Goal: Transaction & Acquisition: Purchase product/service

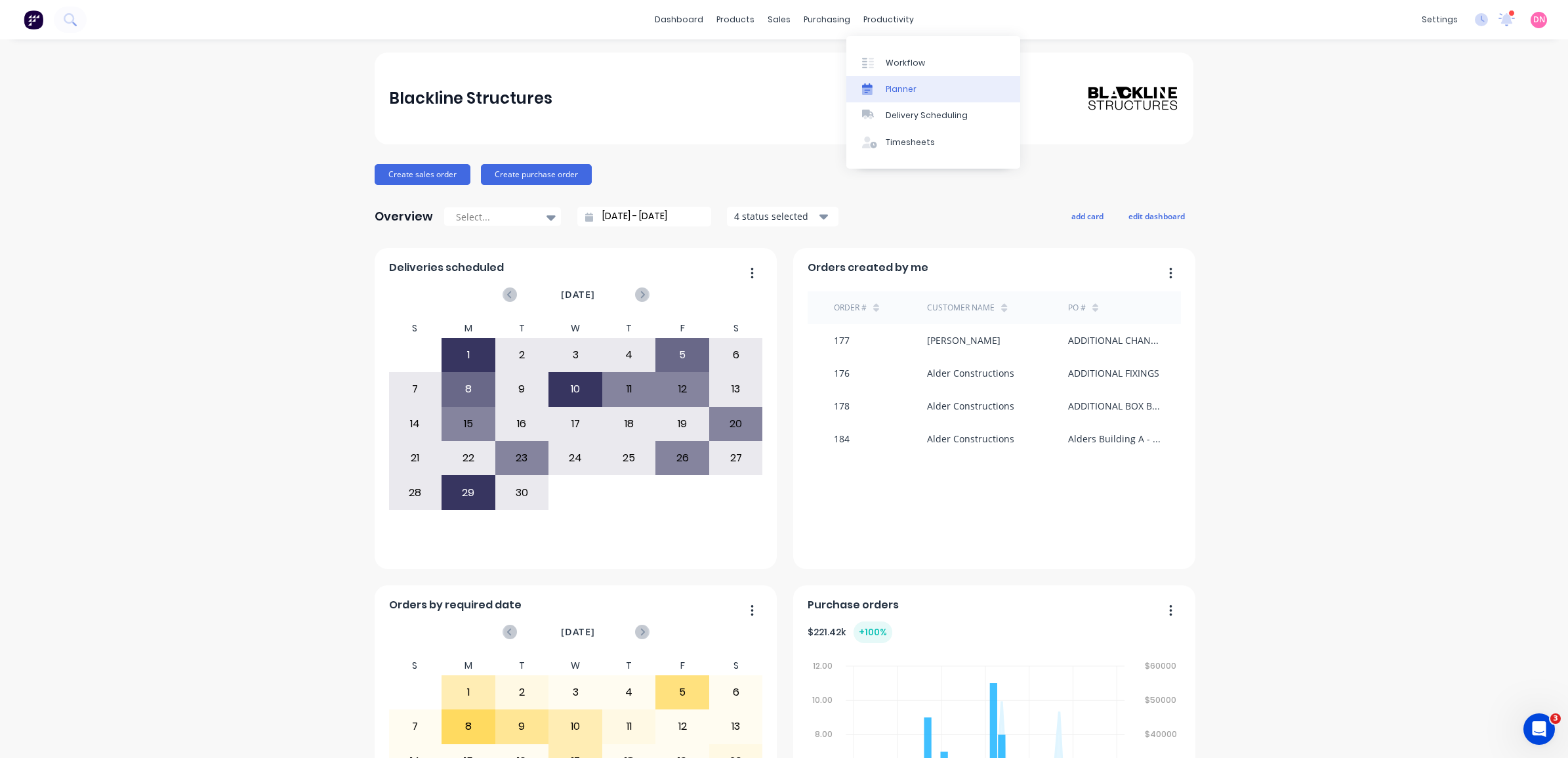
click at [897, 84] on div "Planner" at bounding box center [901, 88] width 31 height 12
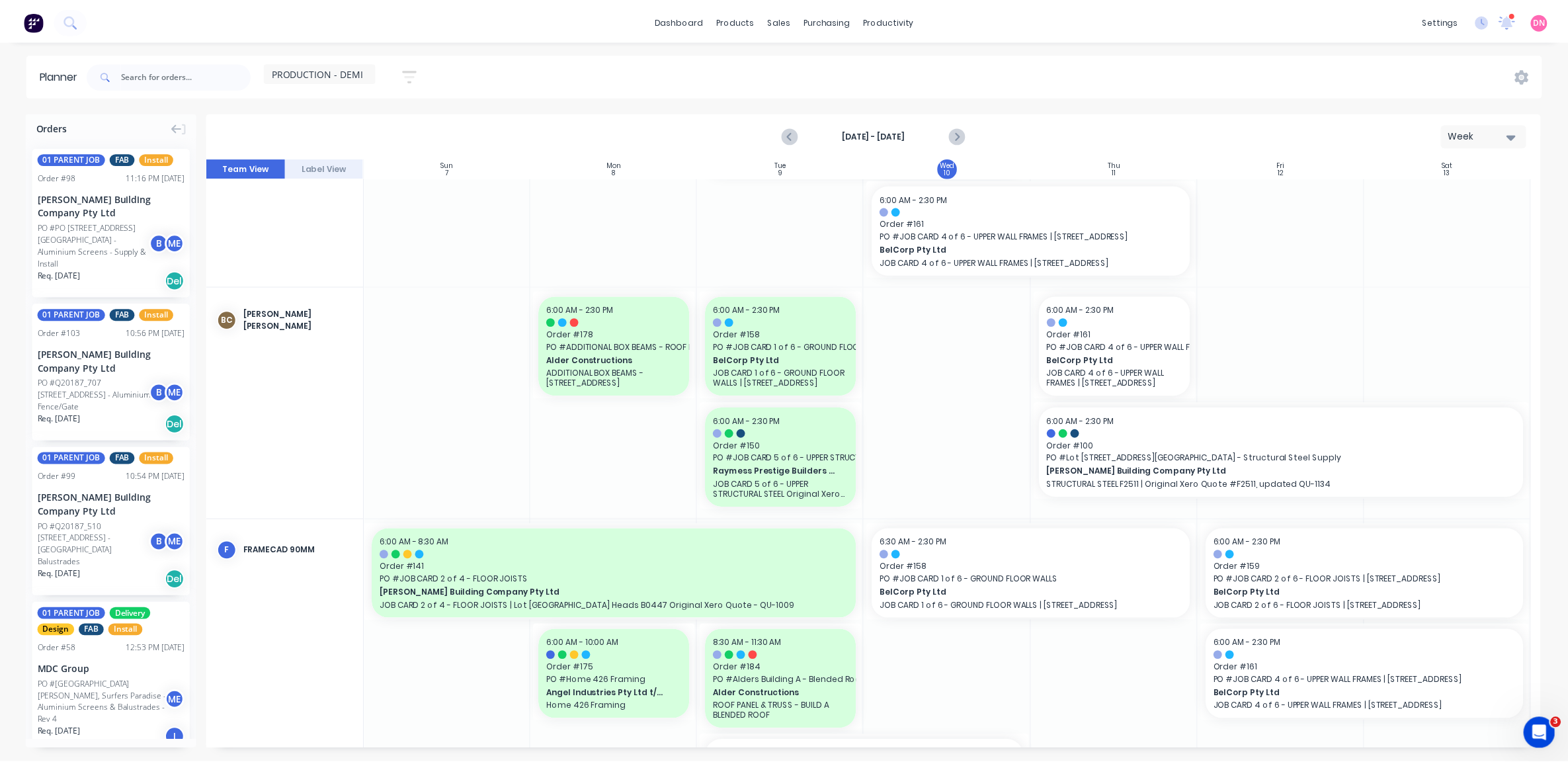
scroll to position [327, 0]
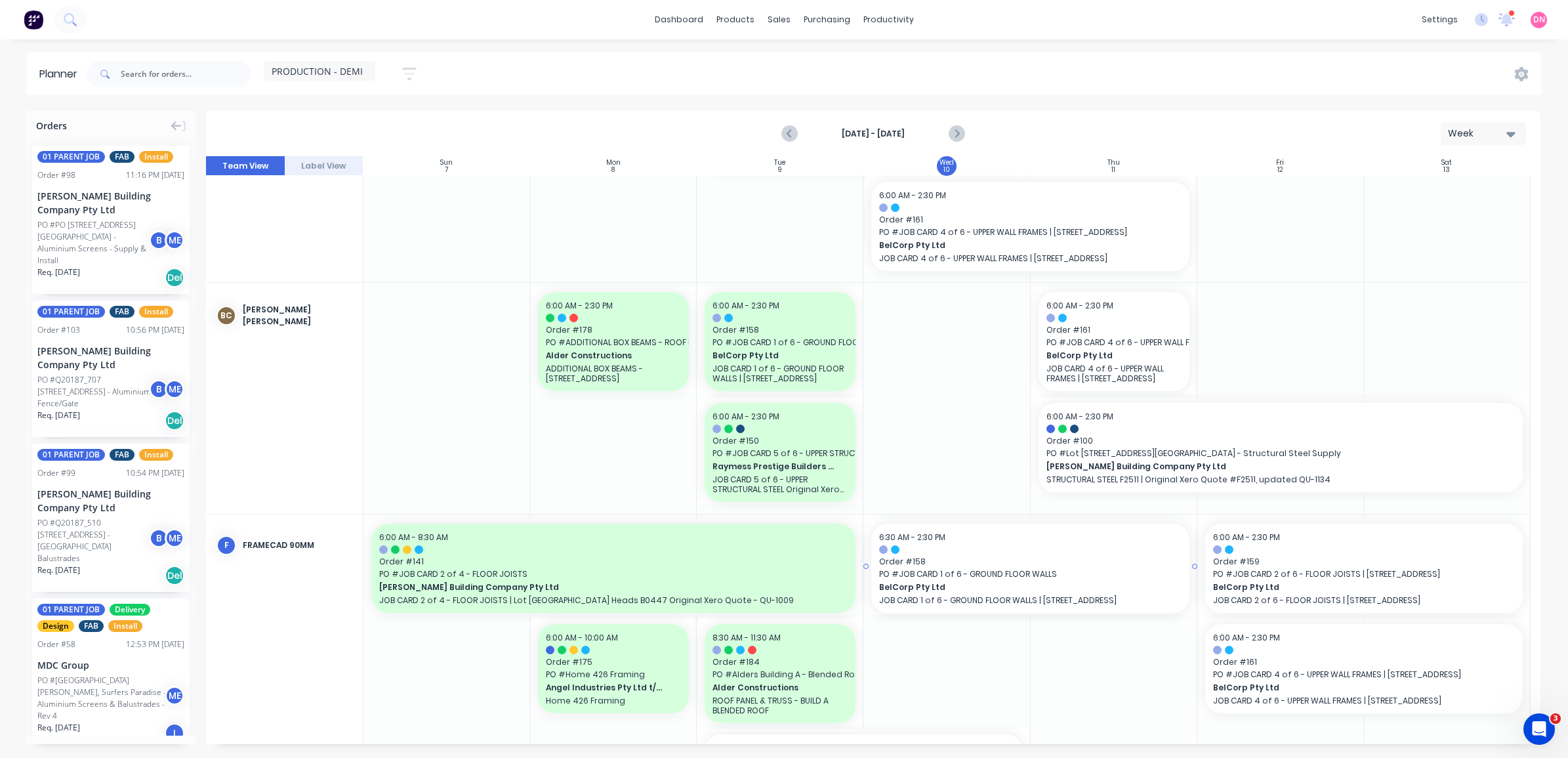
drag, startPoint x: 864, startPoint y: 566, endPoint x: 847, endPoint y: 571, distance: 17.7
click at [979, 566] on div "Set start/finish time" at bounding box center [1003, 560] width 140 height 27
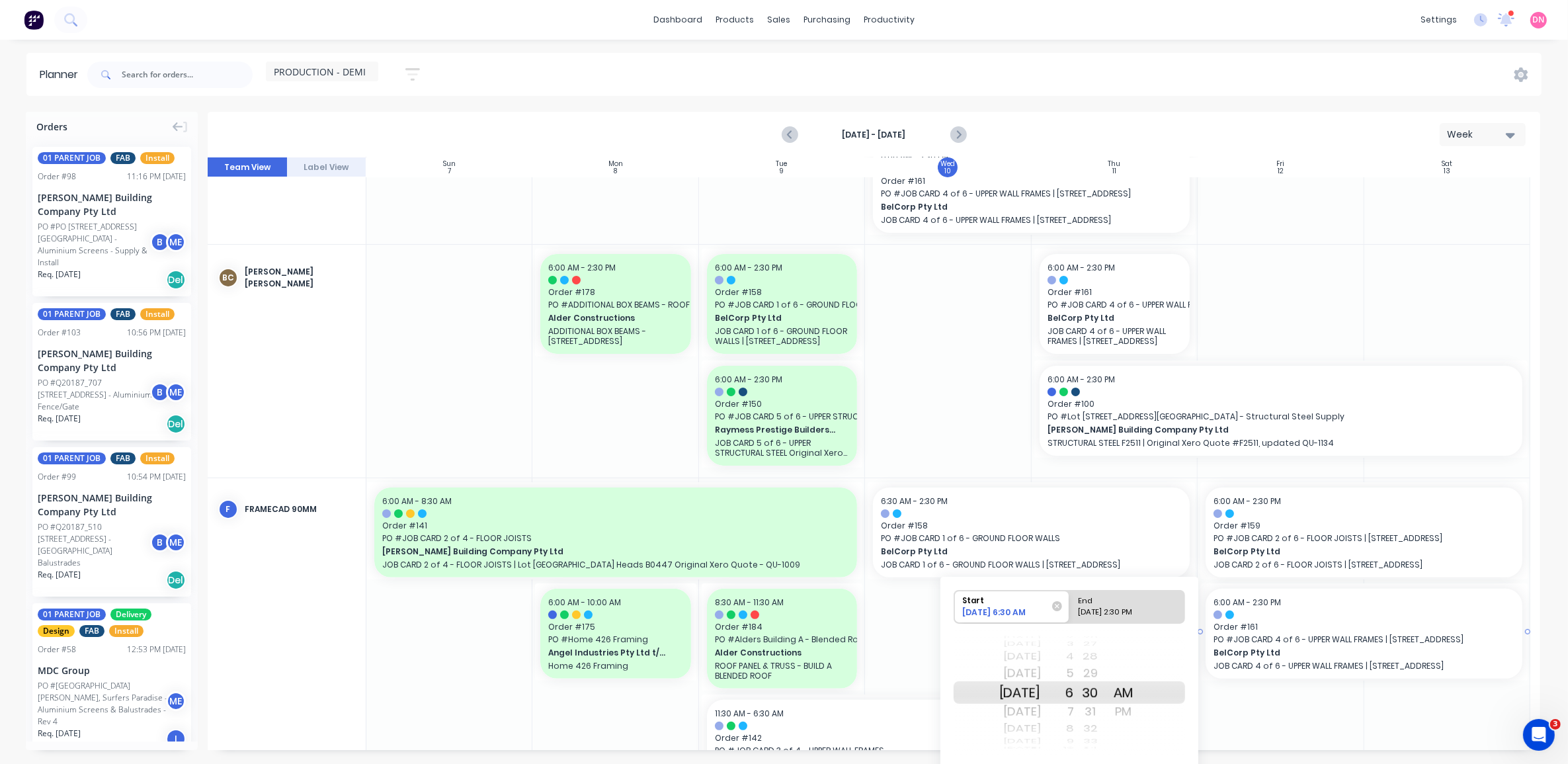
scroll to position [368, 0]
click at [1241, 705] on div at bounding box center [1280, 644] width 166 height 333
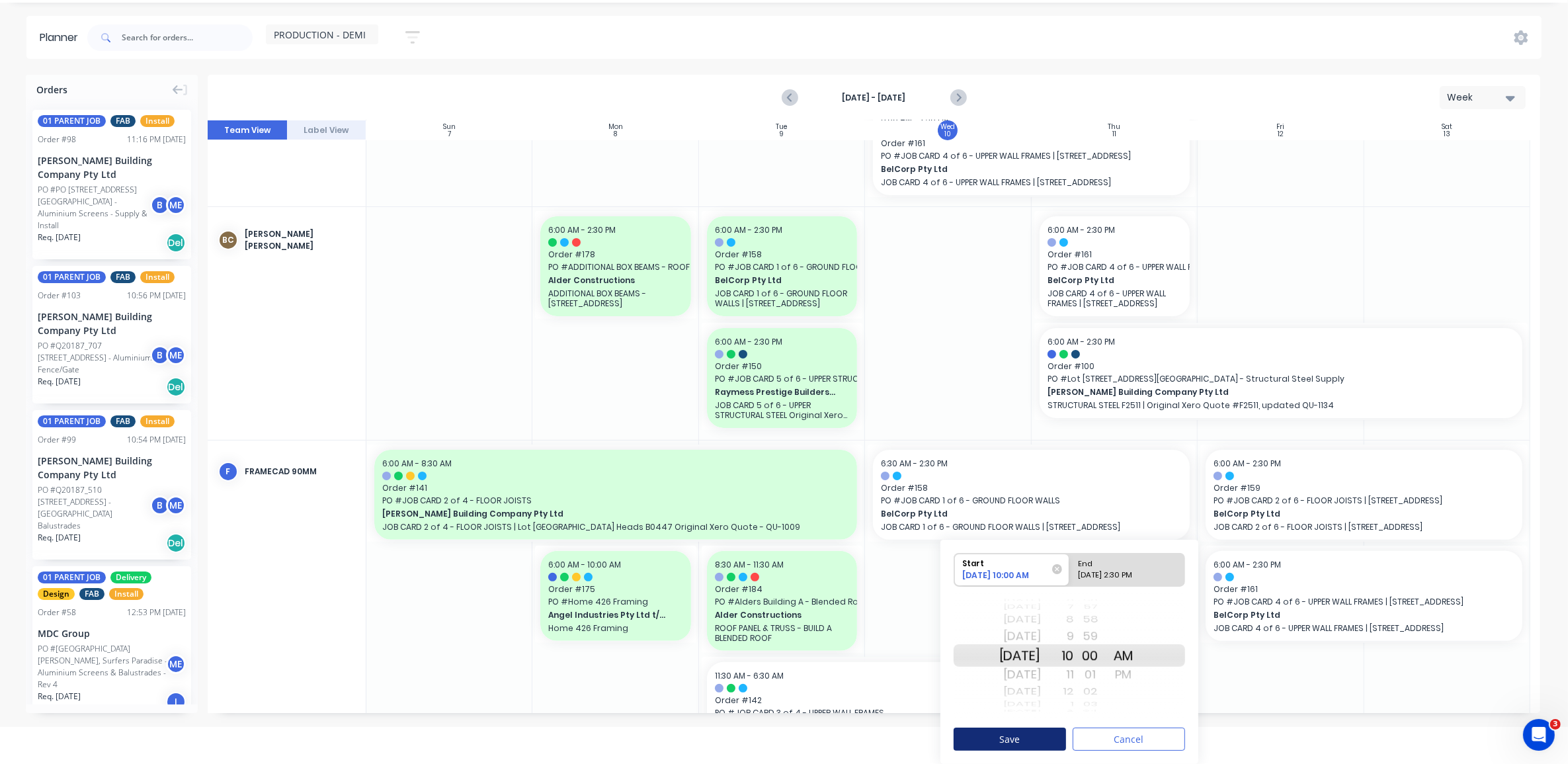
click at [1012, 743] on button "Save" at bounding box center [1010, 738] width 112 height 23
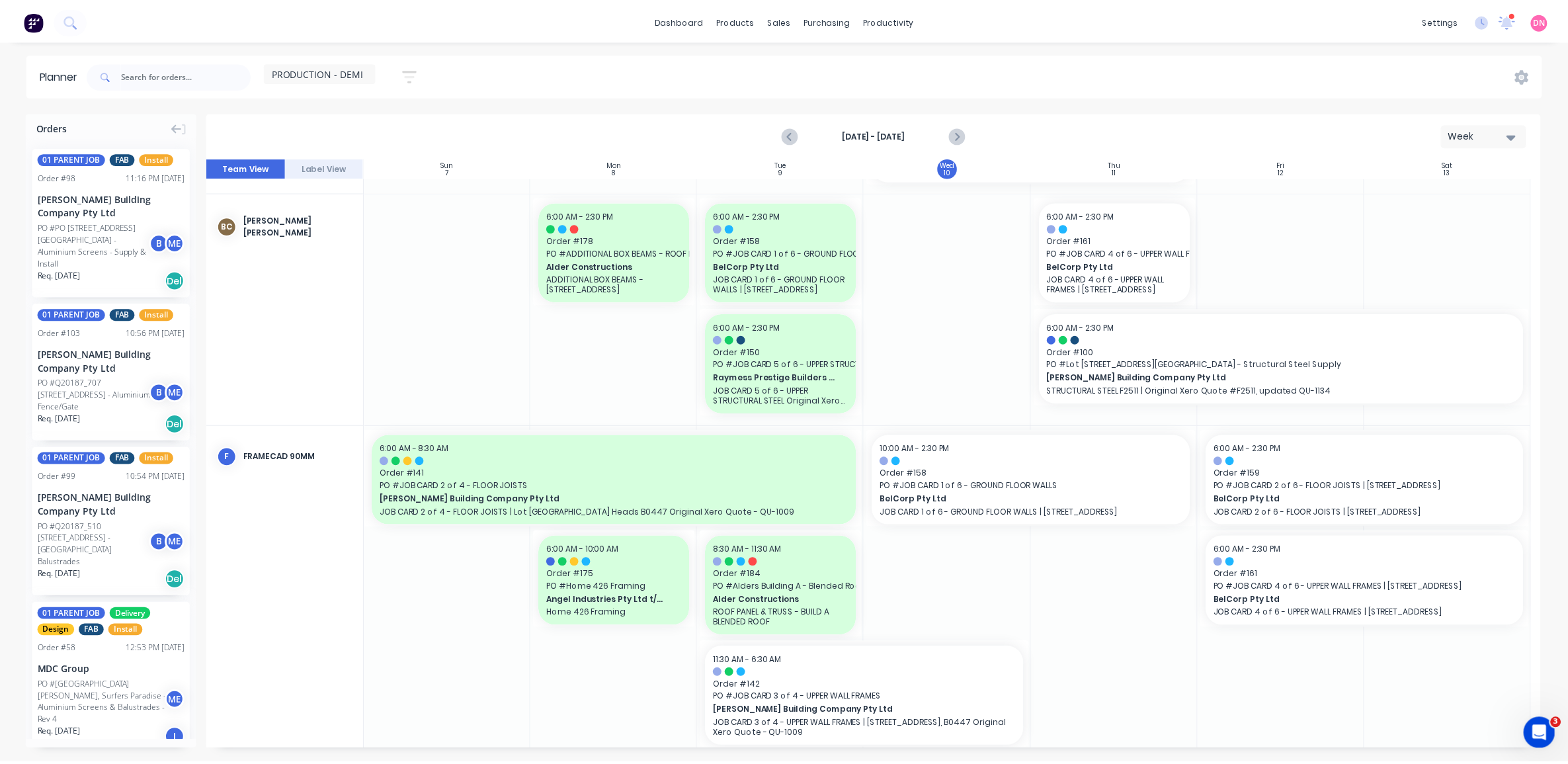
scroll to position [421, 0]
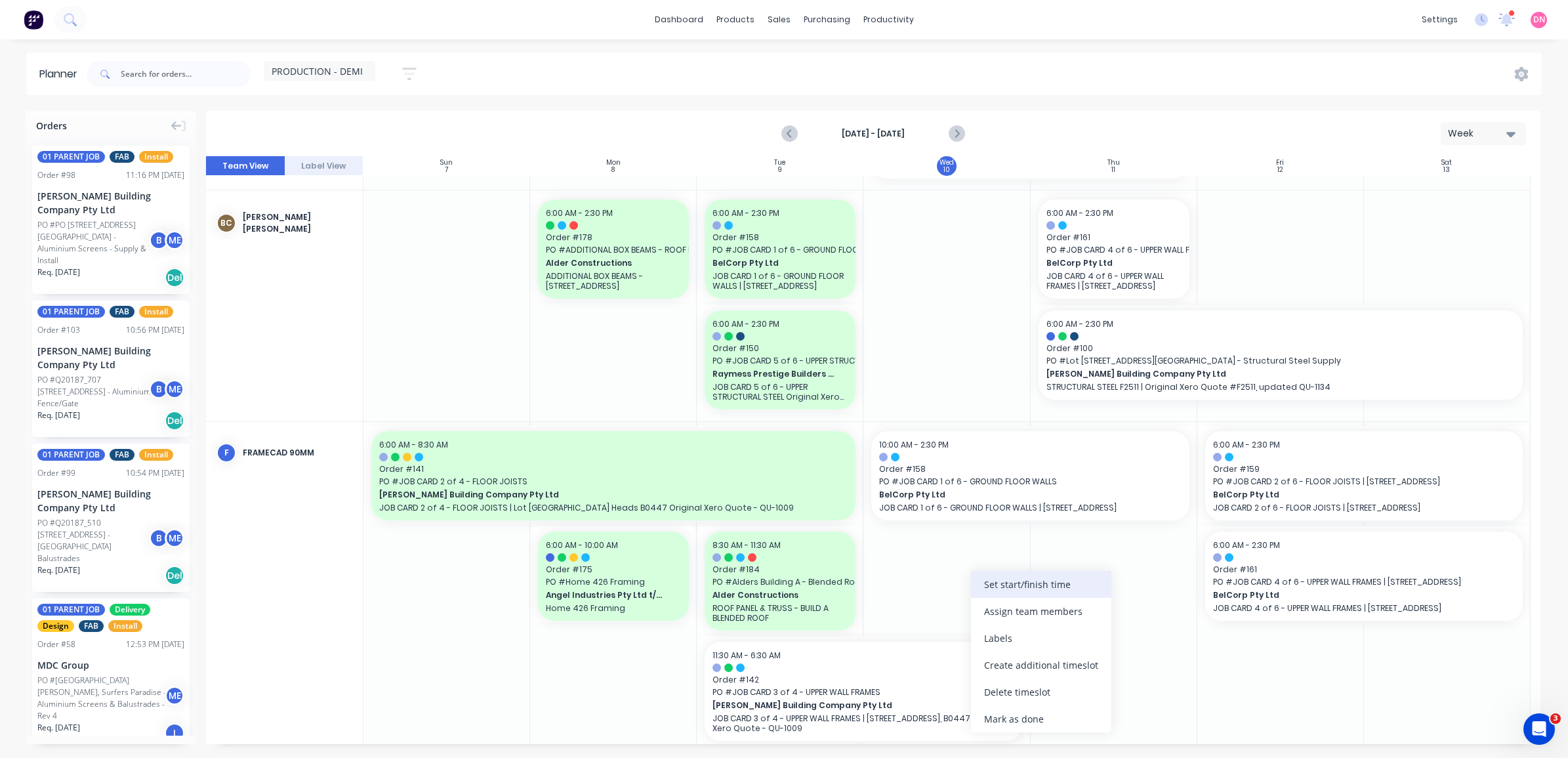
click at [1046, 589] on div "Set start/finish time" at bounding box center [1041, 584] width 140 height 27
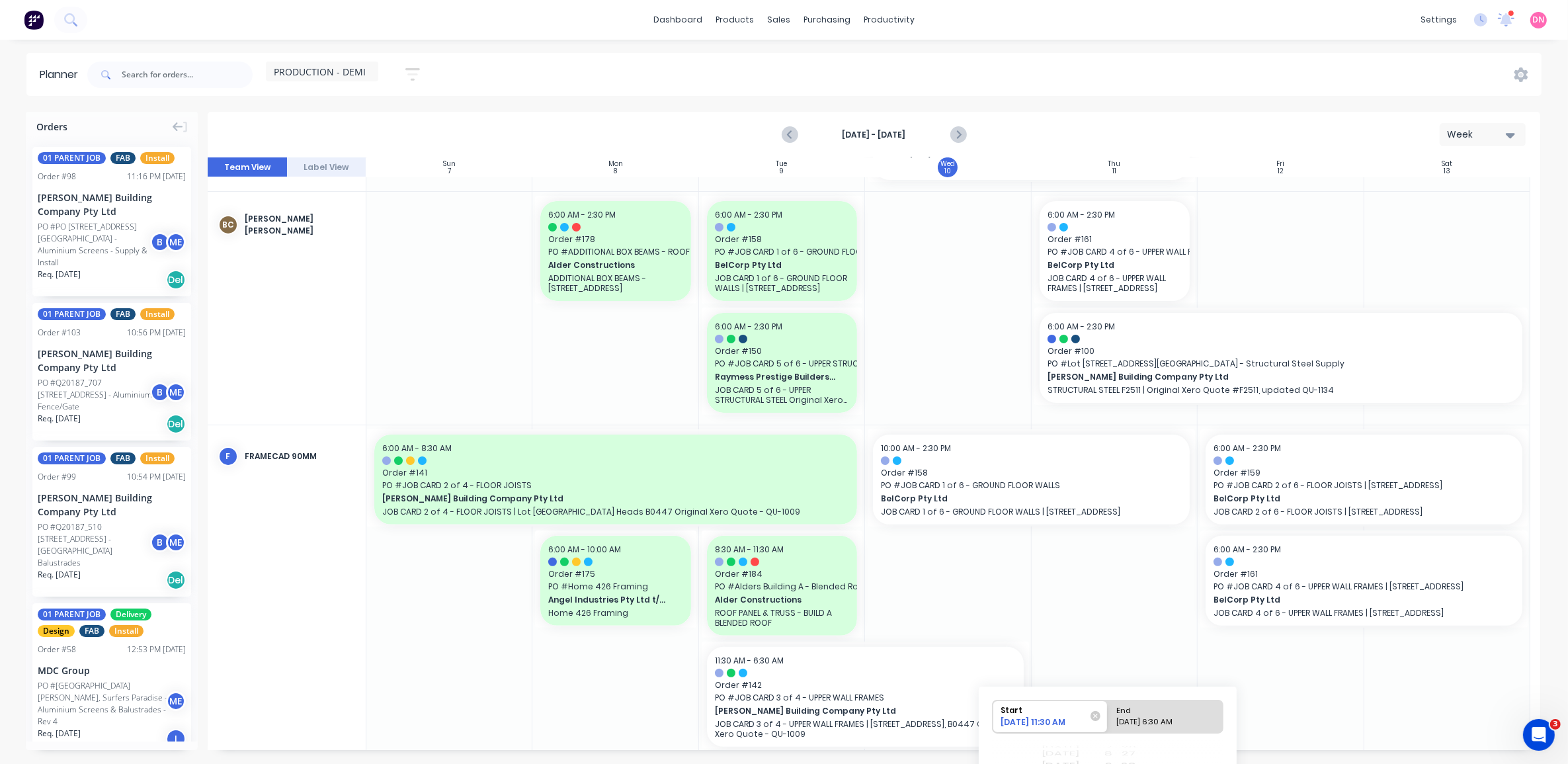
click at [1185, 721] on div "09/10/2025 6:30 AM" at bounding box center [1159, 725] width 96 height 17
click at [1109, 721] on input "End 09/10/2025 6:30 AM" at bounding box center [1108, 716] width 1 height 32
radio input "true"
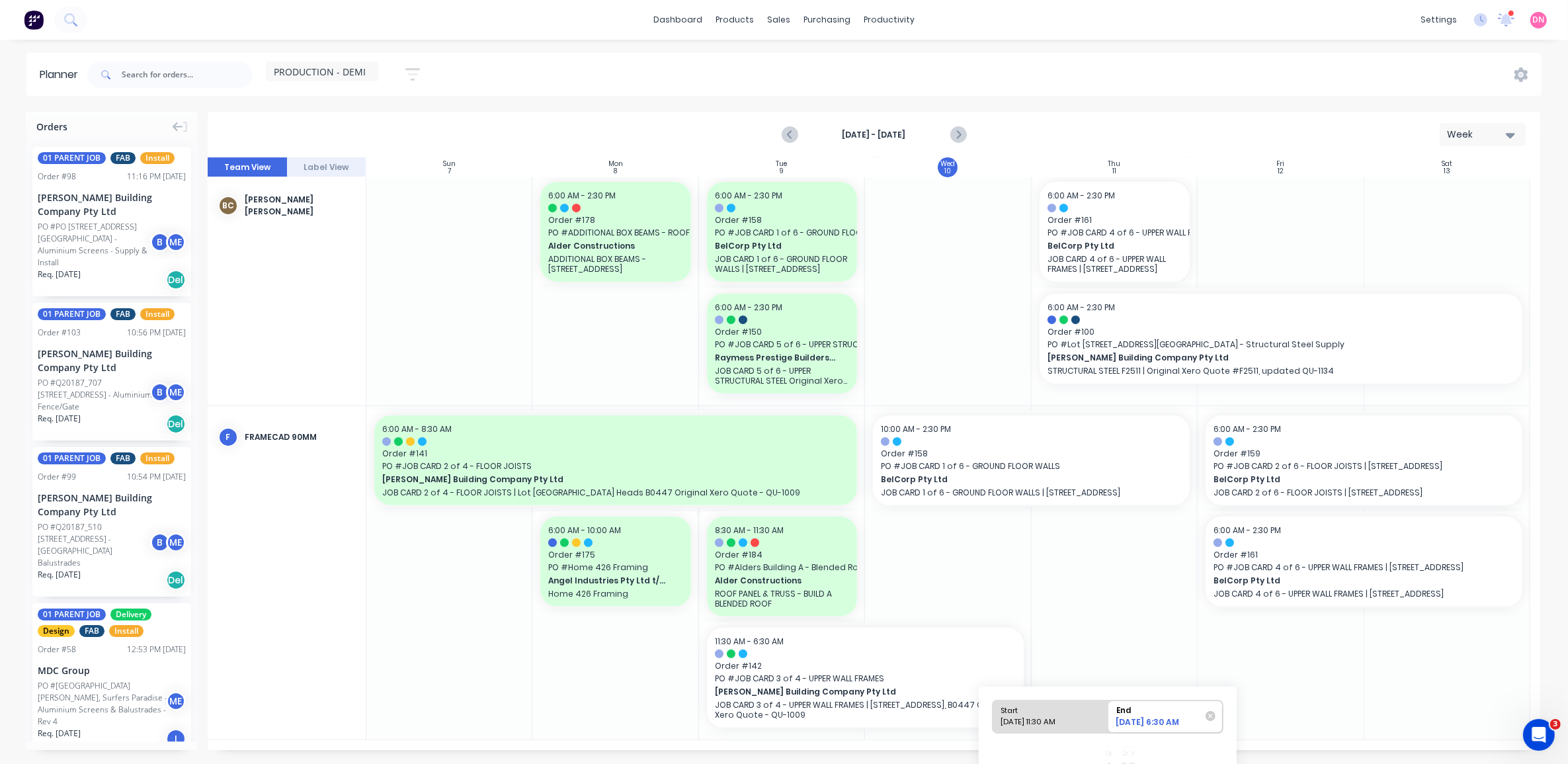
scroll to position [148, 0]
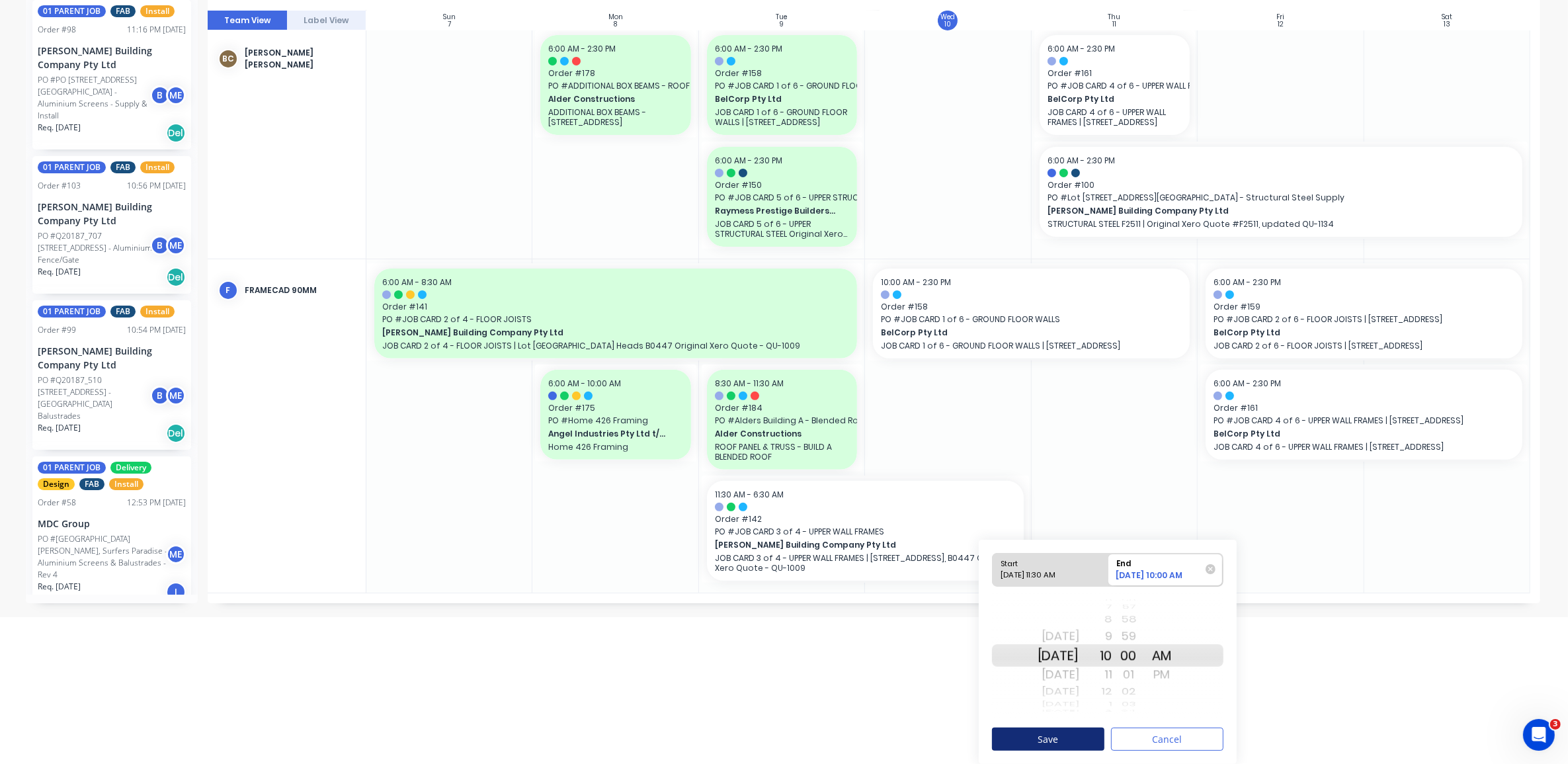
click at [1095, 745] on button "Save" at bounding box center [1048, 738] width 112 height 23
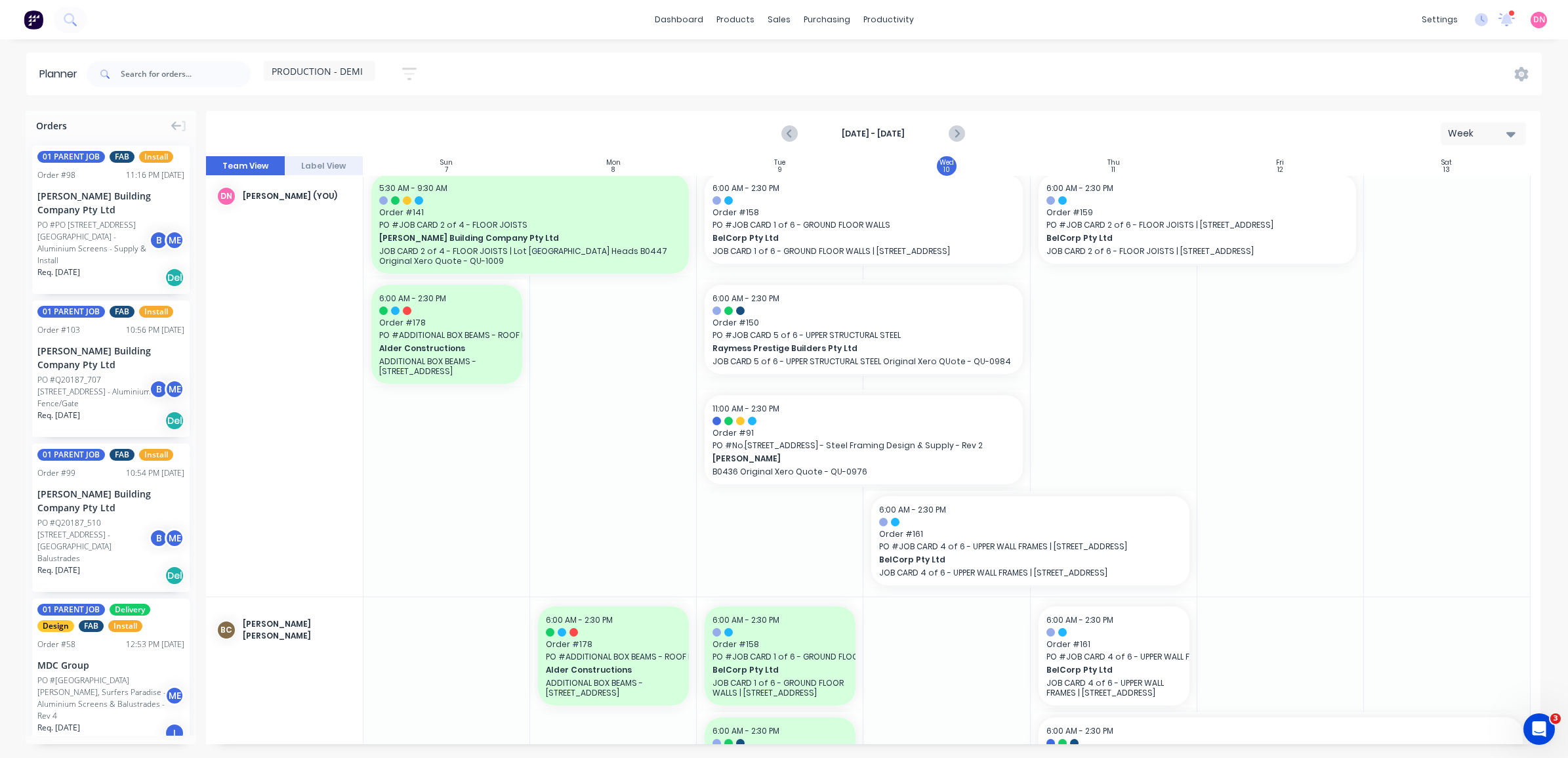
scroll to position [11, 0]
click at [1009, 563] on div "Mark as done" at bounding box center [1015, 563] width 140 height 27
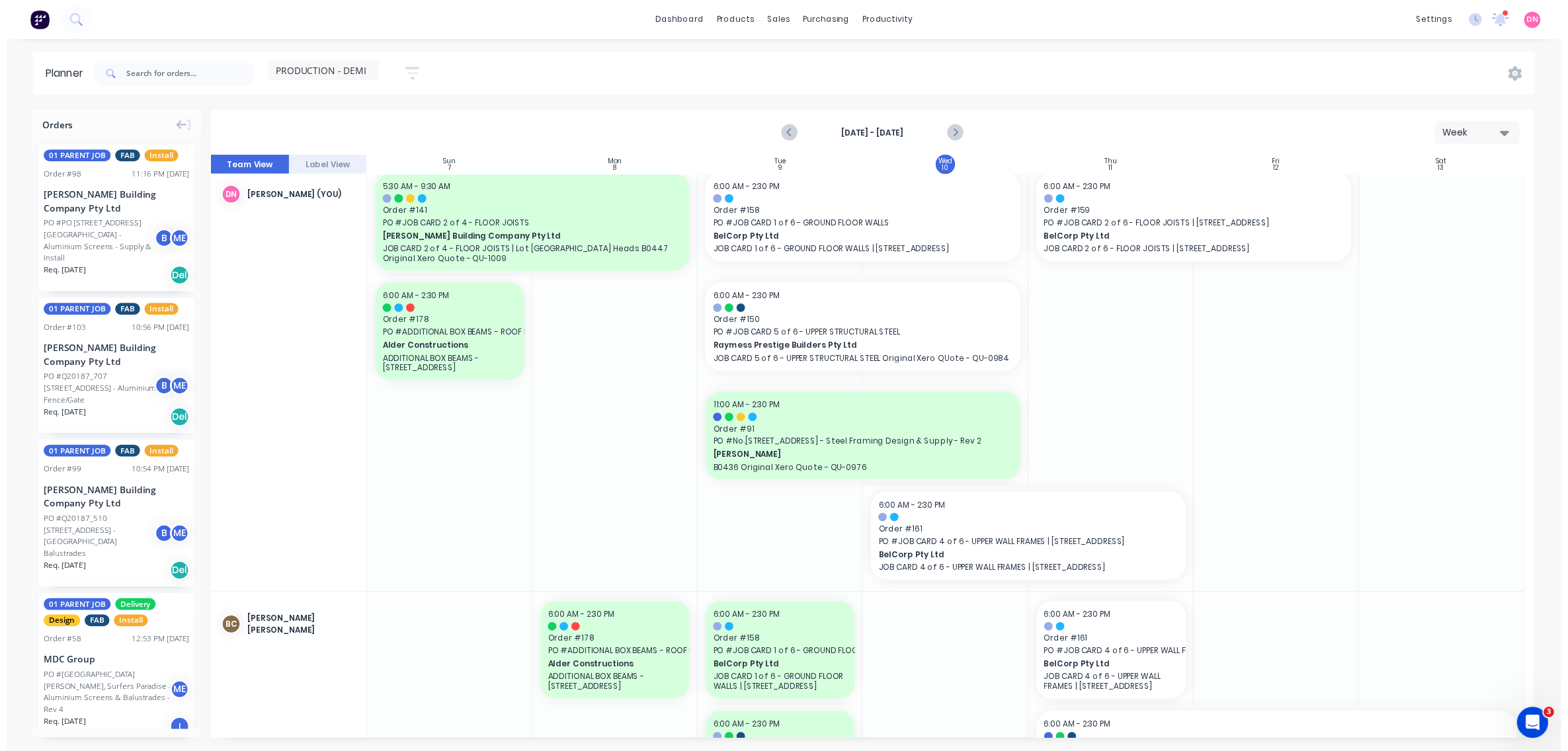
scroll to position [0, 0]
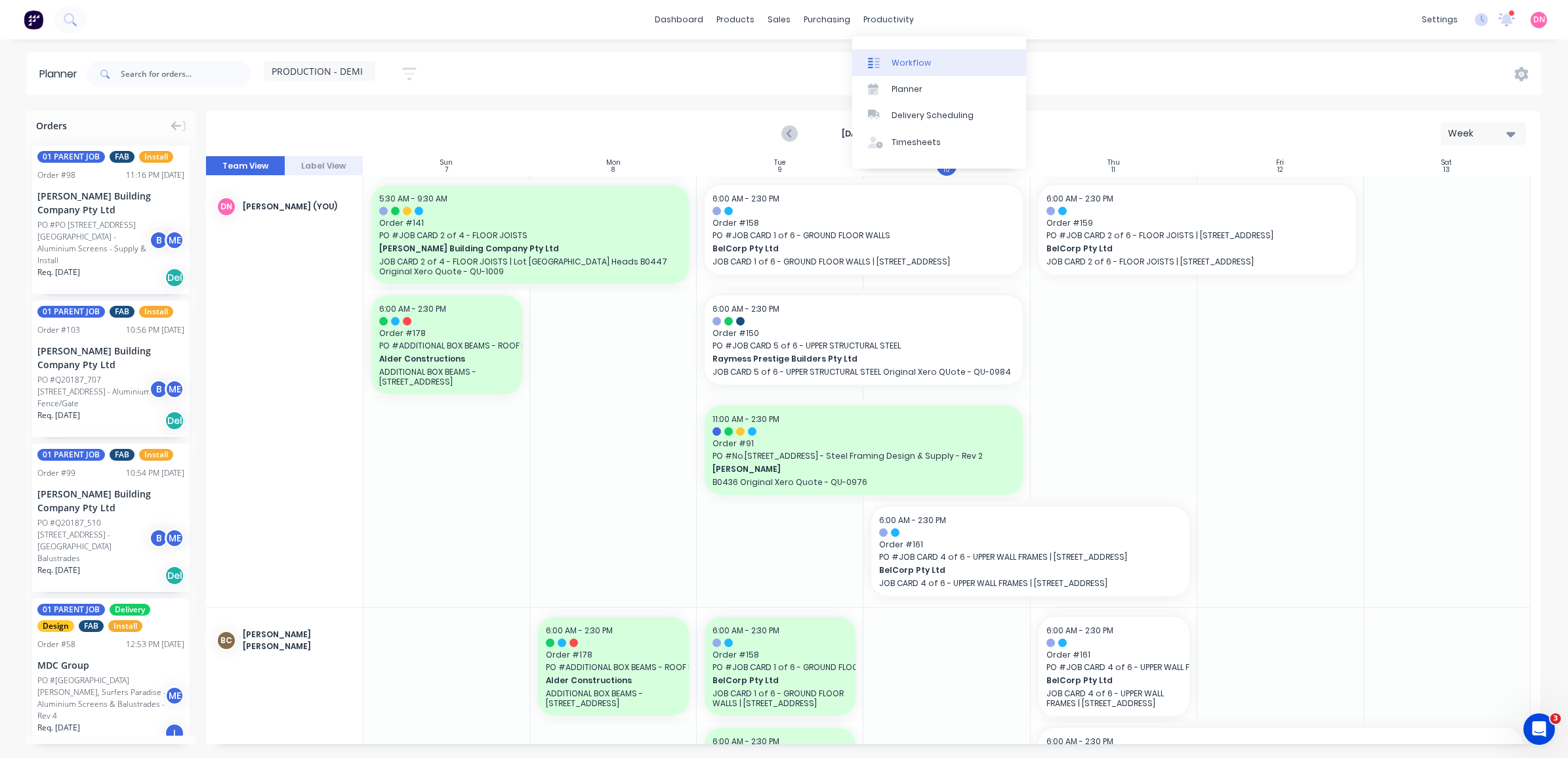
click at [897, 69] on link "Workflow" at bounding box center [938, 62] width 174 height 26
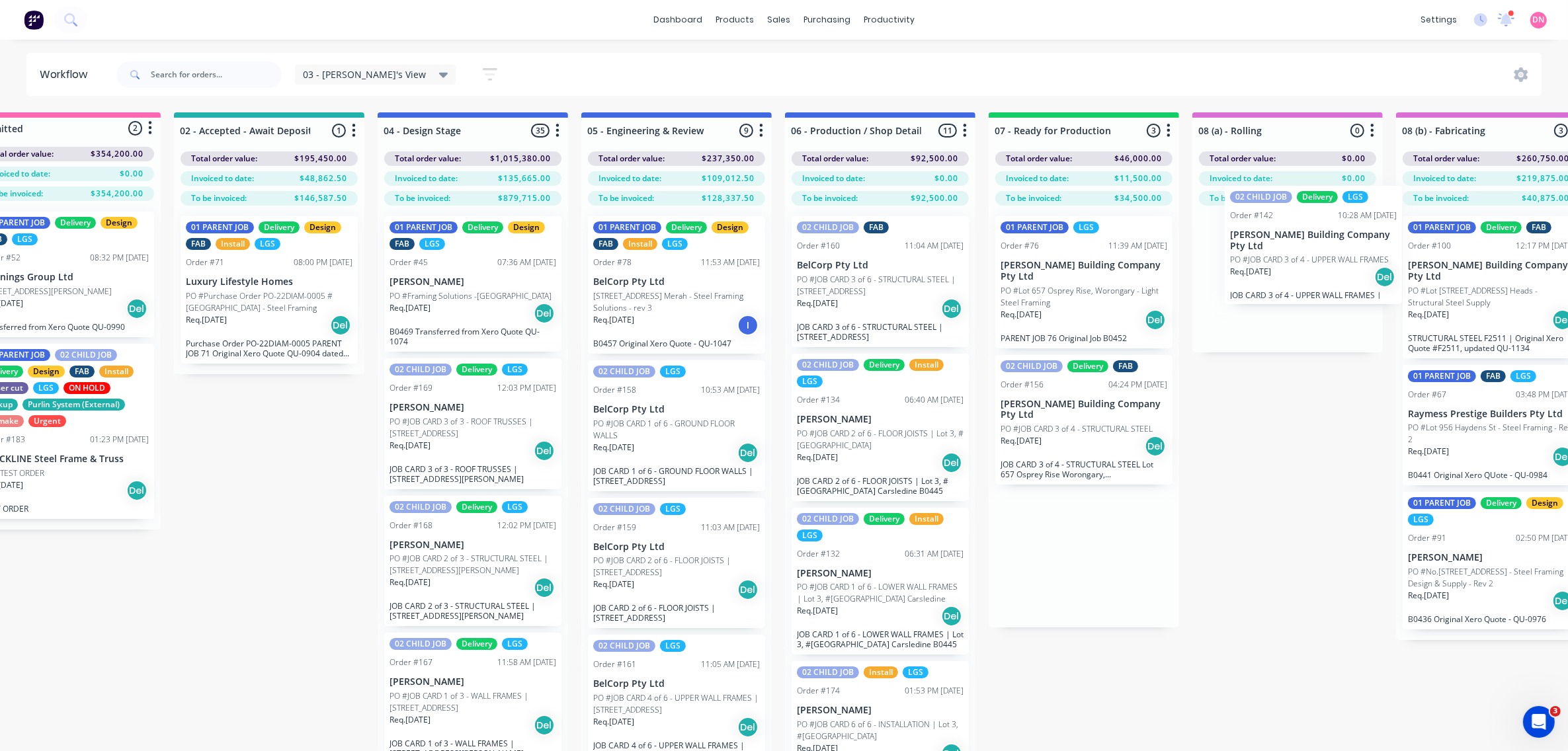
scroll to position [0, 87]
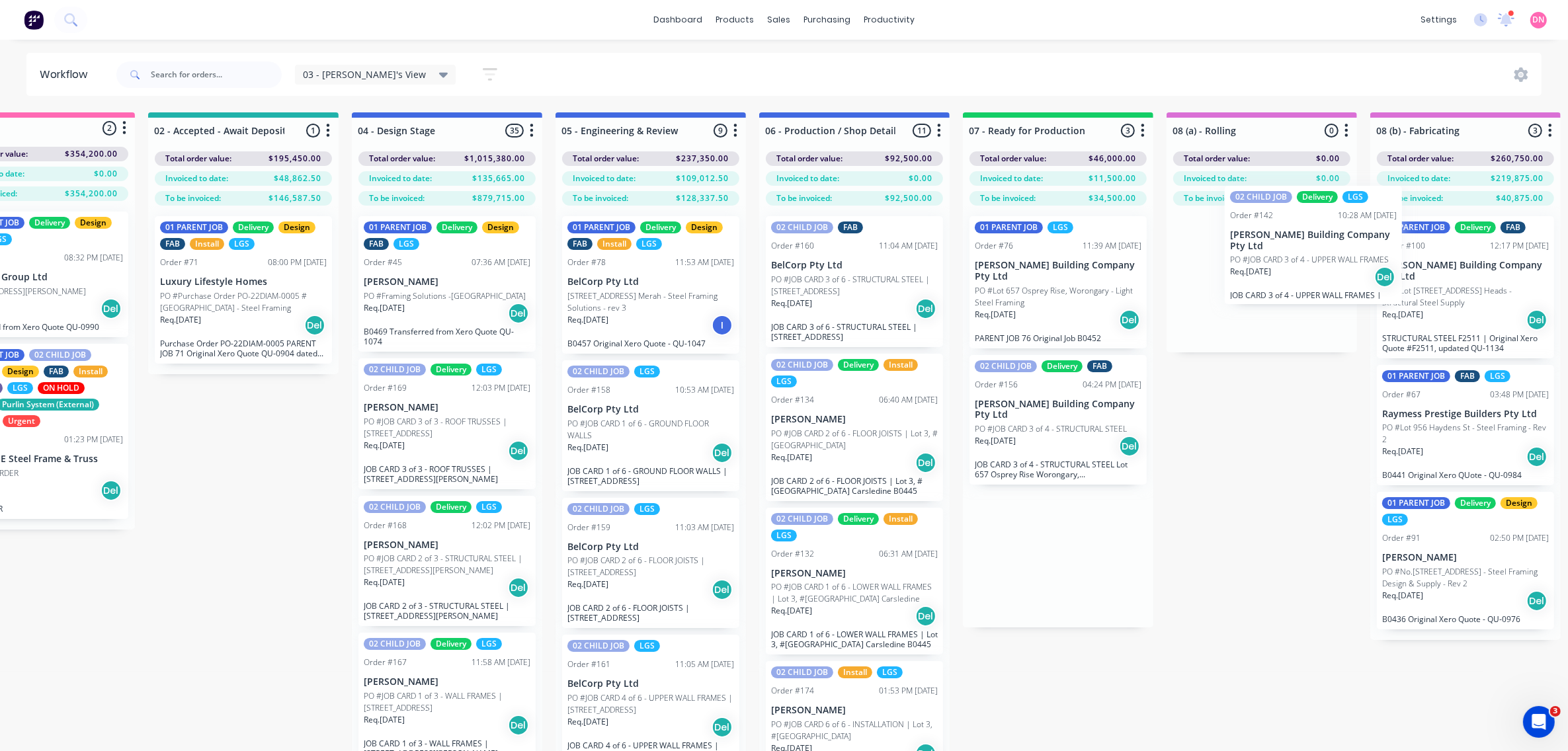
drag, startPoint x: 1142, startPoint y: 305, endPoint x: 1317, endPoint y: 275, distance: 177.6
click at [1317, 275] on div "Submitted 2 Status colour #FF69B4 hex #FF69B4 Save Cancel Summaries Total order…" at bounding box center [1585, 454] width 3356 height 686
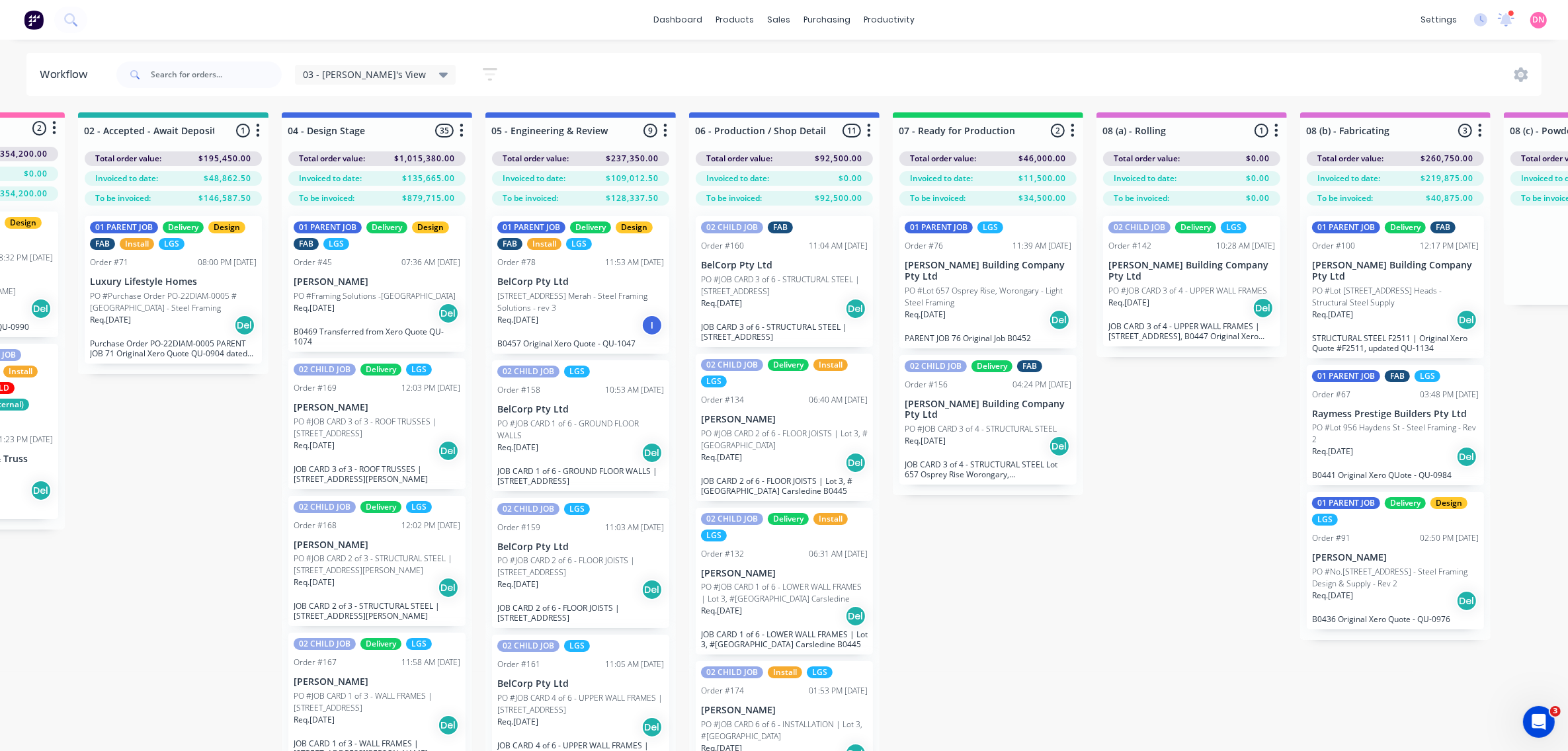
scroll to position [0, 155]
click at [1344, 576] on p "PO #No.446 Mundoolun Connection Rd - Steel Framing Design & Supply - Rev 2" at bounding box center [1393, 577] width 166 height 24
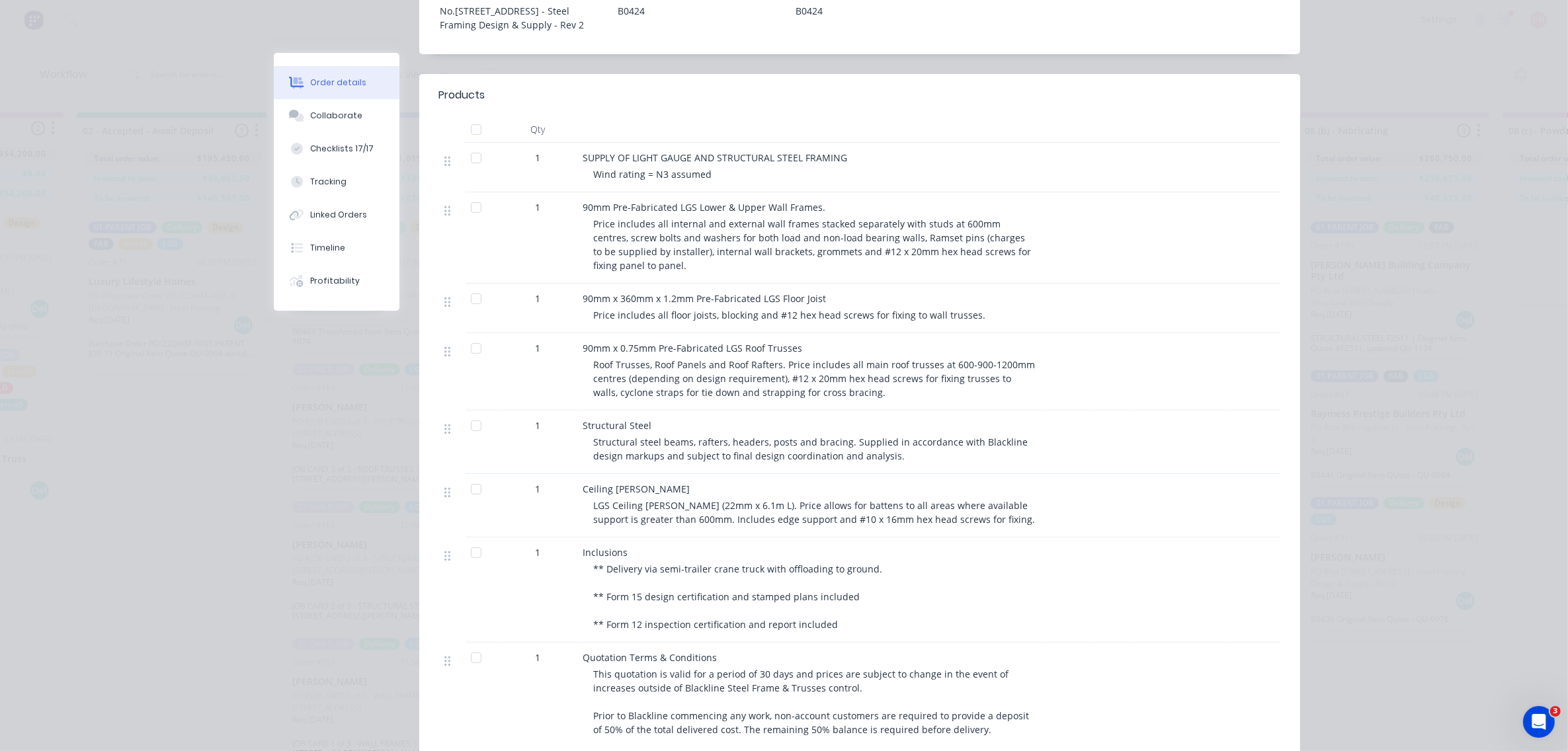
scroll to position [431, 0]
click at [465, 207] on div at bounding box center [476, 207] width 27 height 27
click at [463, 295] on div at bounding box center [476, 297] width 27 height 27
click at [473, 483] on div at bounding box center [476, 488] width 27 height 27
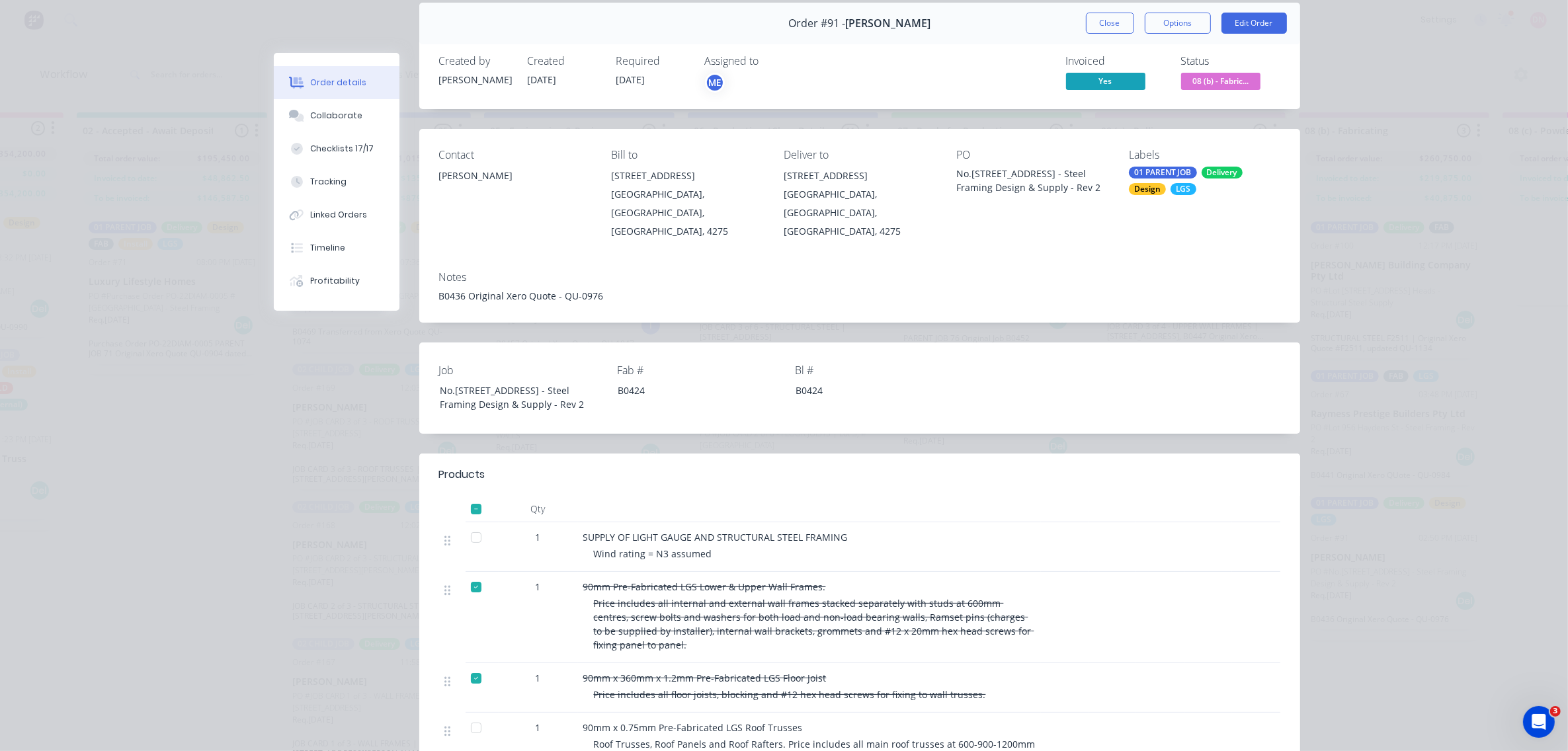
scroll to position [41, 0]
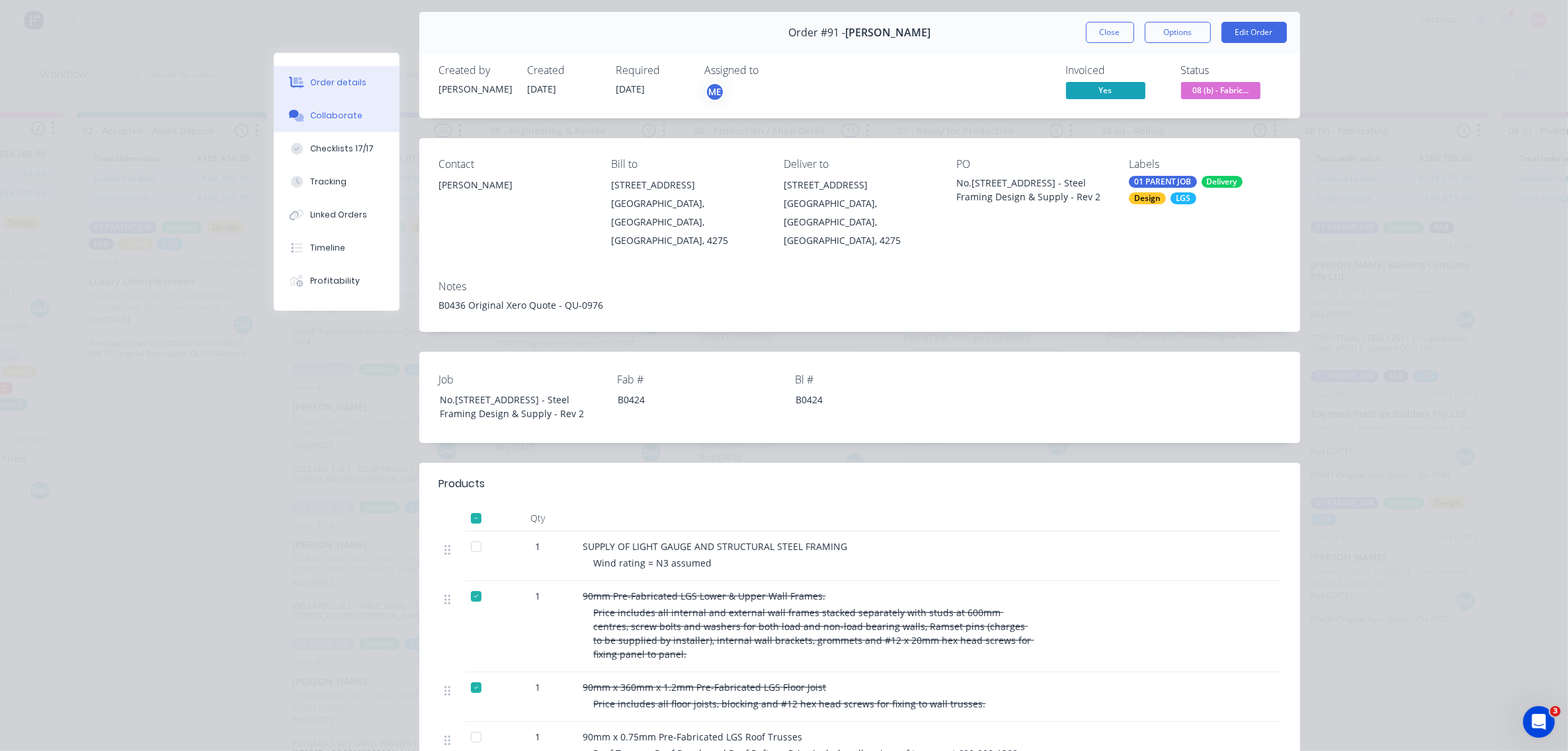
click at [322, 119] on div "Collaborate" at bounding box center [336, 116] width 52 height 12
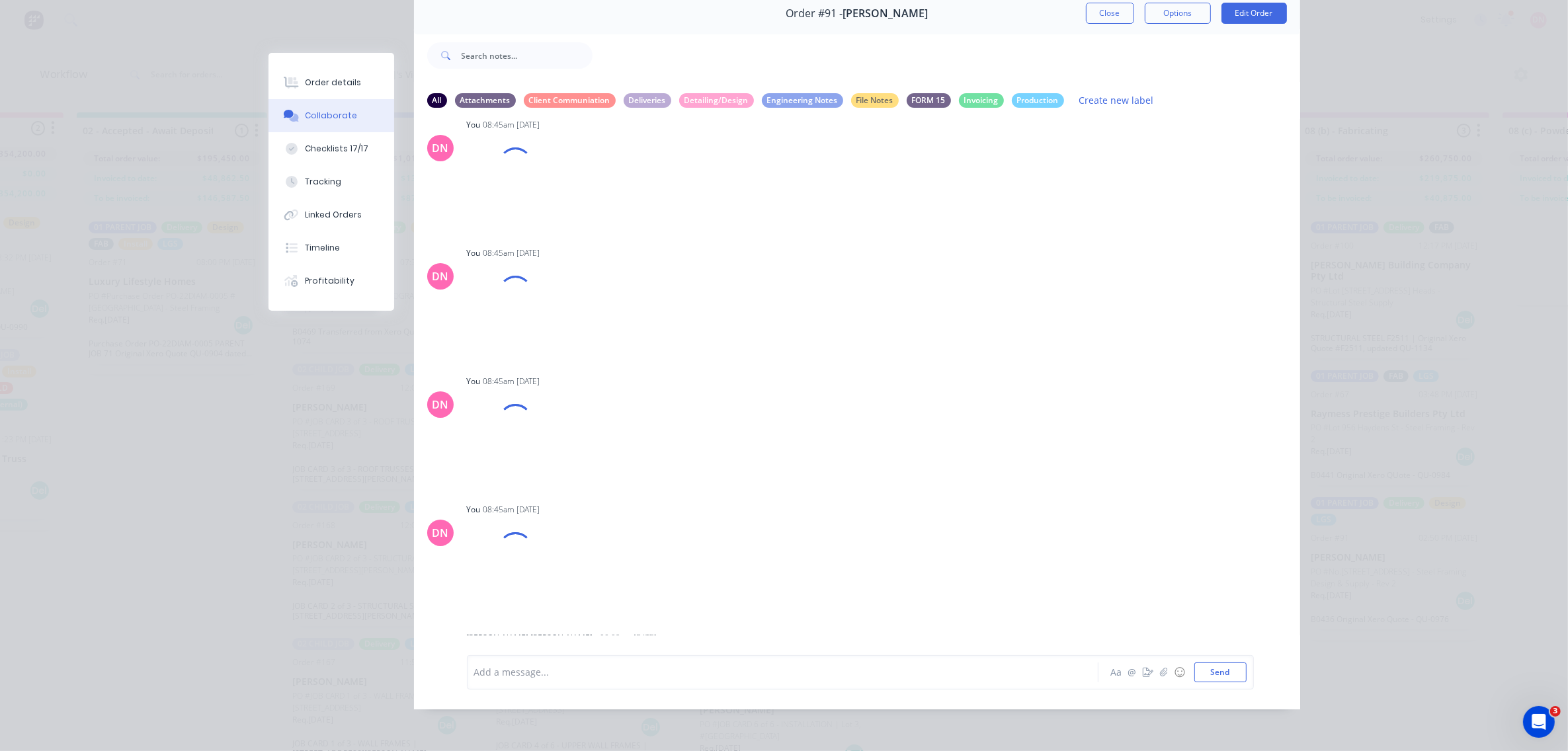
scroll to position [13399, 0]
click at [1122, 8] on button "Close" at bounding box center [1110, 13] width 49 height 21
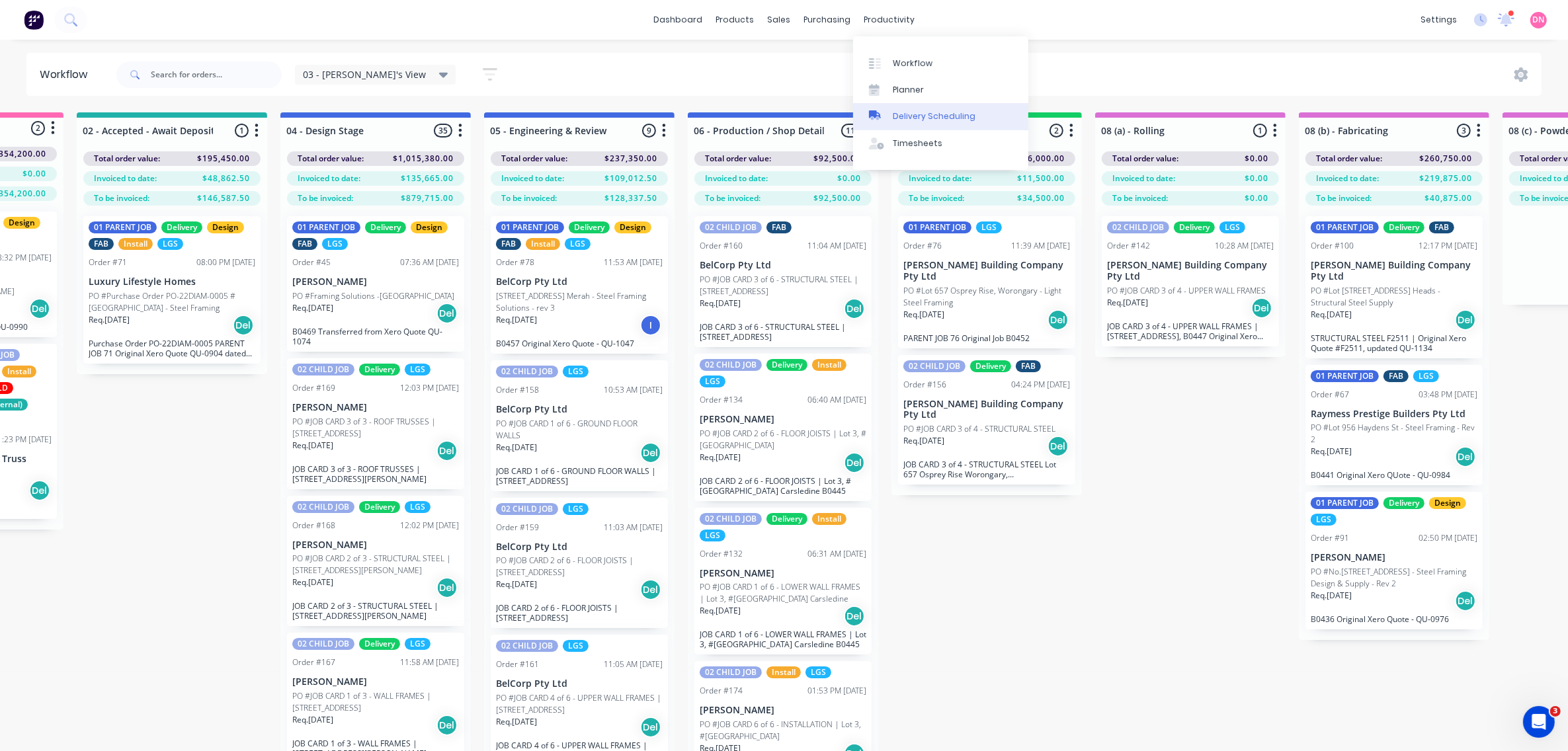
click at [911, 119] on div "Delivery Scheduling" at bounding box center [934, 116] width 83 height 12
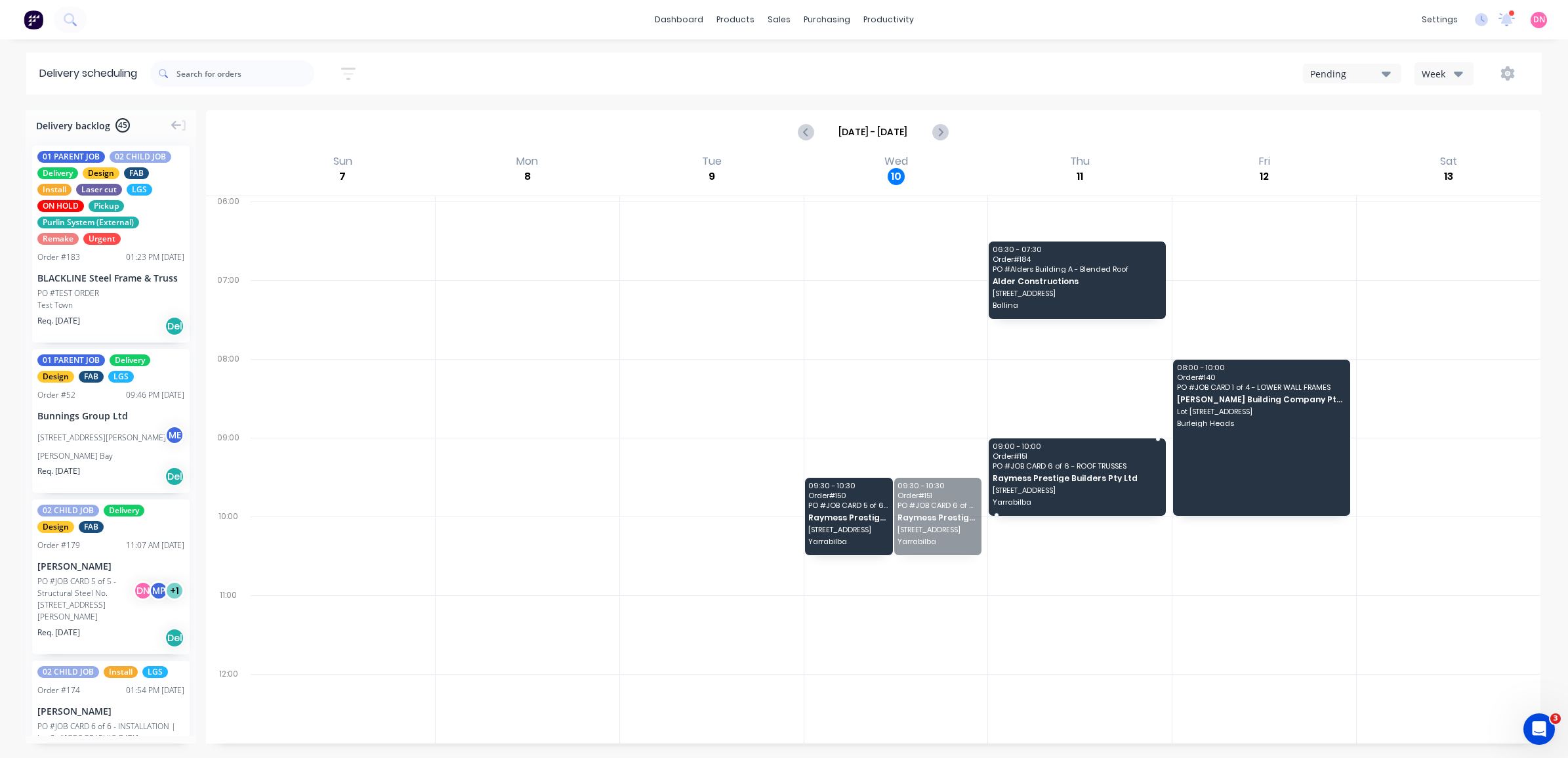
drag, startPoint x: 920, startPoint y: 524, endPoint x: 1028, endPoint y: 467, distance: 122.1
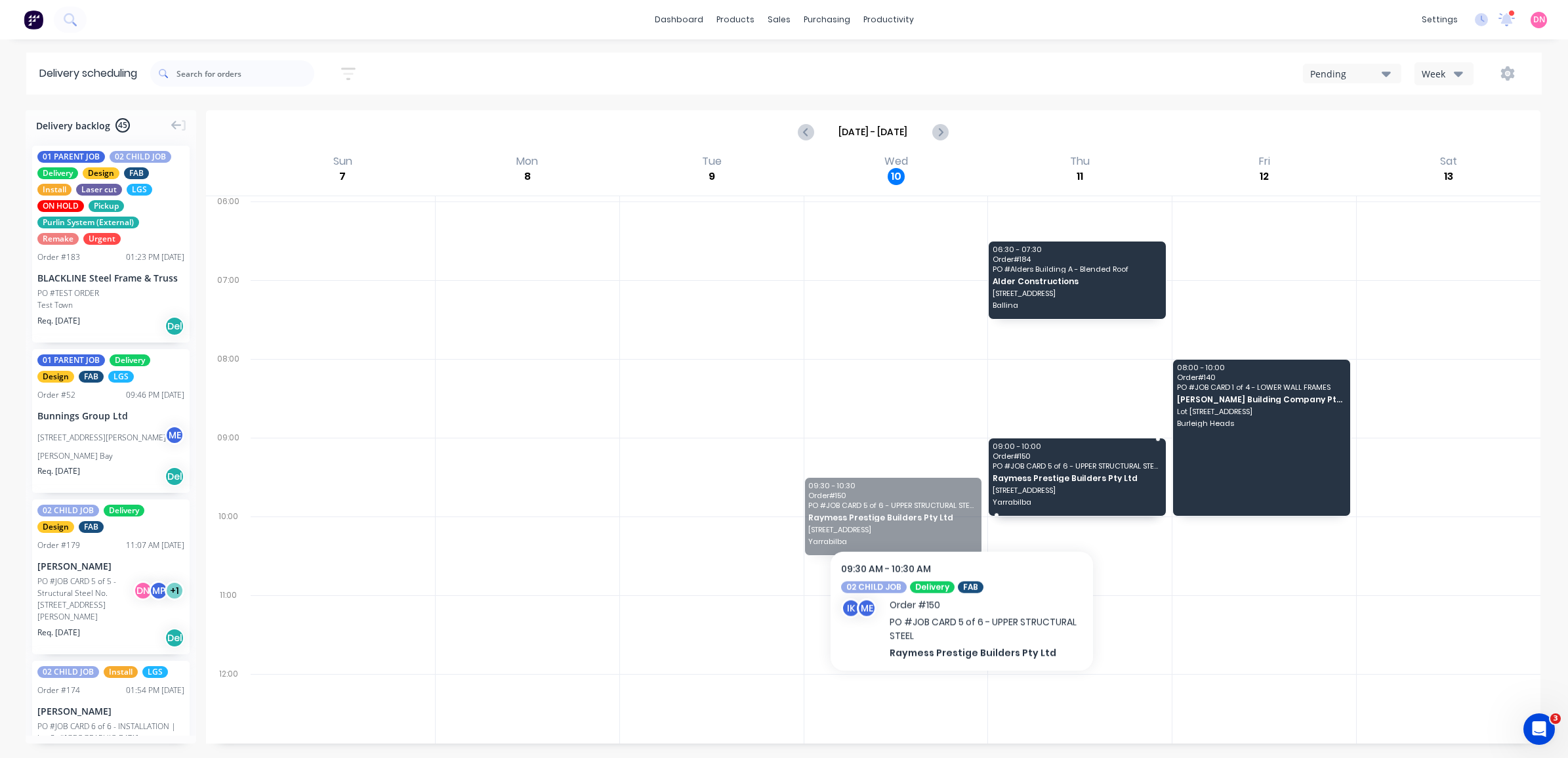
drag, startPoint x: 918, startPoint y: 512, endPoint x: 1080, endPoint y: 471, distance: 167.1
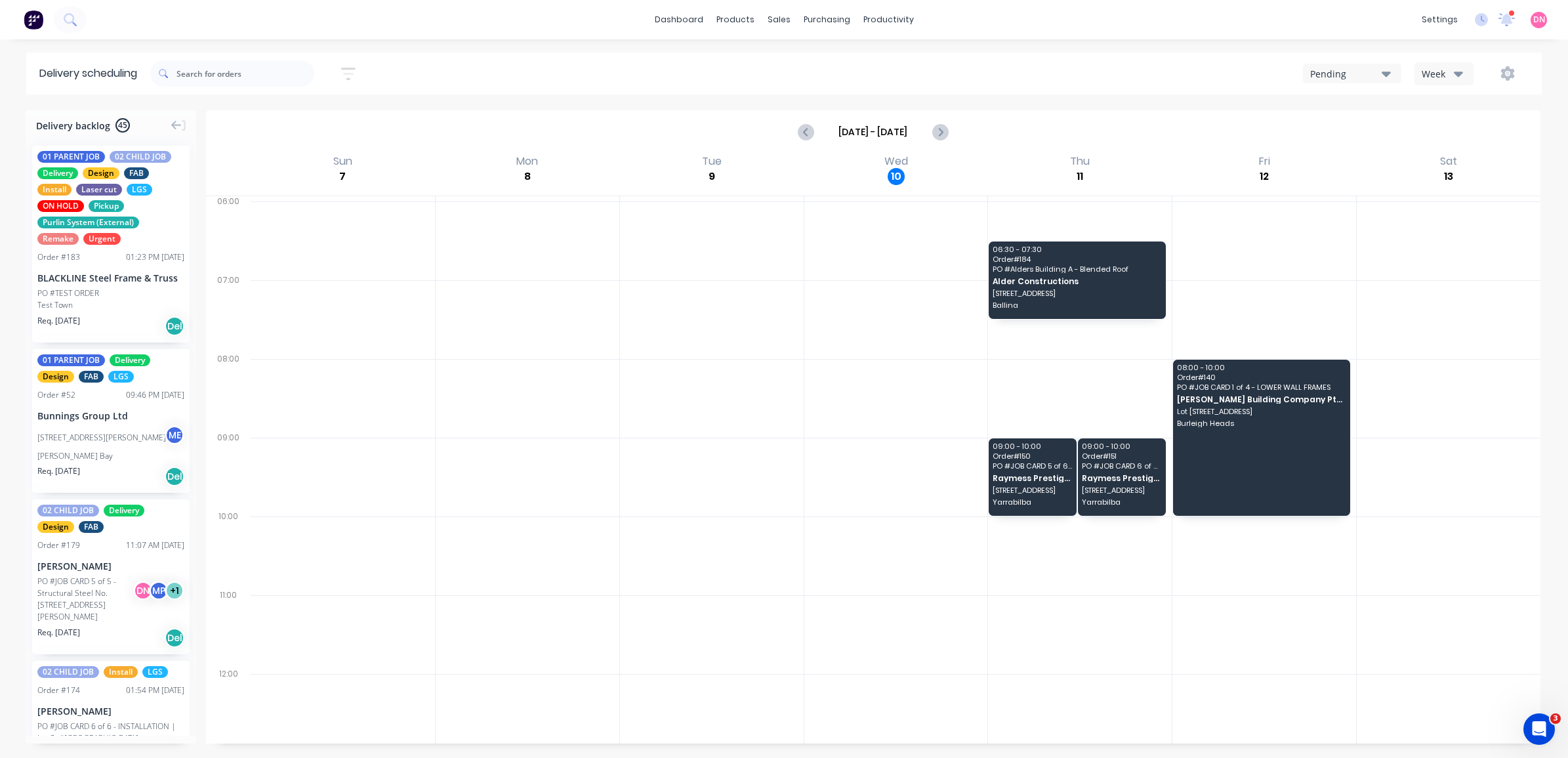
click at [1440, 341] on div at bounding box center [1449, 319] width 184 height 78
click at [1505, 79] on icon "button" at bounding box center [1507, 74] width 14 height 15
click at [1487, 133] on div "Settings" at bounding box center [1466, 135] width 101 height 19
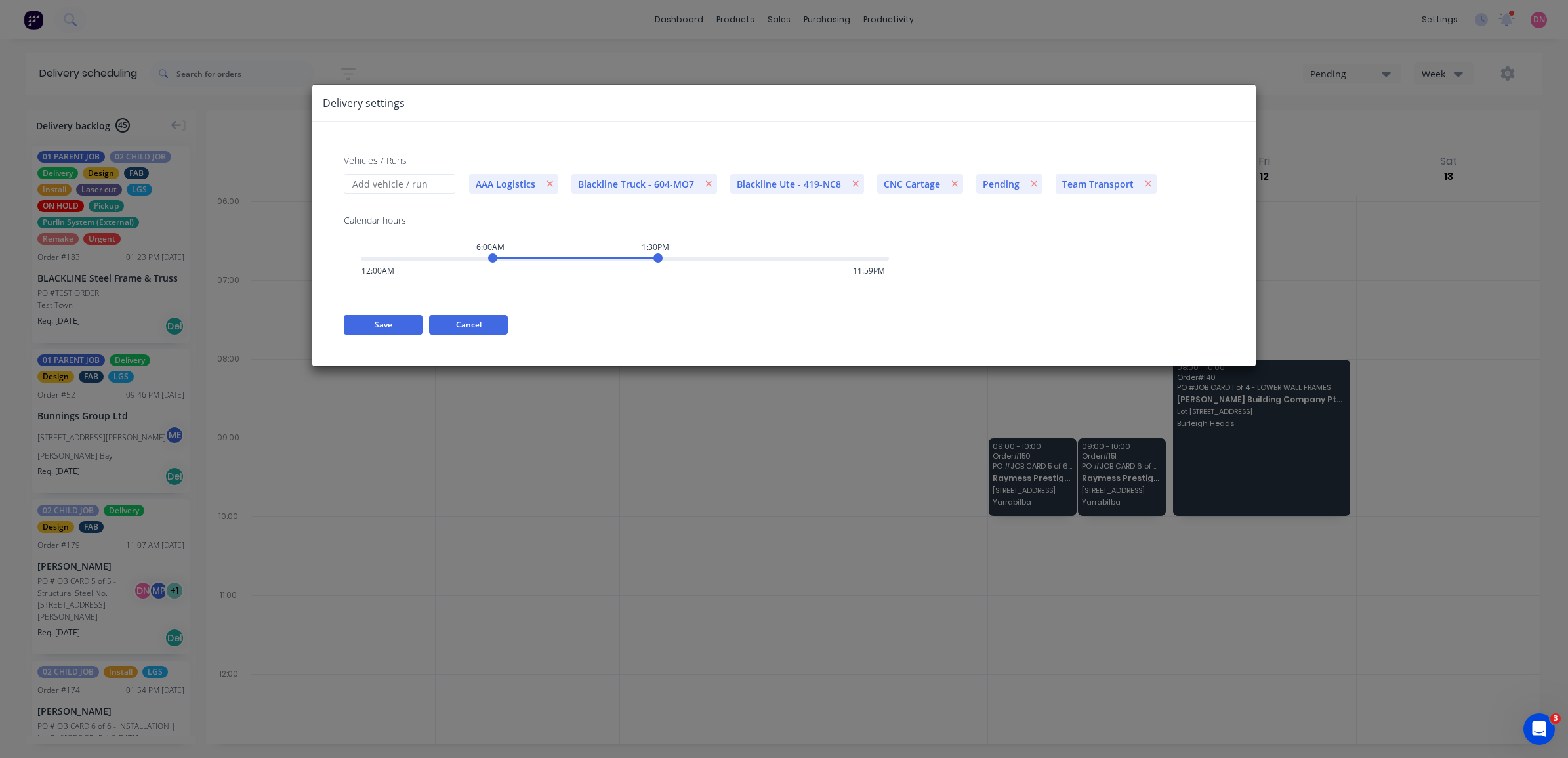
click at [476, 320] on button "Cancel" at bounding box center [468, 325] width 78 height 20
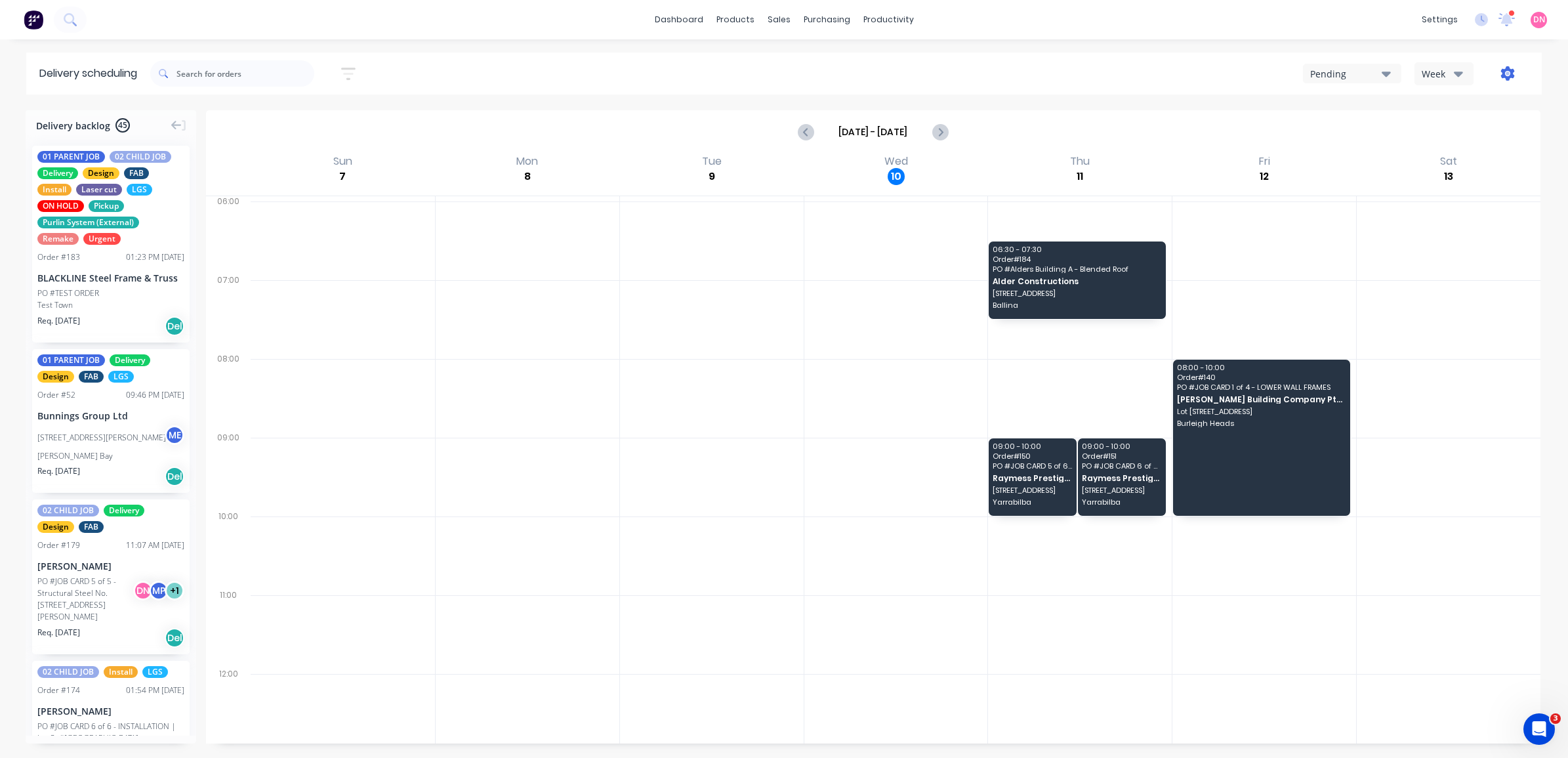
click at [1509, 69] on icon "button" at bounding box center [1507, 74] width 14 height 15
click at [1438, 72] on div "Week" at bounding box center [1440, 73] width 38 height 14
click at [1448, 74] on div "Week" at bounding box center [1440, 73] width 38 height 14
click at [1460, 139] on div "Vehicle" at bounding box center [1480, 135] width 130 height 26
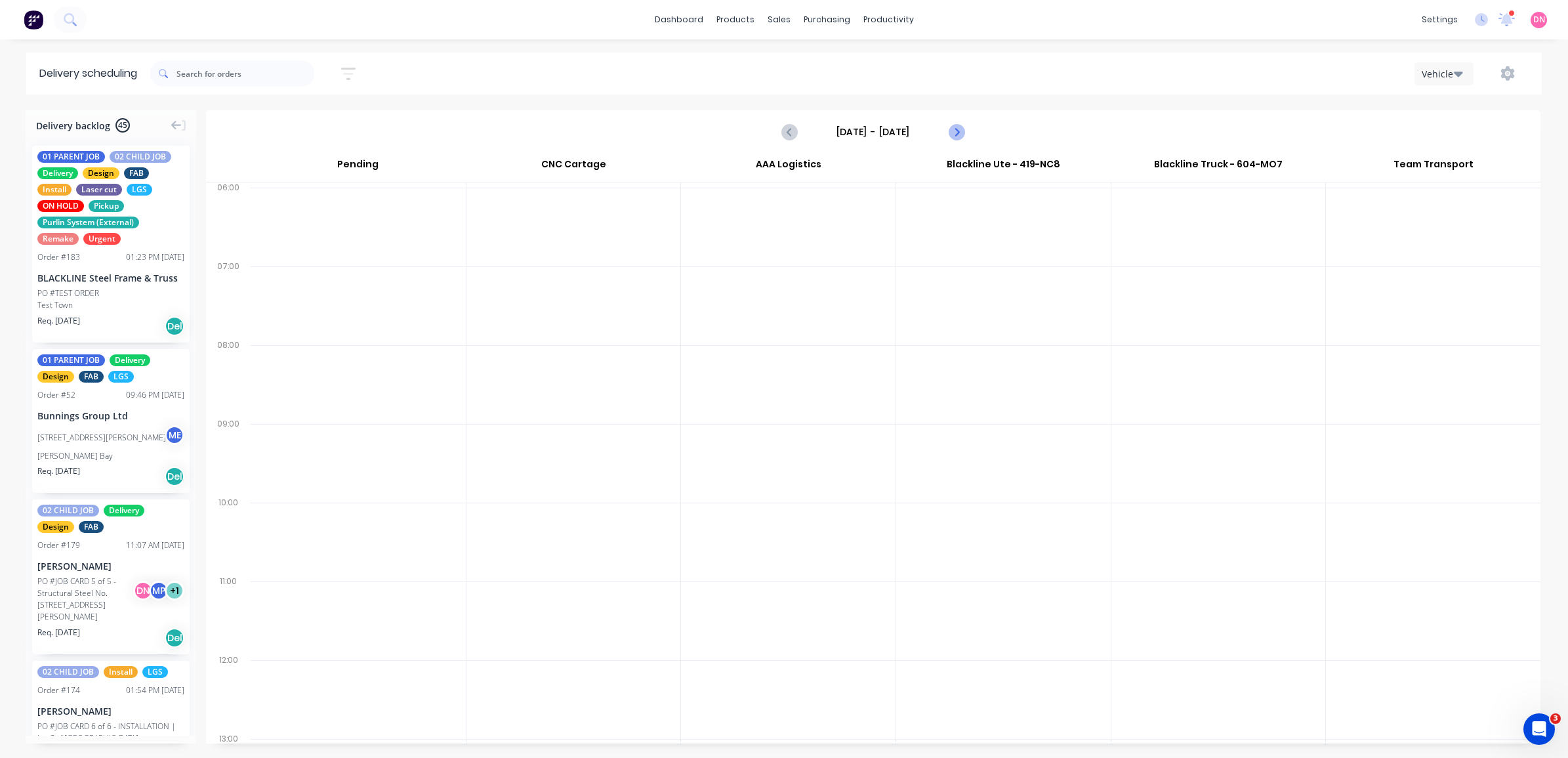
click at [958, 133] on icon "Next page" at bounding box center [955, 131] width 15 height 15
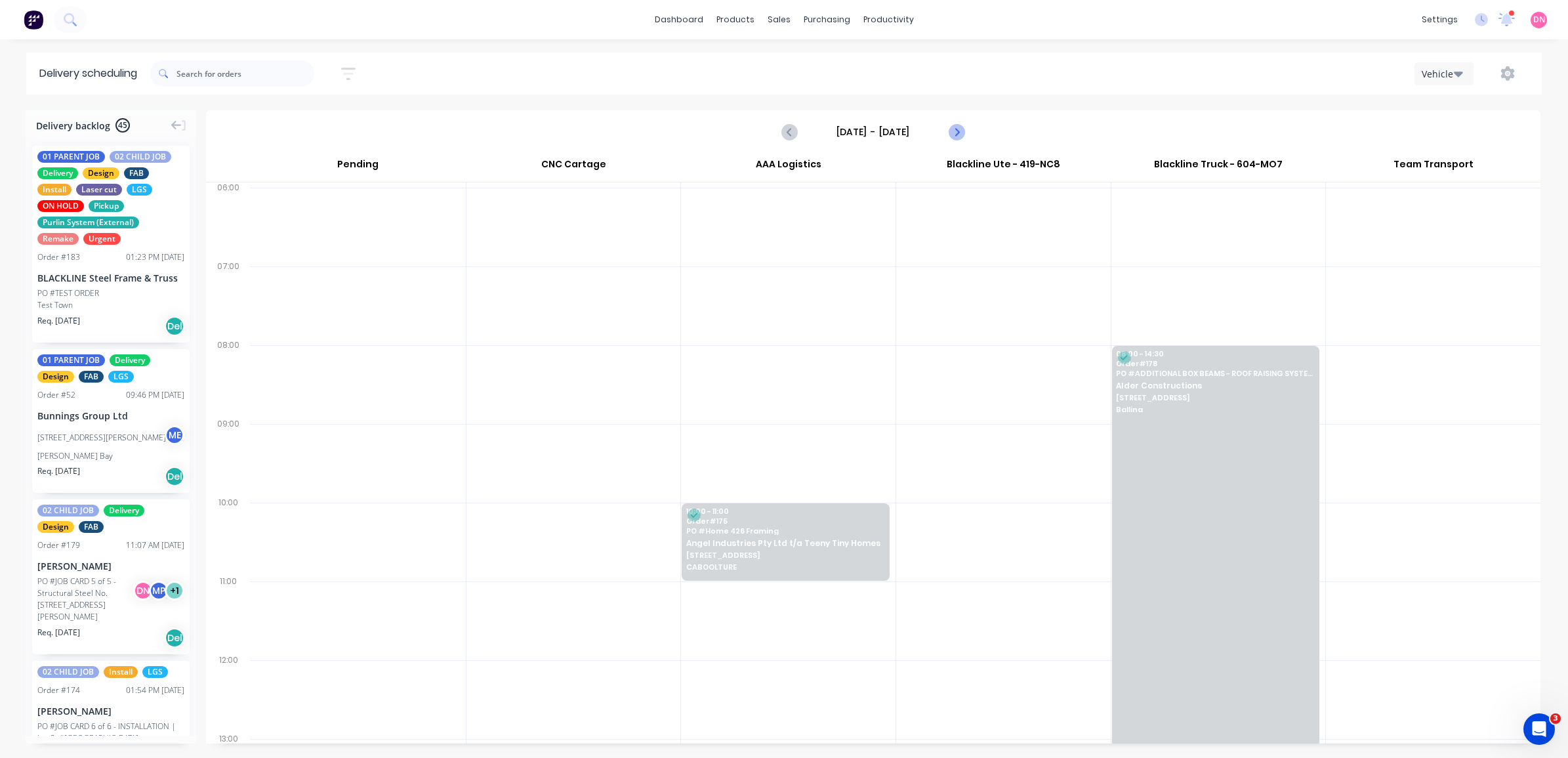
click at [958, 133] on icon "Next page" at bounding box center [955, 131] width 15 height 15
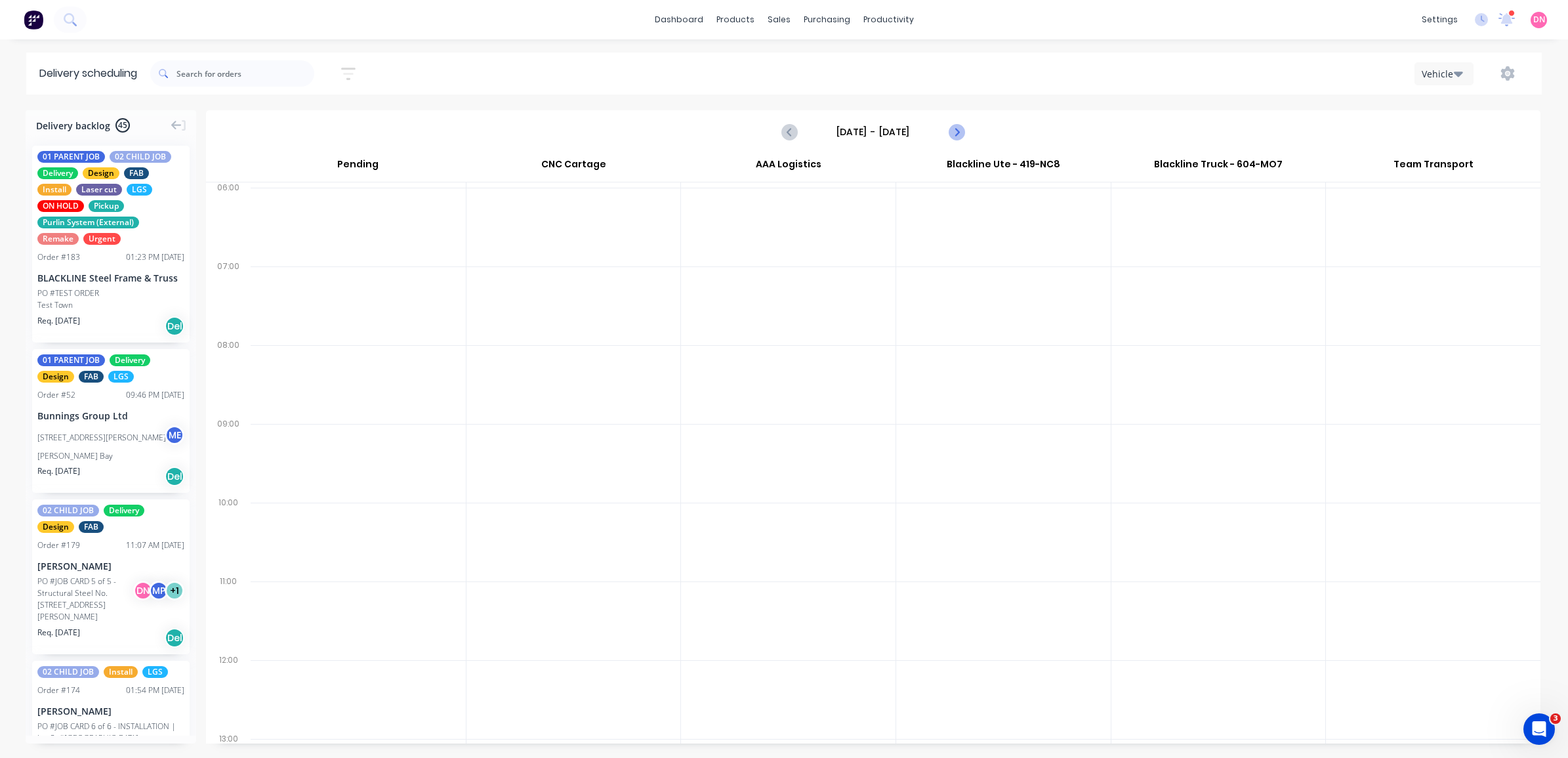
click at [958, 133] on icon "Next page" at bounding box center [955, 131] width 15 height 15
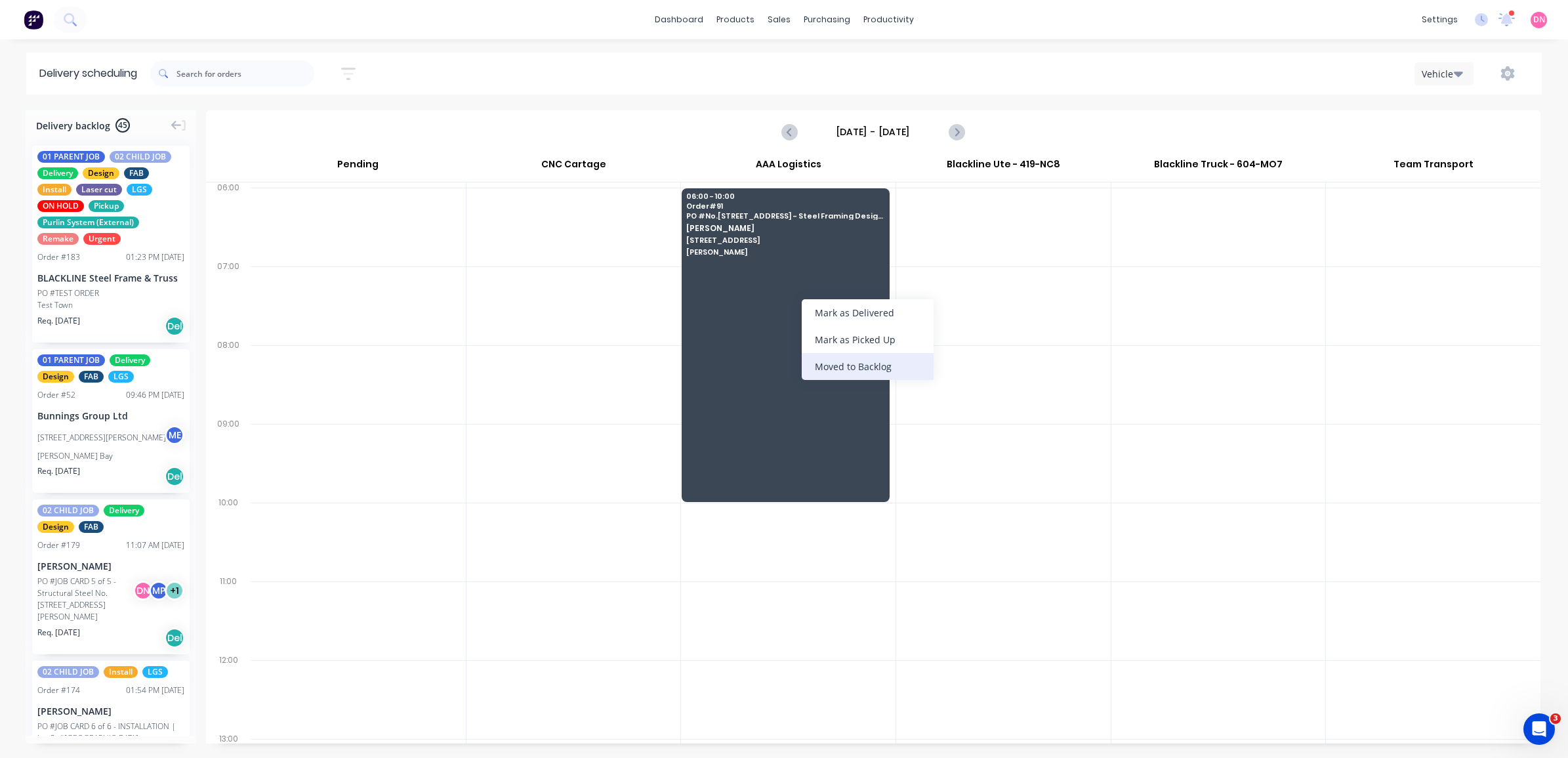
click at [828, 369] on div "Moved to Backlog" at bounding box center [867, 366] width 132 height 27
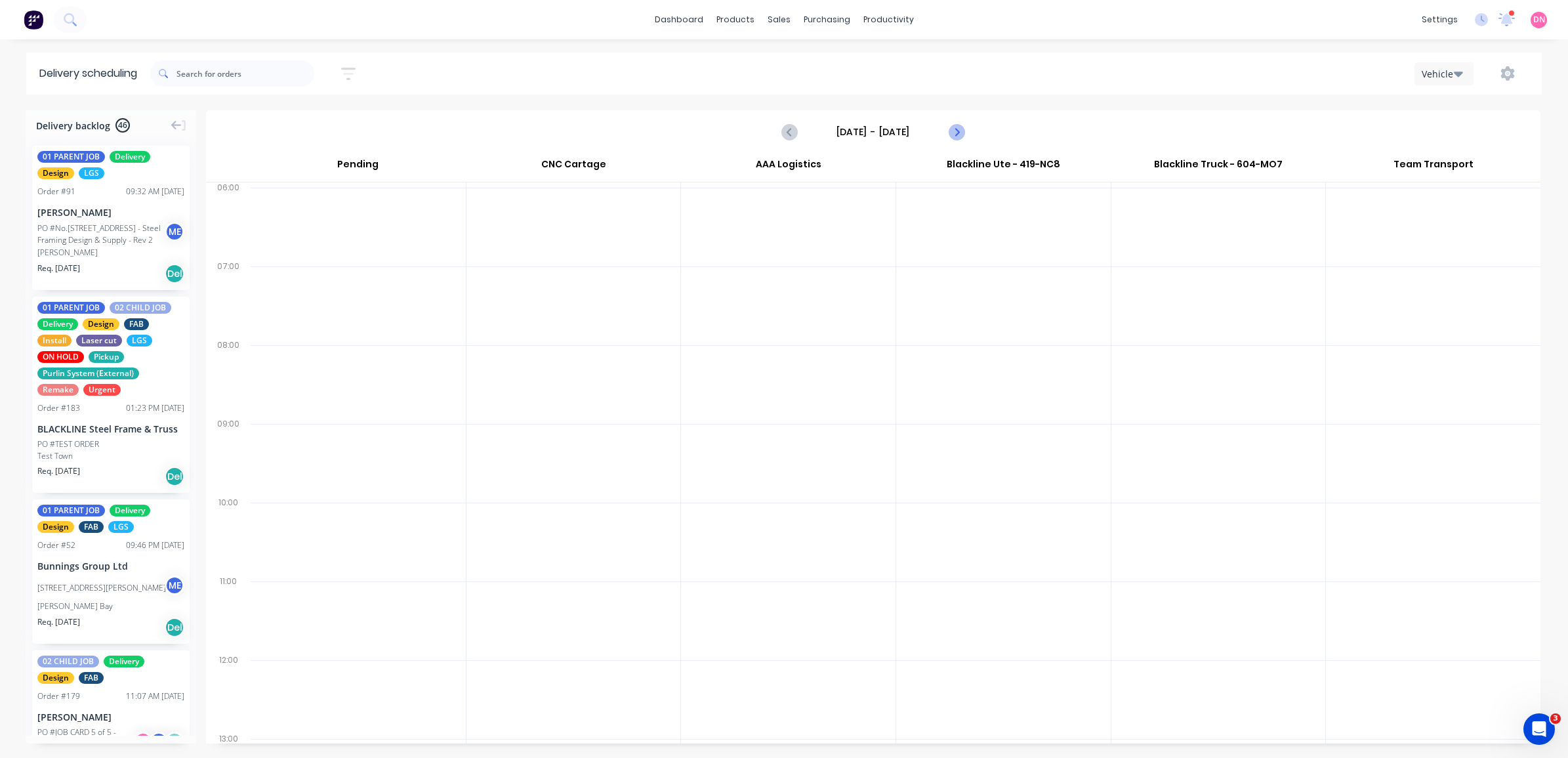
click at [959, 138] on icon "Next page" at bounding box center [955, 131] width 15 height 15
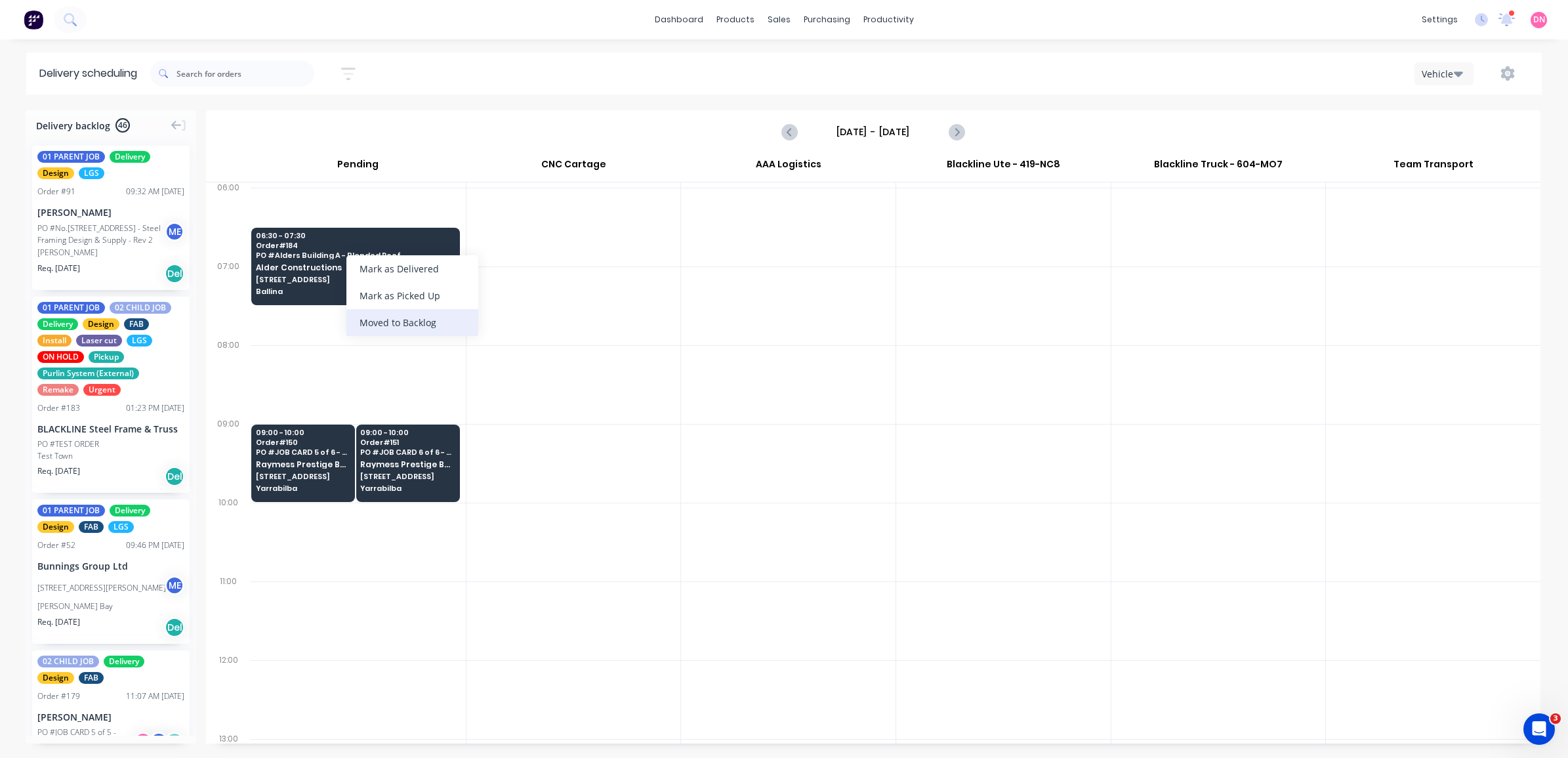
click at [414, 333] on div "Moved to Backlog" at bounding box center [412, 323] width 132 height 27
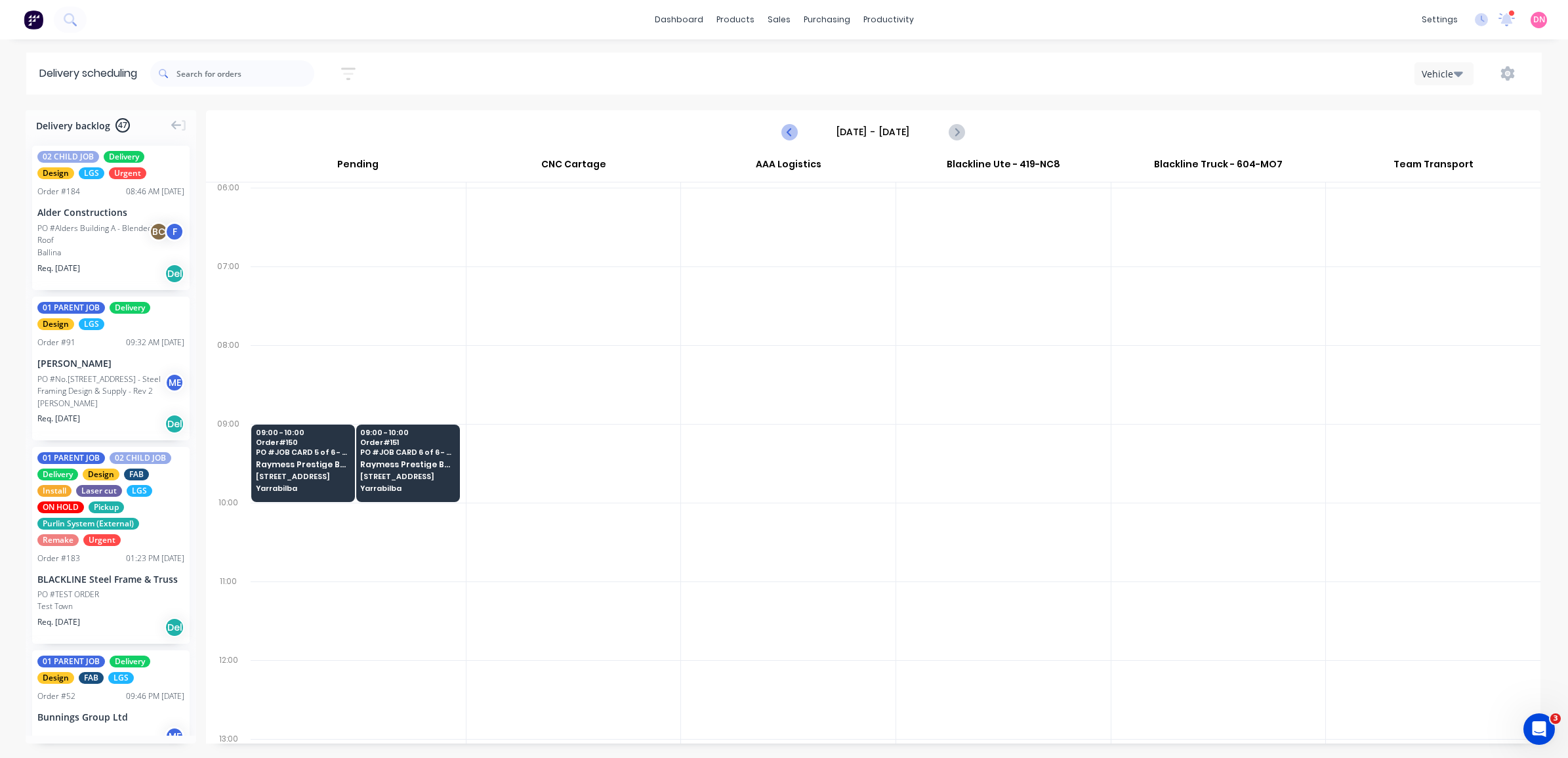
click at [784, 135] on icon "Previous page" at bounding box center [789, 131] width 15 height 15
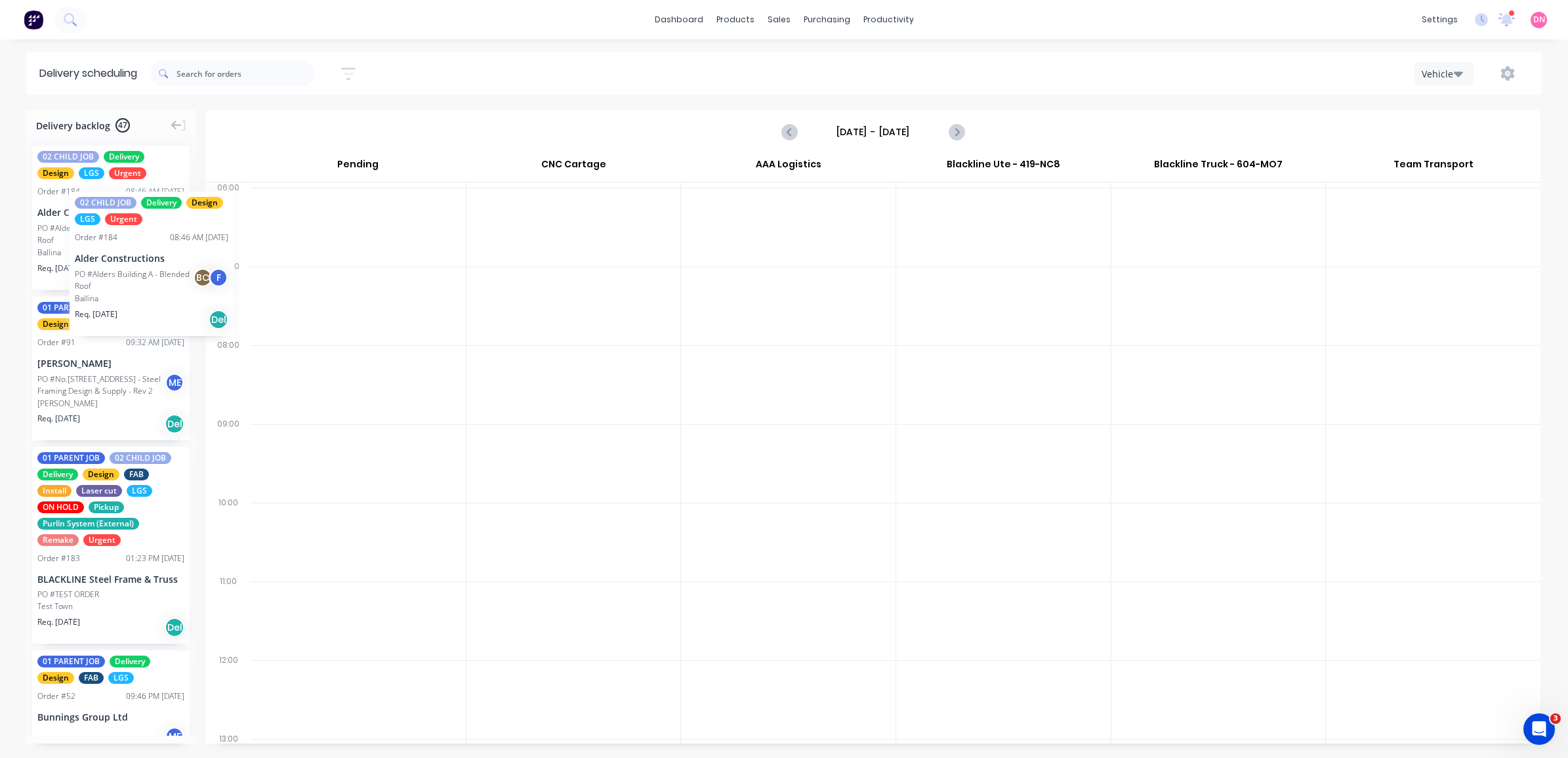
drag, startPoint x: 71, startPoint y: 205, endPoint x: 67, endPoint y: 180, distance: 25.3
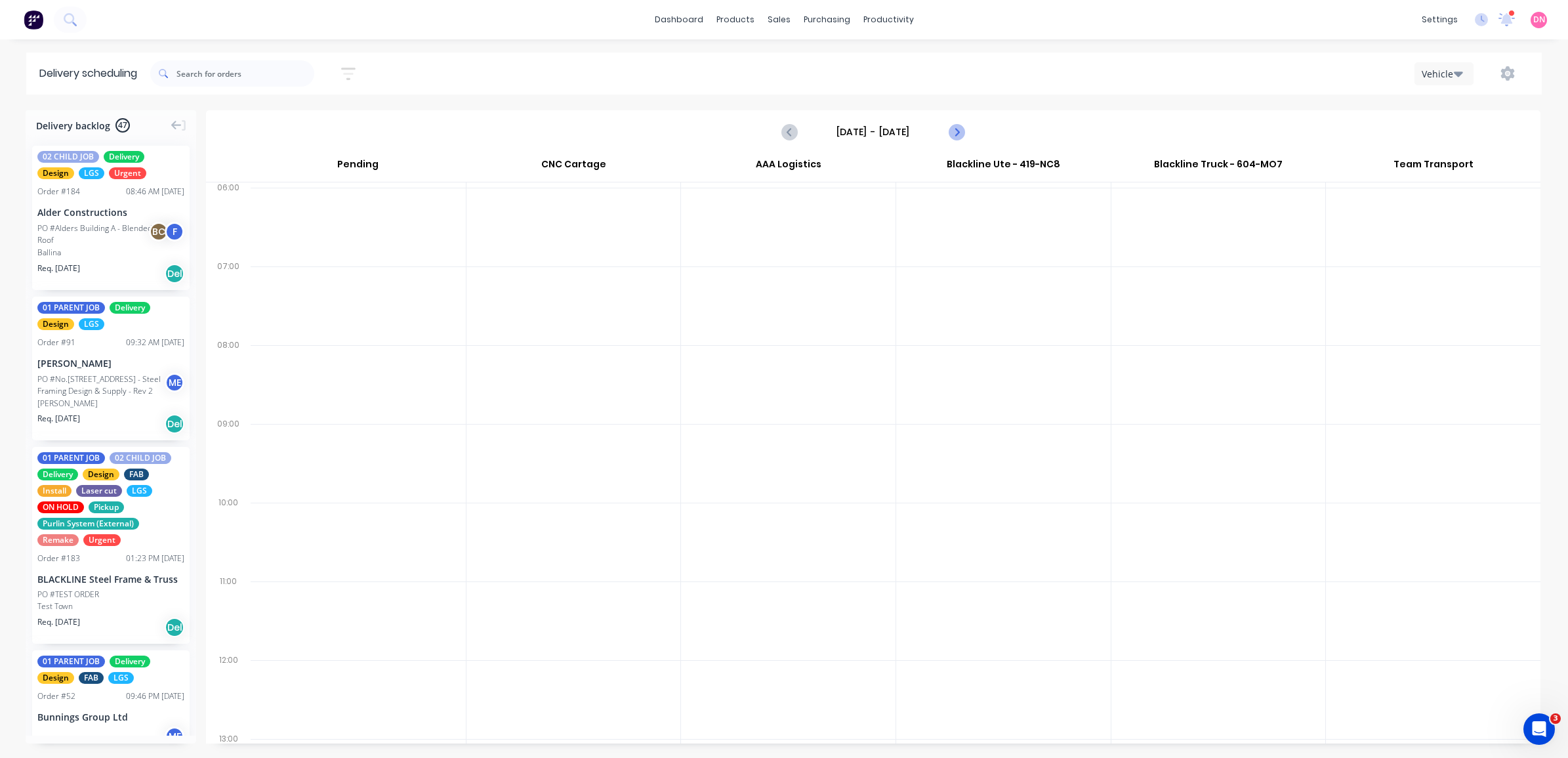
click at [955, 135] on icon "Next page" at bounding box center [956, 132] width 5 height 11
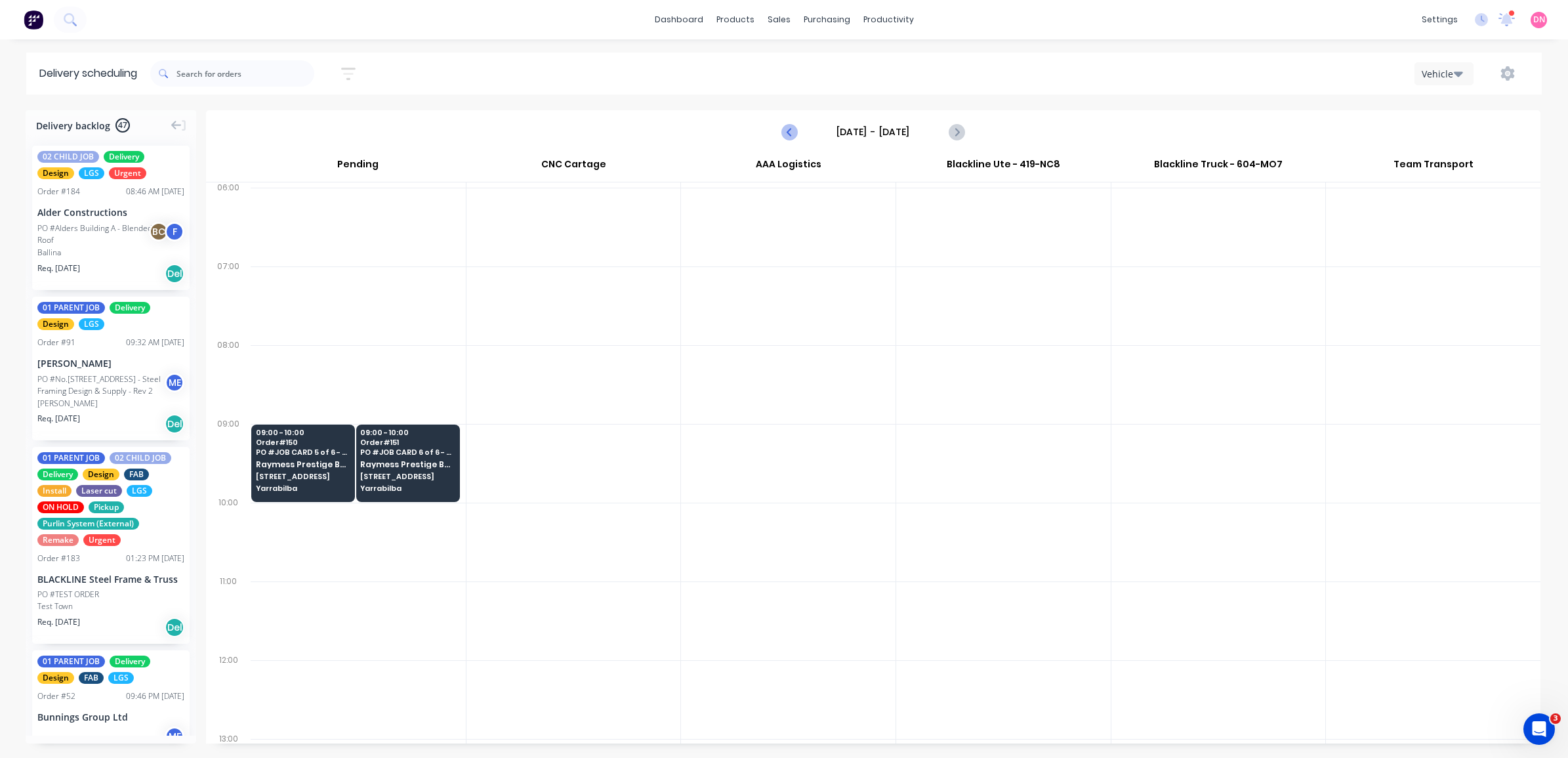
click at [784, 128] on icon "Previous page" at bounding box center [789, 131] width 15 height 15
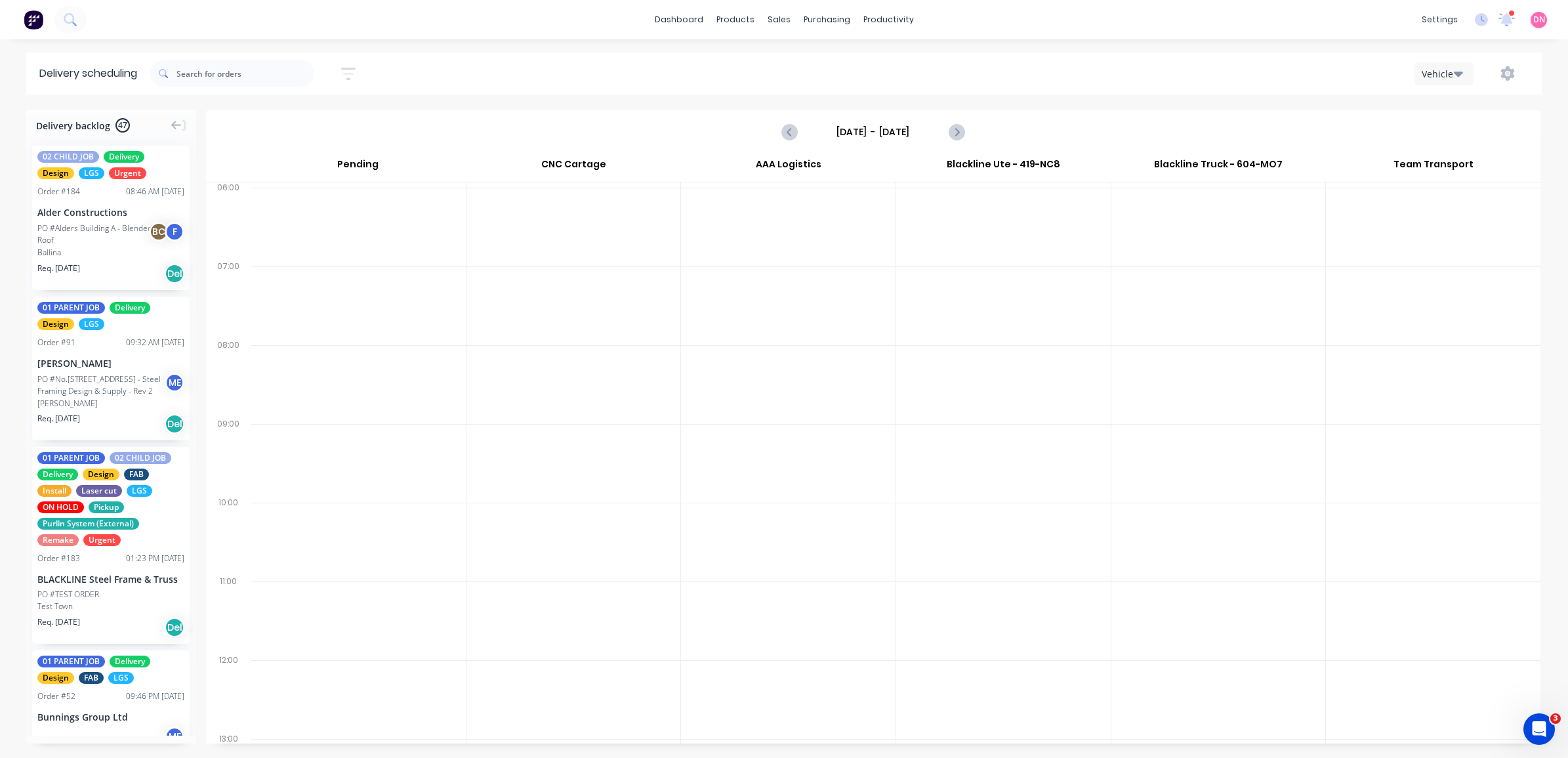
click at [117, 213] on div "Alder Constructions" at bounding box center [110, 211] width 147 height 14
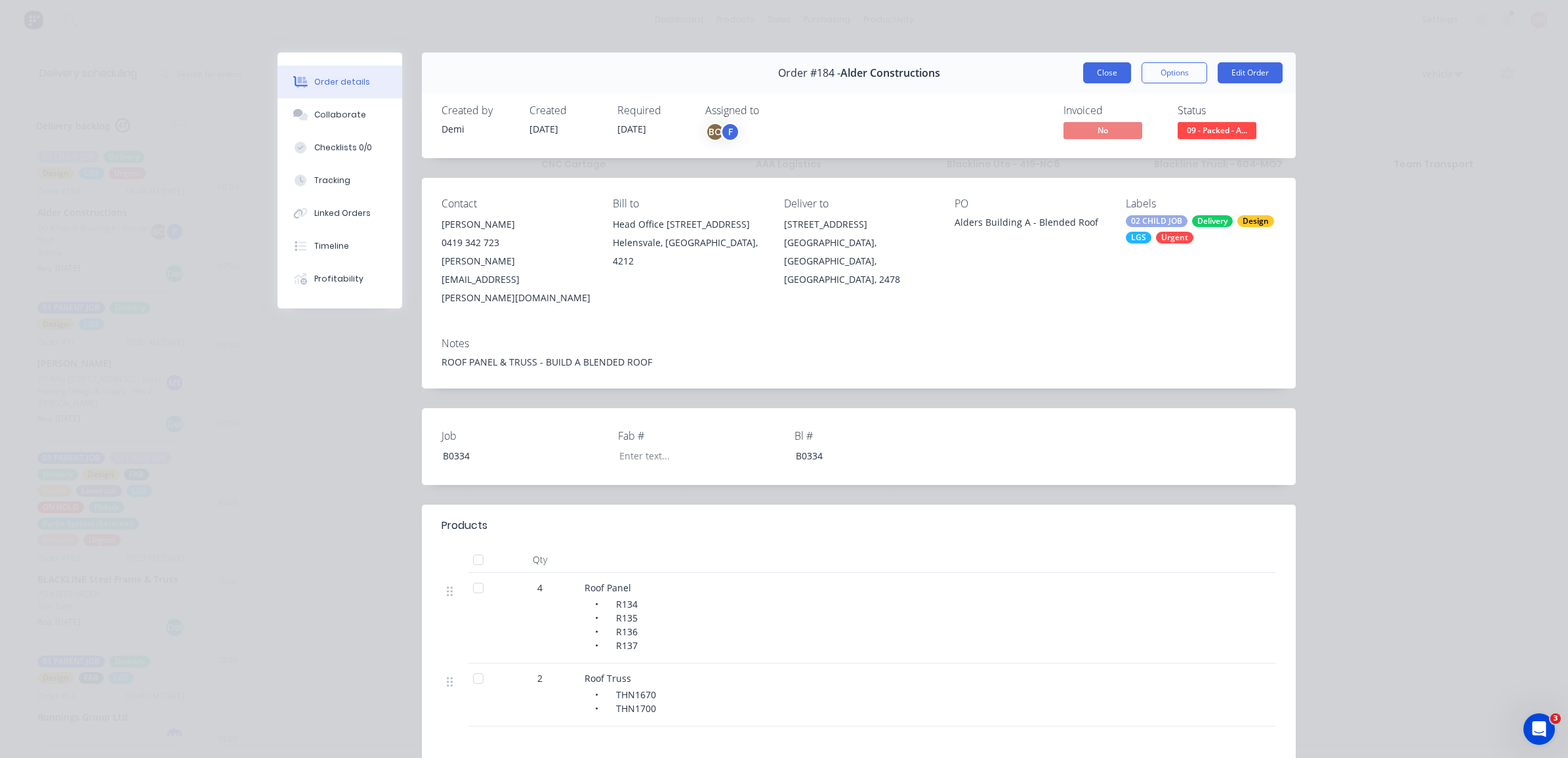
click at [1089, 67] on button "Close" at bounding box center [1107, 72] width 48 height 21
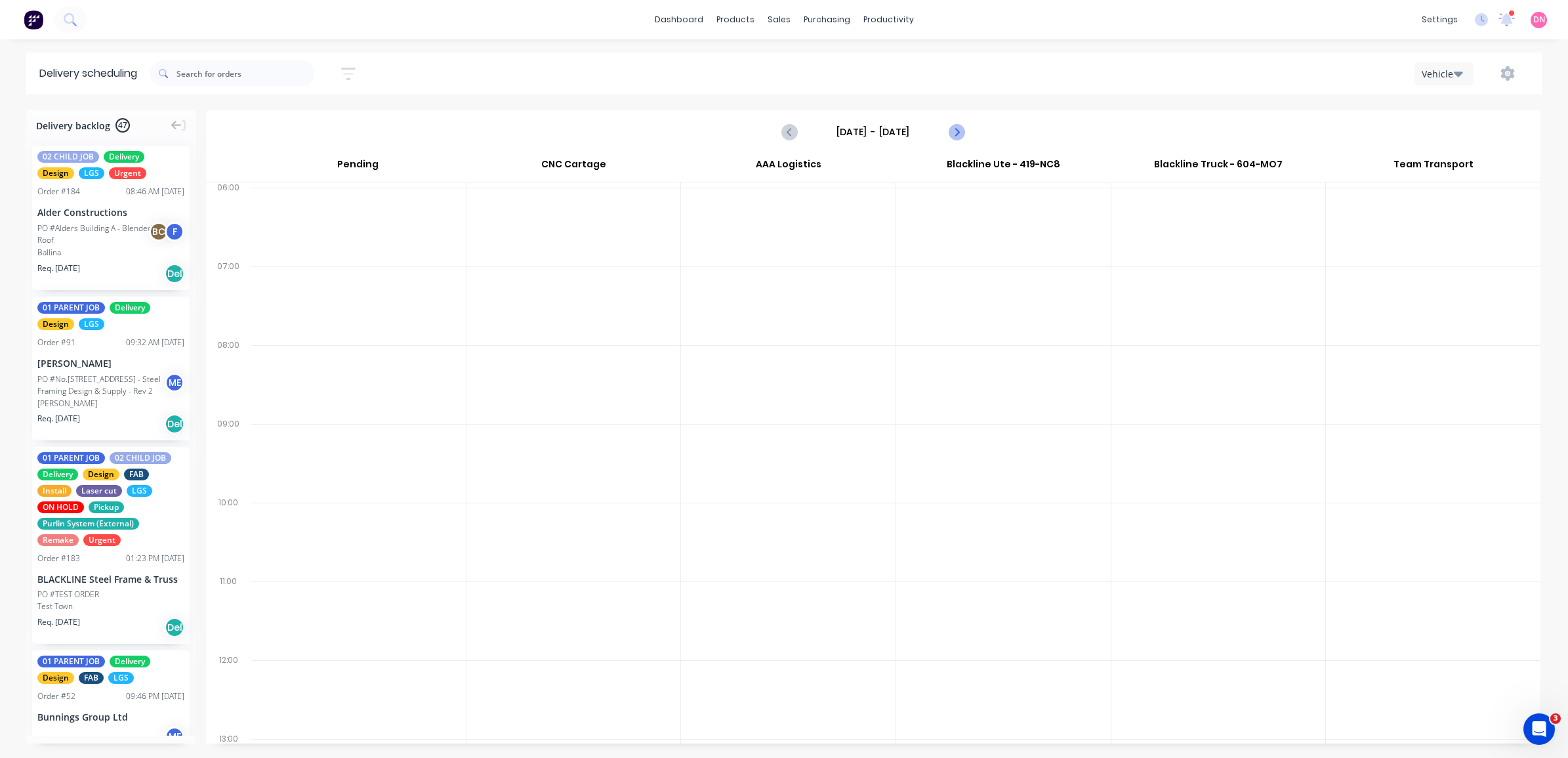
click at [955, 128] on icon "Next page" at bounding box center [956, 132] width 5 height 11
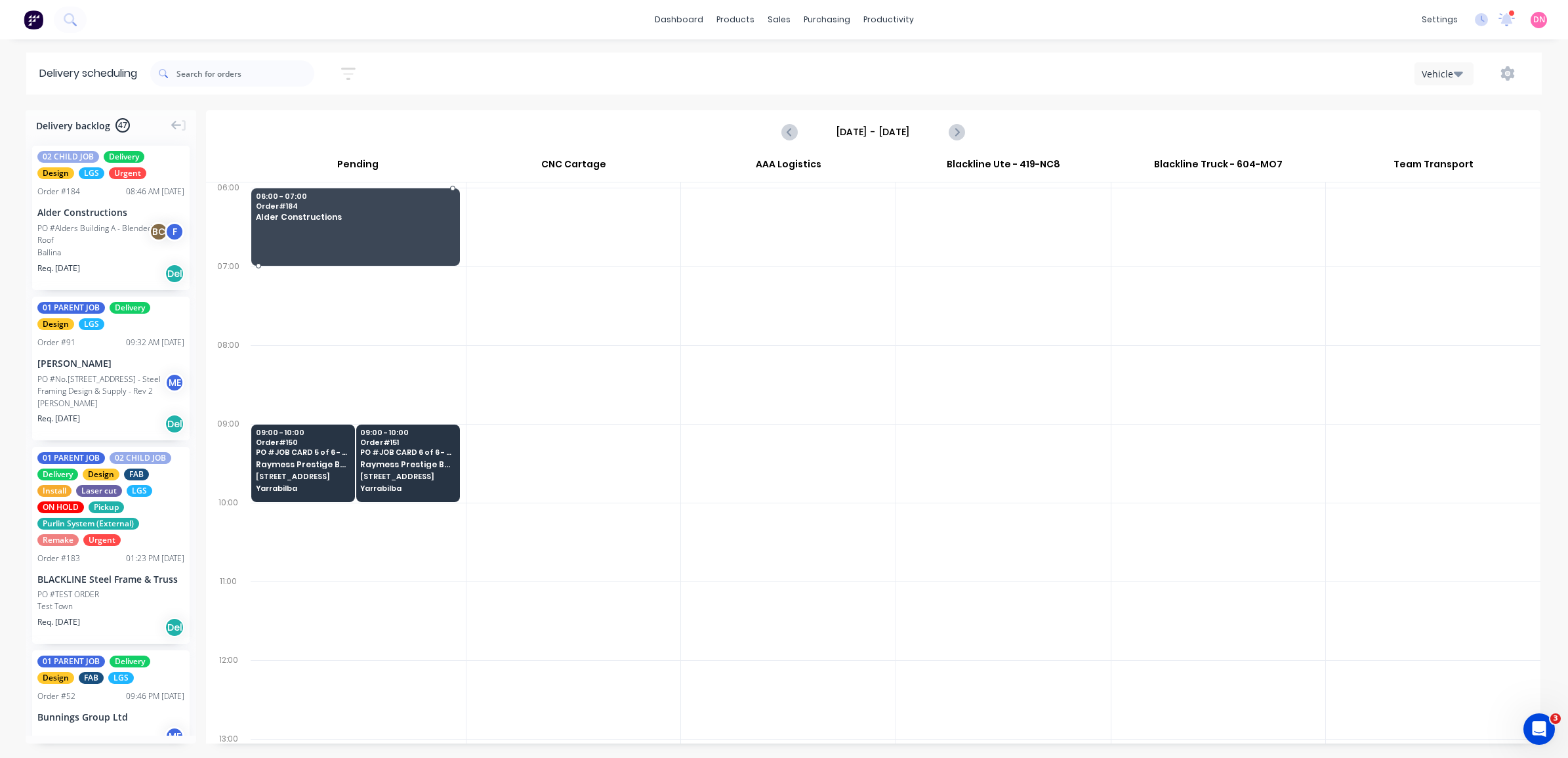
drag, startPoint x: 67, startPoint y: 224, endPoint x: 332, endPoint y: 211, distance: 265.3
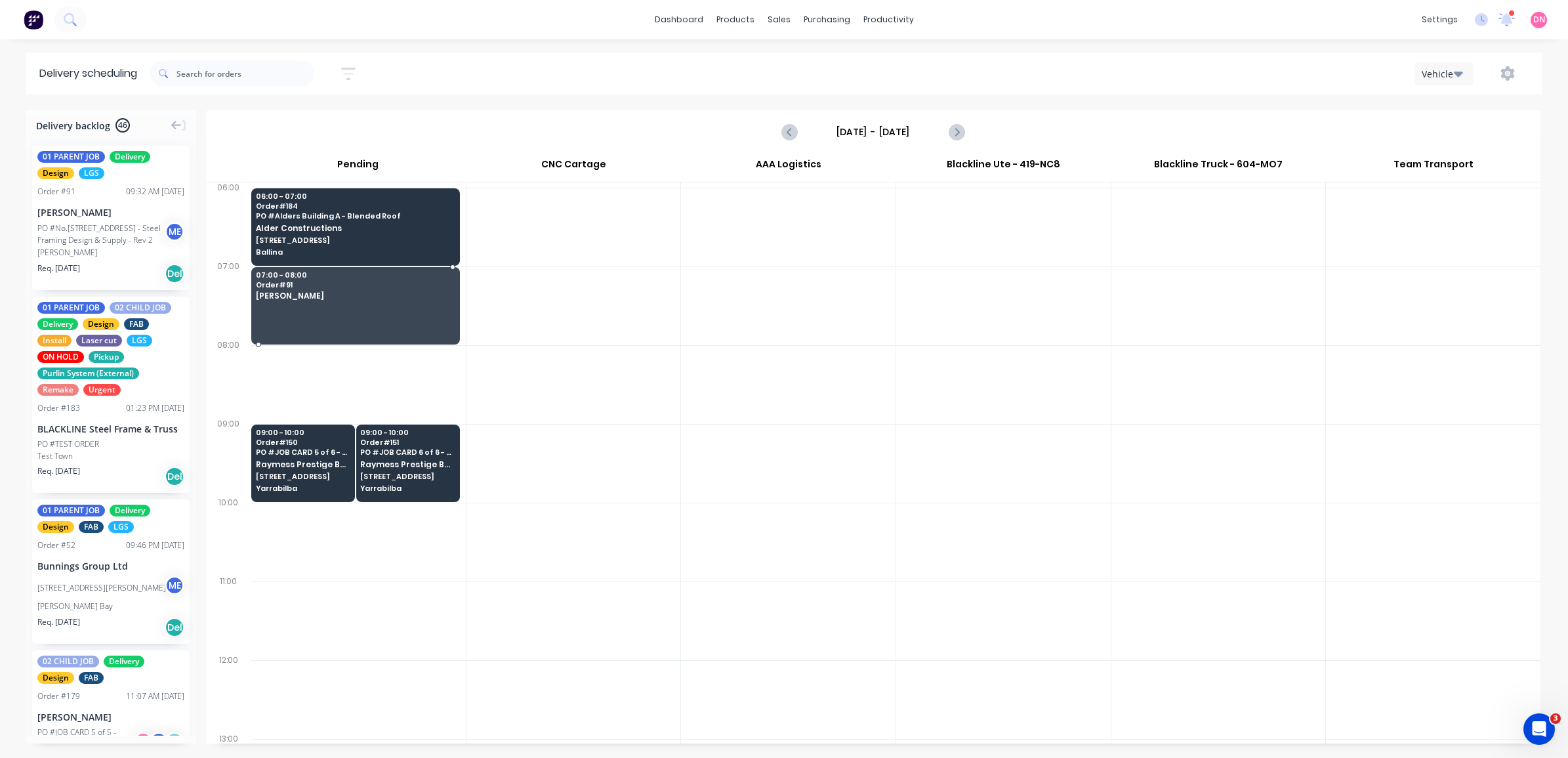
drag, startPoint x: 113, startPoint y: 211, endPoint x: 301, endPoint y: 287, distance: 202.8
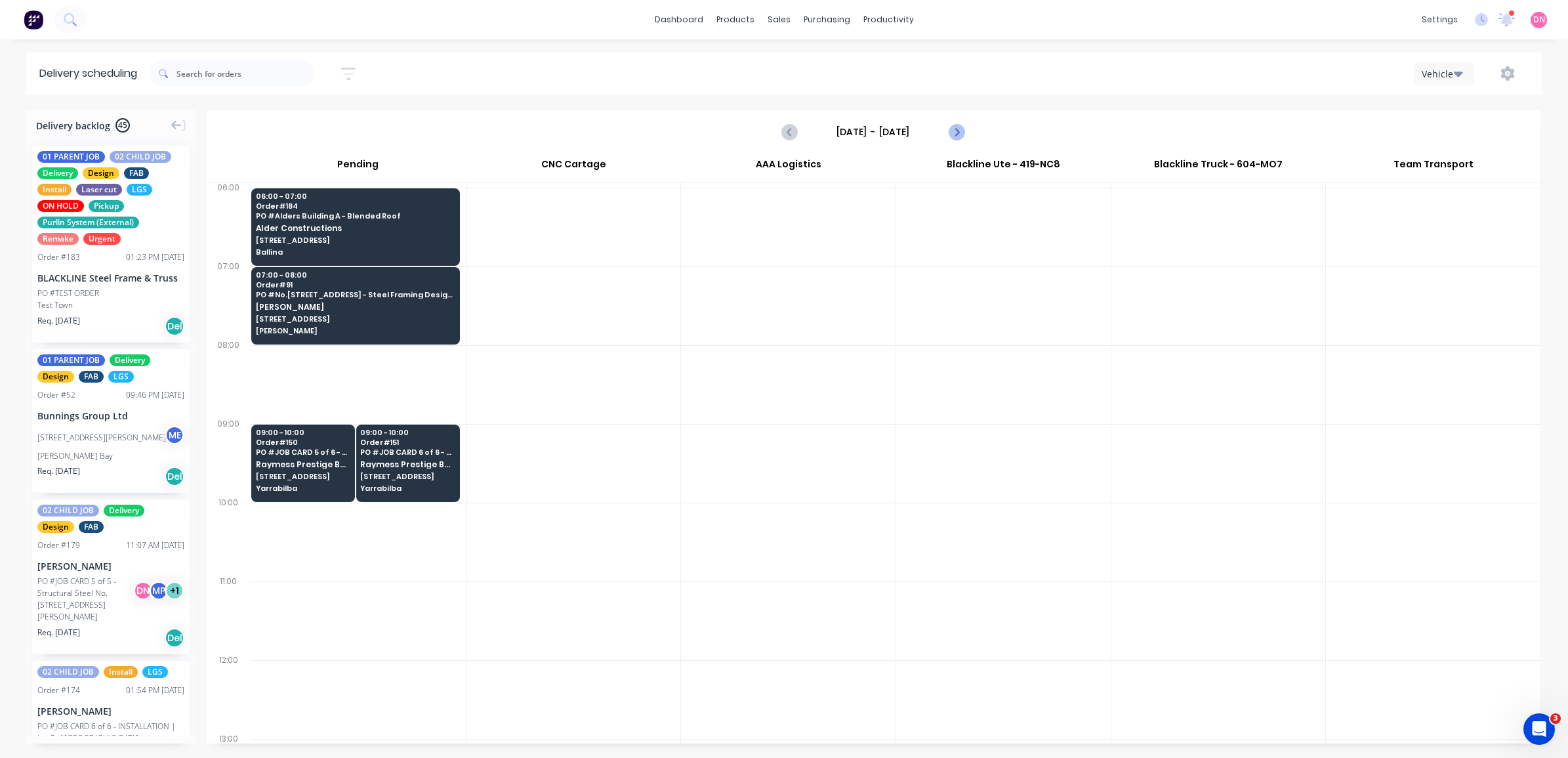
click at [963, 129] on icon "Next page" at bounding box center [955, 131] width 15 height 15
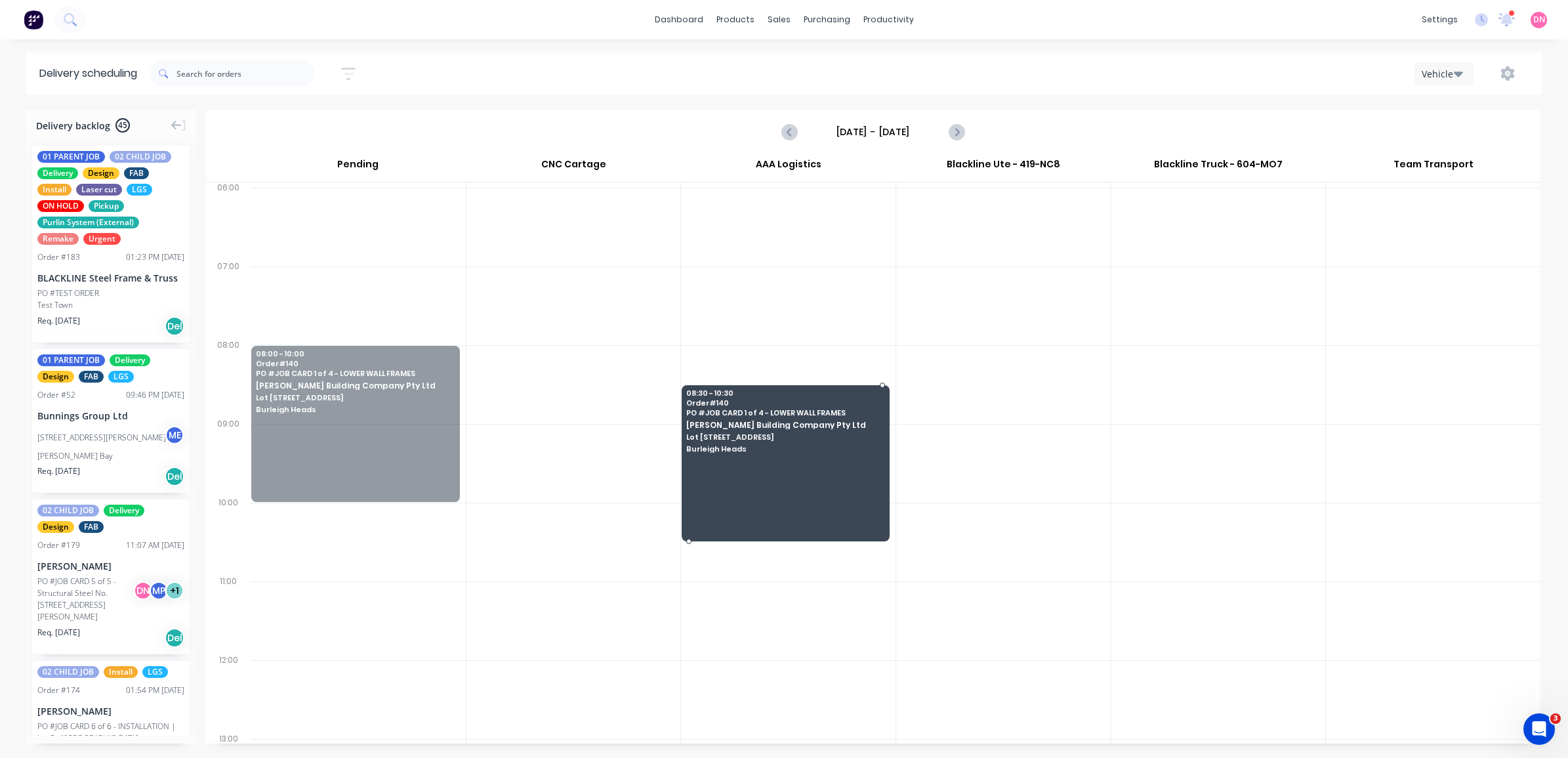
drag, startPoint x: 300, startPoint y: 397, endPoint x: 715, endPoint y: 425, distance: 415.9
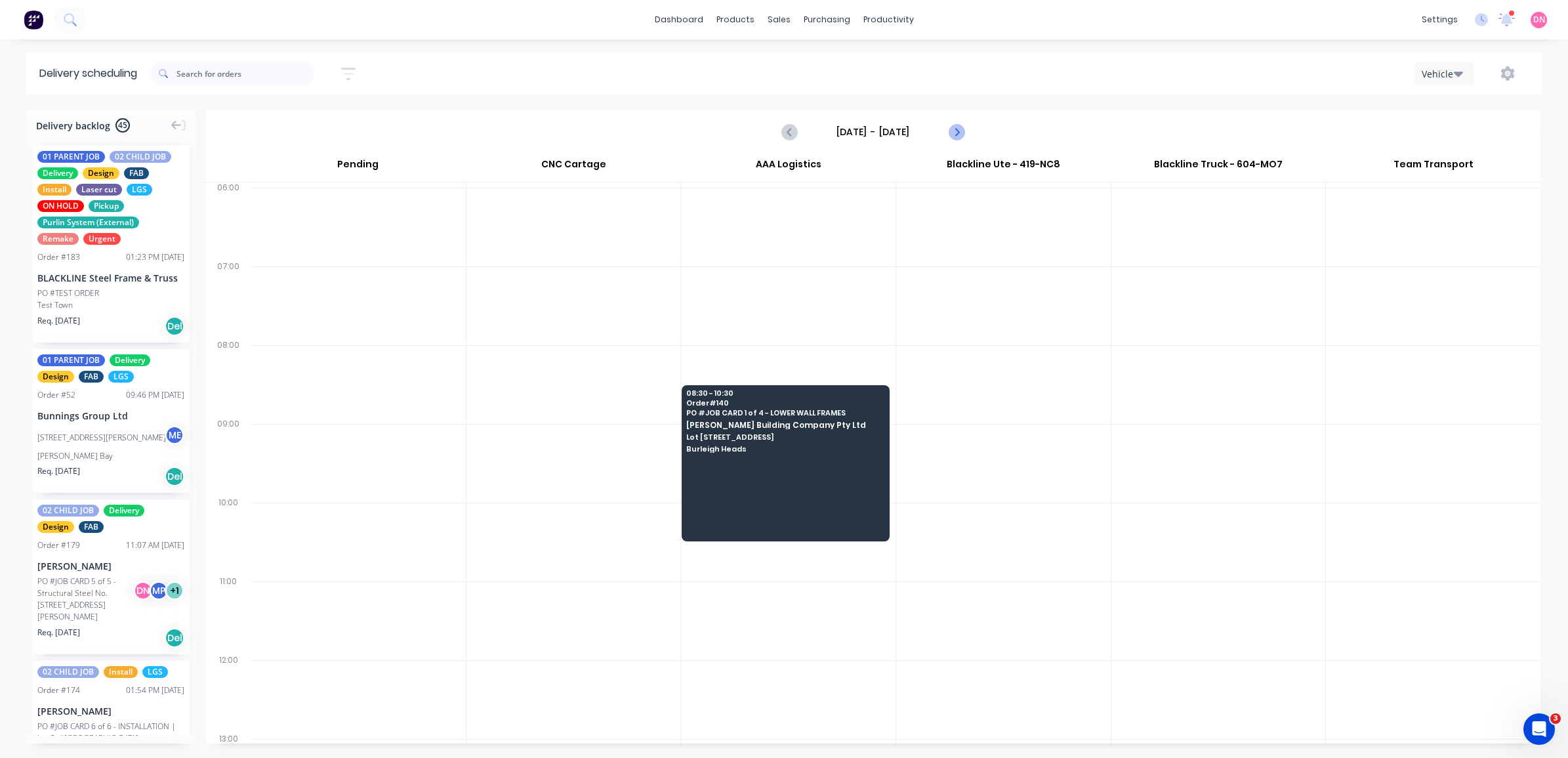
click at [953, 125] on icon "Next page" at bounding box center [955, 131] width 15 height 15
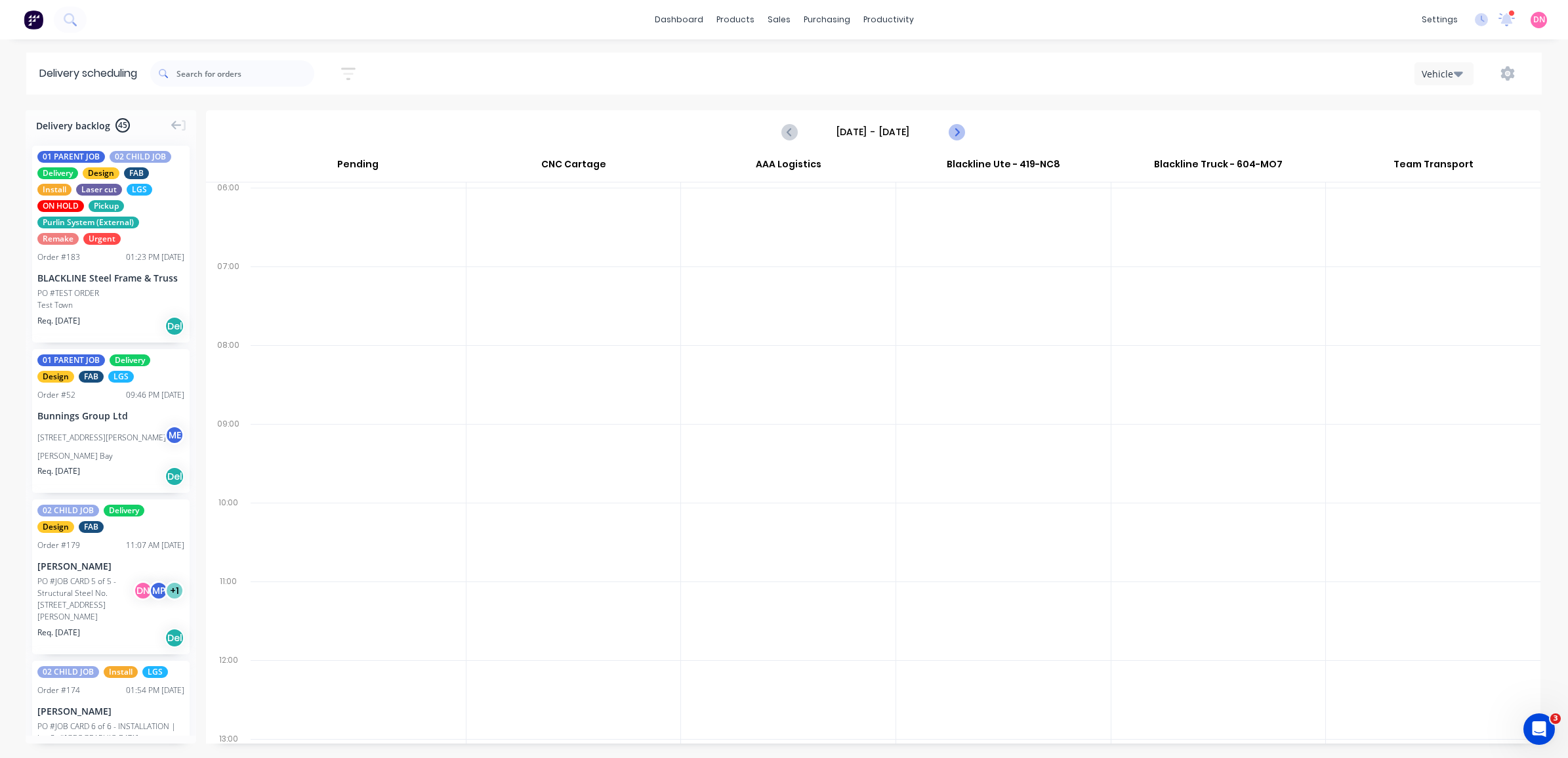
click at [953, 125] on icon "Next page" at bounding box center [955, 131] width 15 height 15
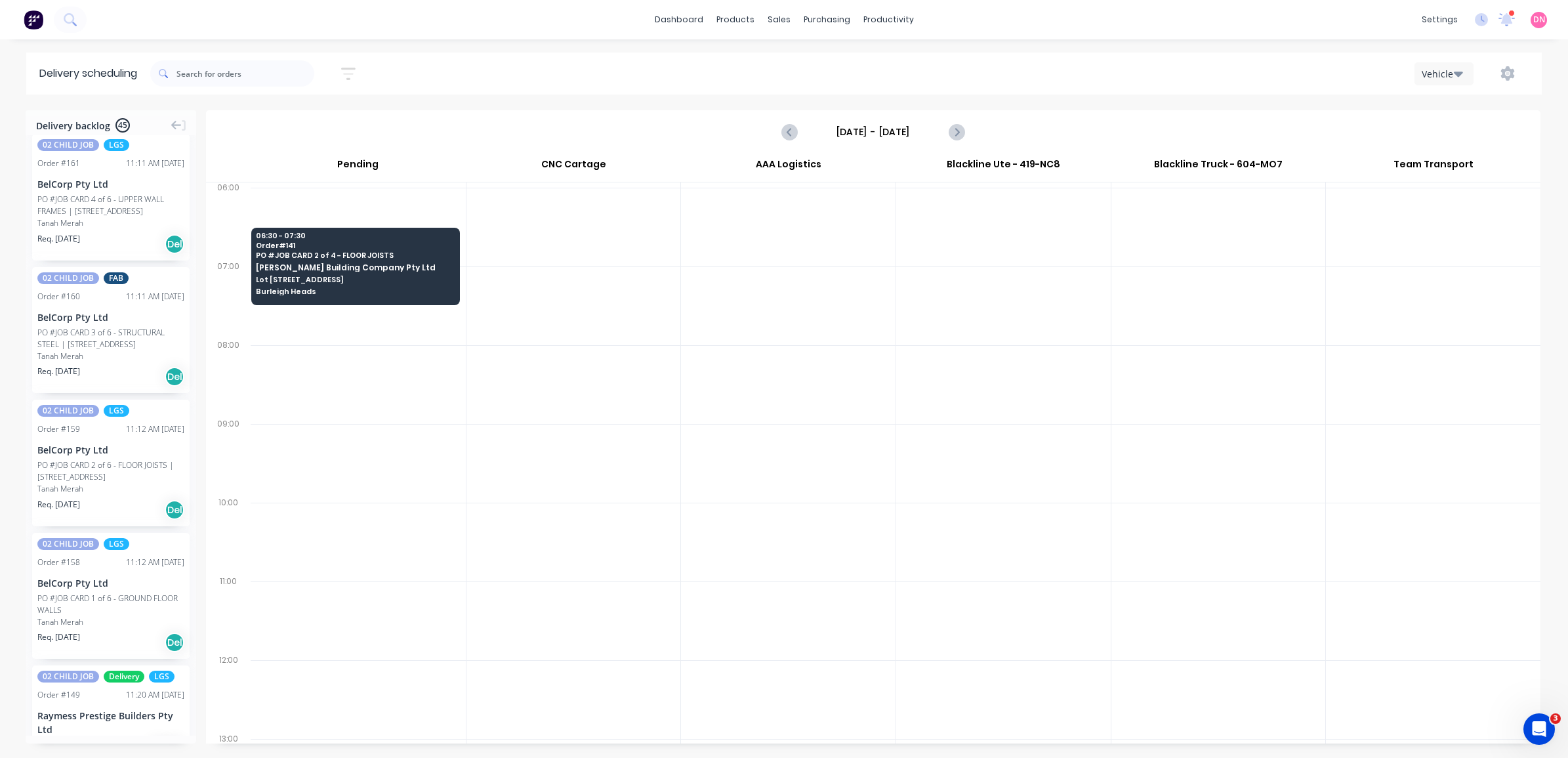
scroll to position [2176, 0]
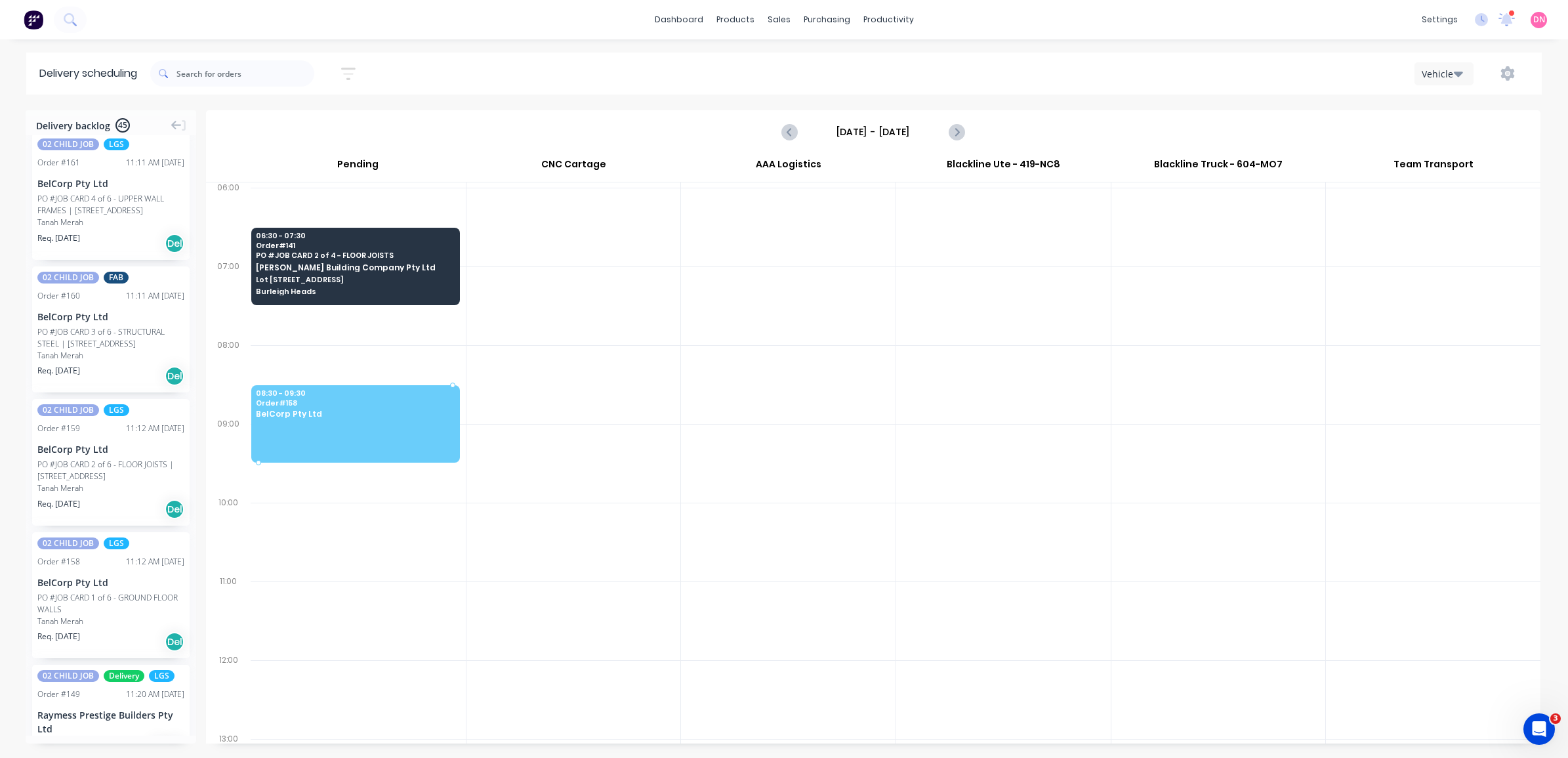
drag, startPoint x: 118, startPoint y: 640, endPoint x: 313, endPoint y: 400, distance: 309.2
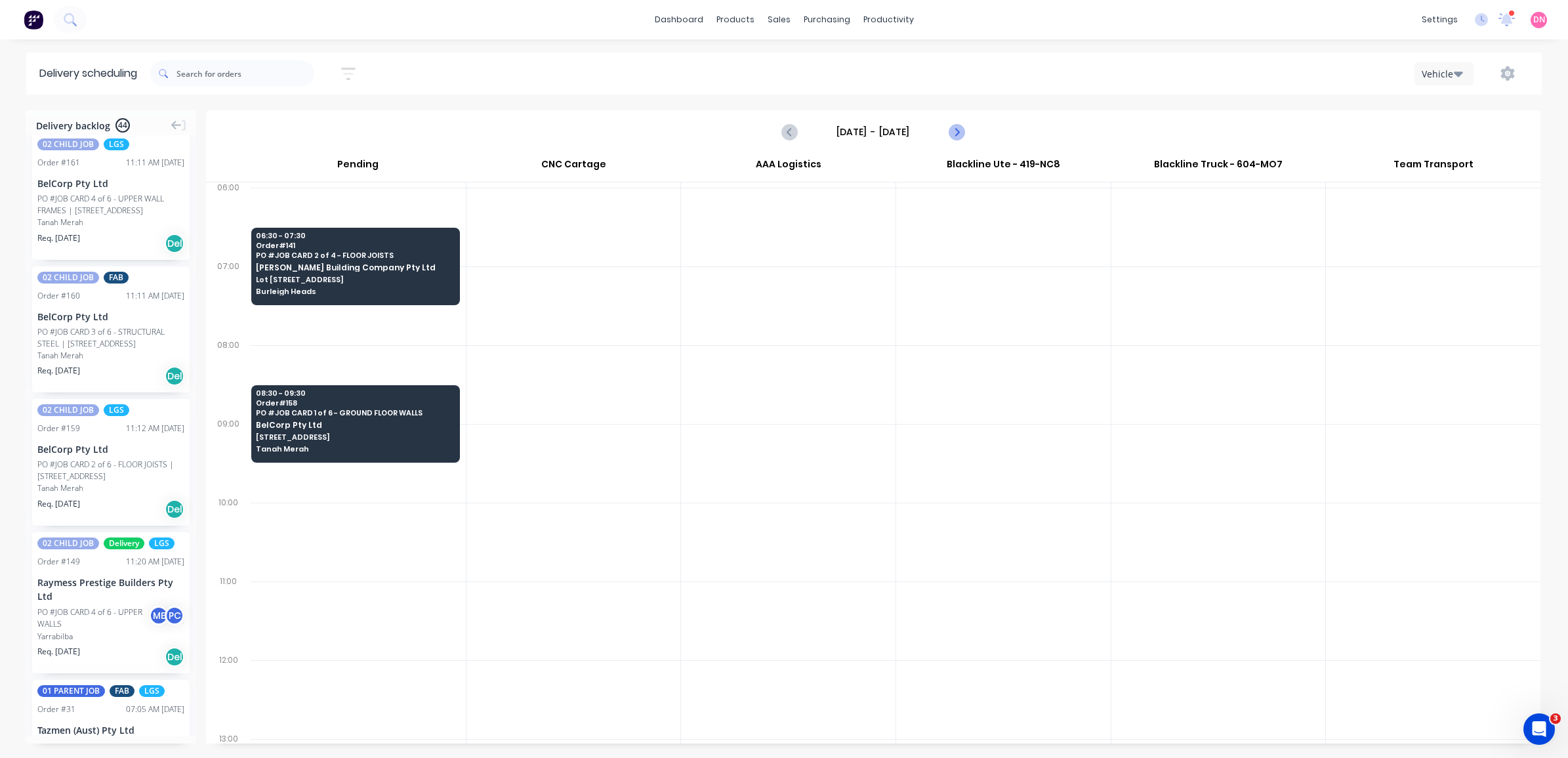
click at [962, 133] on icon "Next page" at bounding box center [955, 131] width 15 height 15
type input "Tuesday - 16/09/25"
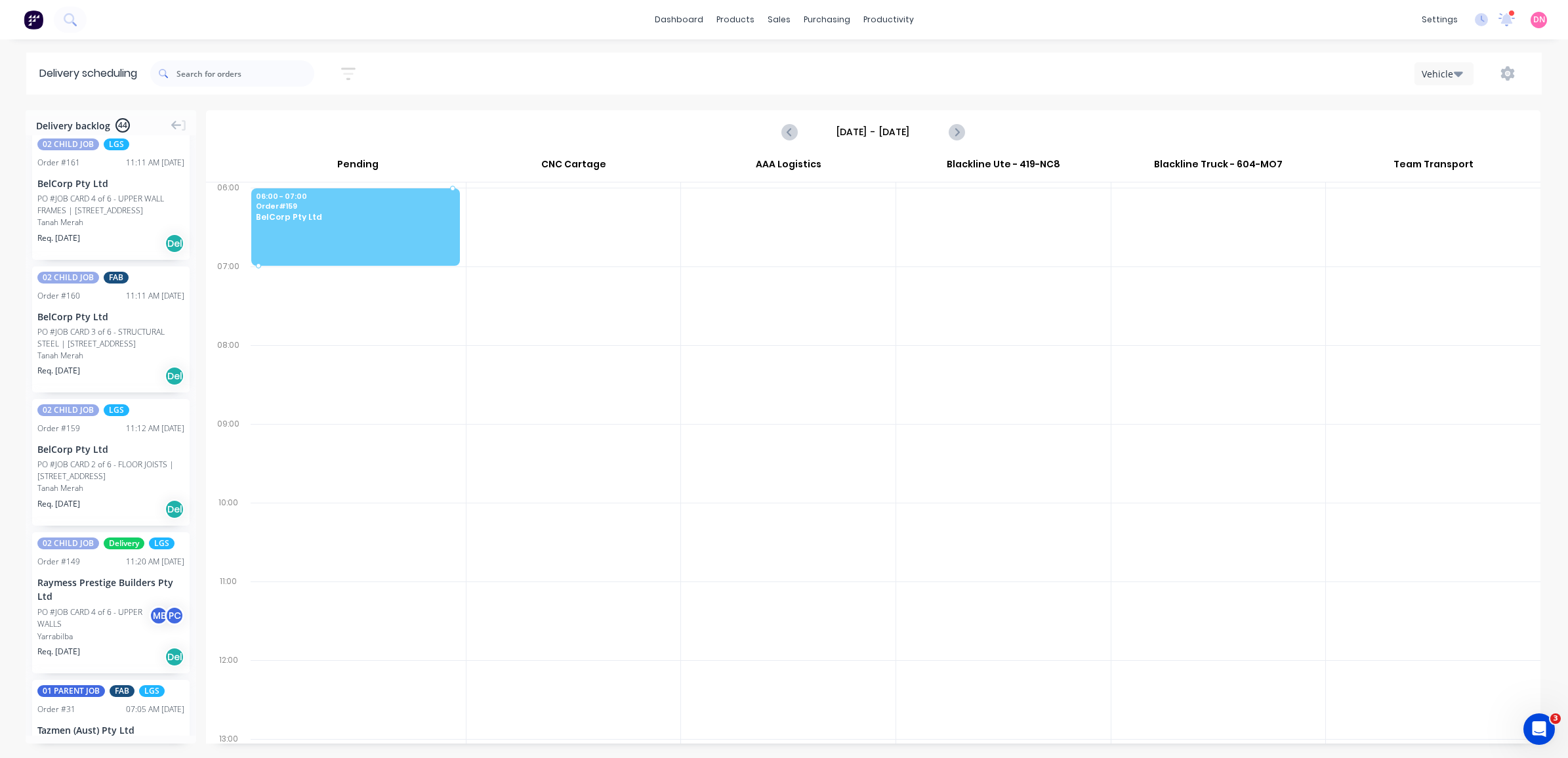
drag, startPoint x: 87, startPoint y: 509, endPoint x: 290, endPoint y: 204, distance: 366.4
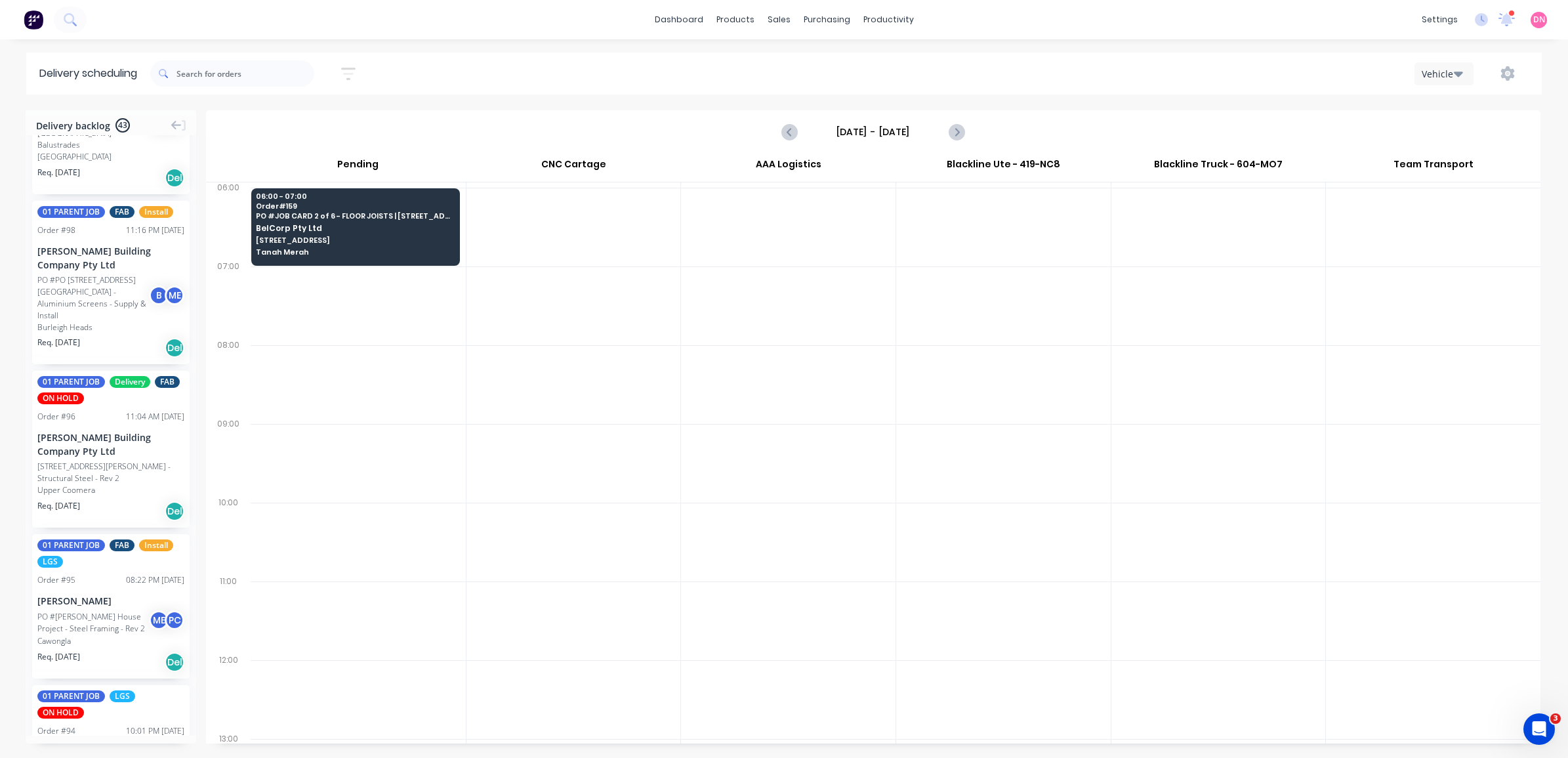
scroll to position [4048, 0]
click at [909, 139] on div "Timesheets" at bounding box center [917, 142] width 49 height 12
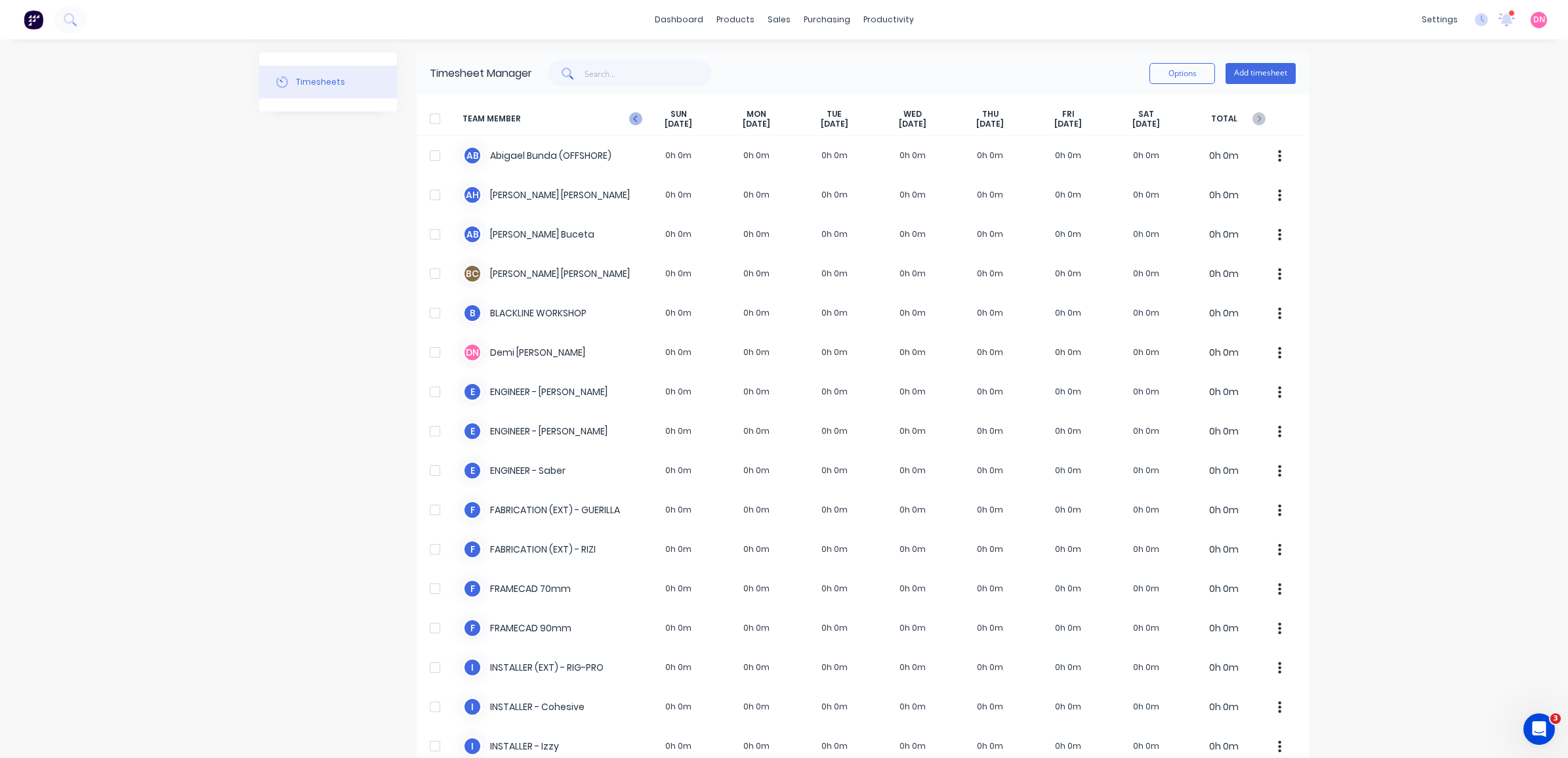
click at [630, 123] on icon "button" at bounding box center [636, 118] width 13 height 13
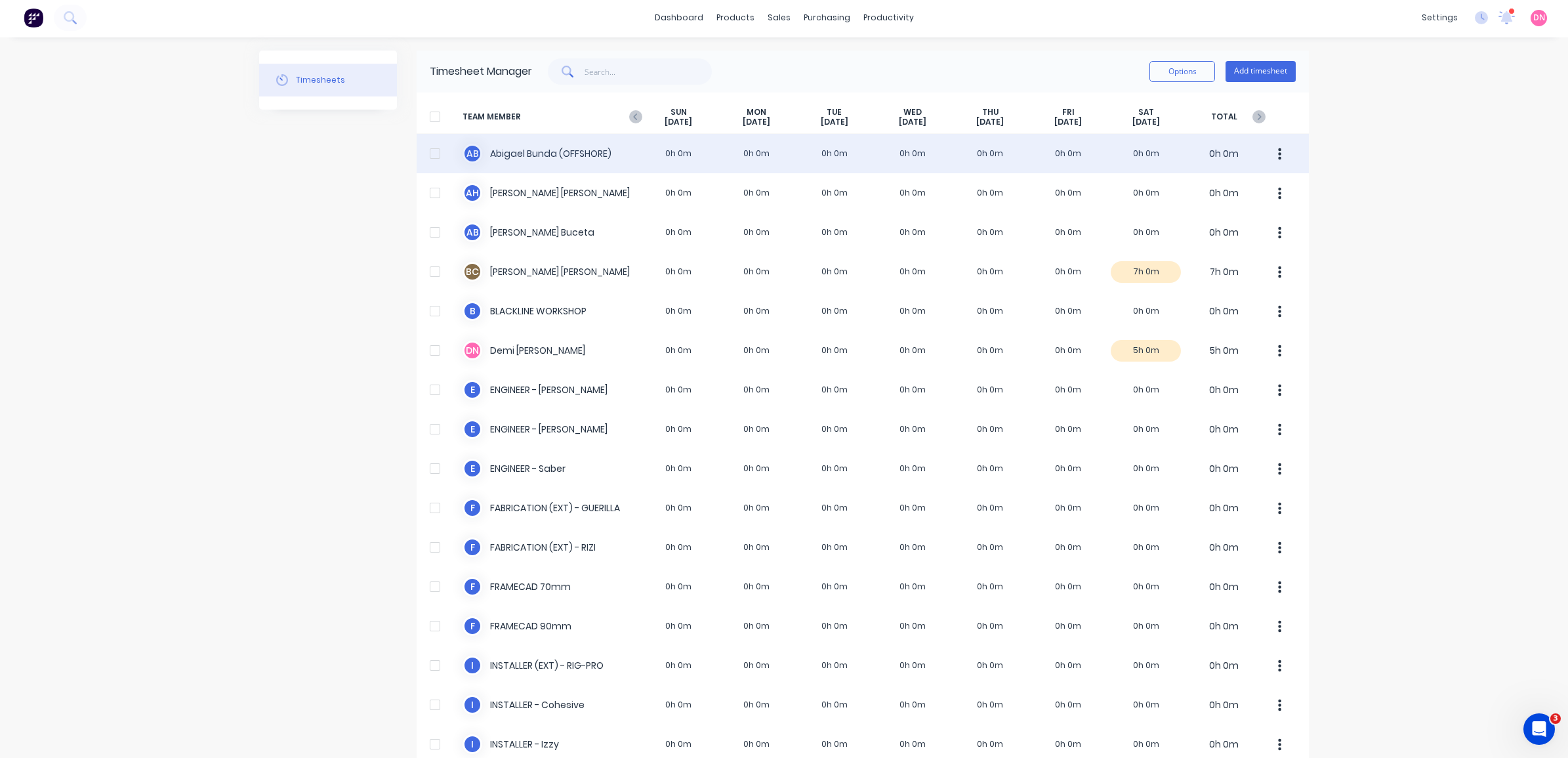
click at [1276, 155] on button "button" at bounding box center [1280, 153] width 27 height 26
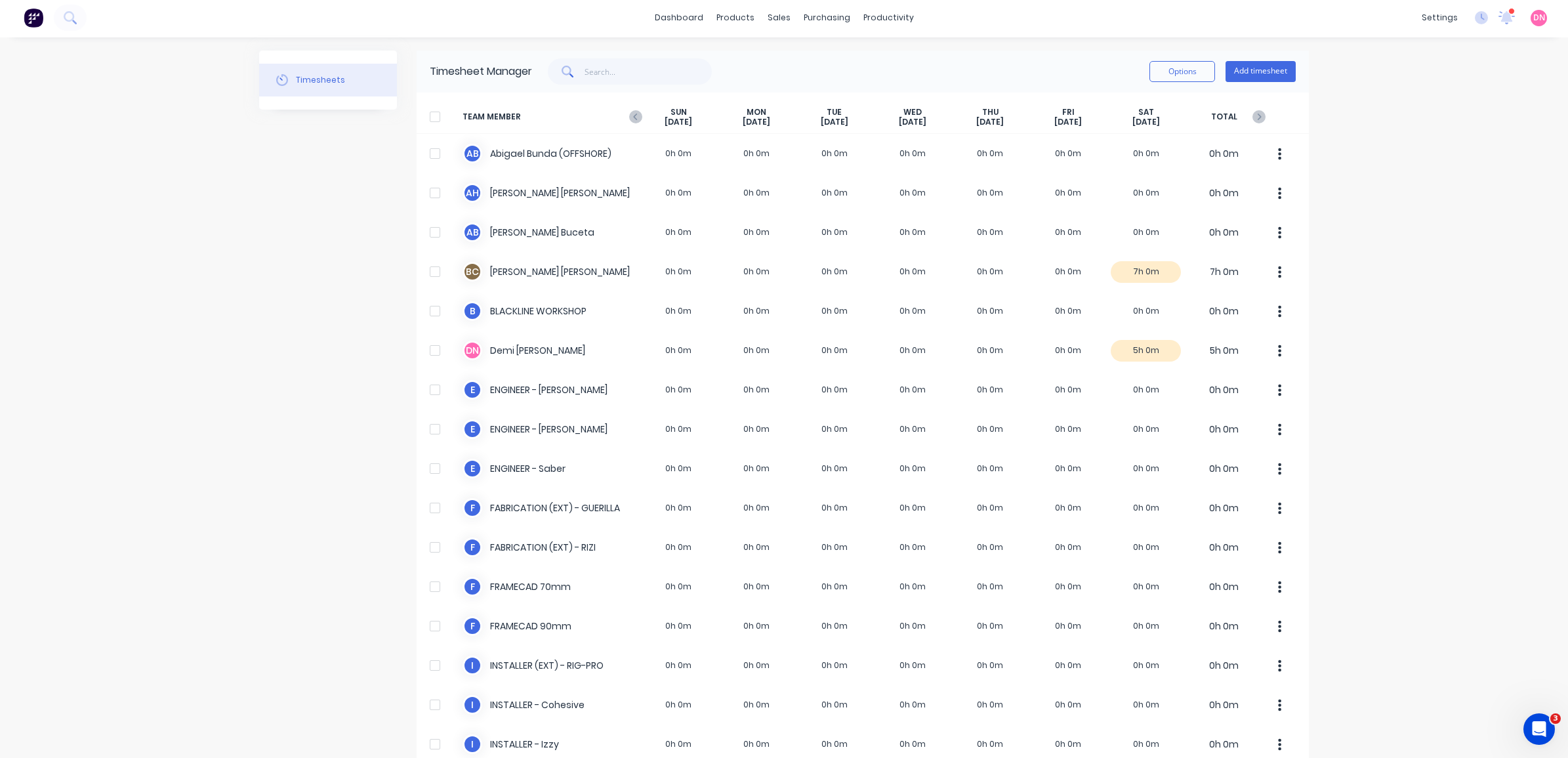
click at [1379, 176] on div "dashboard products sales purchasing productivity dashboard products Product Cat…" at bounding box center [784, 379] width 1568 height 758
click at [833, 62] on div "Purchase Orders" at bounding box center [863, 63] width 69 height 12
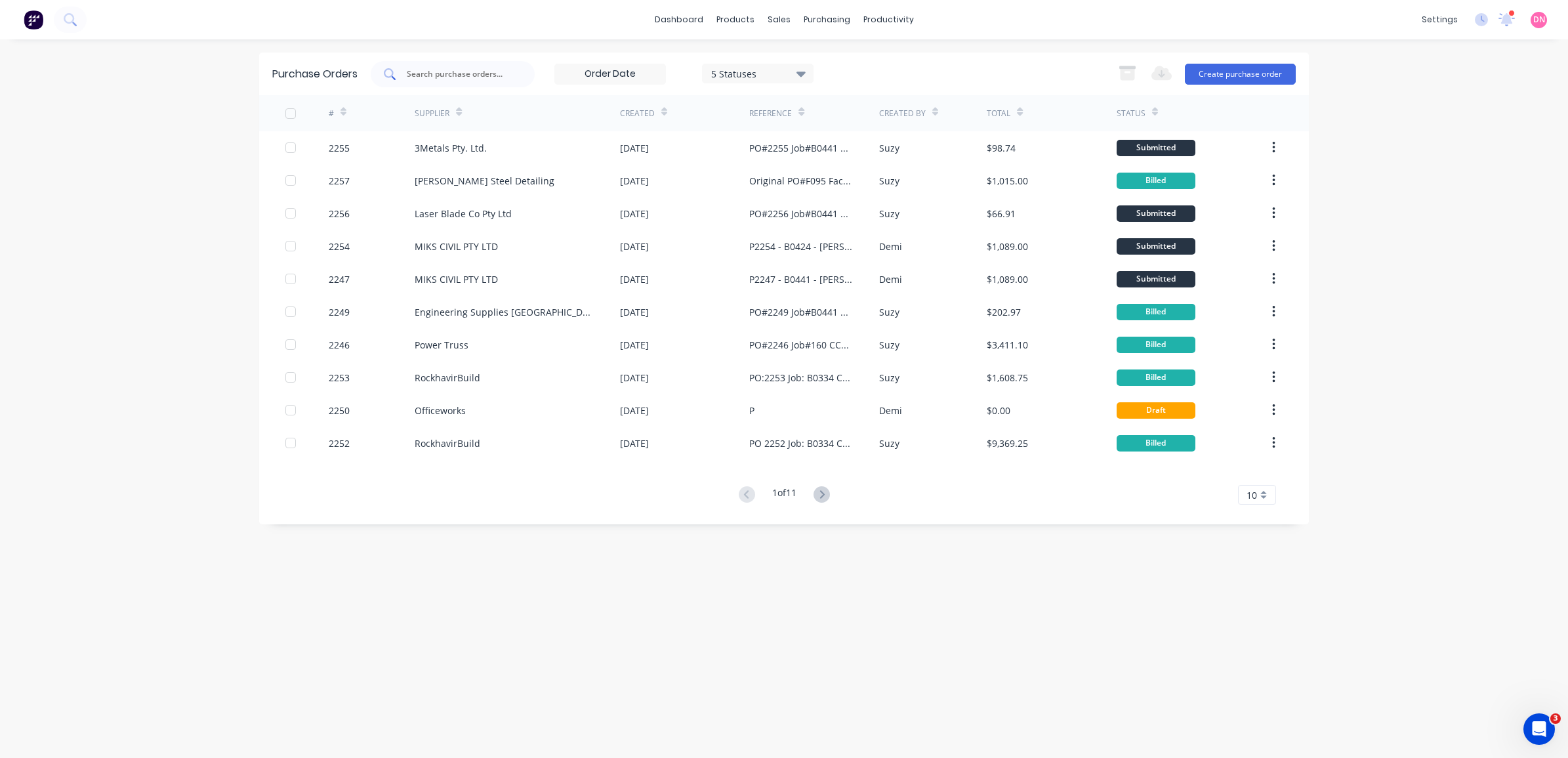
click at [490, 67] on input "text" at bounding box center [460, 74] width 109 height 13
type input "advansa"
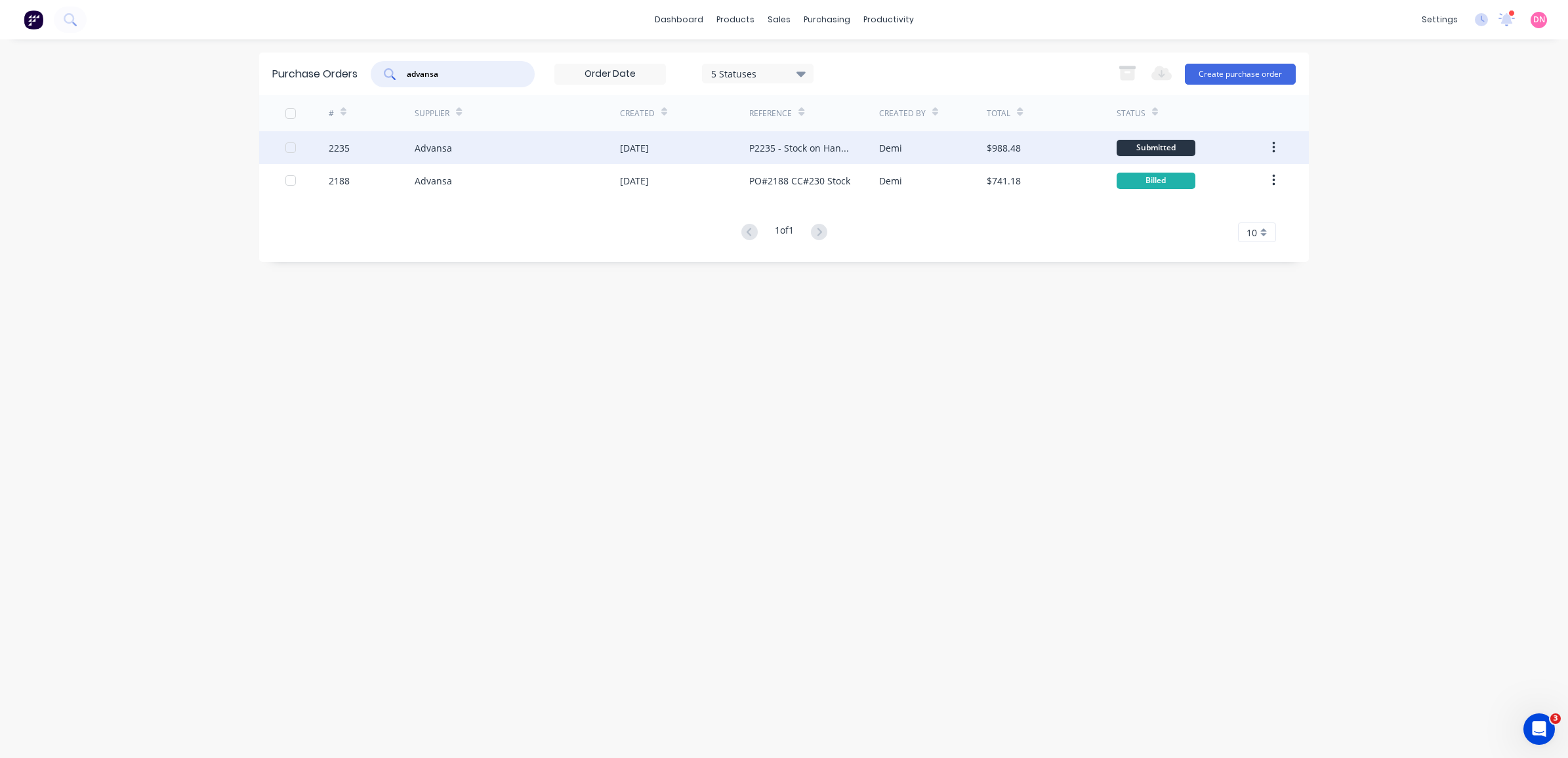
click at [734, 149] on div "[DATE]" at bounding box center [684, 148] width 129 height 33
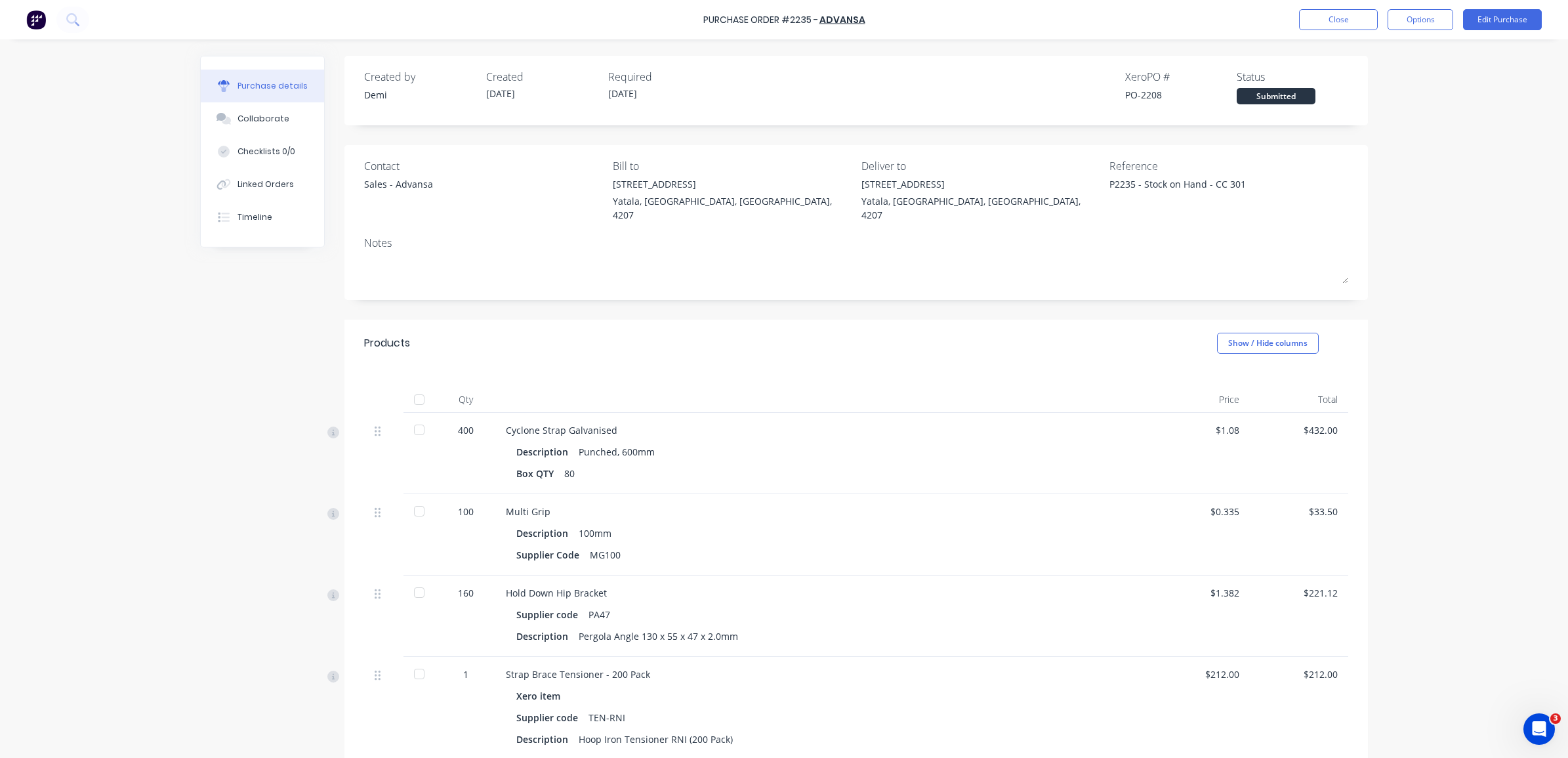
click at [385, 184] on div "Sales - Advansa" at bounding box center [399, 183] width 69 height 14
click at [408, 184] on div "Sales - Advansa" at bounding box center [399, 183] width 69 height 14
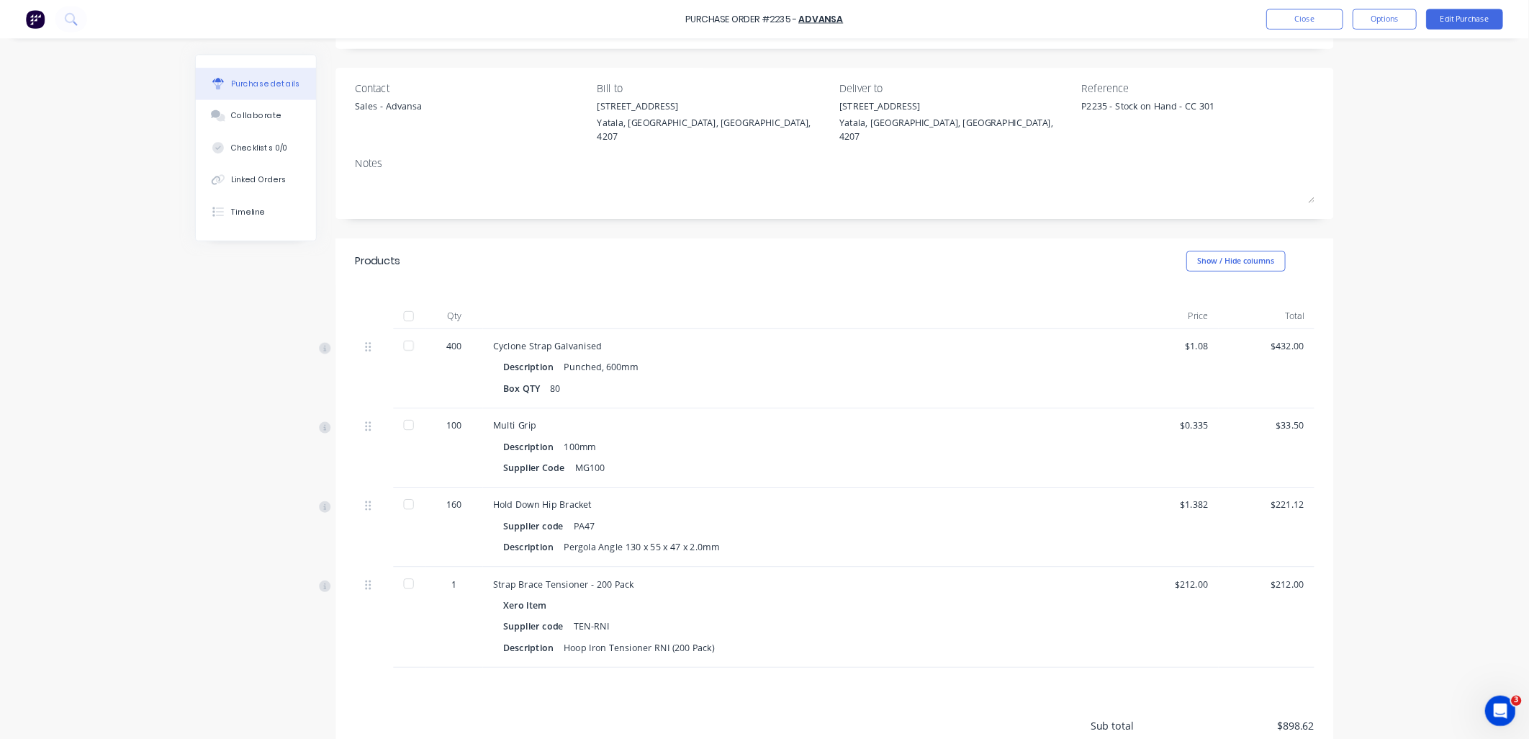
scroll to position [90, 0]
type textarea "x"
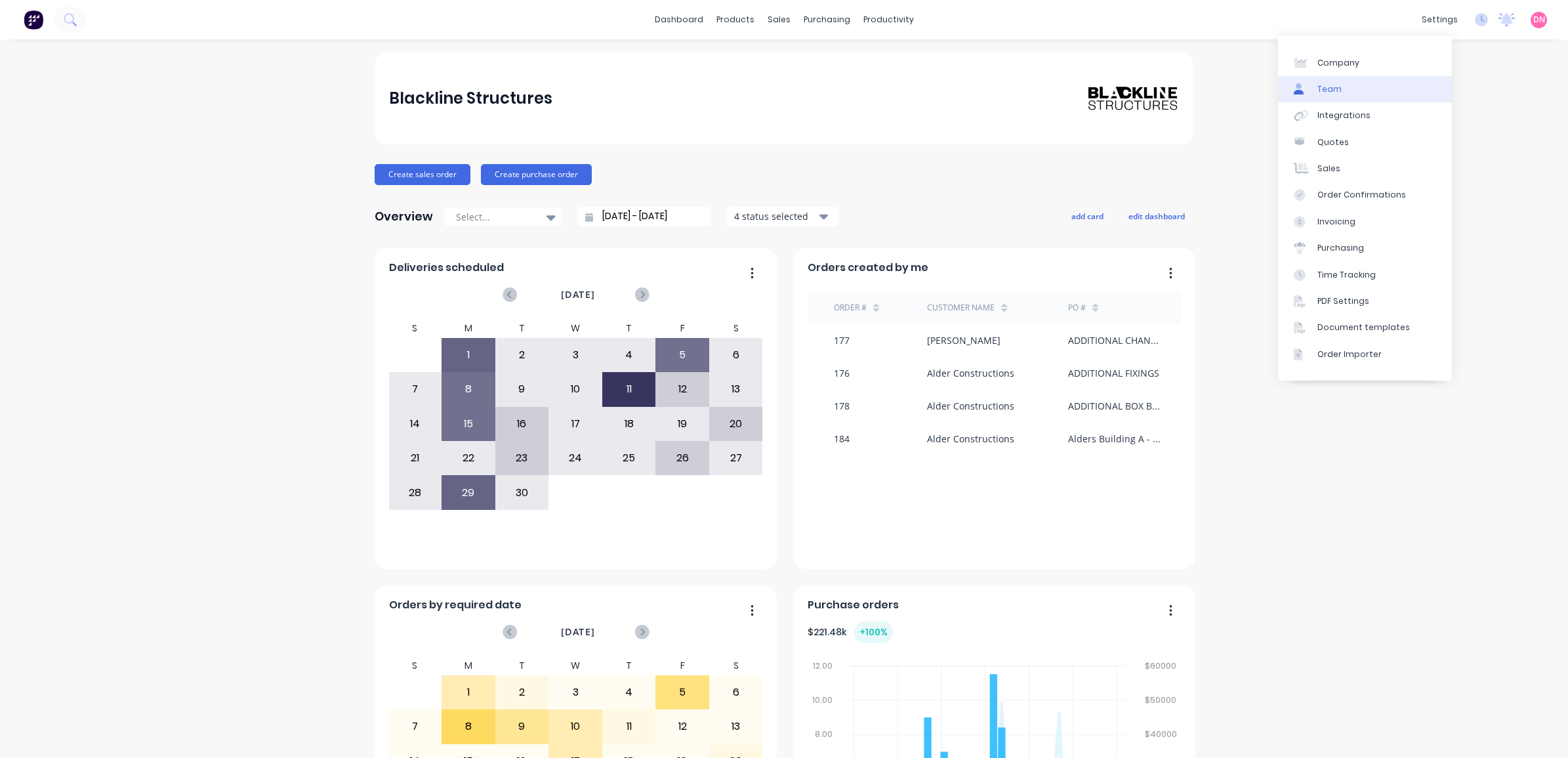
drag, startPoint x: 0, startPoint y: 0, endPoint x: 1389, endPoint y: 83, distance: 1391.5
click at [1389, 83] on link "Team" at bounding box center [1365, 89] width 174 height 26
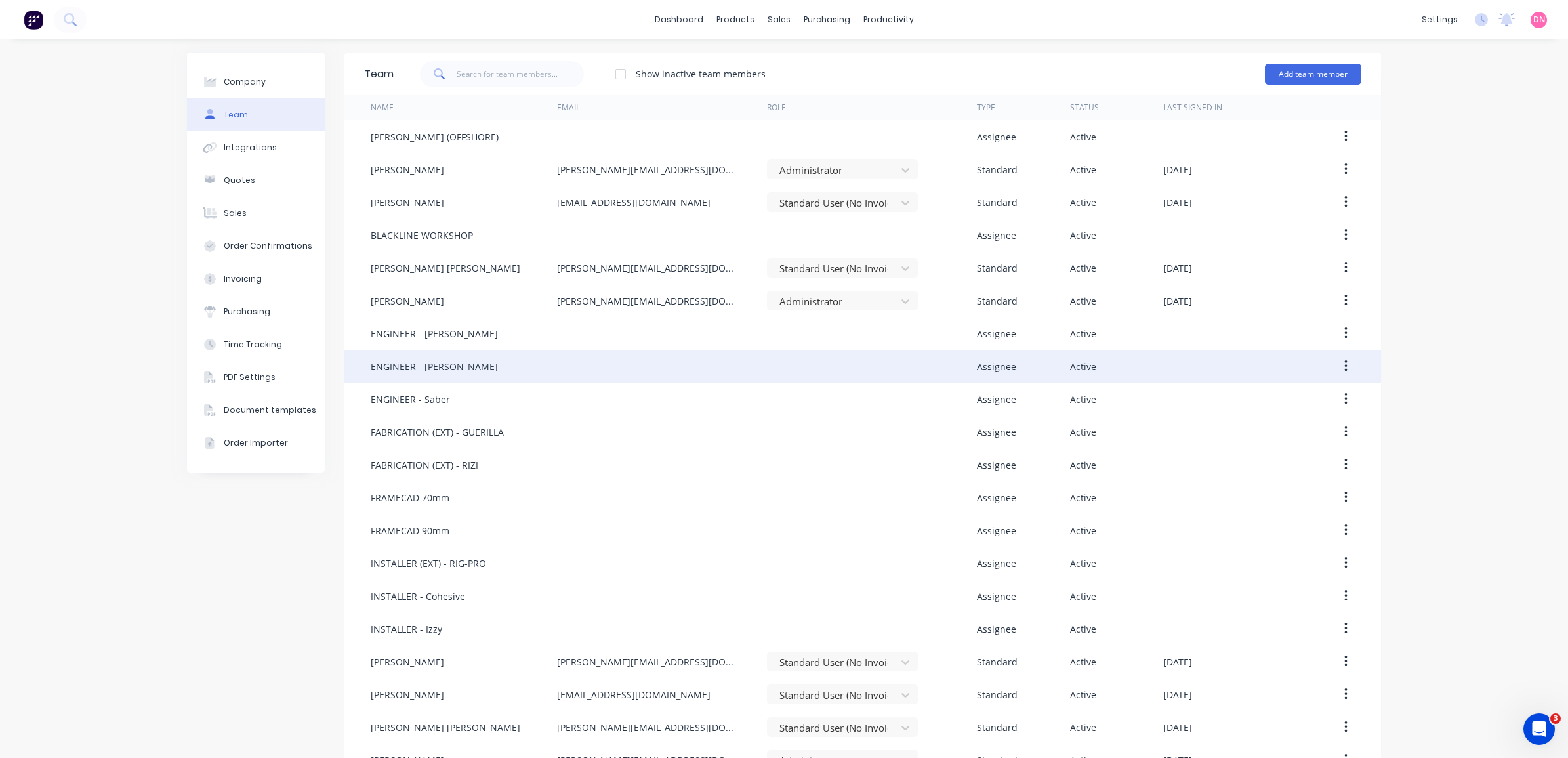
scroll to position [162, 0]
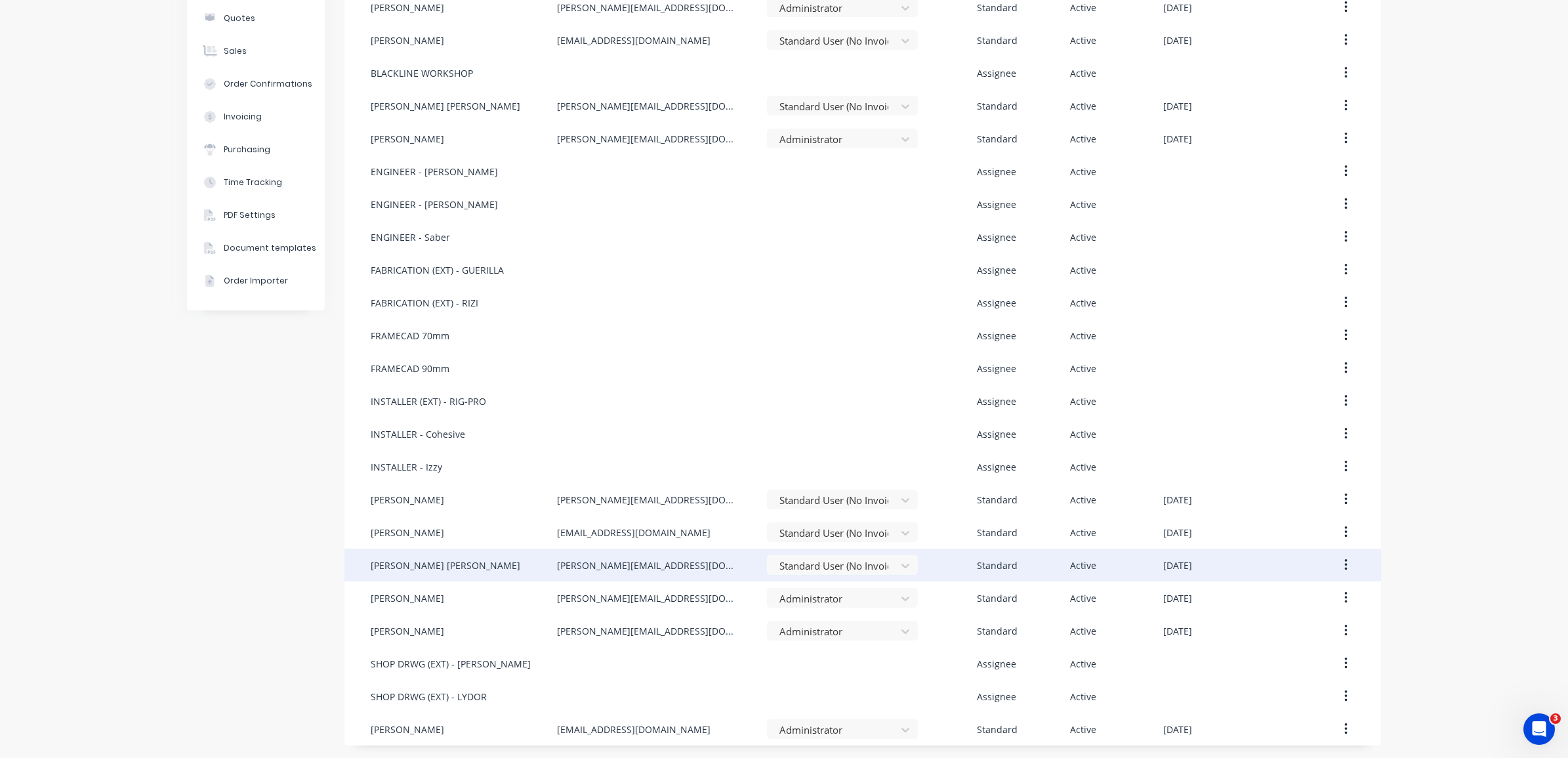
click at [1344, 563] on icon "button" at bounding box center [1345, 564] width 3 height 12
click at [1316, 595] on div "Edit" at bounding box center [1298, 599] width 101 height 19
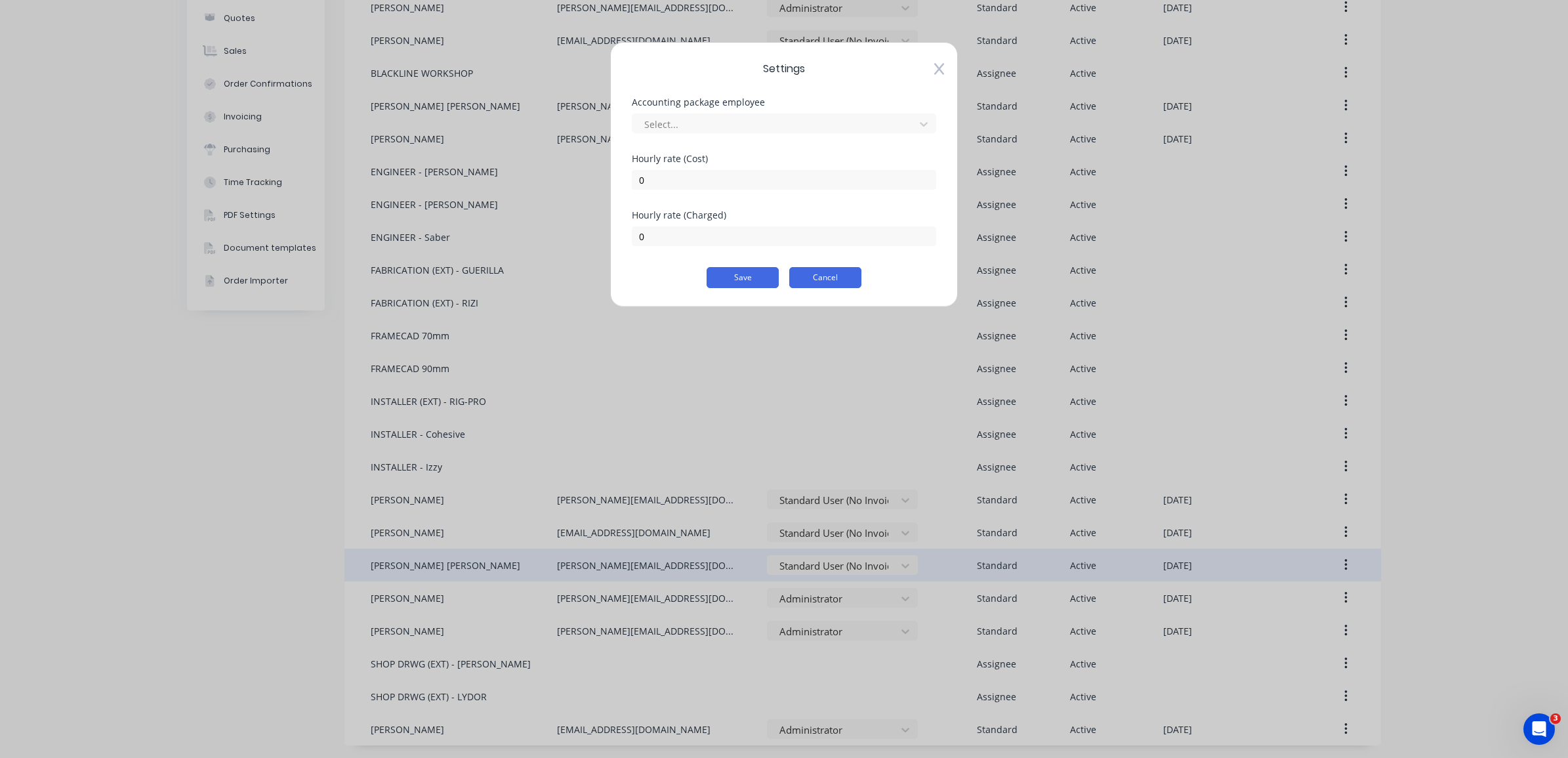
click at [840, 279] on button "Cancel" at bounding box center [825, 277] width 72 height 21
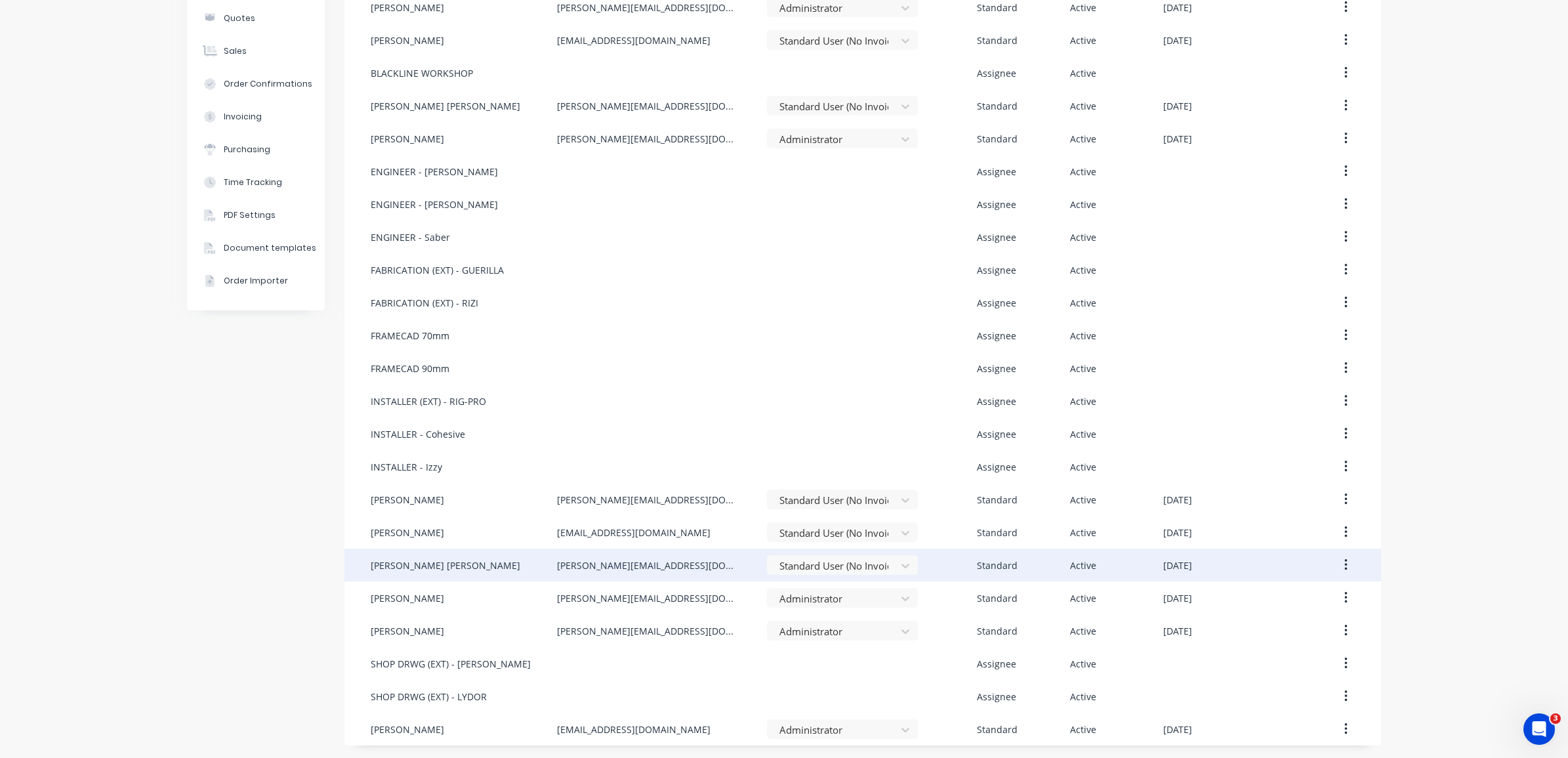
click at [1344, 558] on icon "button" at bounding box center [1346, 565] width 4 height 15
click at [1311, 598] on div "Edit" at bounding box center [1298, 599] width 101 height 19
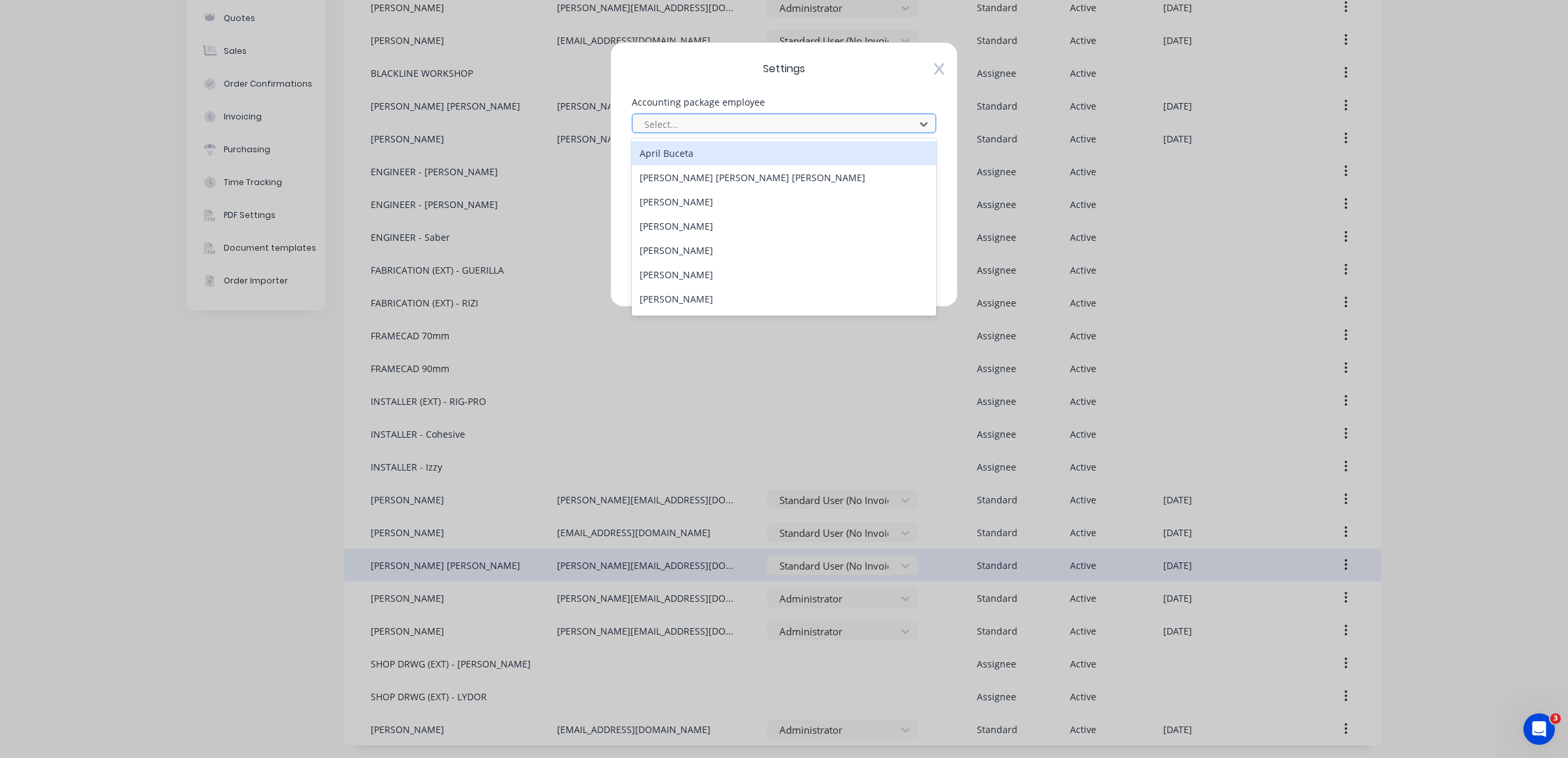
click at [907, 119] on div "Select..." at bounding box center [775, 124] width 273 height 20
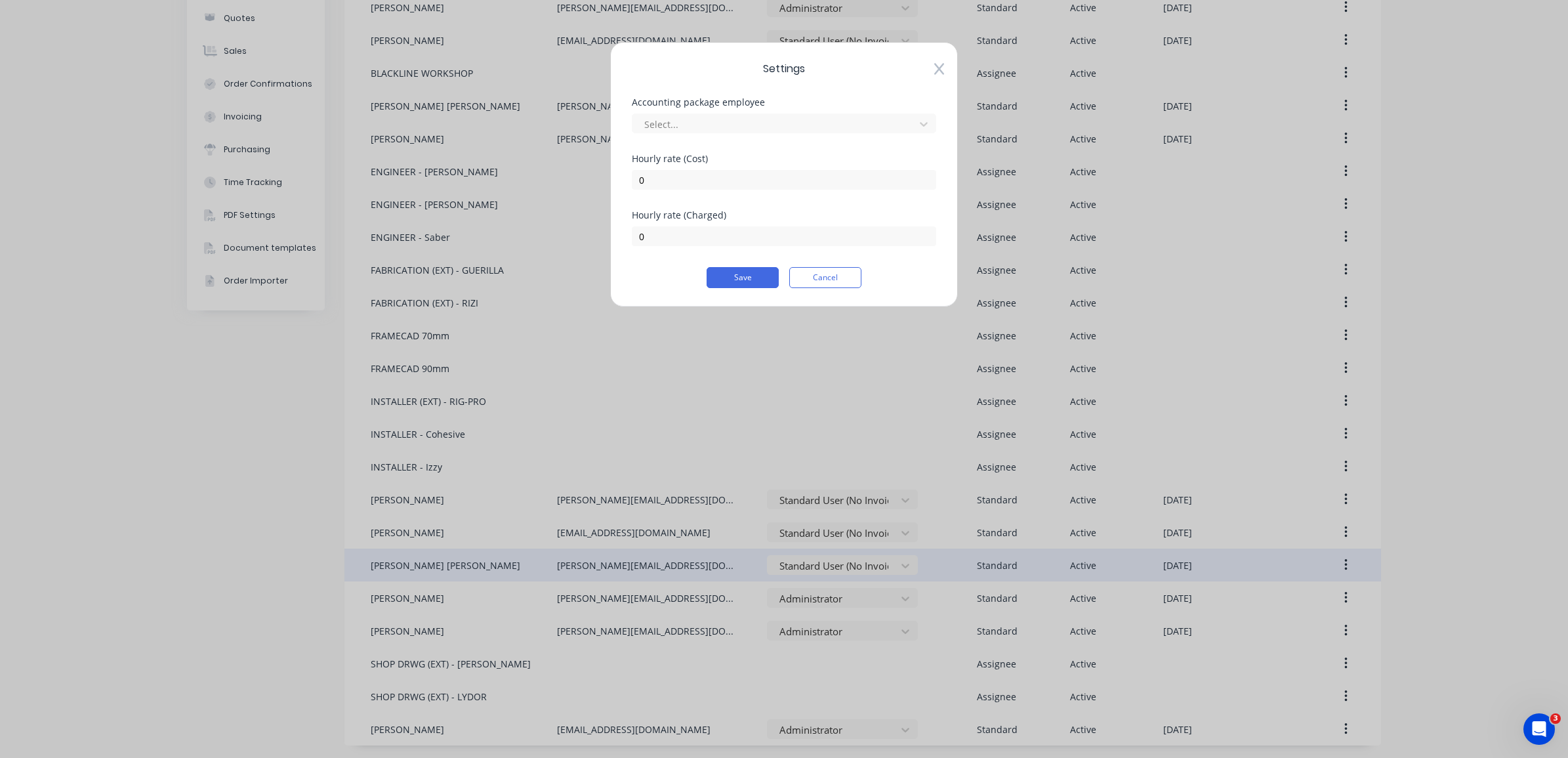
click at [894, 97] on div "Accounting package employee" at bounding box center [784, 102] width 304 height 9
click at [937, 72] on icon at bounding box center [938, 69] width 10 height 12
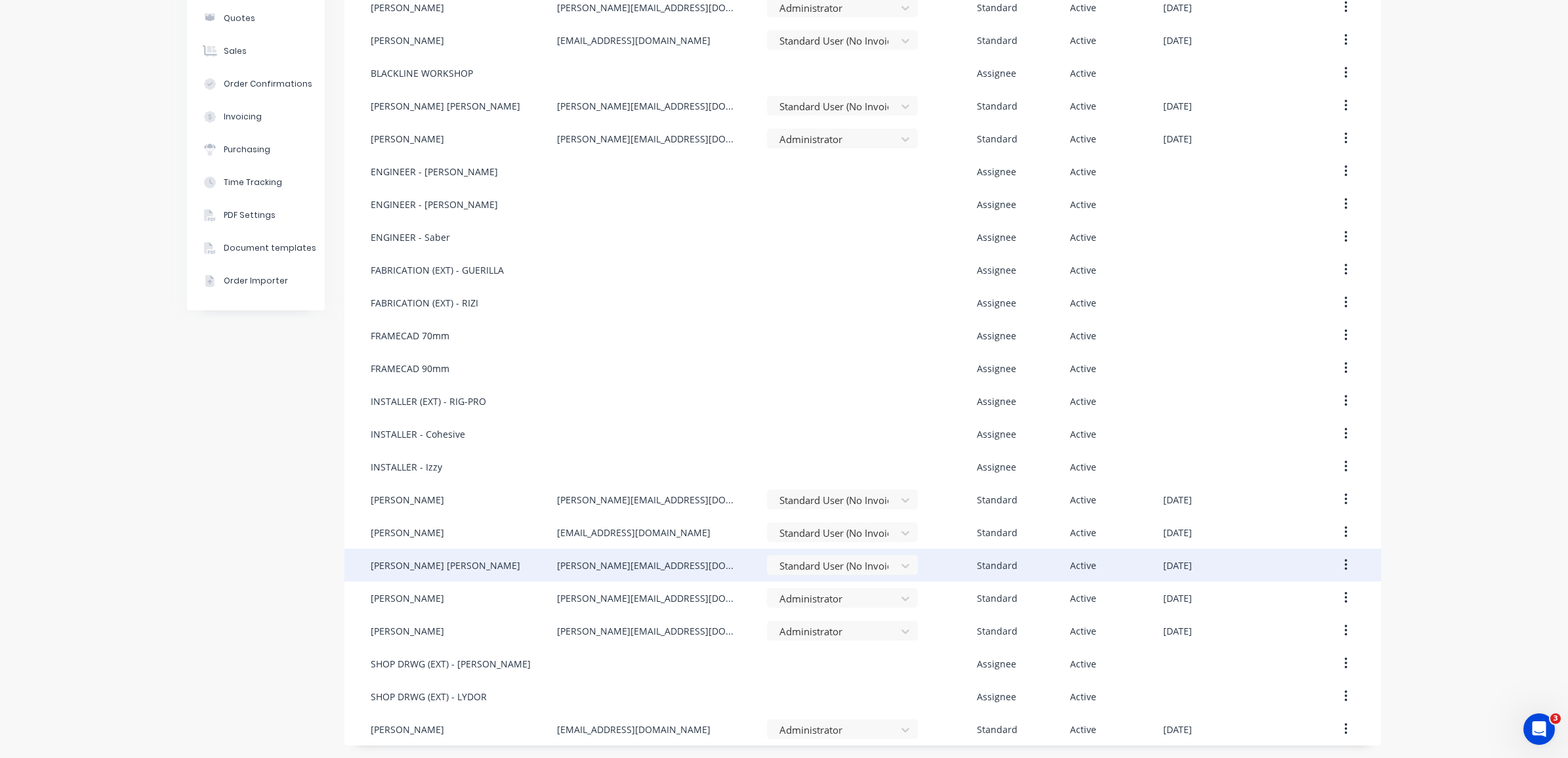
click at [449, 564] on div "[PERSON_NAME] [PERSON_NAME]" at bounding box center [446, 565] width 149 height 14
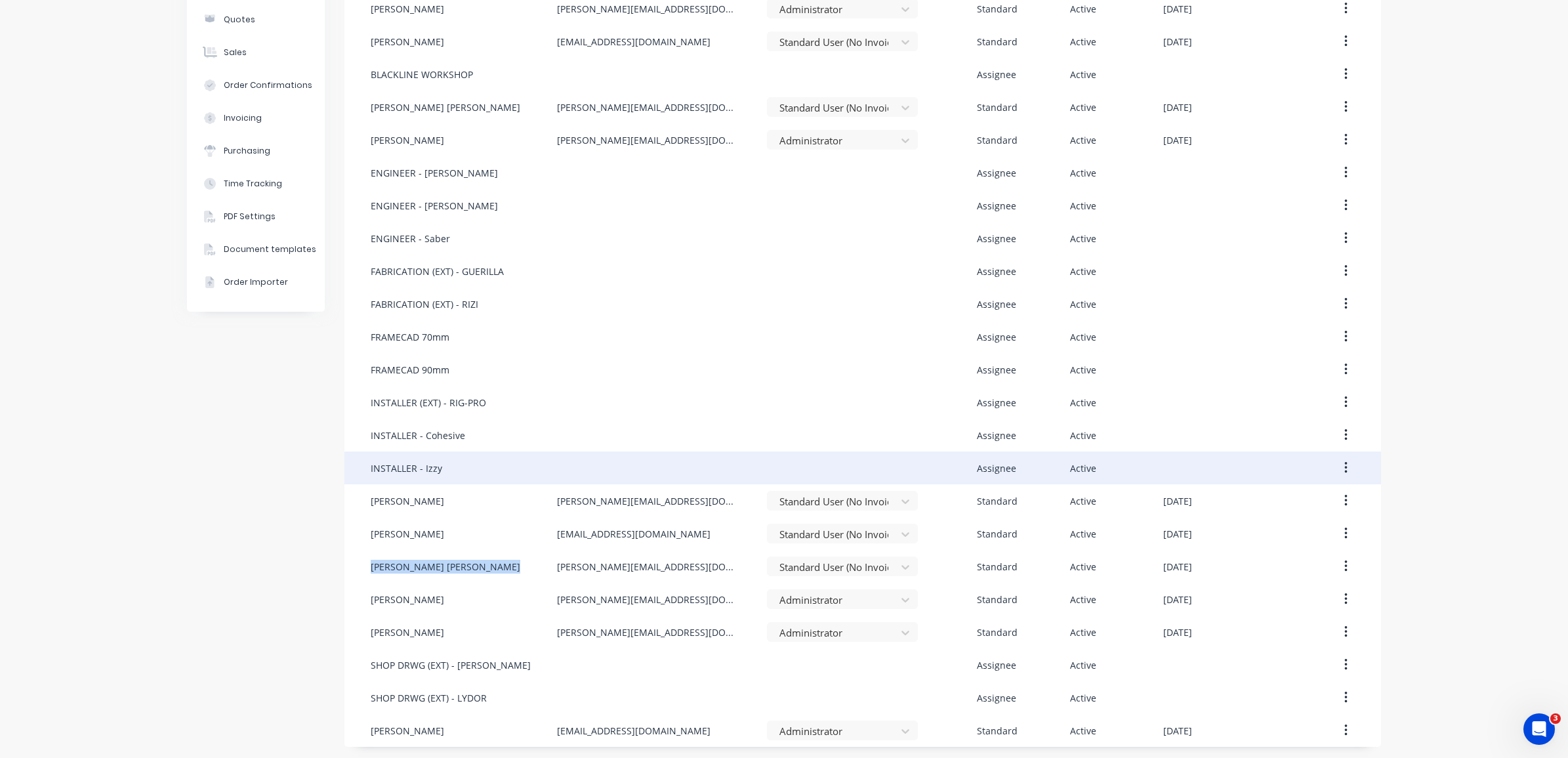
scroll to position [159, 0]
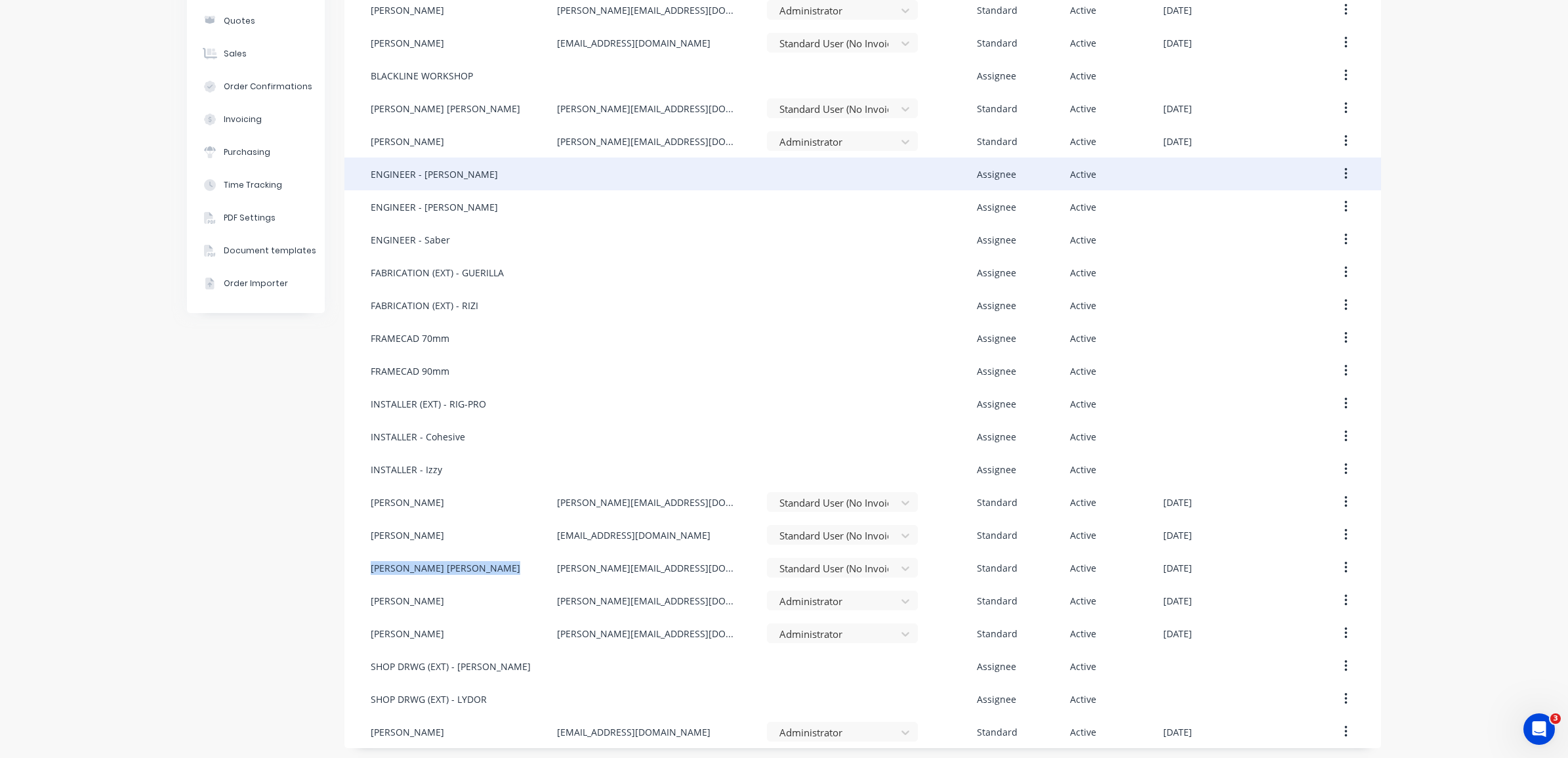
click at [1344, 167] on icon "button" at bounding box center [1346, 174] width 4 height 15
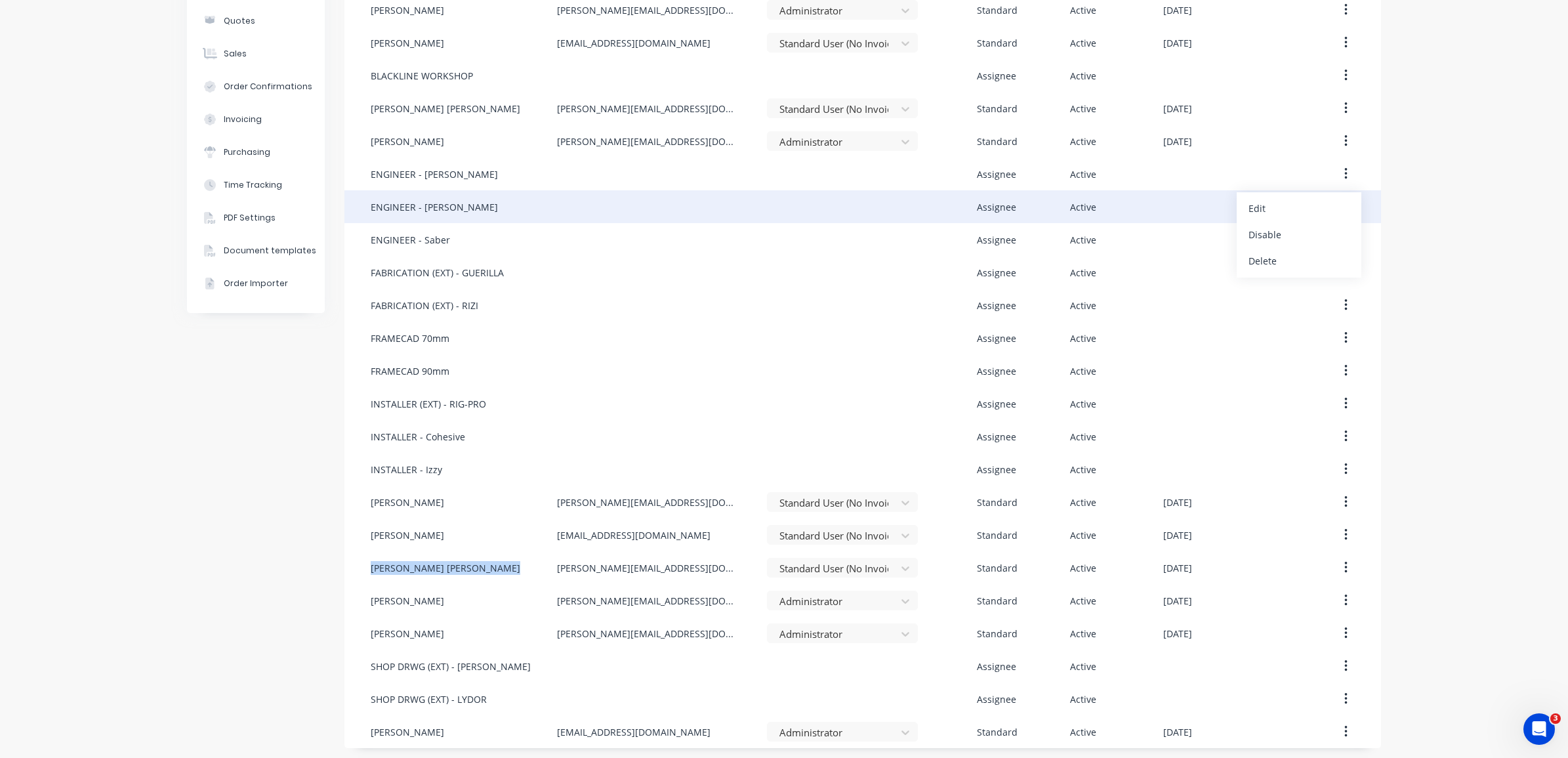
scroll to position [0, 0]
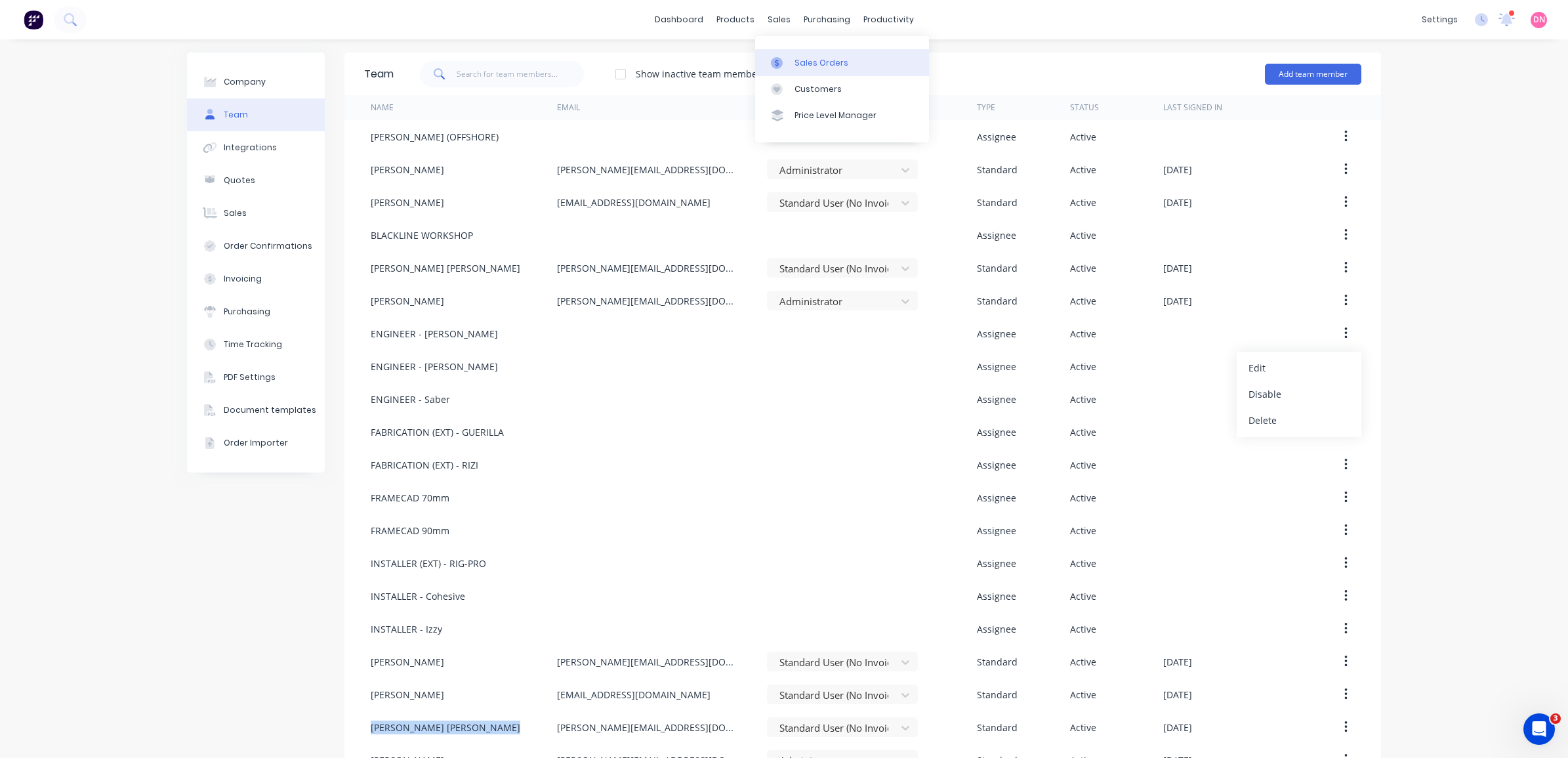
click at [775, 57] on icon at bounding box center [776, 63] width 12 height 12
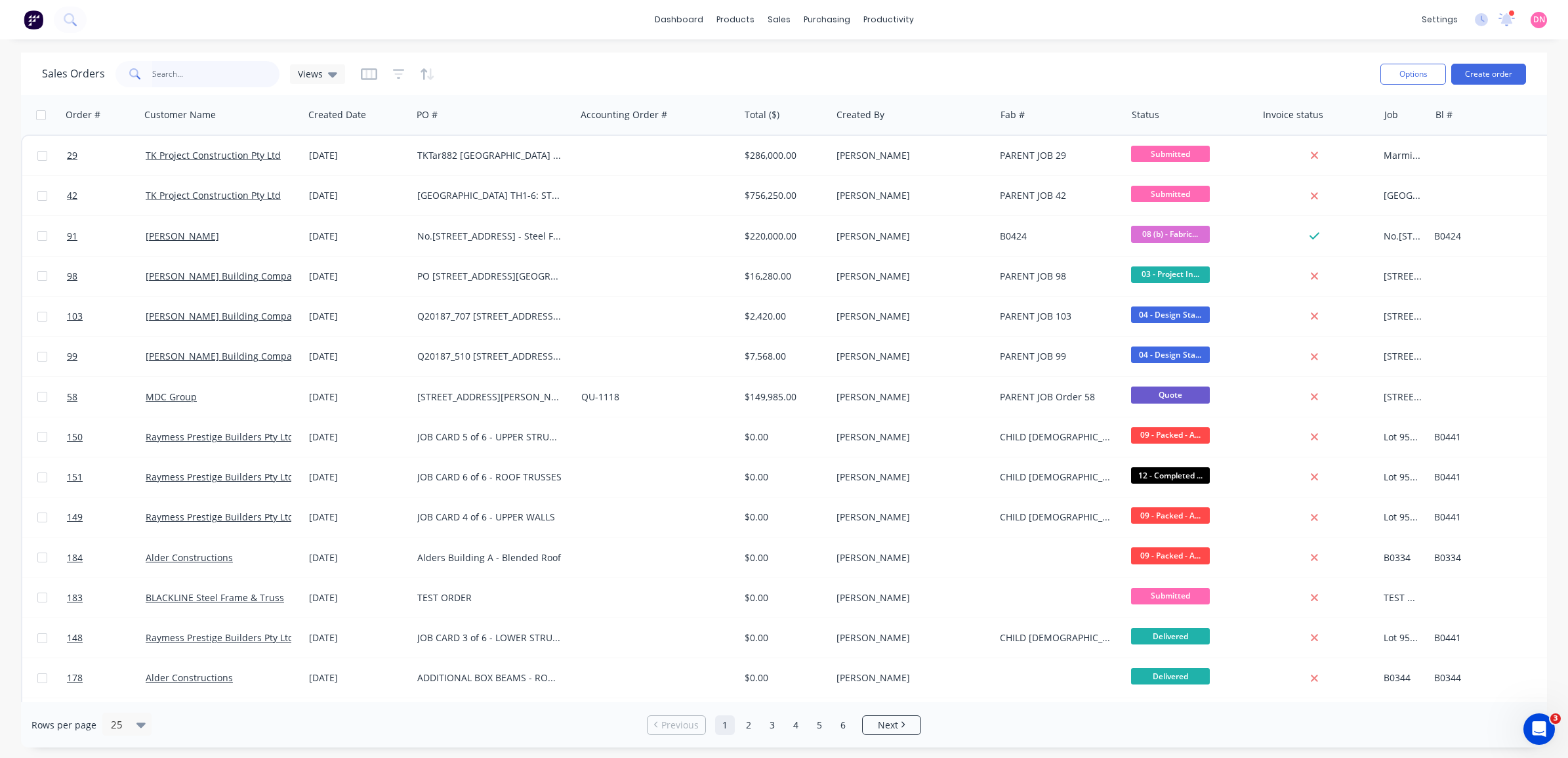
click at [213, 80] on input "text" at bounding box center [216, 74] width 128 height 26
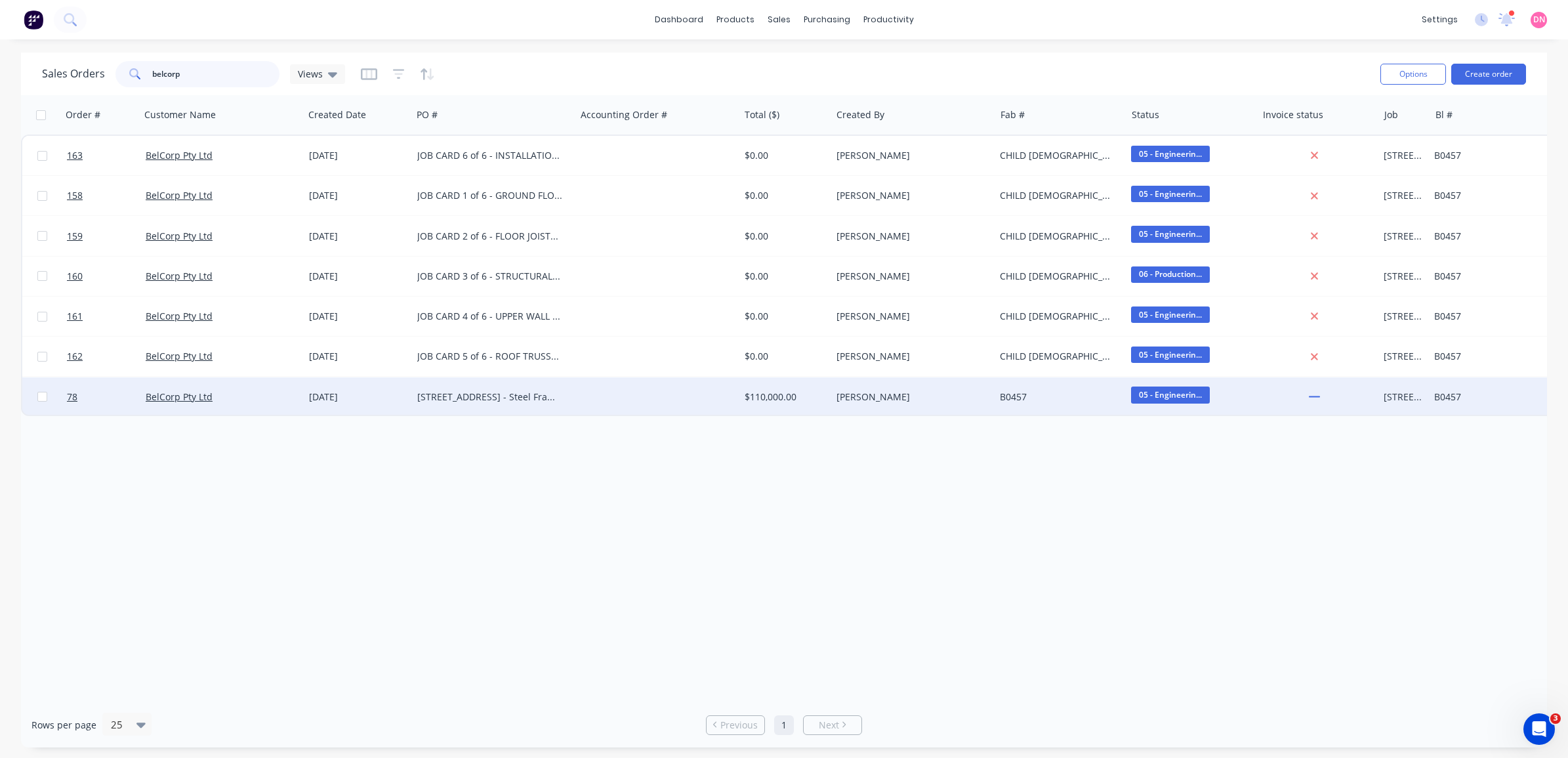
type input "belcorp"
click at [274, 407] on div "BelCorp Pty Ltd" at bounding box center [221, 396] width 163 height 39
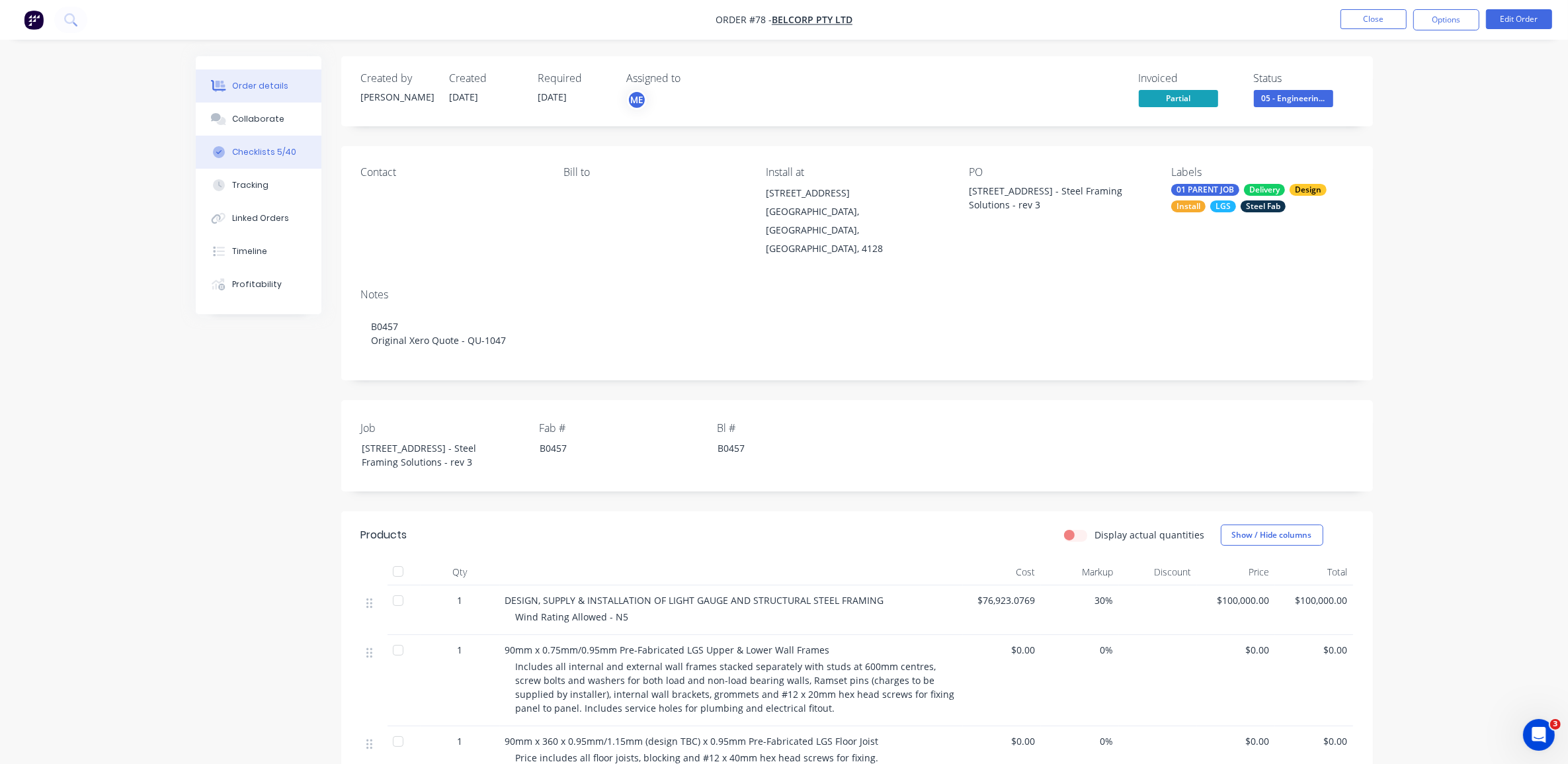
click at [304, 148] on button "Checklists 5/40" at bounding box center [258, 152] width 126 height 33
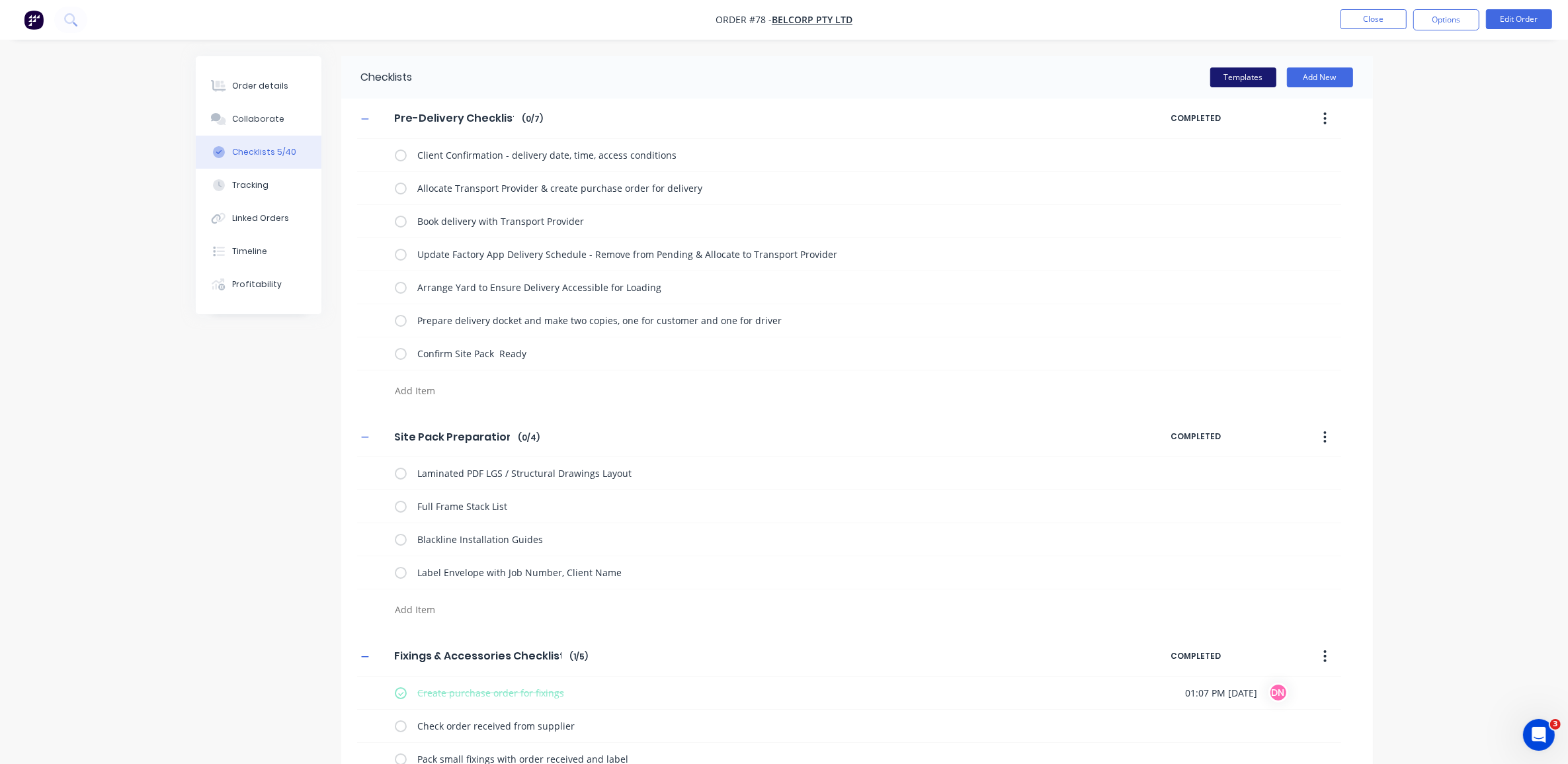
click at [1244, 78] on button "Templates" at bounding box center [1244, 77] width 66 height 20
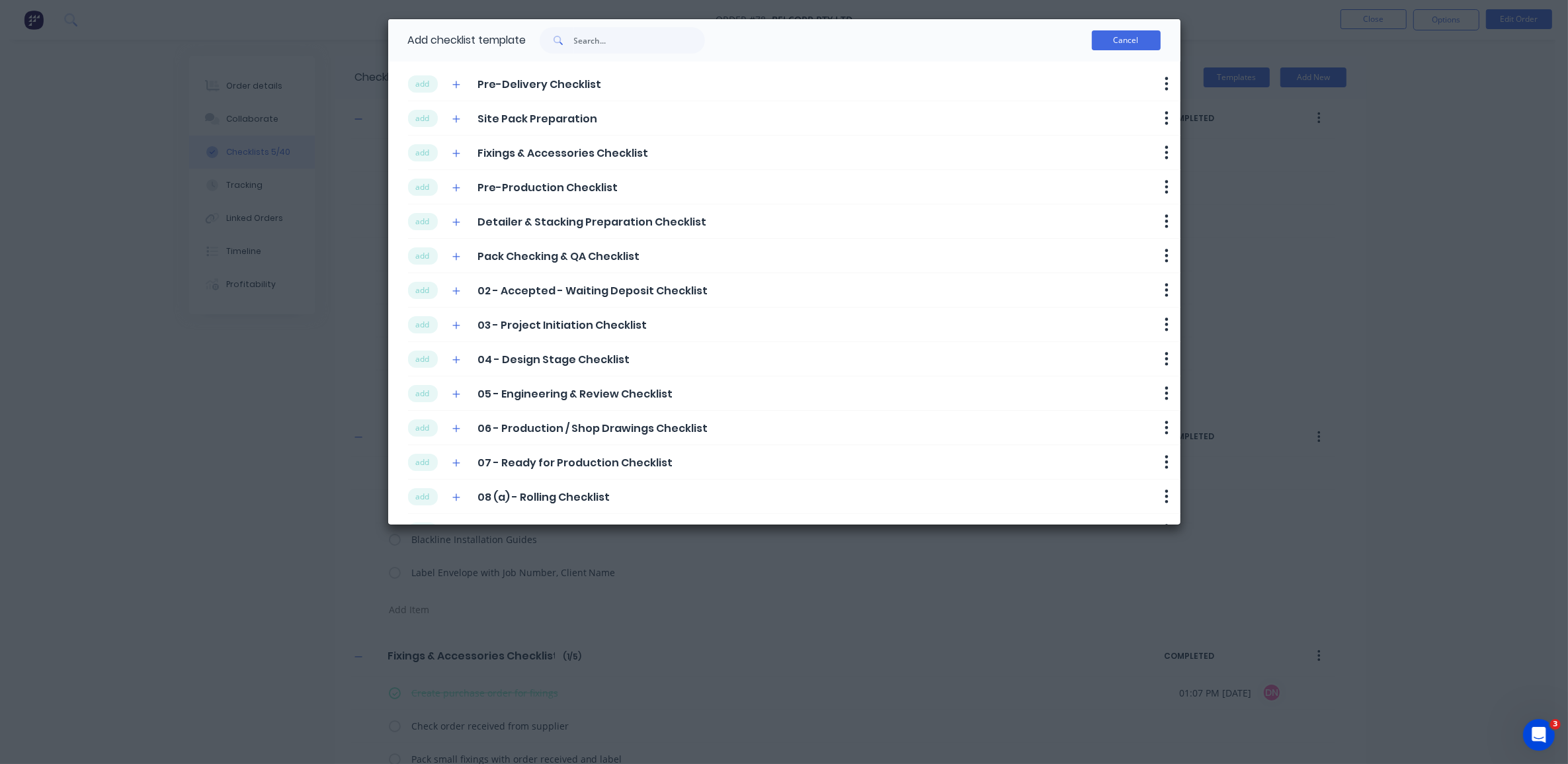
click at [1138, 37] on button "Cancel" at bounding box center [1126, 40] width 69 height 20
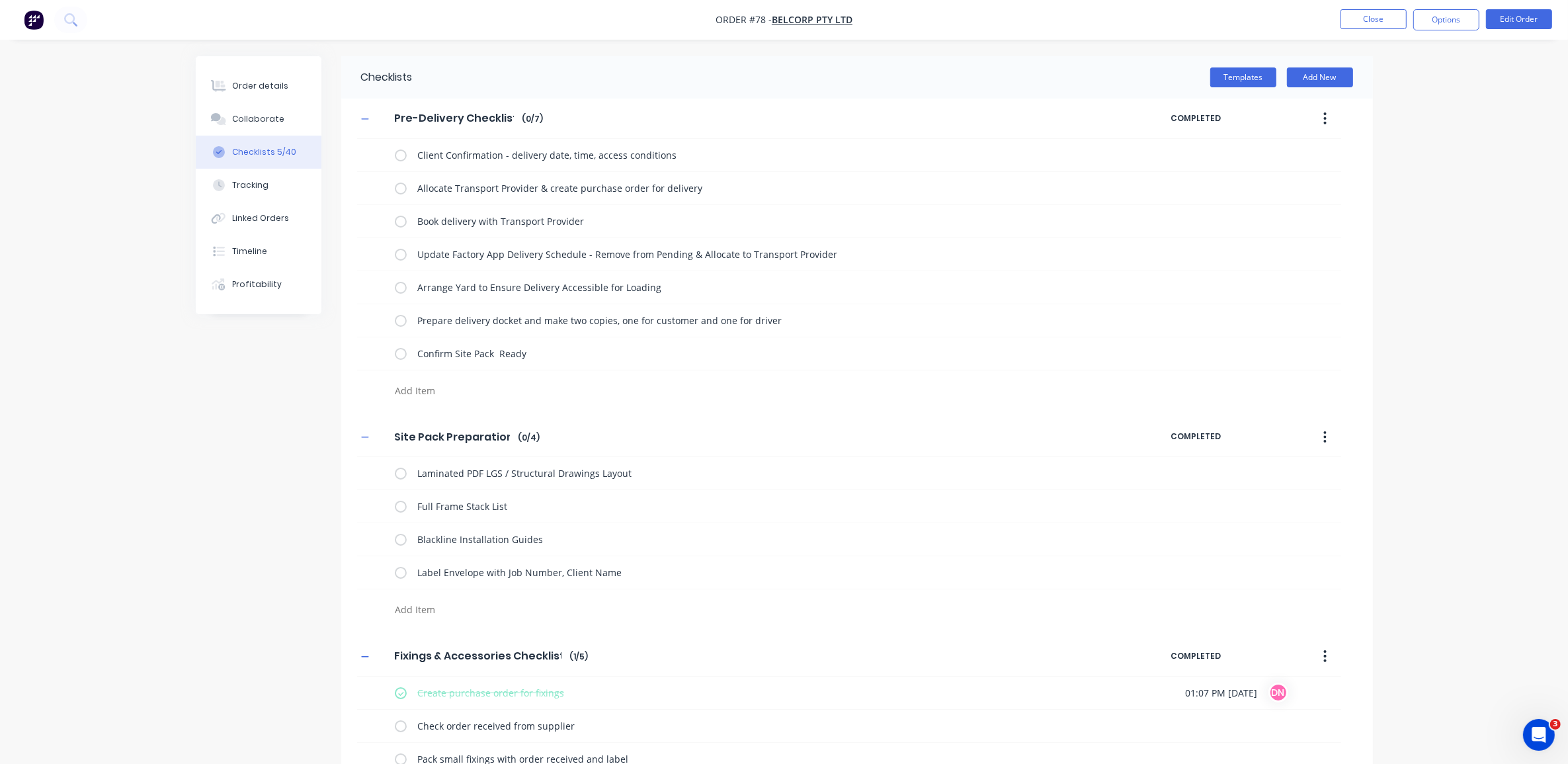
click at [1326, 121] on icon "button" at bounding box center [1325, 118] width 4 height 15
click at [1291, 173] on div "Delete" at bounding box center [1278, 179] width 102 height 19
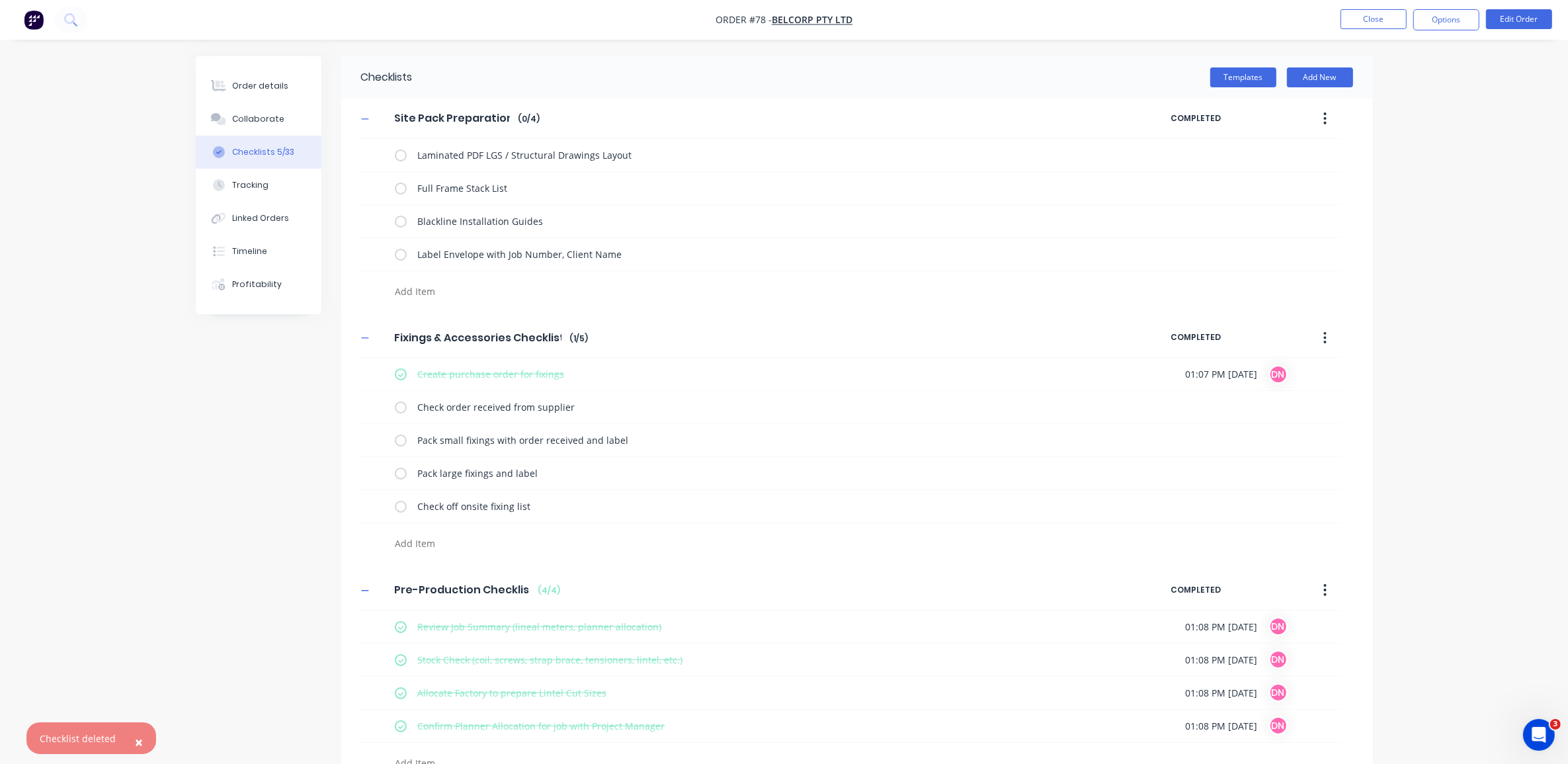
click at [1324, 117] on icon "button" at bounding box center [1325, 118] width 4 height 15
click at [1310, 183] on div "Delete" at bounding box center [1278, 179] width 102 height 19
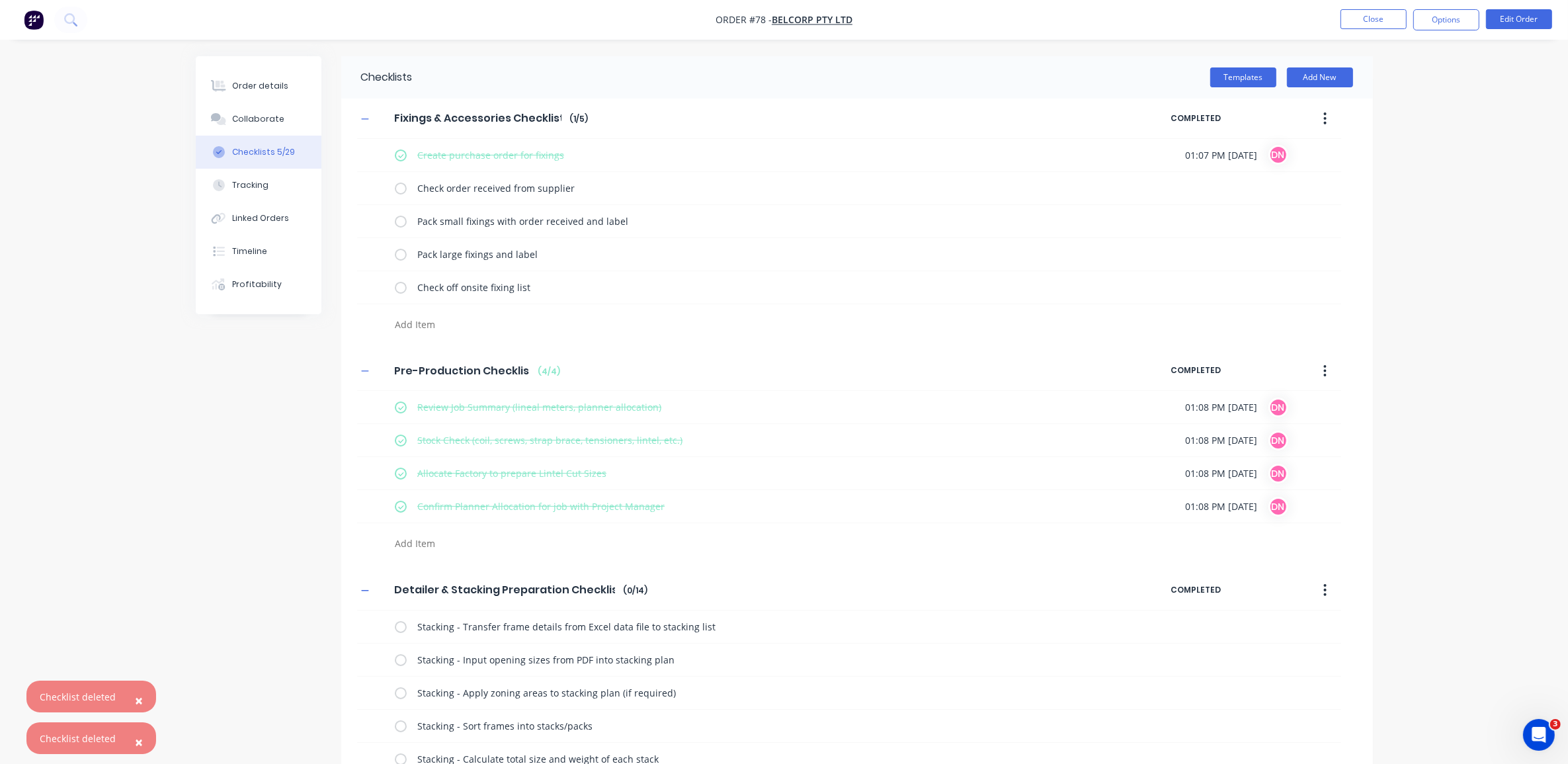
click at [1325, 116] on icon "button" at bounding box center [1325, 118] width 4 height 15
click at [1307, 190] on button "Delete" at bounding box center [1278, 179] width 126 height 27
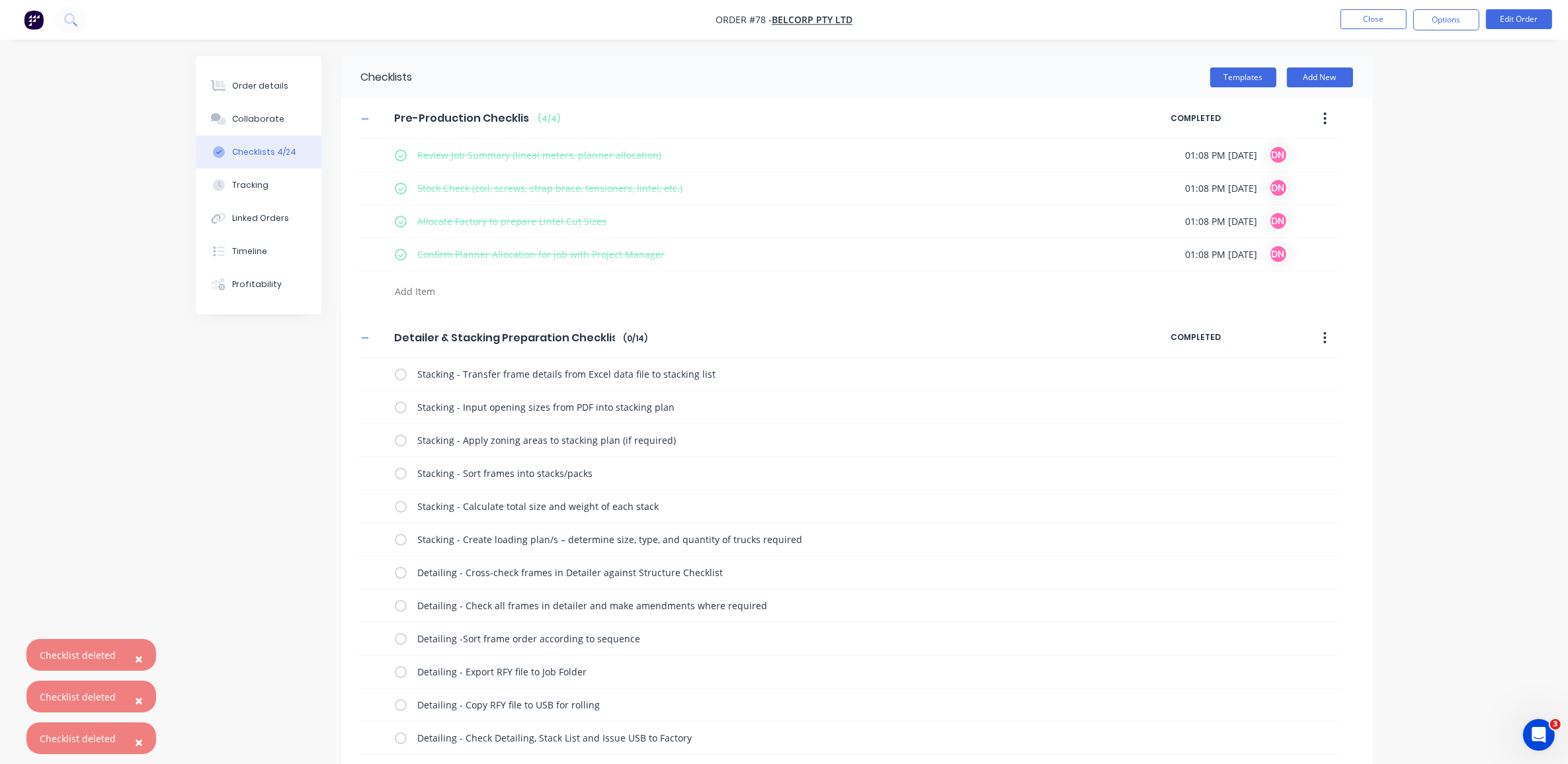
click at [1324, 117] on icon "button" at bounding box center [1325, 118] width 4 height 15
click at [1317, 185] on div "Delete" at bounding box center [1278, 179] width 102 height 19
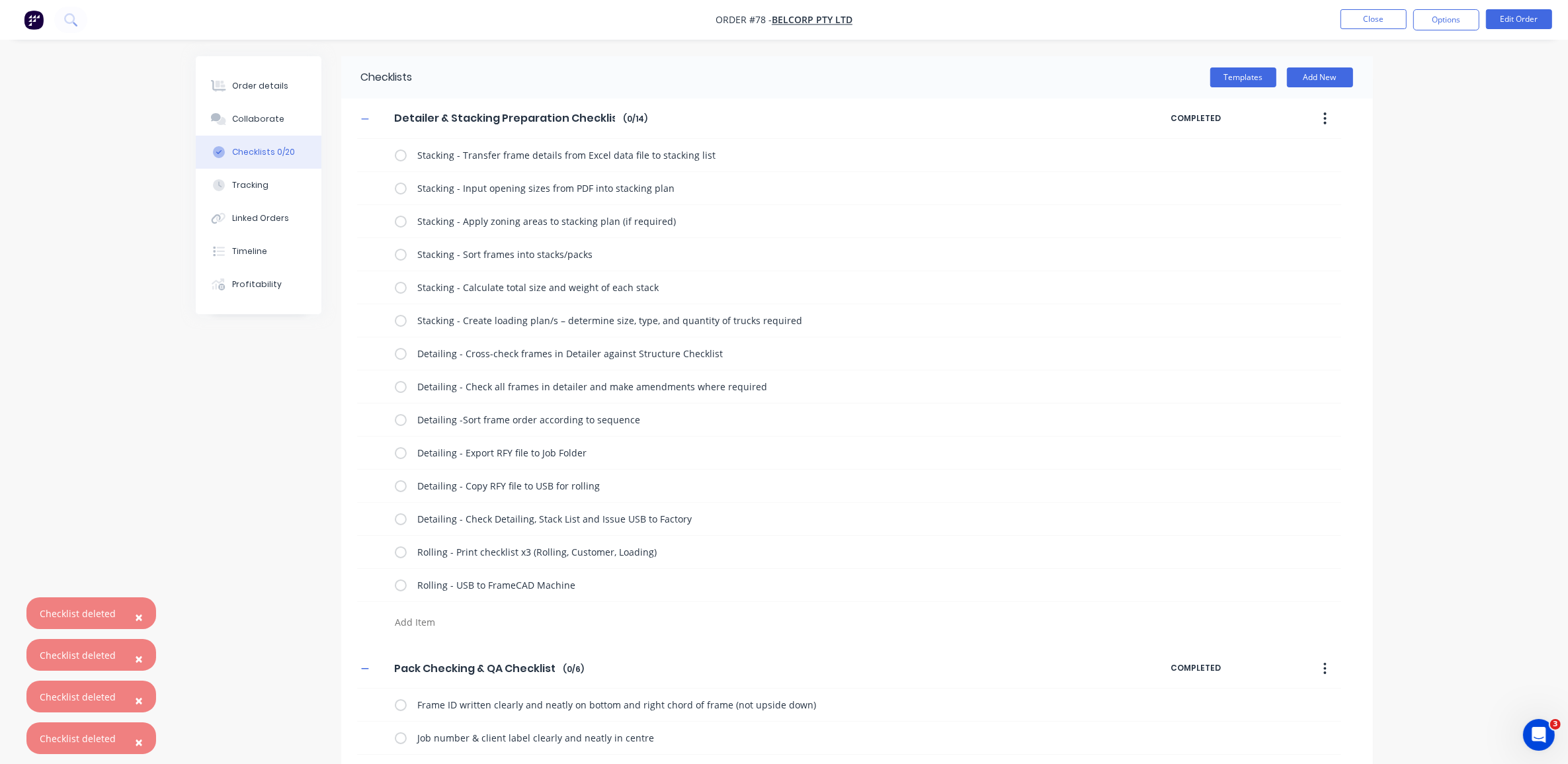
click at [1317, 115] on button "button" at bounding box center [1325, 118] width 31 height 24
click at [1323, 174] on div "Delete" at bounding box center [1278, 179] width 102 height 19
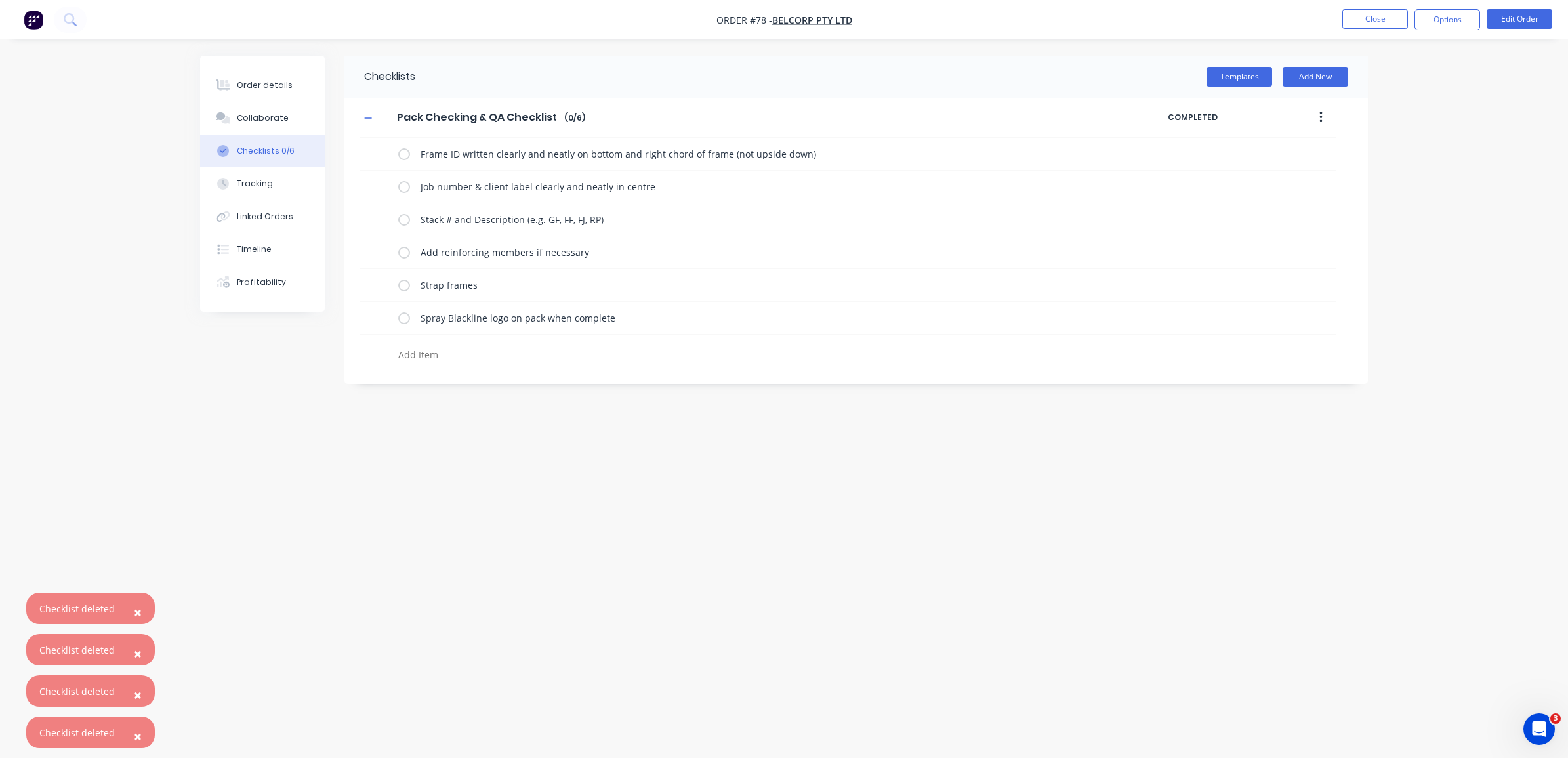
click at [1323, 119] on button "button" at bounding box center [1321, 118] width 31 height 24
click at [1304, 188] on div "Delete" at bounding box center [1274, 178] width 101 height 19
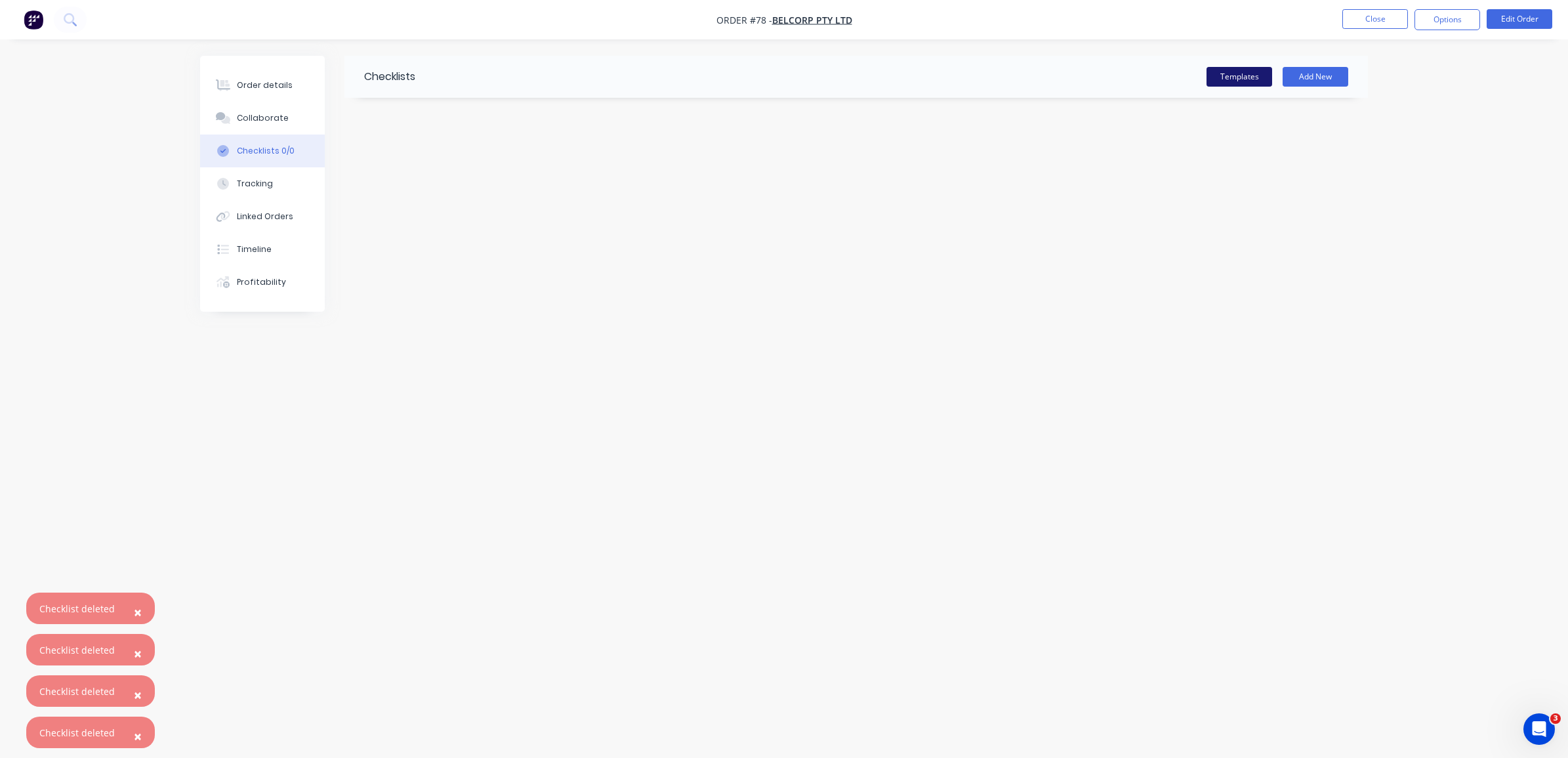
click at [1253, 76] on button "Templates" at bounding box center [1239, 77] width 66 height 20
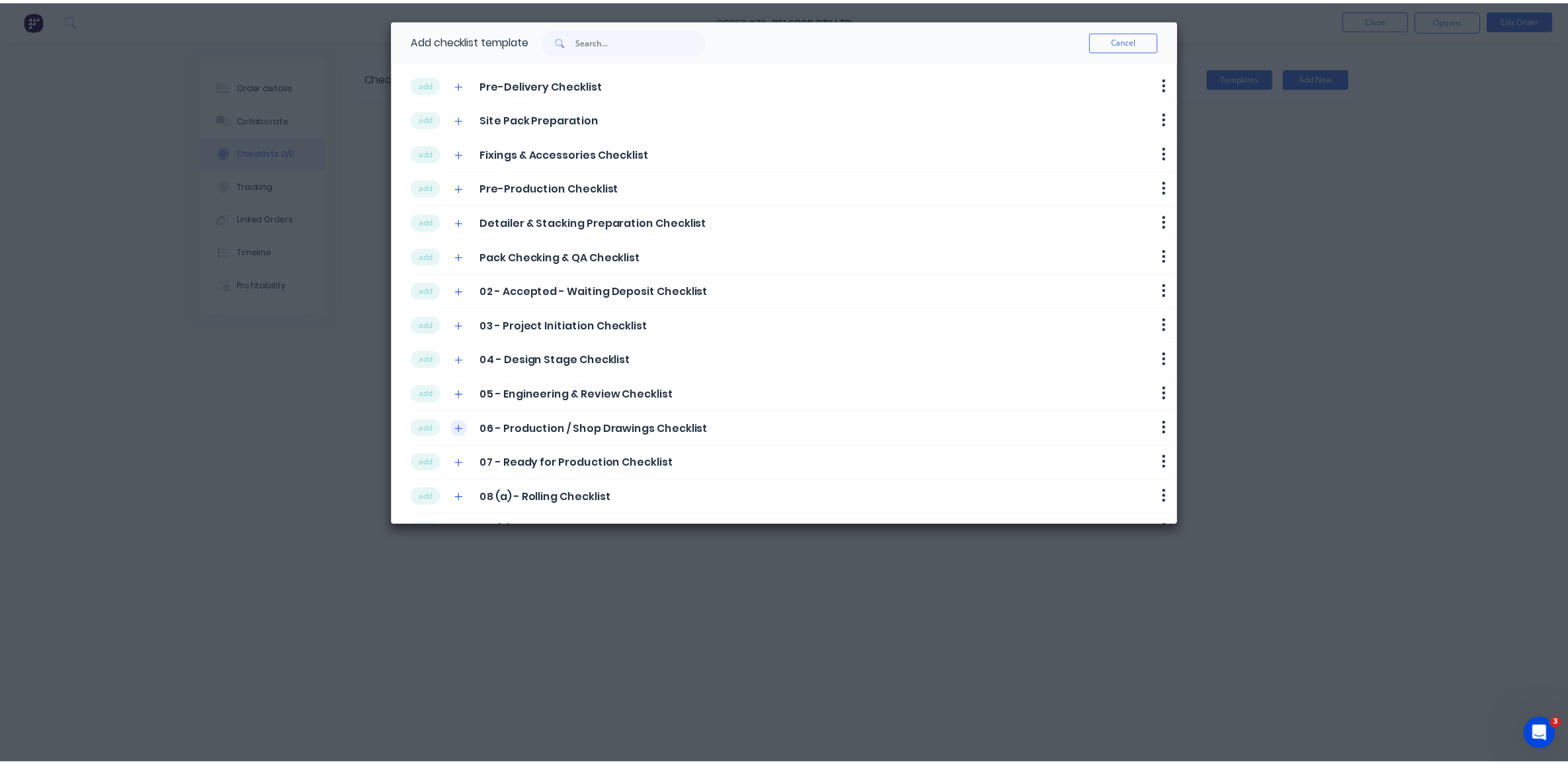
scroll to position [140, 0]
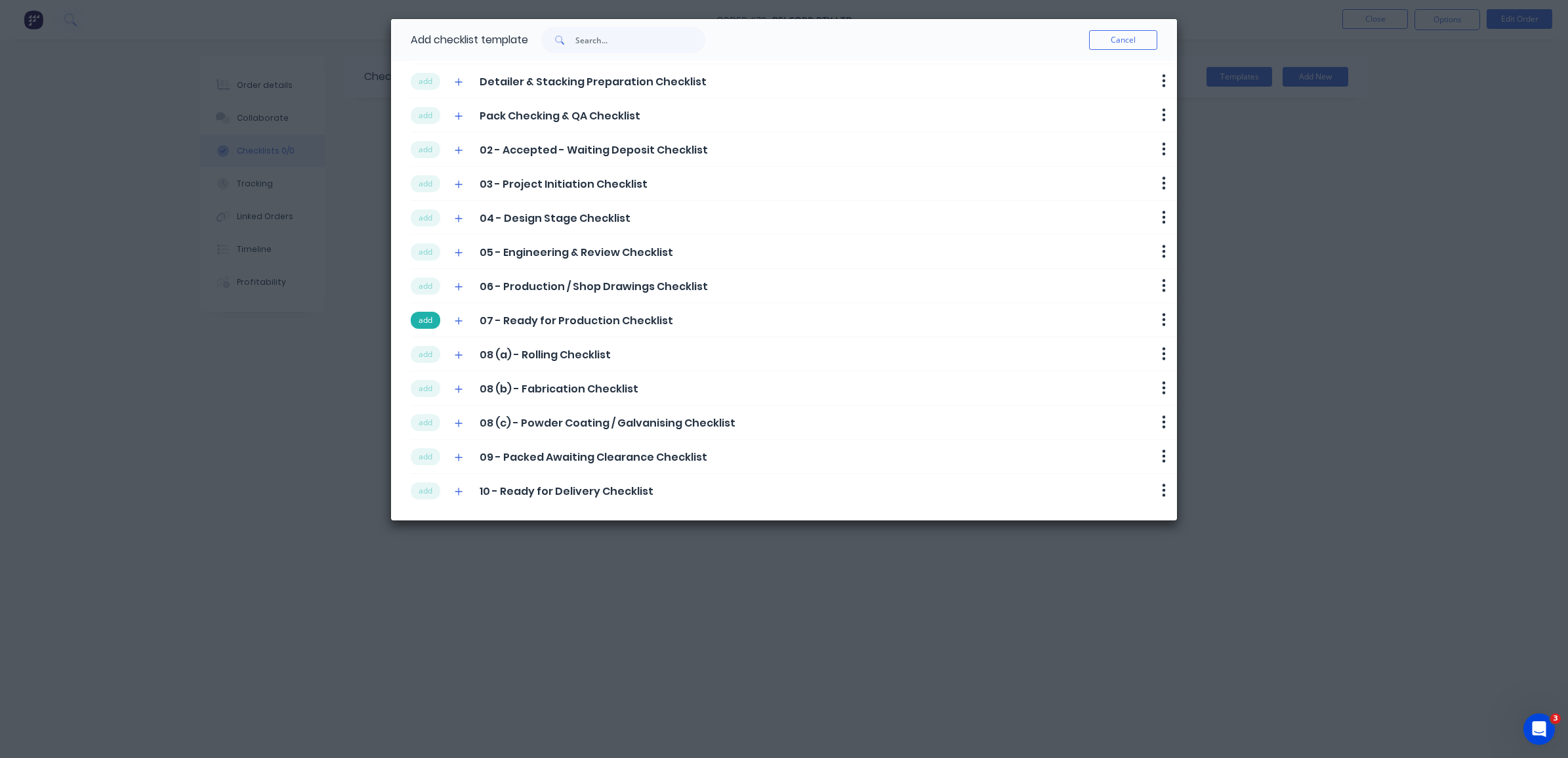
click at [432, 320] on button "add" at bounding box center [425, 320] width 29 height 17
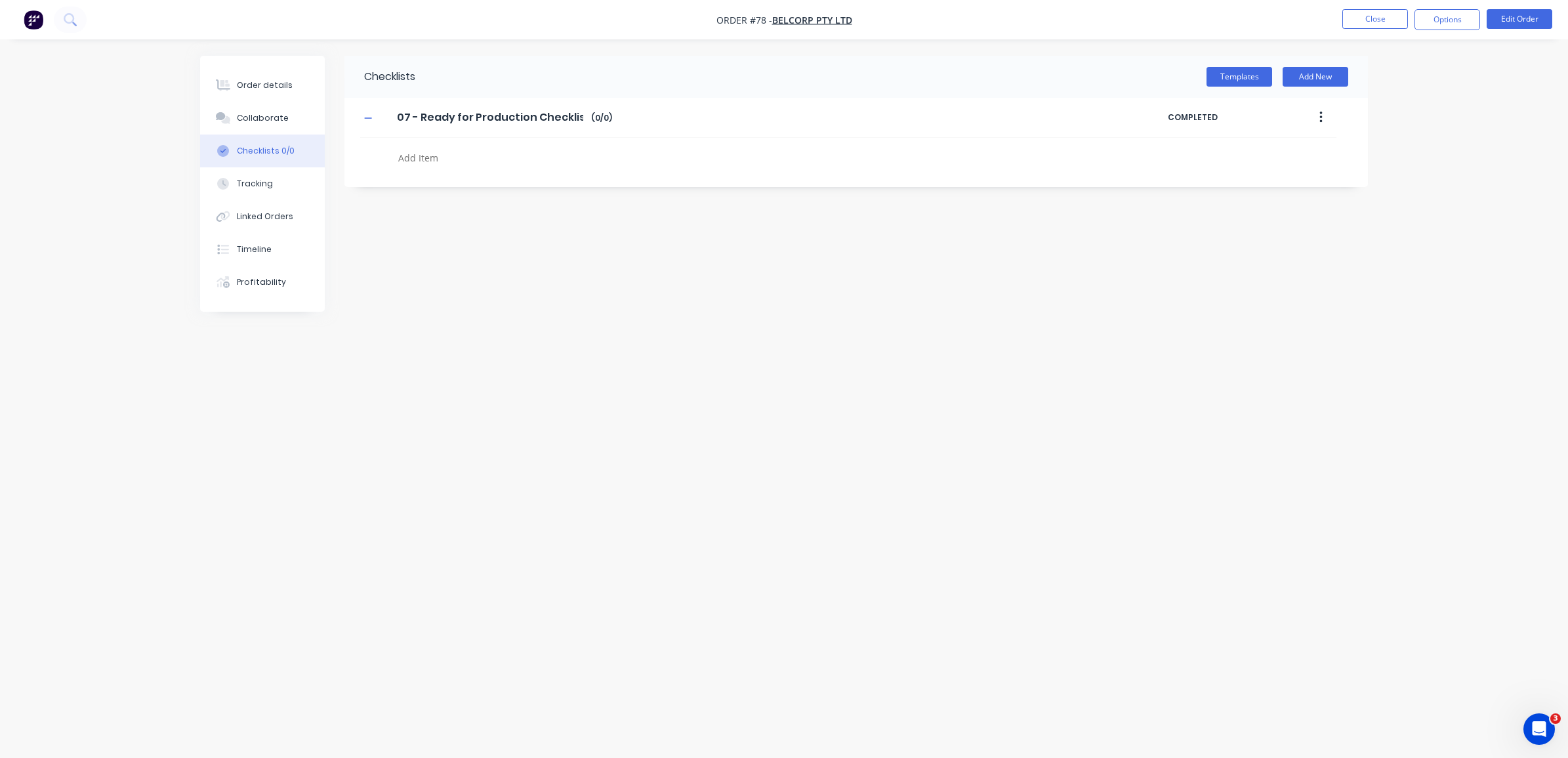
click at [1320, 111] on icon "button" at bounding box center [1321, 118] width 4 height 15
click at [1299, 179] on div "Delete" at bounding box center [1274, 178] width 101 height 19
click at [299, 87] on button "Order details" at bounding box center [262, 86] width 125 height 33
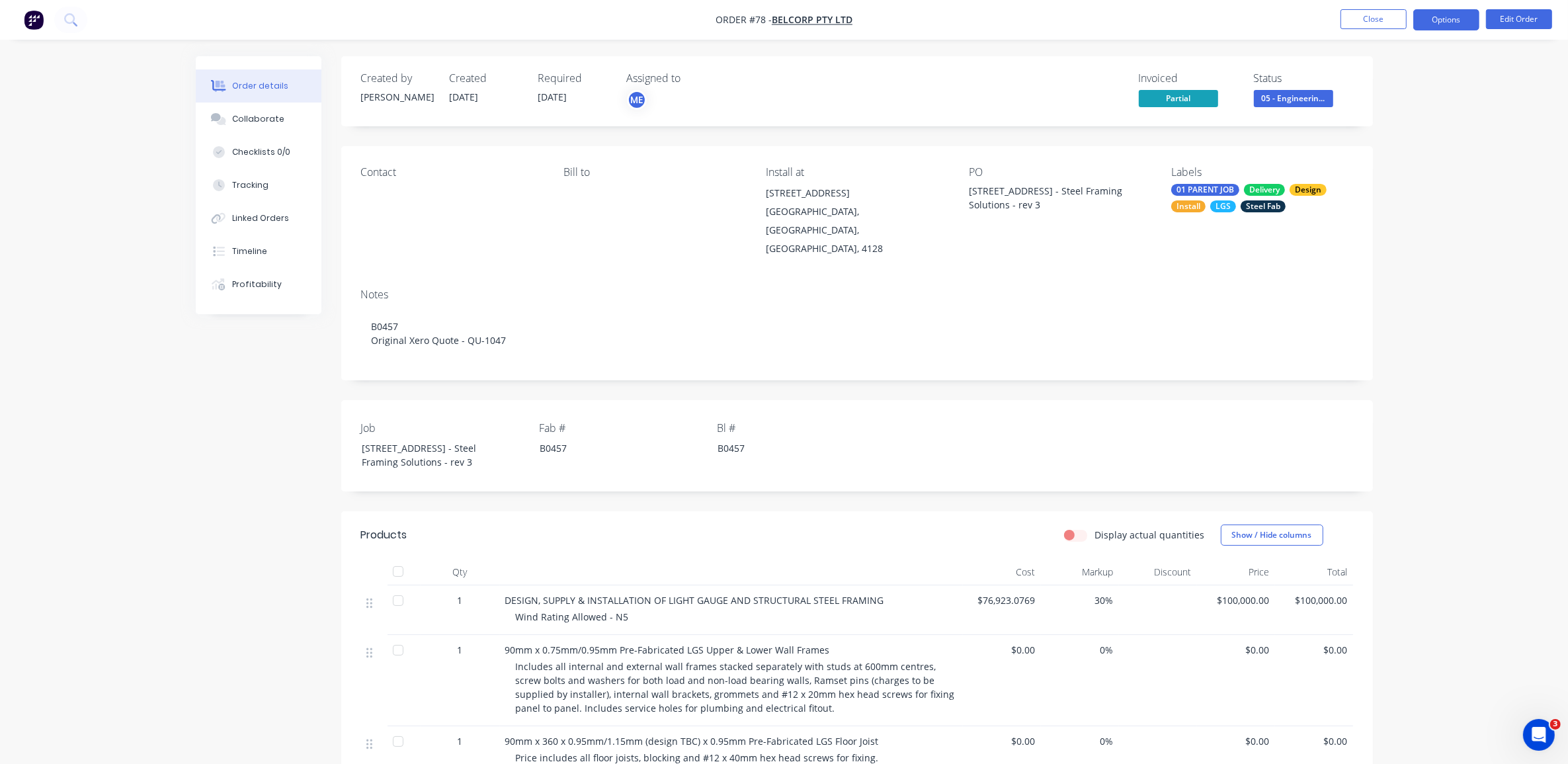
click at [1434, 23] on button "Options" at bounding box center [1447, 19] width 66 height 21
click at [638, 93] on div "ME" at bounding box center [637, 100] width 20 height 20
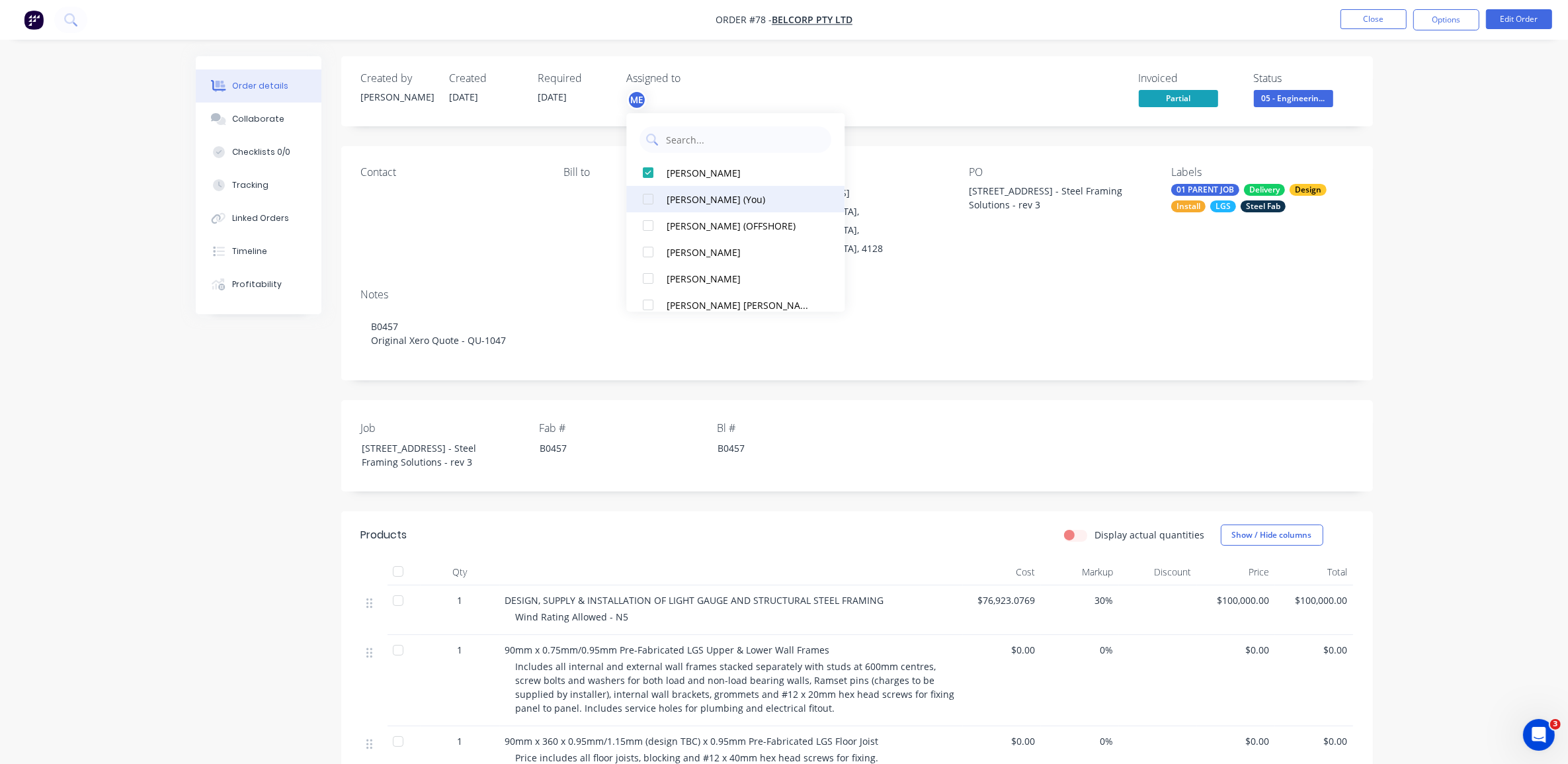
click at [649, 199] on div at bounding box center [649, 198] width 27 height 27
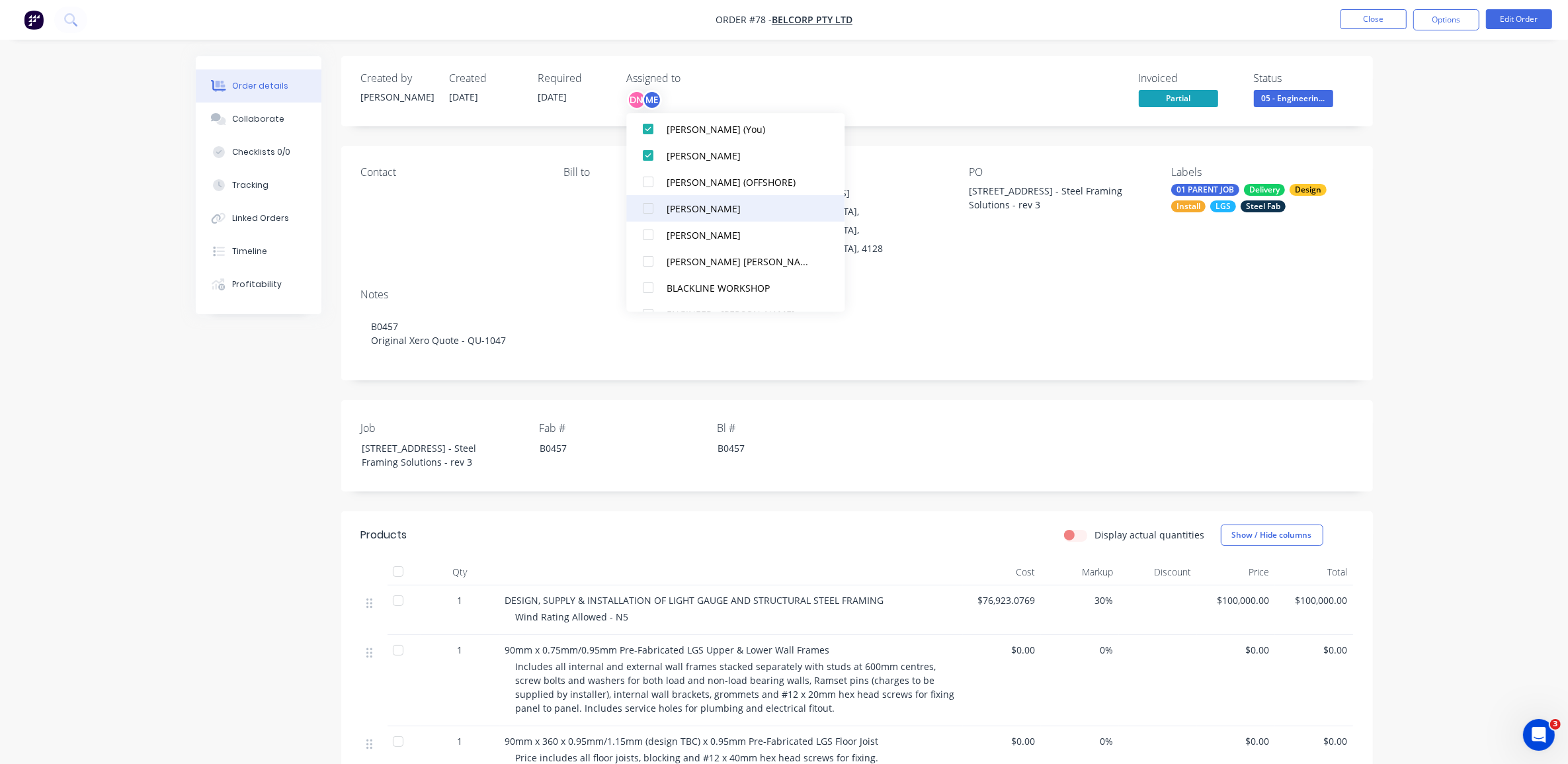
scroll to position [83, 0]
click at [652, 197] on div at bounding box center [649, 196] width 27 height 27
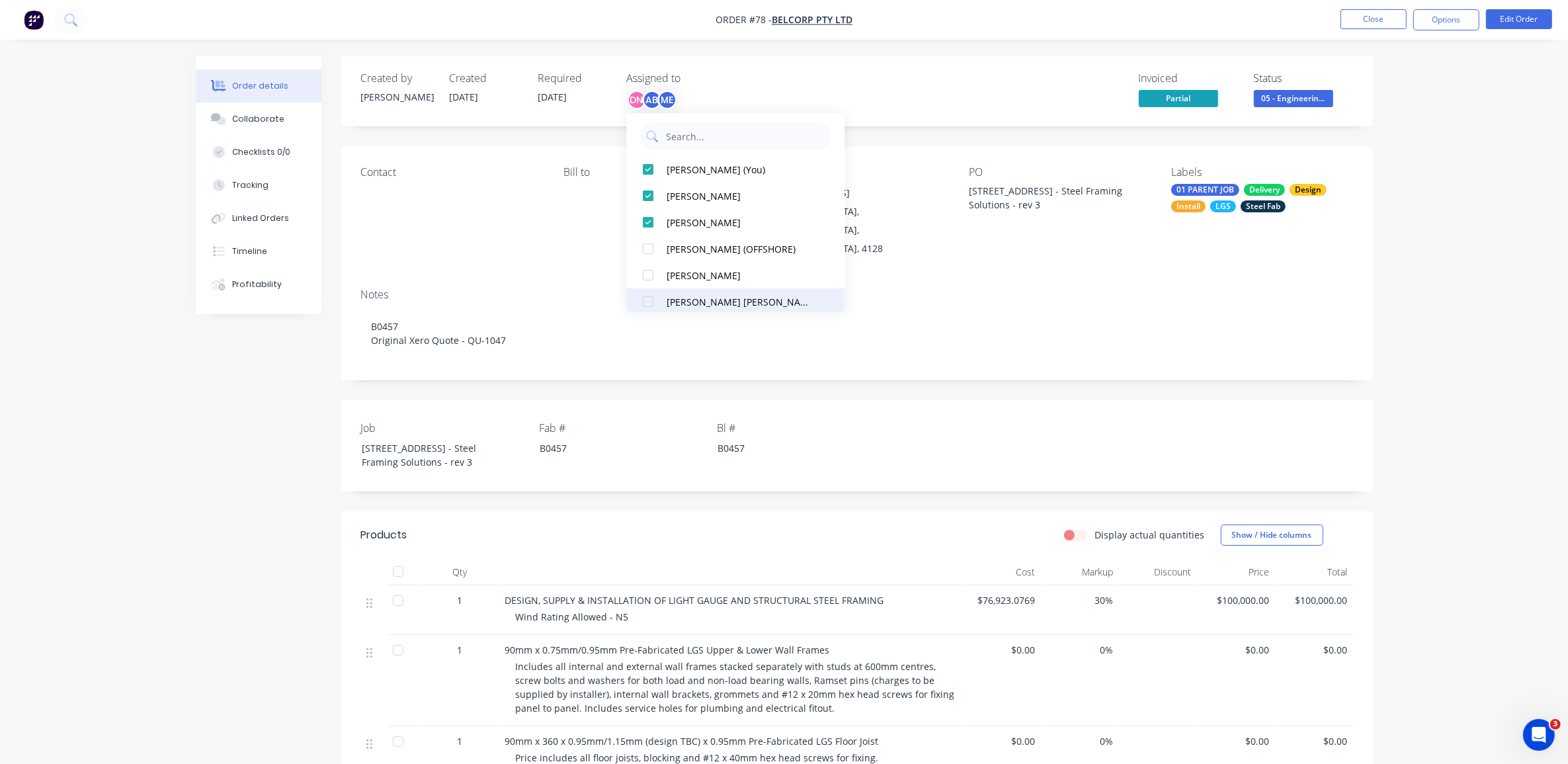
click at [645, 298] on div at bounding box center [649, 301] width 27 height 27
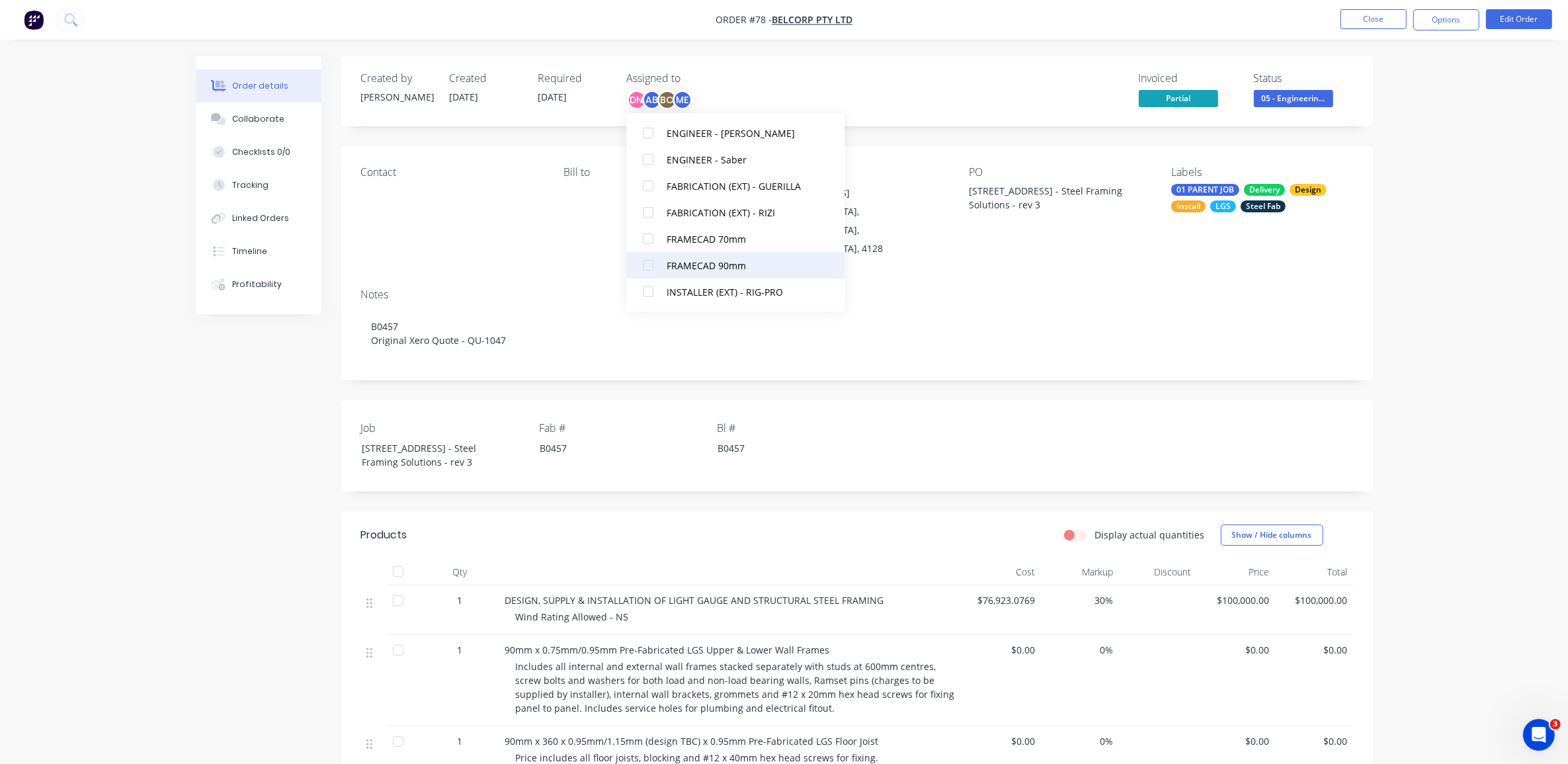
click at [647, 264] on div at bounding box center [649, 264] width 27 height 27
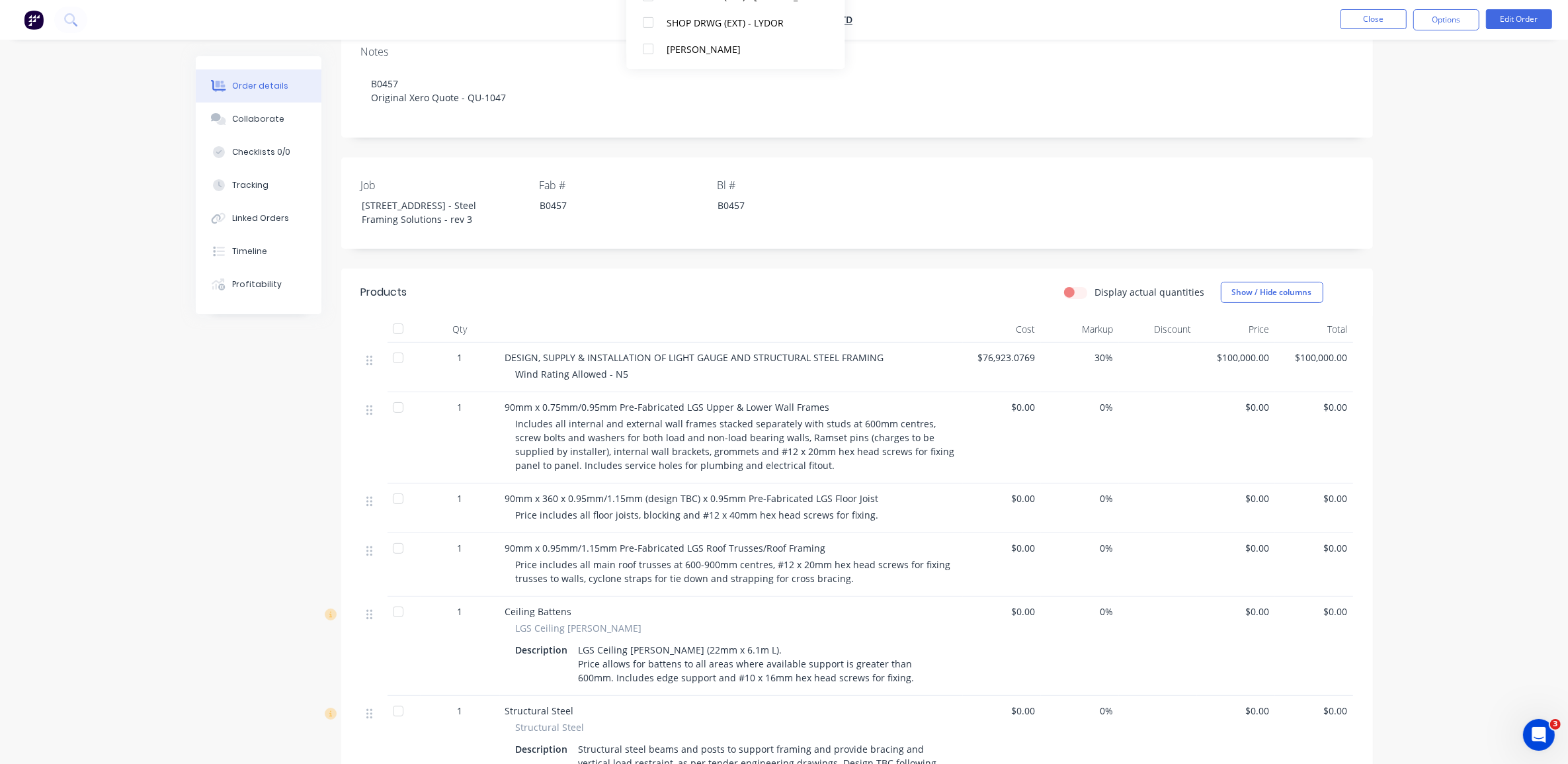
scroll to position [248, 0]
click at [784, 276] on div "Display actual quantities Show / Hide columns" at bounding box center [962, 286] width 781 height 21
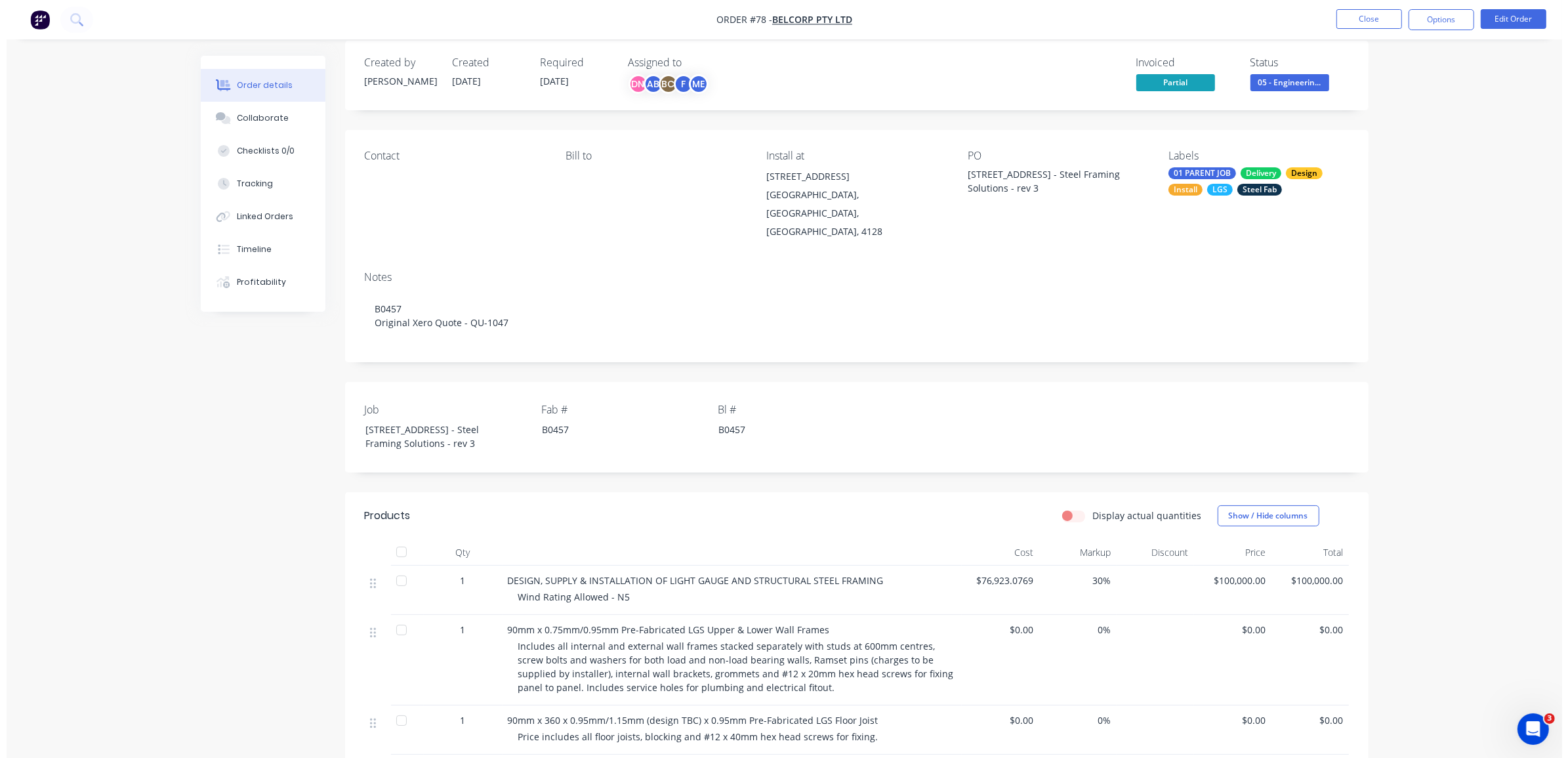
scroll to position [0, 0]
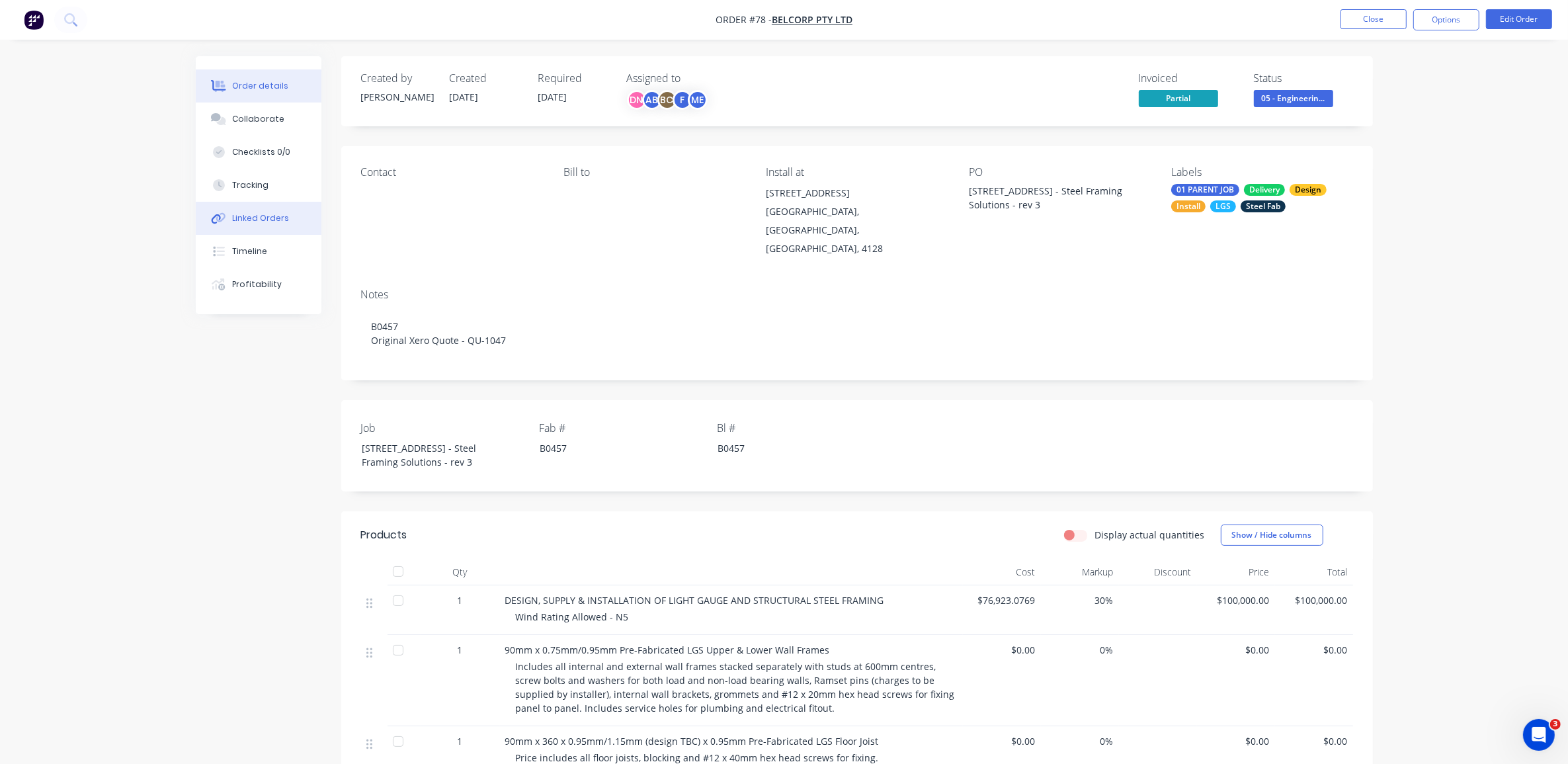
click at [292, 211] on button "Linked Orders" at bounding box center [258, 219] width 126 height 33
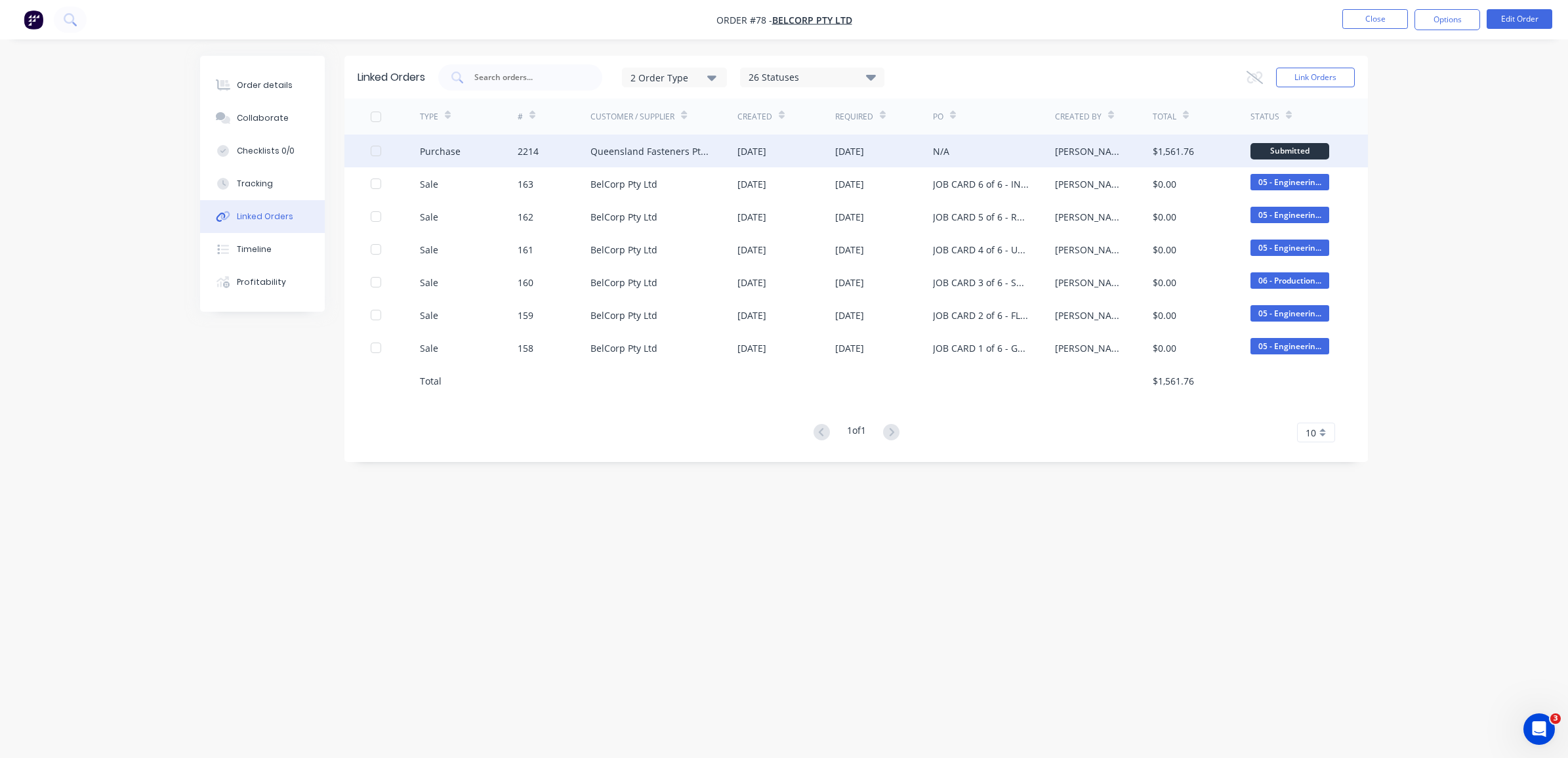
click at [625, 162] on div "Queensland Fasteners Pty Ltd" at bounding box center [663, 151] width 147 height 33
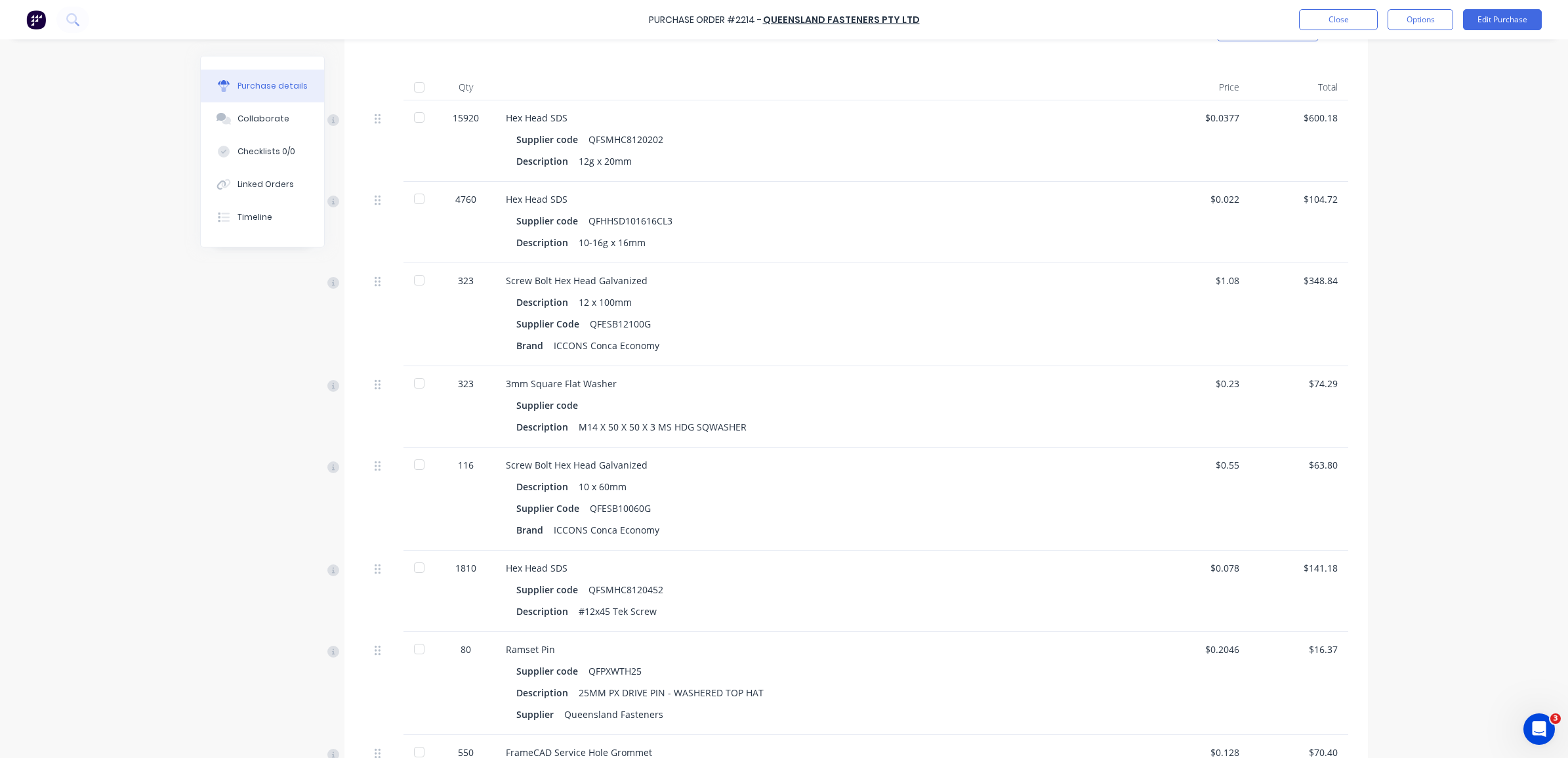
scroll to position [410, 0]
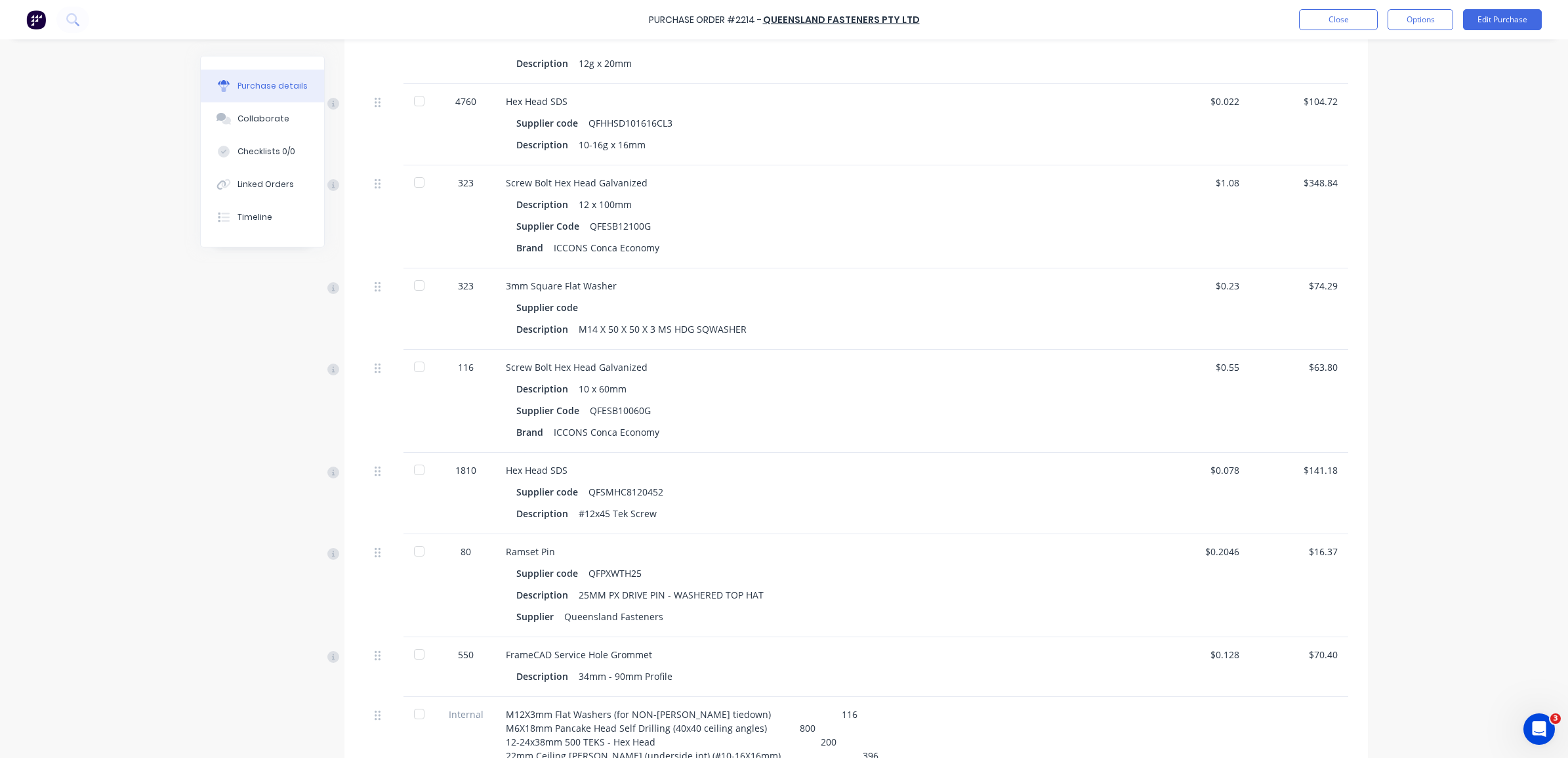
type textarea "x"
click at [1334, 25] on button "Close" at bounding box center [1338, 19] width 78 height 21
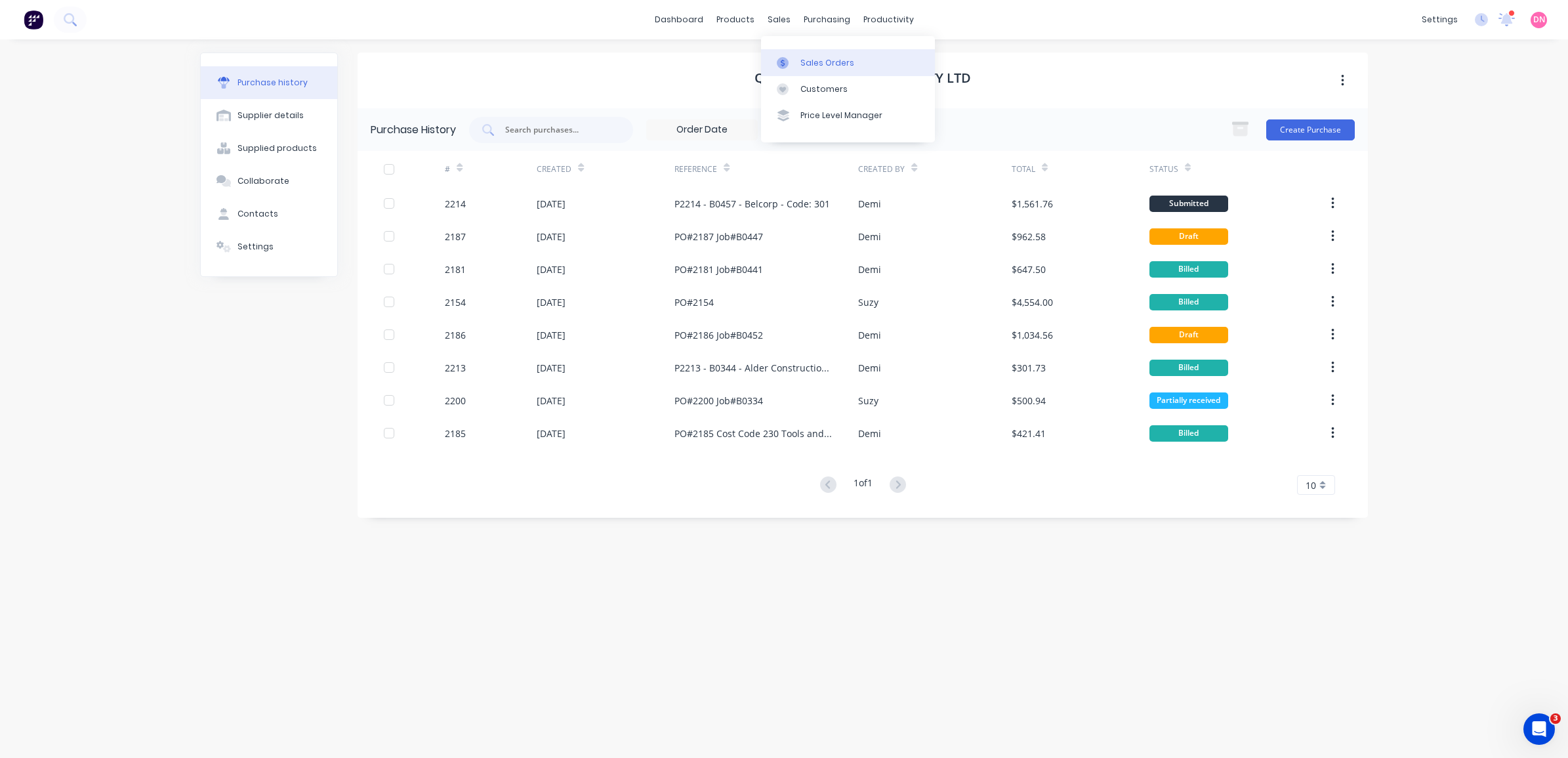
click at [781, 63] on icon at bounding box center [783, 63] width 12 height 12
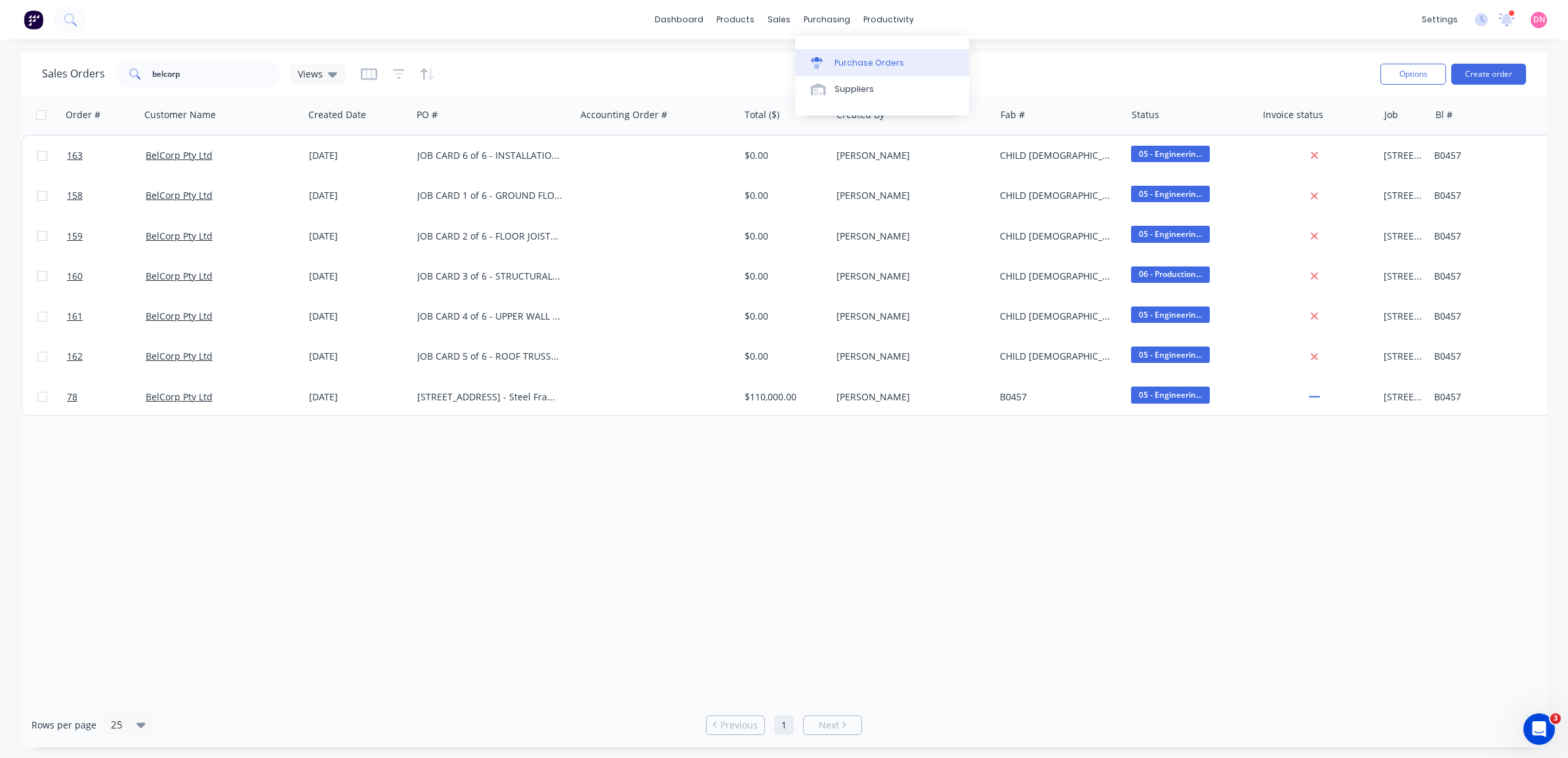
click at [820, 59] on icon at bounding box center [816, 63] width 12 height 12
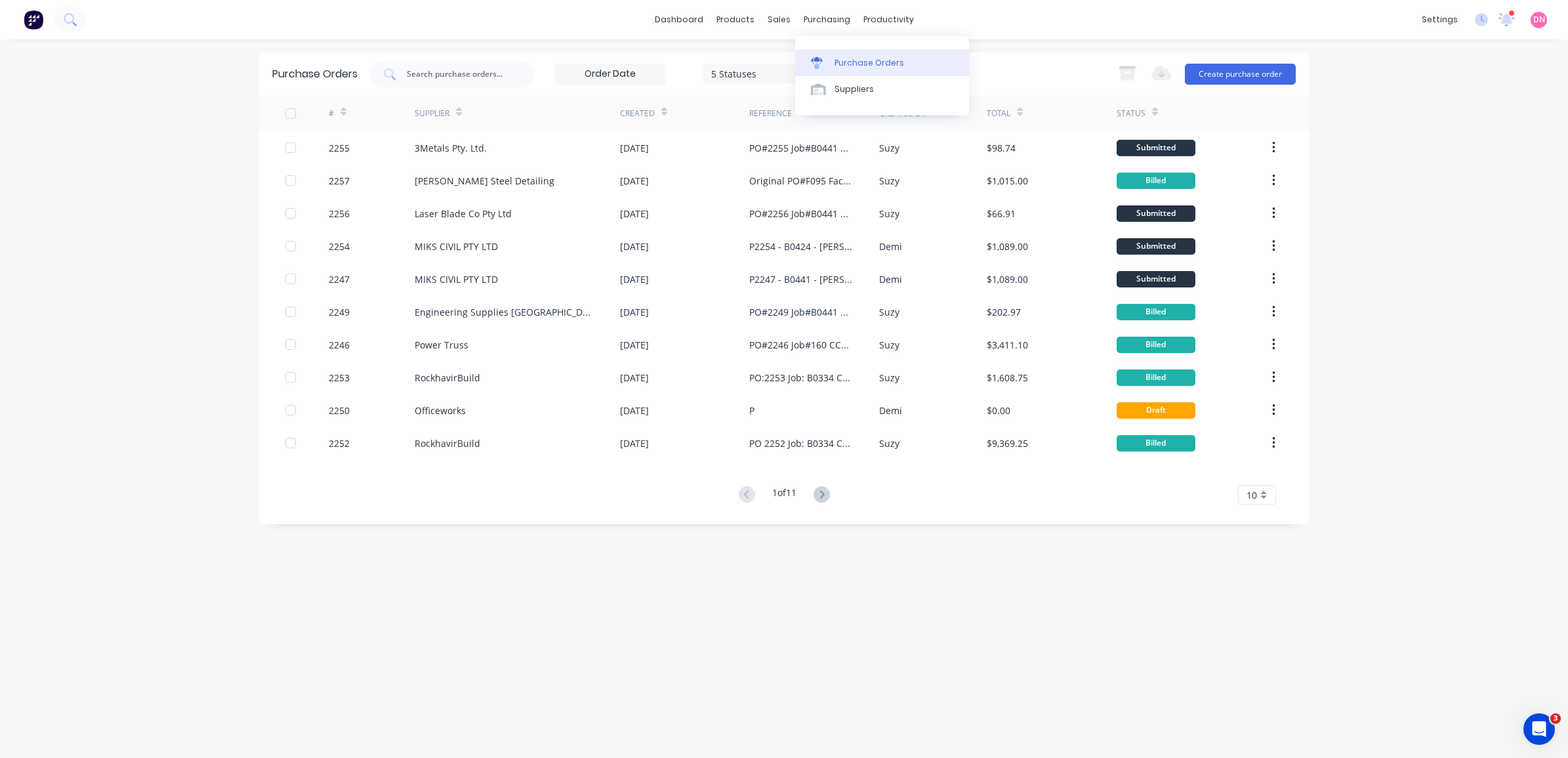
click at [825, 57] on div at bounding box center [821, 63] width 20 height 12
click at [863, 65] on div "Purchase Orders" at bounding box center [869, 63] width 69 height 12
click at [466, 67] on input "text" at bounding box center [460, 74] width 109 height 13
click at [840, 92] on div "Suppliers" at bounding box center [854, 88] width 39 height 12
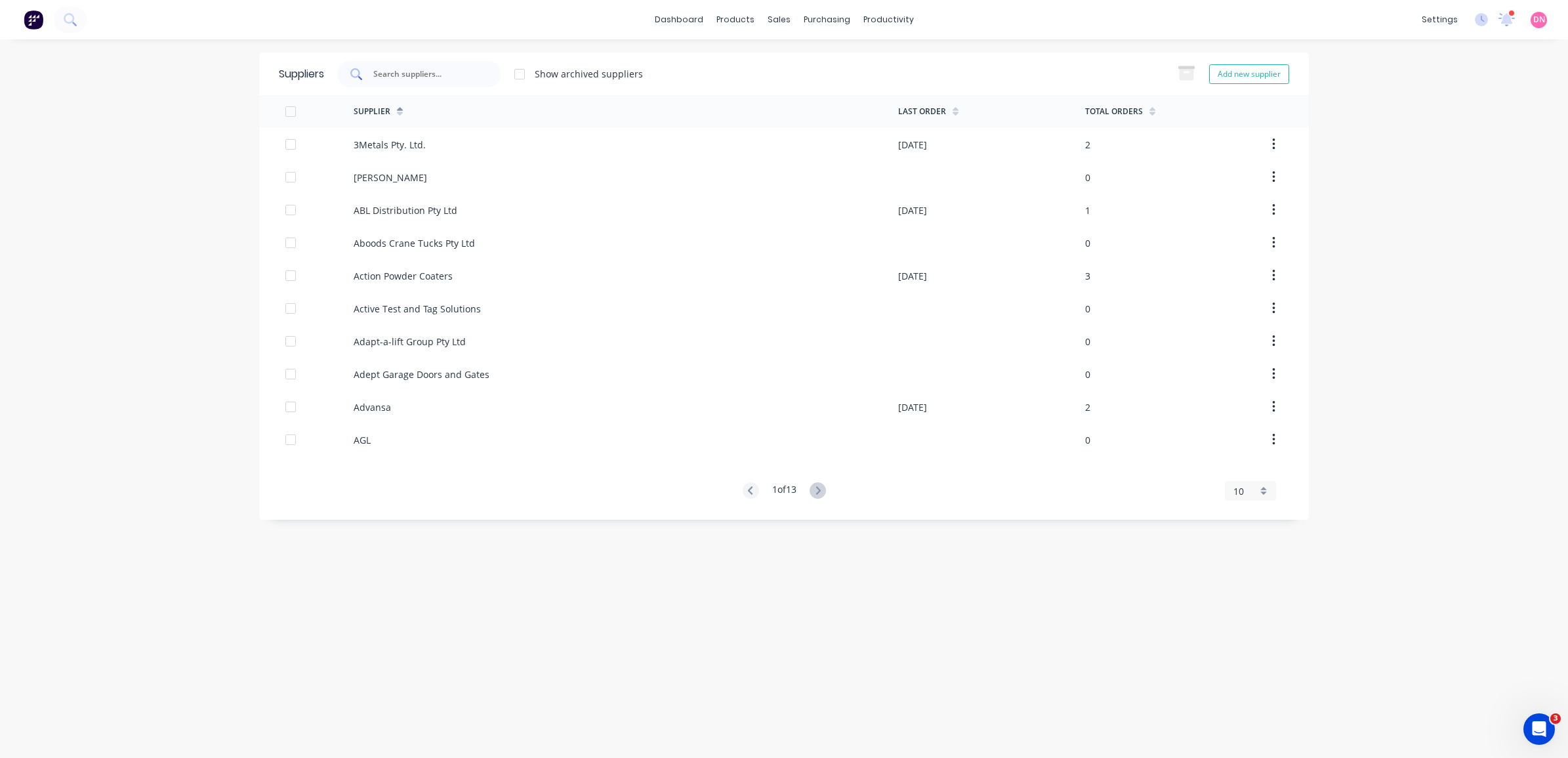
click at [471, 80] on div at bounding box center [419, 74] width 164 height 26
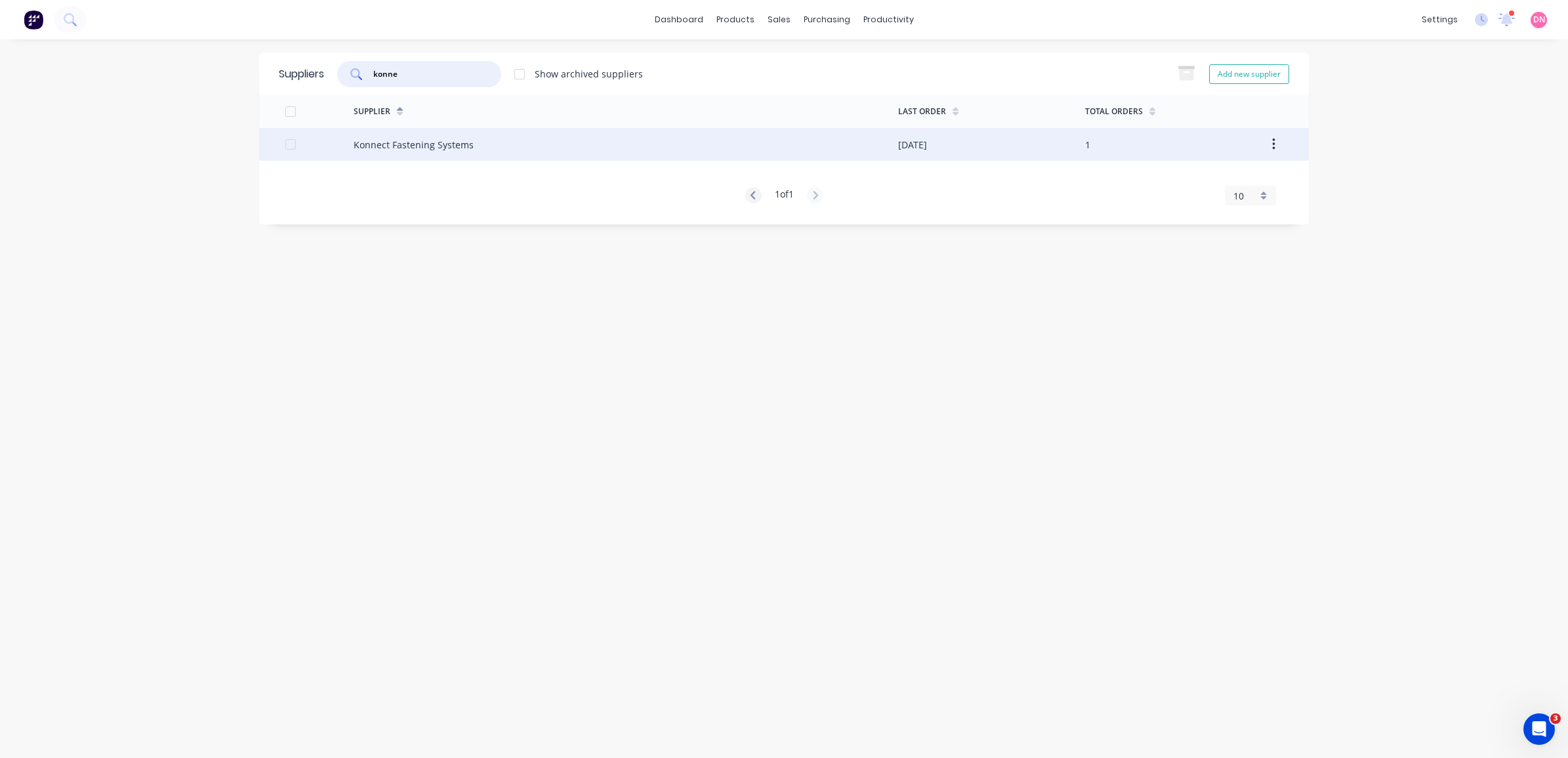
type input "konne"
click at [341, 149] on div at bounding box center [319, 144] width 68 height 33
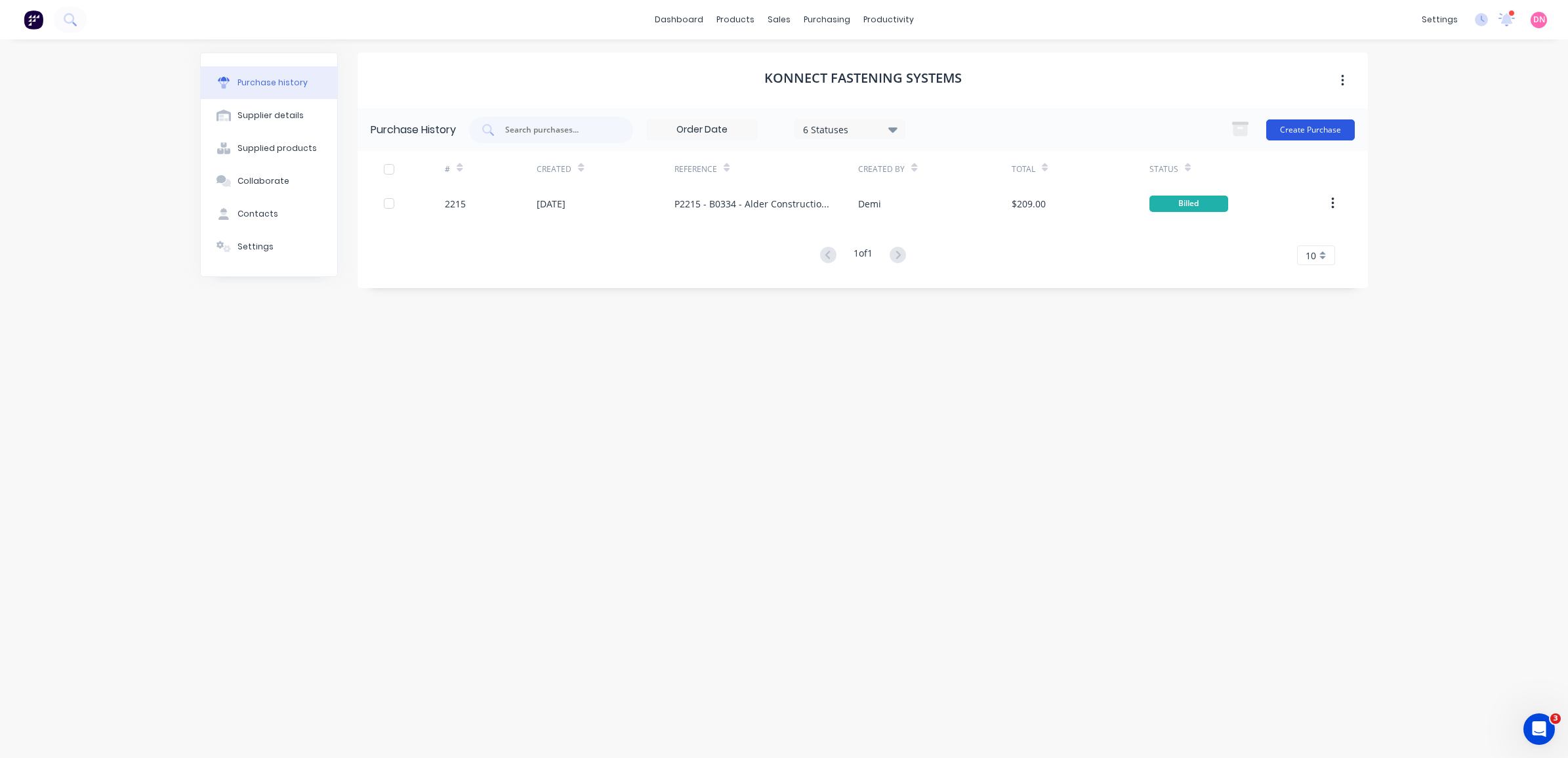
click at [1306, 125] on button "Create Purchase" at bounding box center [1310, 129] width 88 height 21
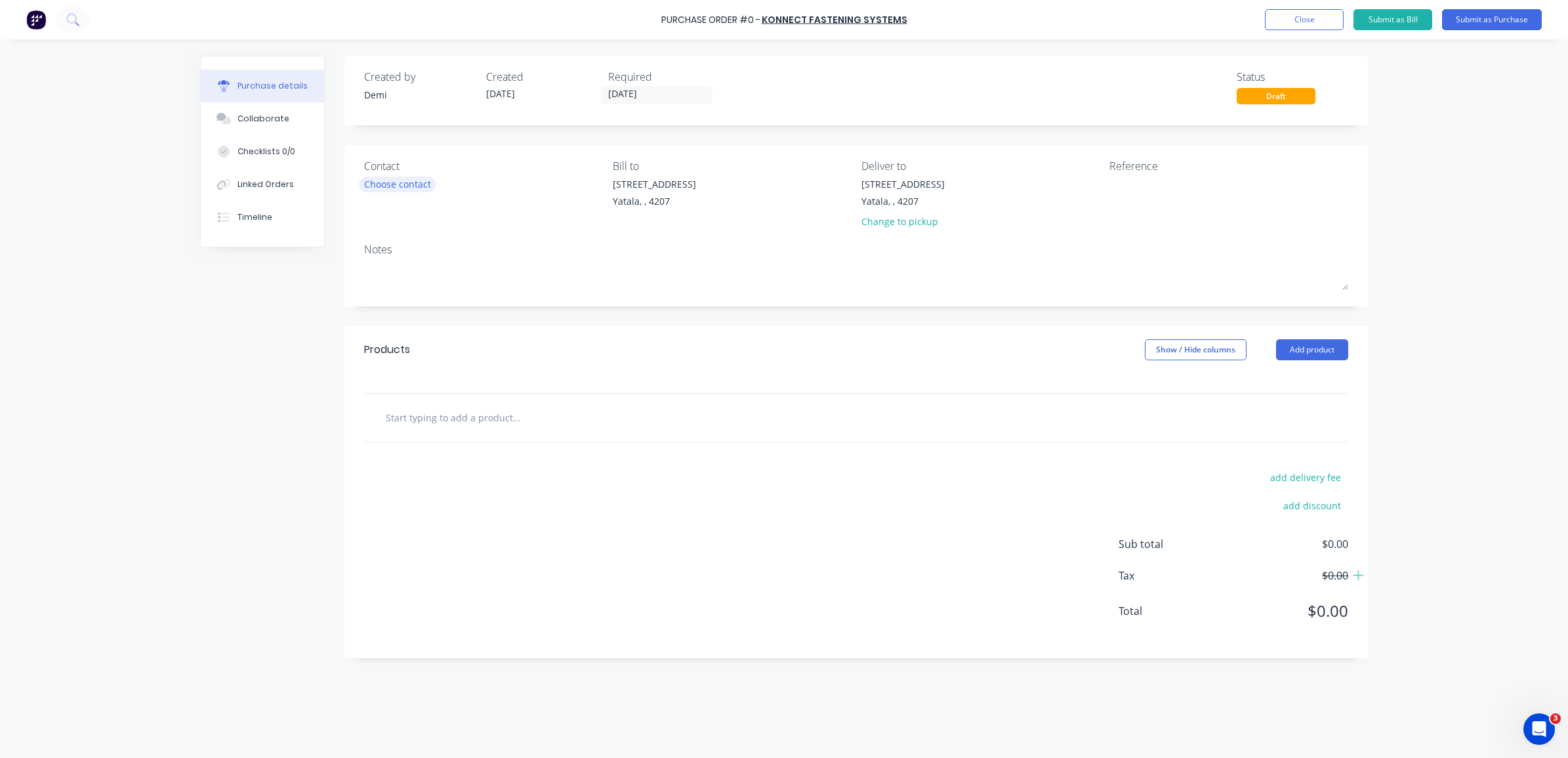
click at [378, 189] on div "Choose contact" at bounding box center [397, 183] width 67 height 14
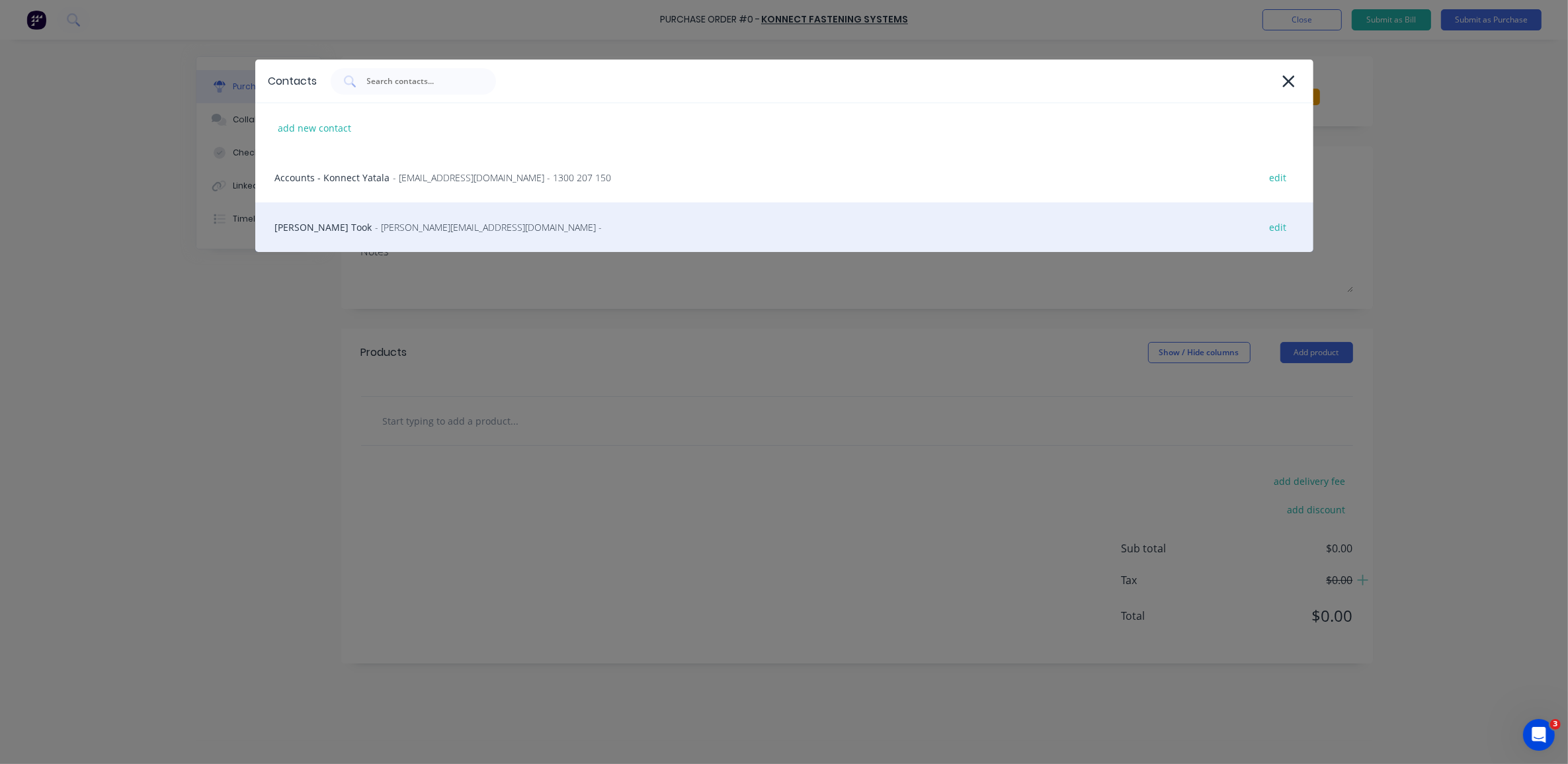
click at [381, 229] on span "- [PERSON_NAME][EMAIL_ADDRESS][DOMAIN_NAME] -" at bounding box center [489, 227] width 227 height 14
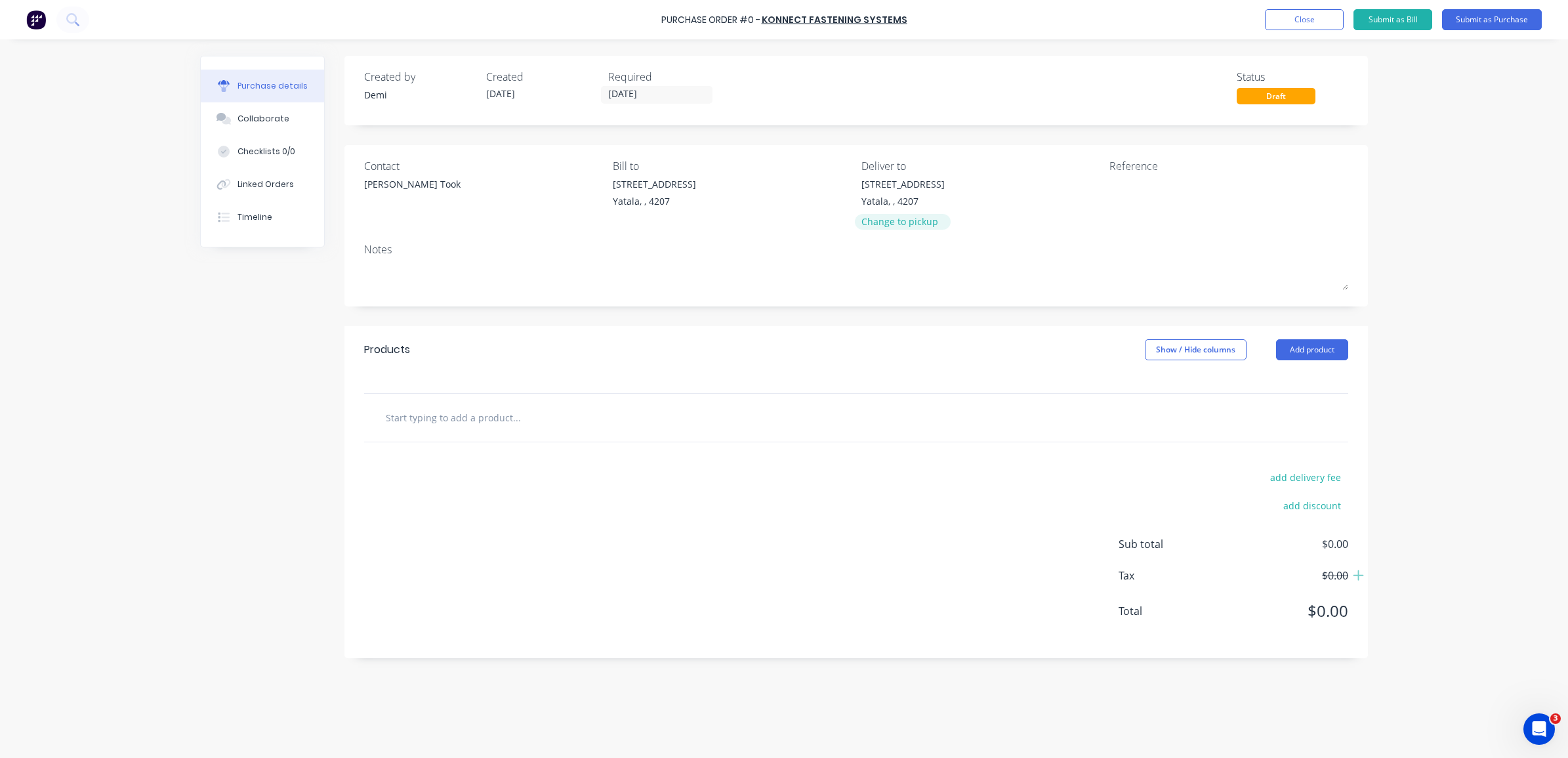
click at [894, 217] on div "Change to pickup" at bounding box center [902, 220] width 83 height 14
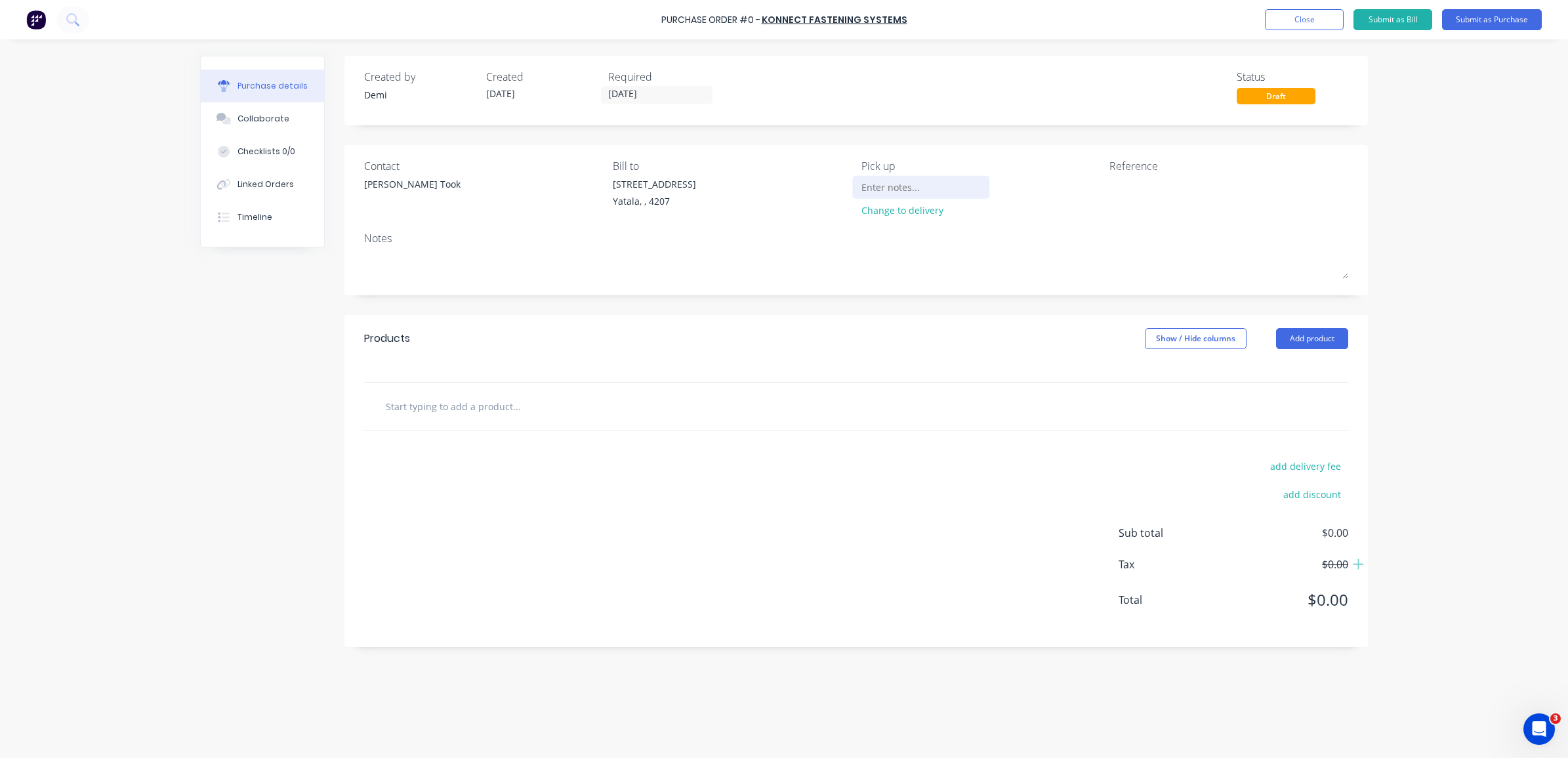
click at [915, 190] on input at bounding box center [920, 187] width 119 height 20
click at [1041, 242] on div "Notes" at bounding box center [856, 238] width 984 height 15
click at [1126, 190] on textarea at bounding box center [1192, 191] width 164 height 29
type textarea "P2244 - STOCK - CC 301"
drag, startPoint x: 1137, startPoint y: 186, endPoint x: 1083, endPoint y: 189, distance: 54.1
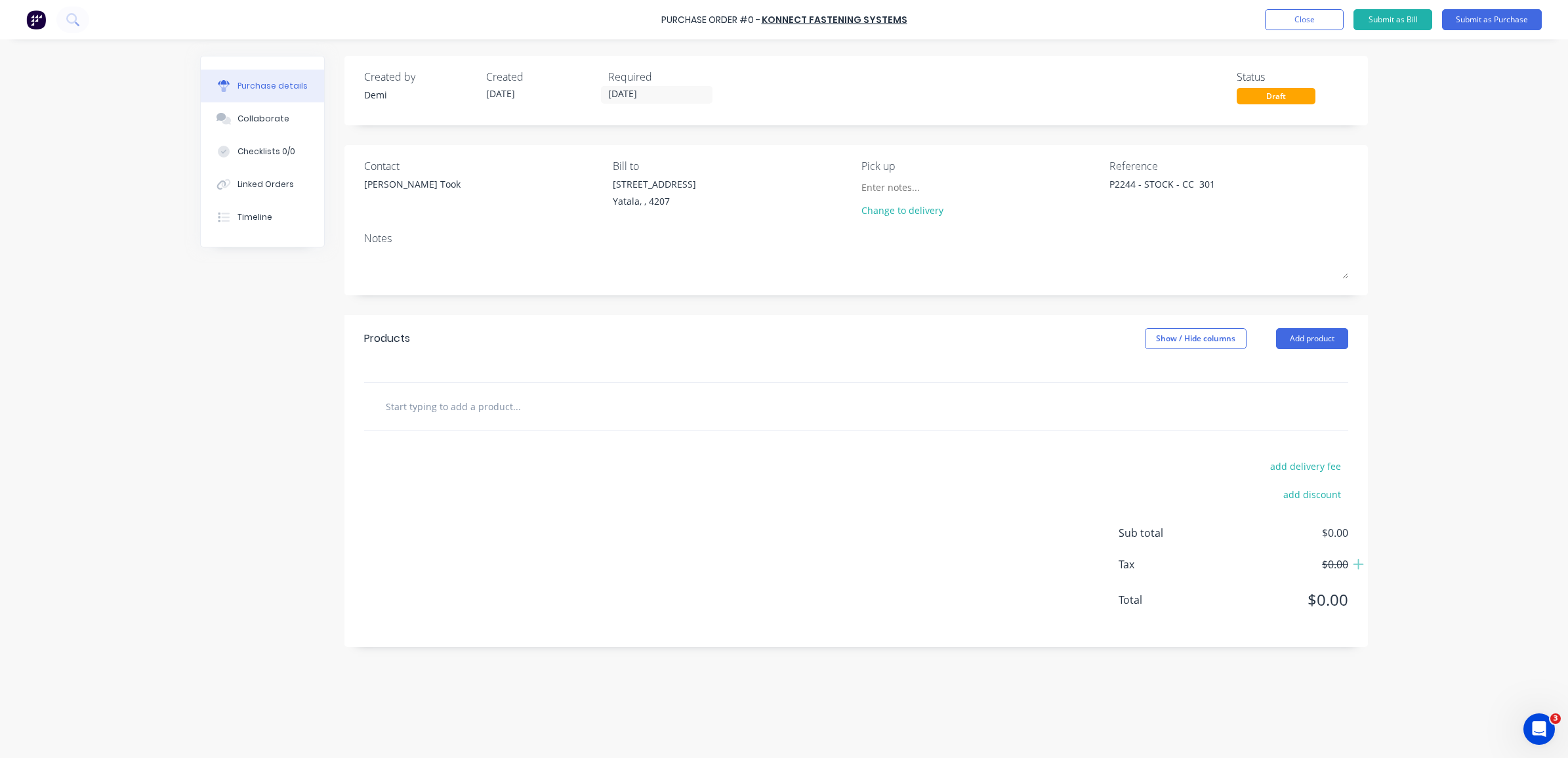
click at [1083, 189] on div "Contact [PERSON_NAME] Took Bill to [STREET_ADDRESS] Pick up Change to delivery …" at bounding box center [856, 191] width 984 height 66
type textarea "x"
type textarea "P2244 - STOCK - CC 301"
click at [448, 405] on input "text" at bounding box center [517, 405] width 262 height 26
click at [451, 404] on input "text" at bounding box center [517, 405] width 262 height 26
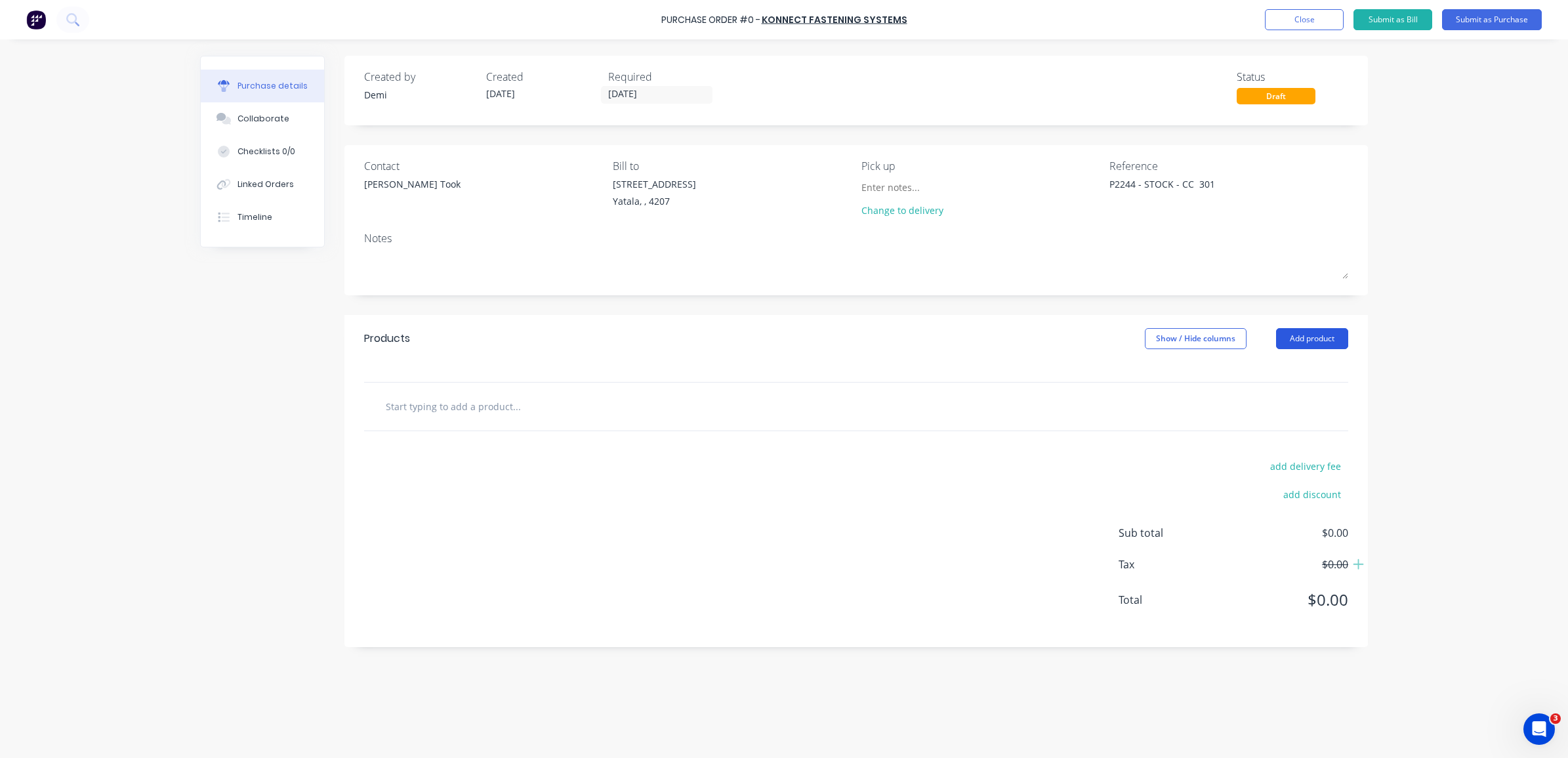
click at [1308, 343] on button "Add product" at bounding box center [1311, 338] width 72 height 21
click at [1301, 369] on div "Product catalogue" at bounding box center [1286, 372] width 101 height 19
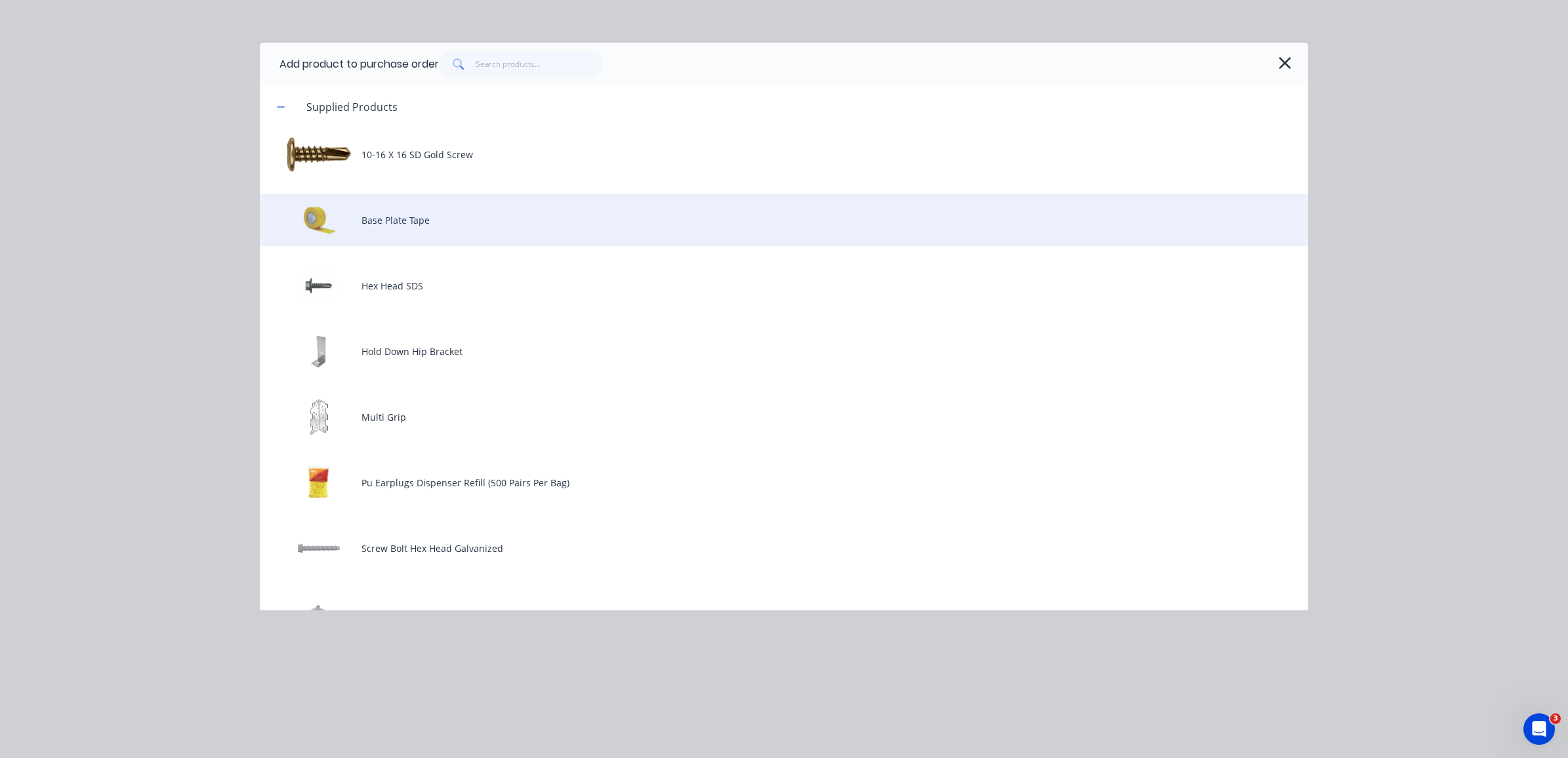
click at [424, 233] on div "Base Plate Tape" at bounding box center [784, 220] width 1049 height 53
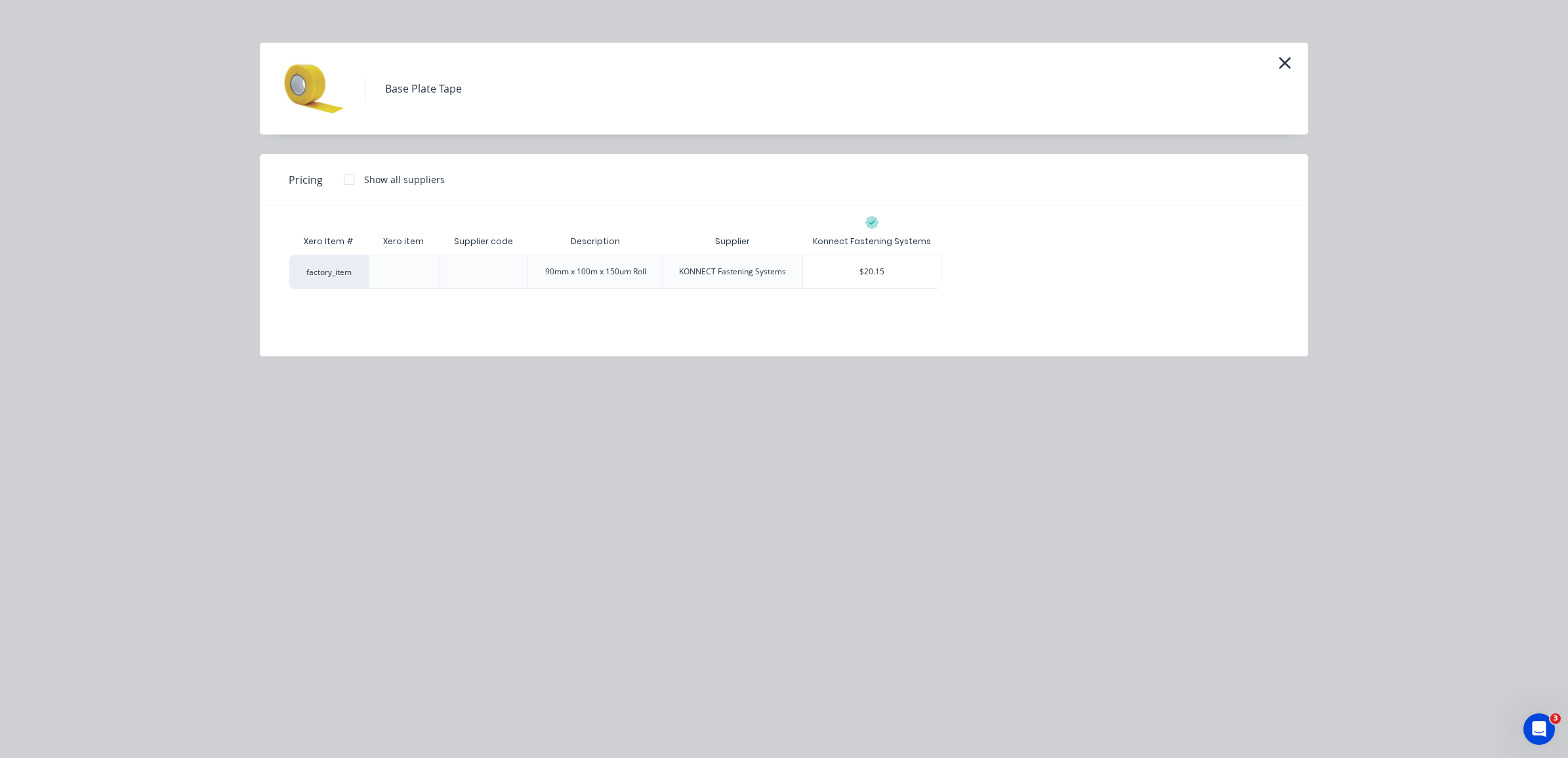
click at [487, 274] on div at bounding box center [483, 271] width 21 height 21
click at [887, 282] on div "$20.15" at bounding box center [872, 271] width 138 height 33
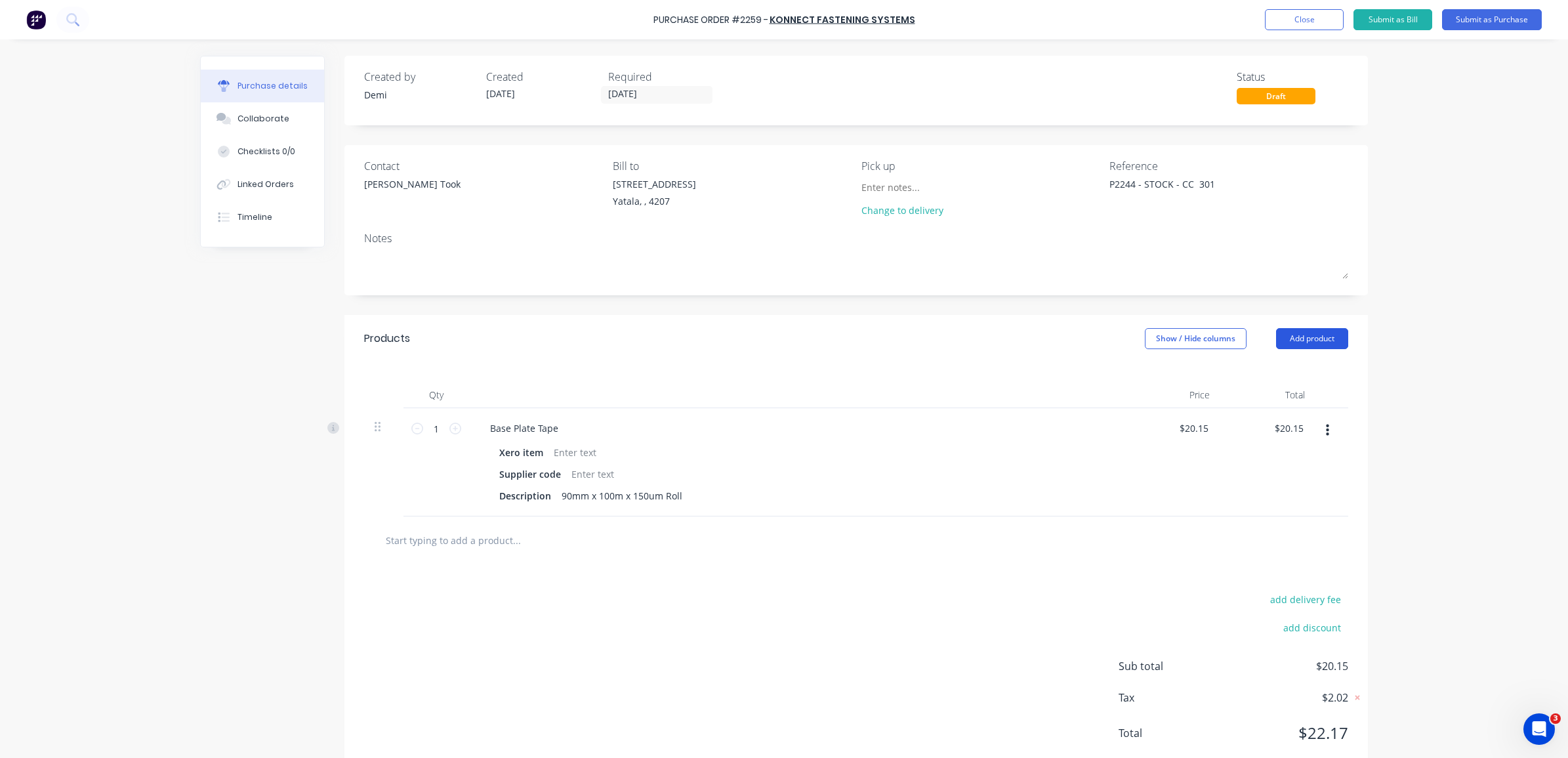
click at [1303, 343] on button "Add product" at bounding box center [1311, 338] width 72 height 21
click at [1281, 383] on button "Product catalogue" at bounding box center [1286, 372] width 125 height 26
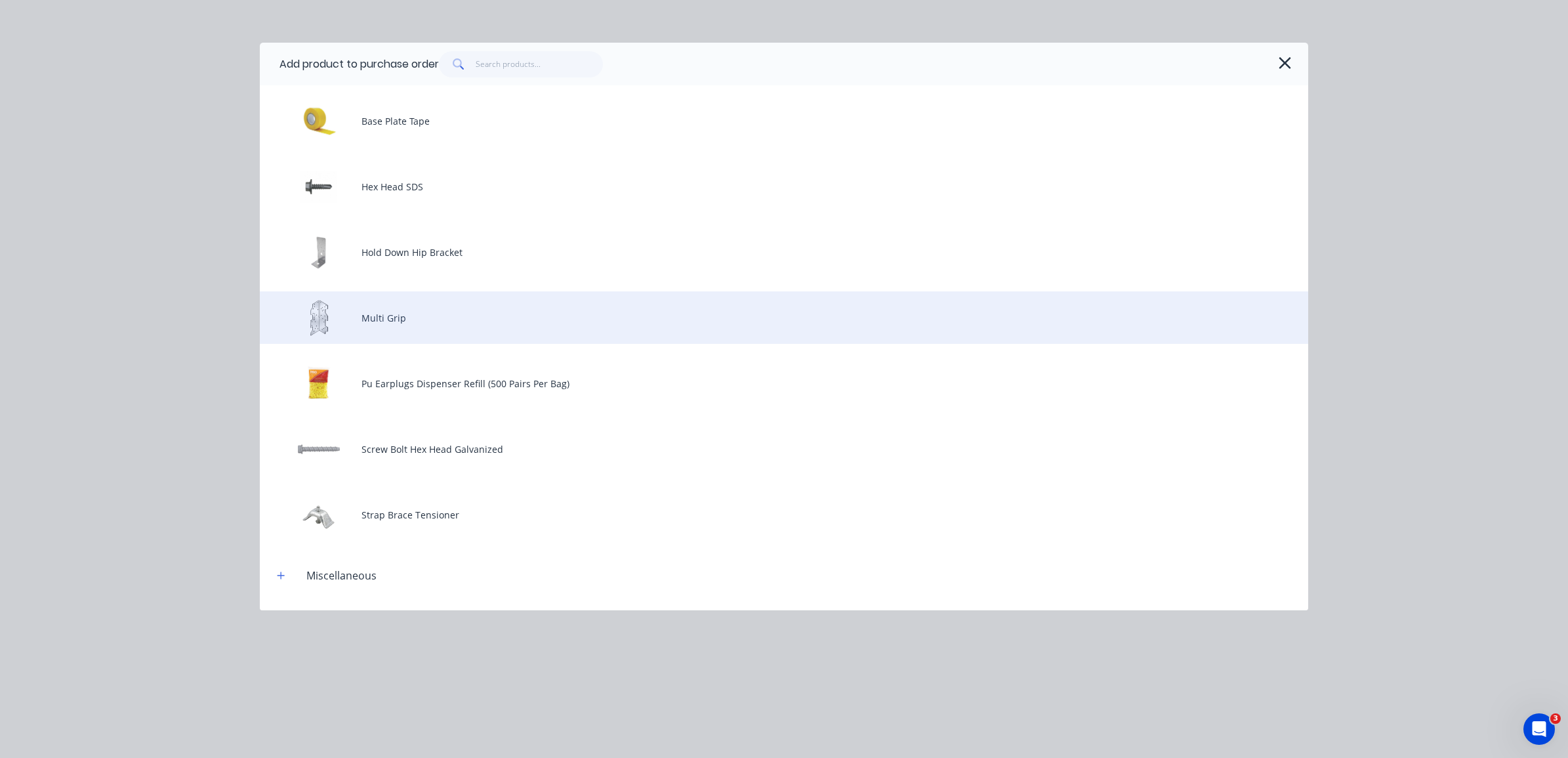
scroll to position [164, 0]
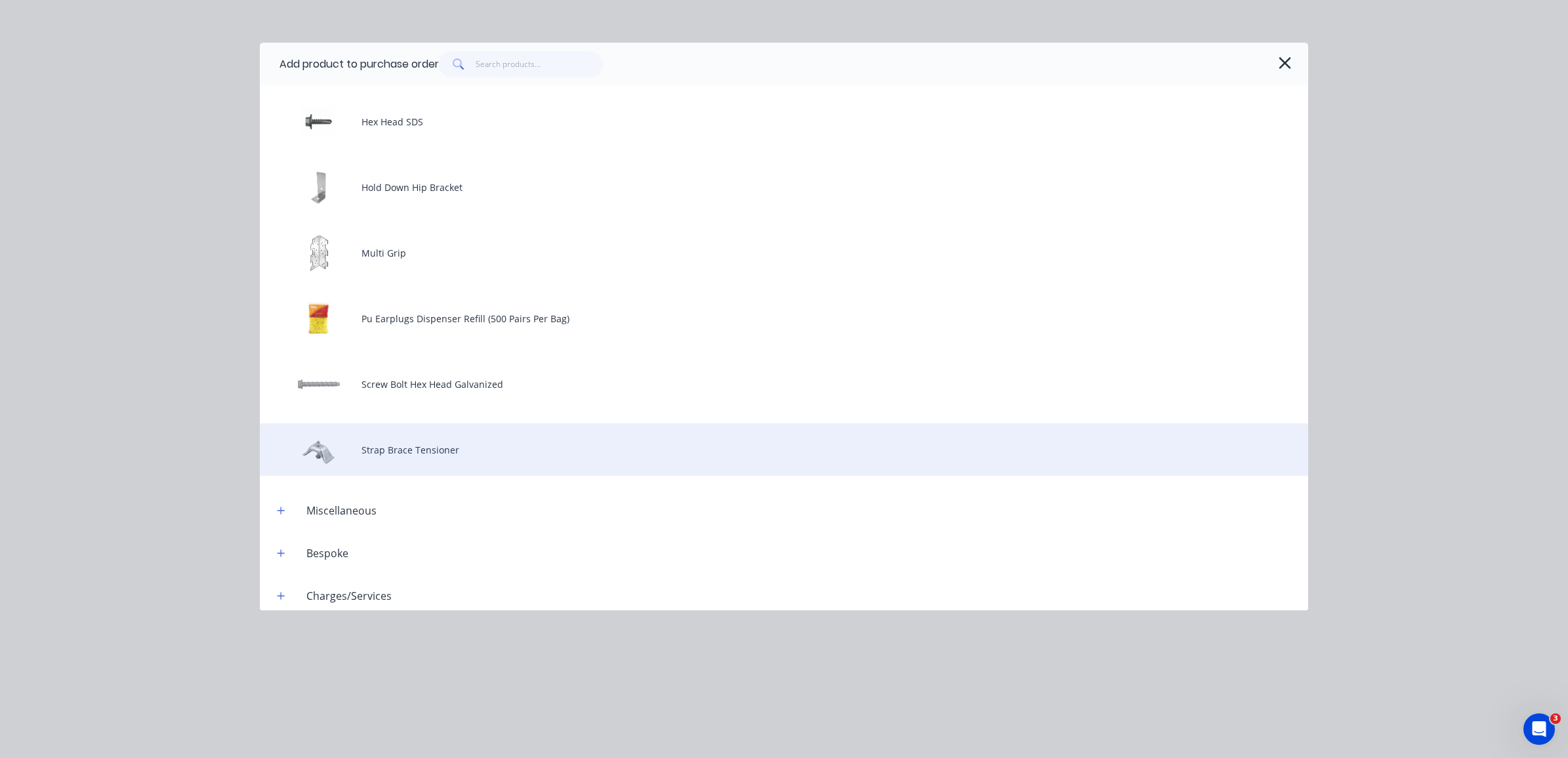
click at [456, 440] on div "Strap Brace Tensioner" at bounding box center [784, 449] width 1049 height 53
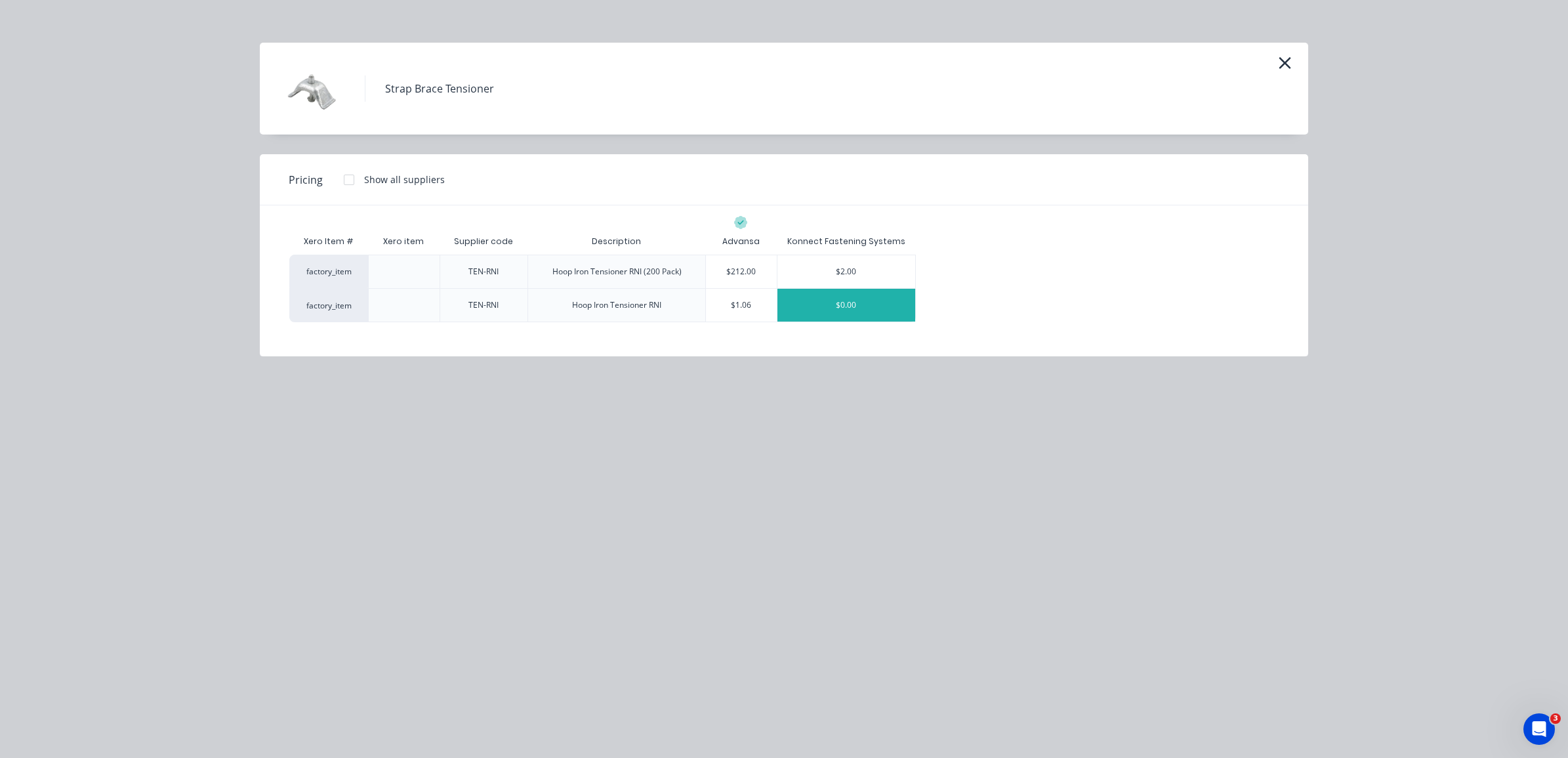
click at [873, 318] on div "$0.00" at bounding box center [846, 305] width 138 height 33
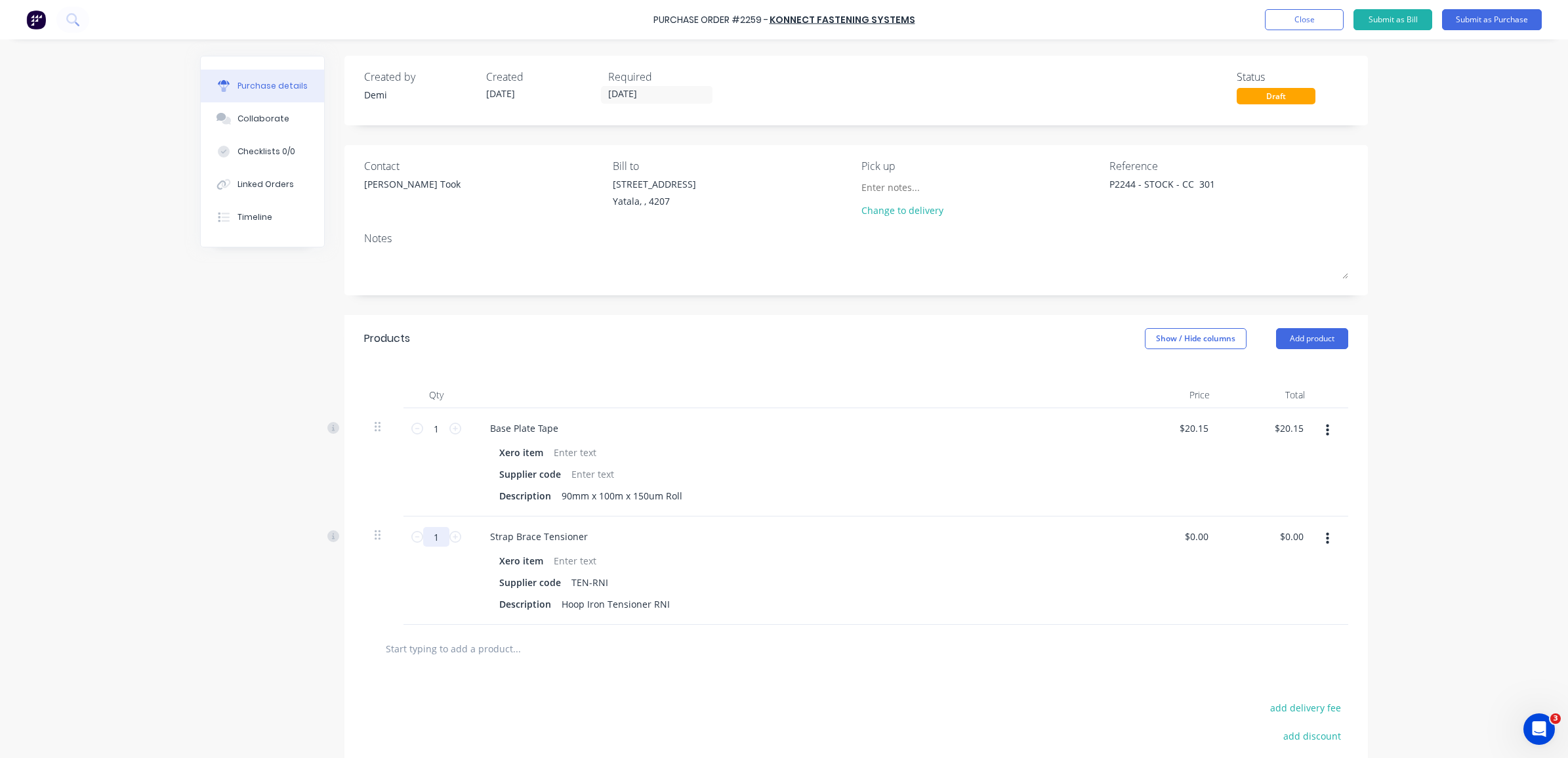
drag, startPoint x: 437, startPoint y: 533, endPoint x: 425, endPoint y: 533, distance: 12.0
click at [425, 533] on input "1" at bounding box center [436, 537] width 26 height 20
type textarea "x"
type input "3"
type textarea "x"
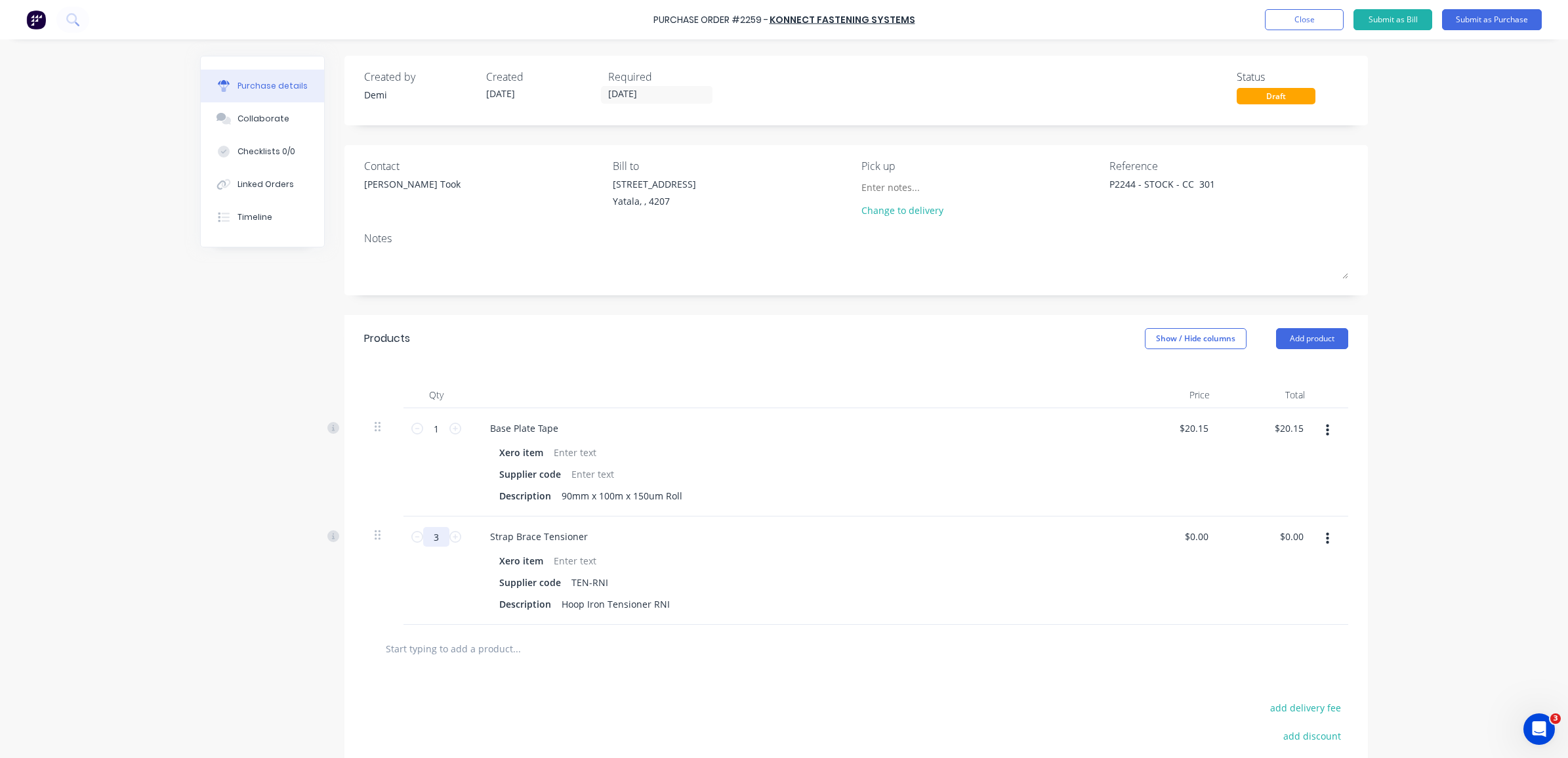
type input "30"
type textarea "x"
type input "30"
drag, startPoint x: 439, startPoint y: 432, endPoint x: 425, endPoint y: 432, distance: 14.0
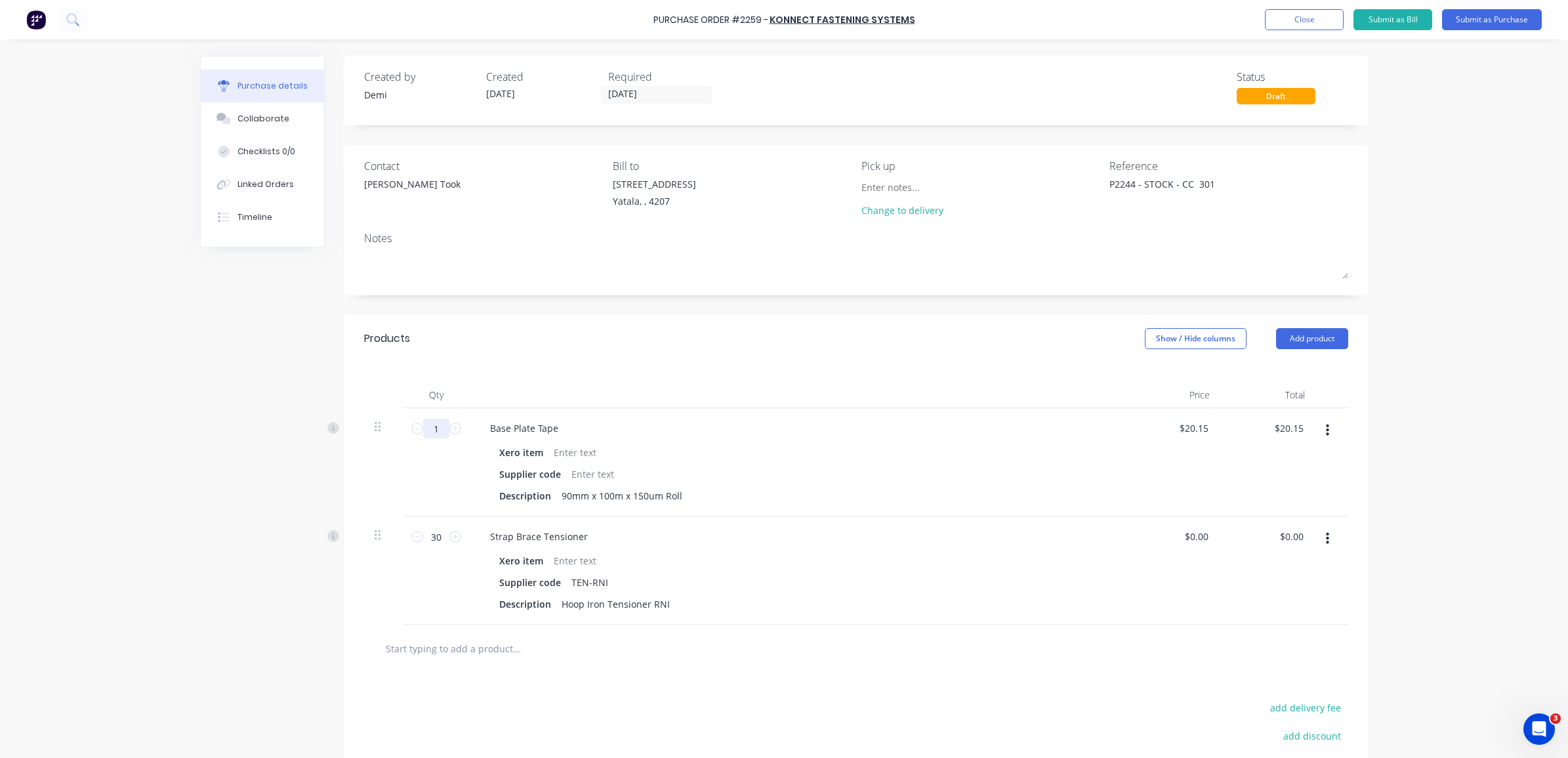
click at [425, 432] on input "1" at bounding box center [436, 428] width 26 height 20
click at [449, 424] on icon at bounding box center [455, 428] width 12 height 12
type textarea "x"
type input "2"
type input "$40.30"
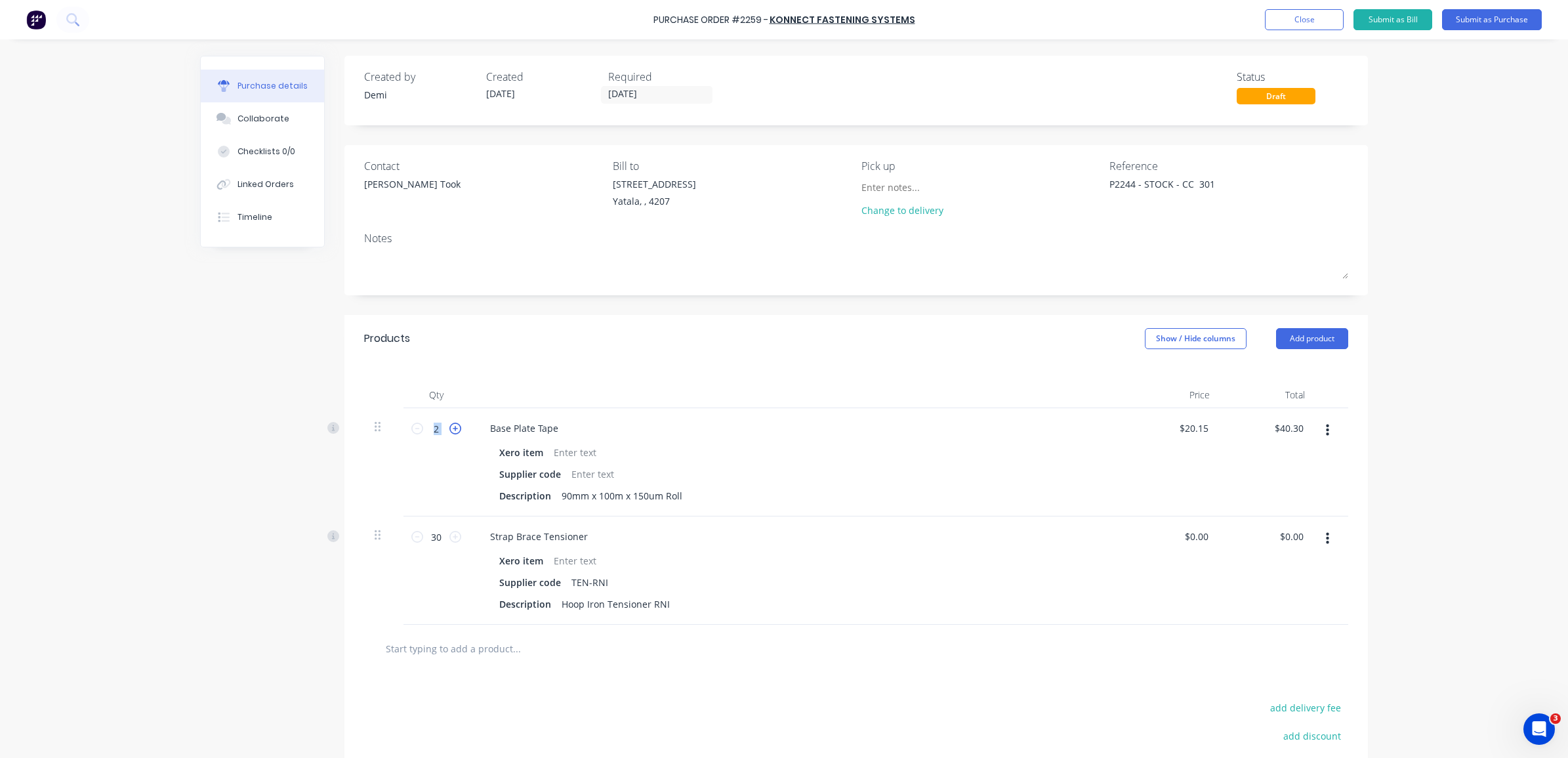
click at [449, 424] on icon at bounding box center [455, 428] width 12 height 12
type textarea "x"
type input "3"
type input "$60.45"
click at [449, 424] on icon at bounding box center [455, 428] width 12 height 12
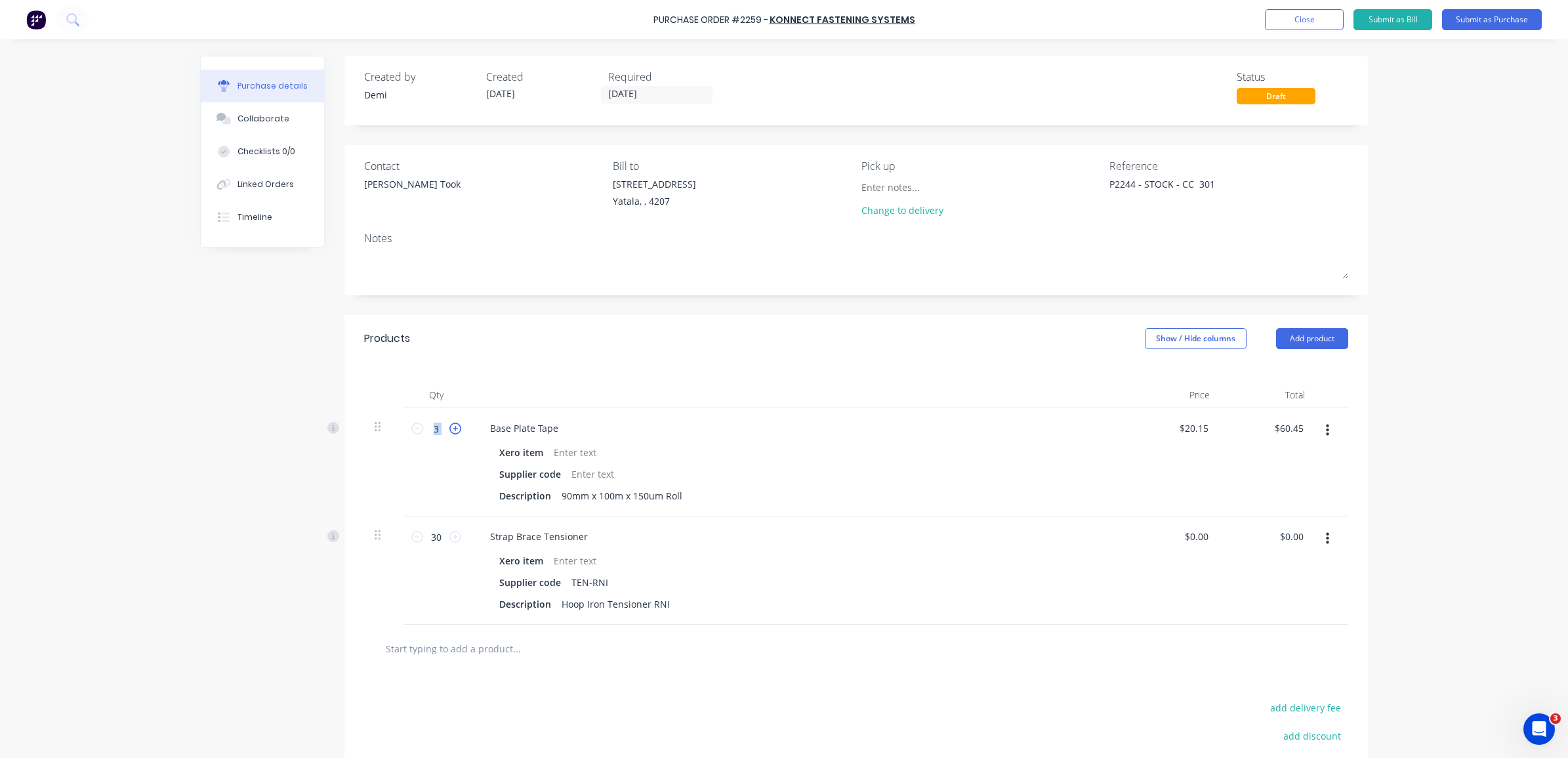
type textarea "x"
type input "4"
type input "$80.60"
click at [449, 424] on icon at bounding box center [455, 428] width 12 height 12
type textarea "x"
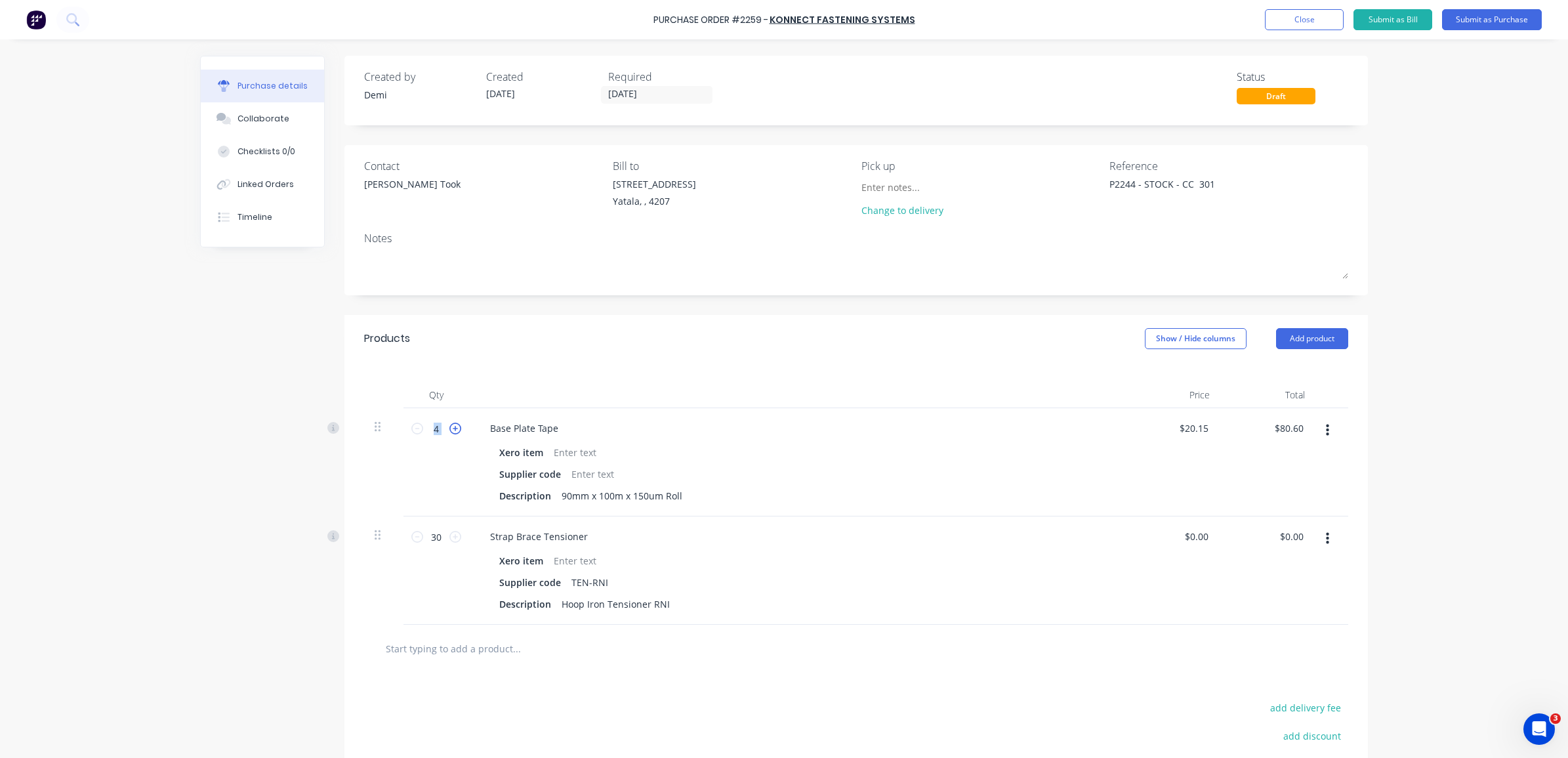
type input "5"
type input "$100.75"
click at [1287, 345] on button "Add product" at bounding box center [1311, 338] width 72 height 21
click at [1286, 374] on div "Product catalogue" at bounding box center [1286, 372] width 101 height 19
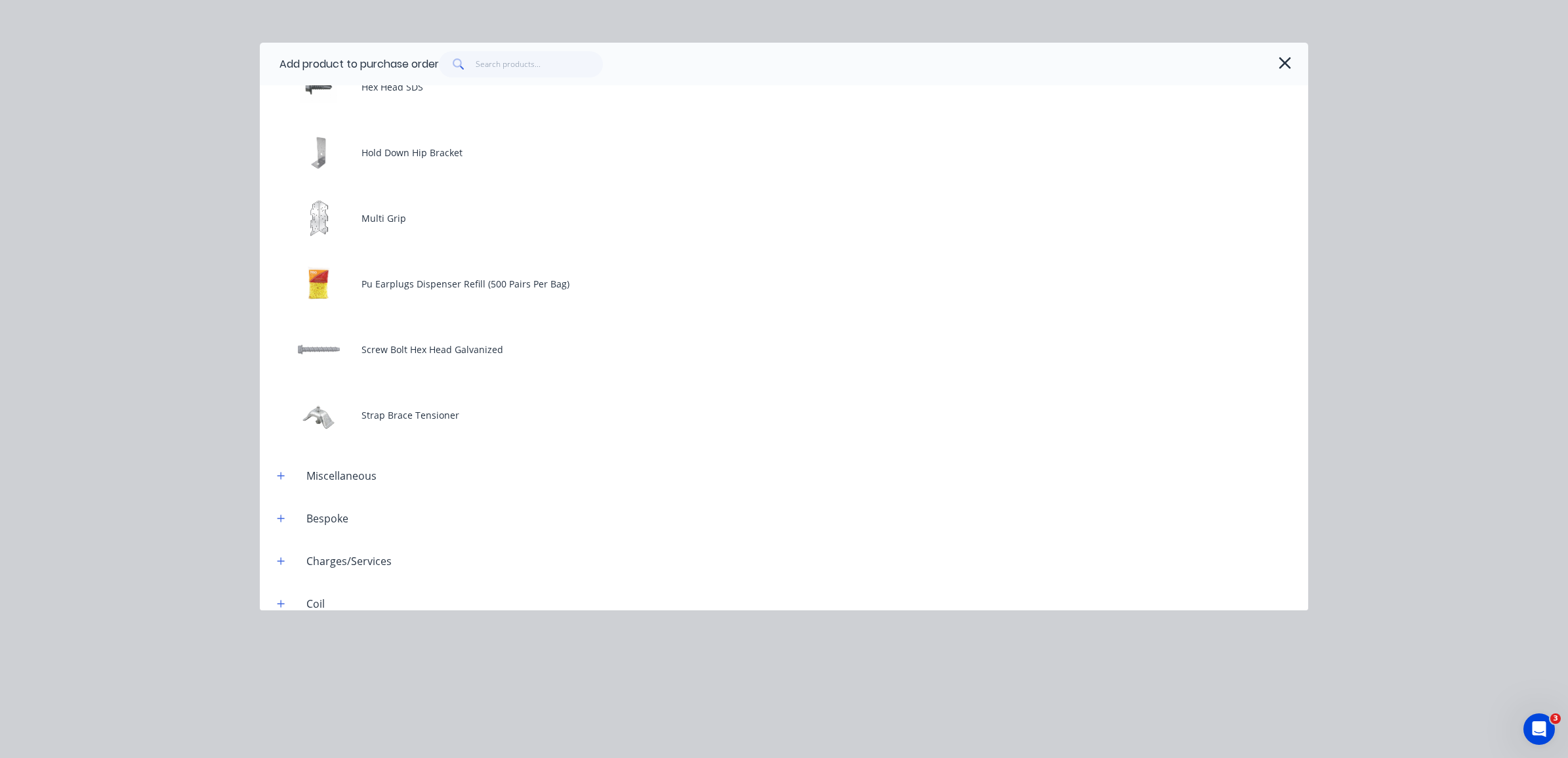
scroll to position [0, 0]
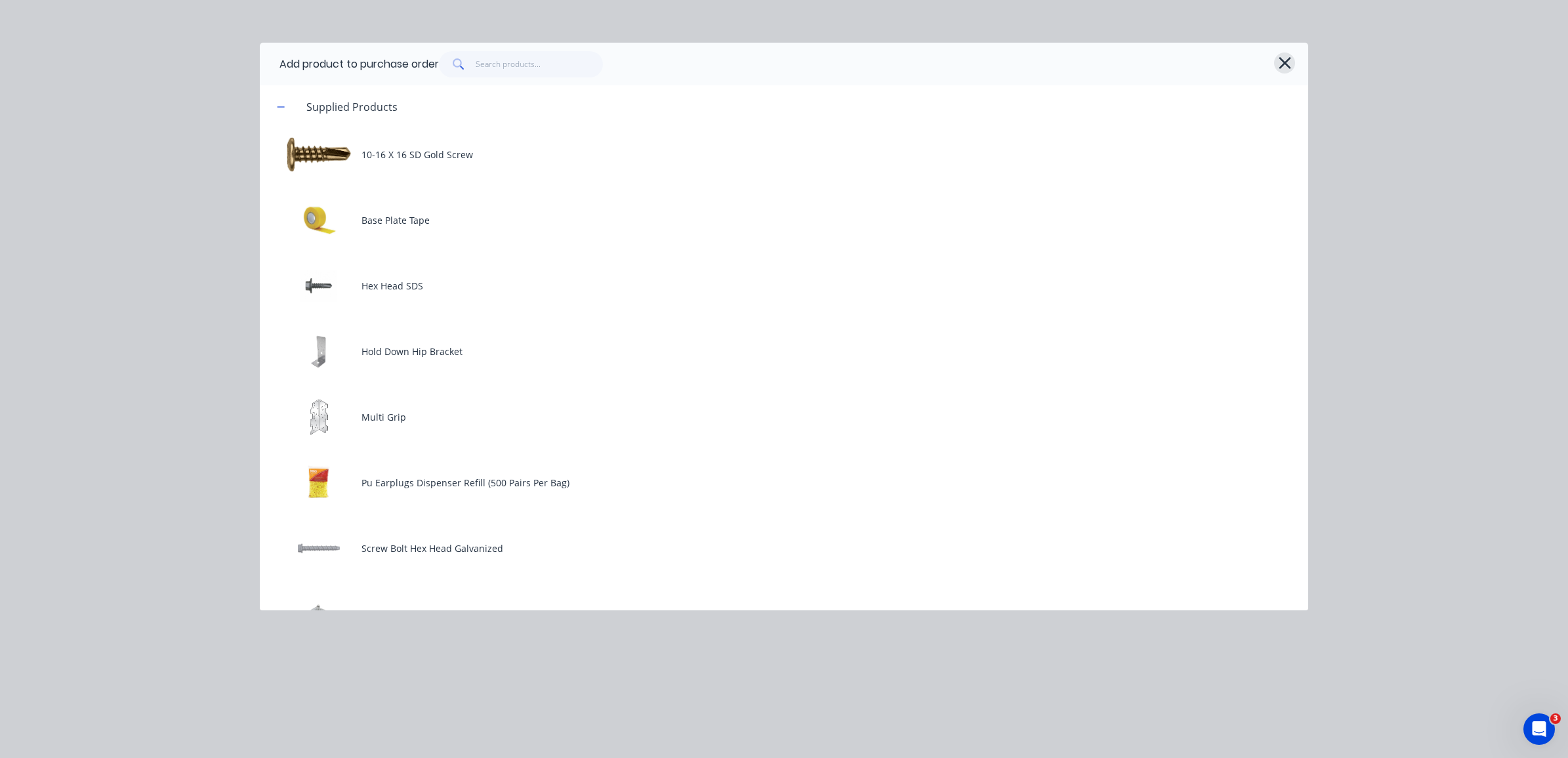
click at [1281, 64] on icon "button" at bounding box center [1285, 63] width 14 height 18
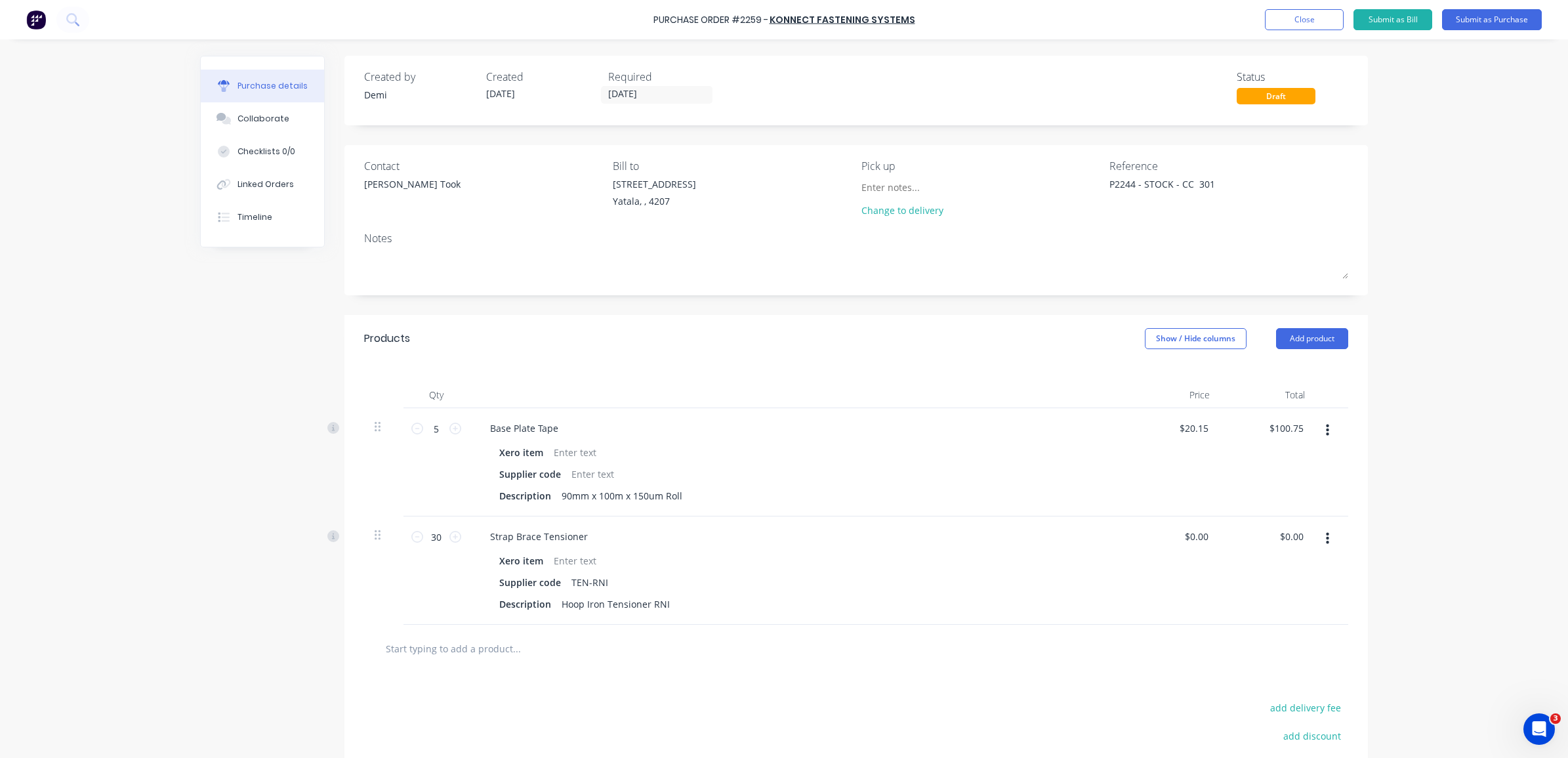
click at [480, 656] on input "text" at bounding box center [517, 648] width 262 height 26
paste input "Strapping Tape Impak 500 12mm x 6M Black"
type textarea "x"
type input "Strapping Tape Impak 500 12mm x 6M Black"
type textarea "x"
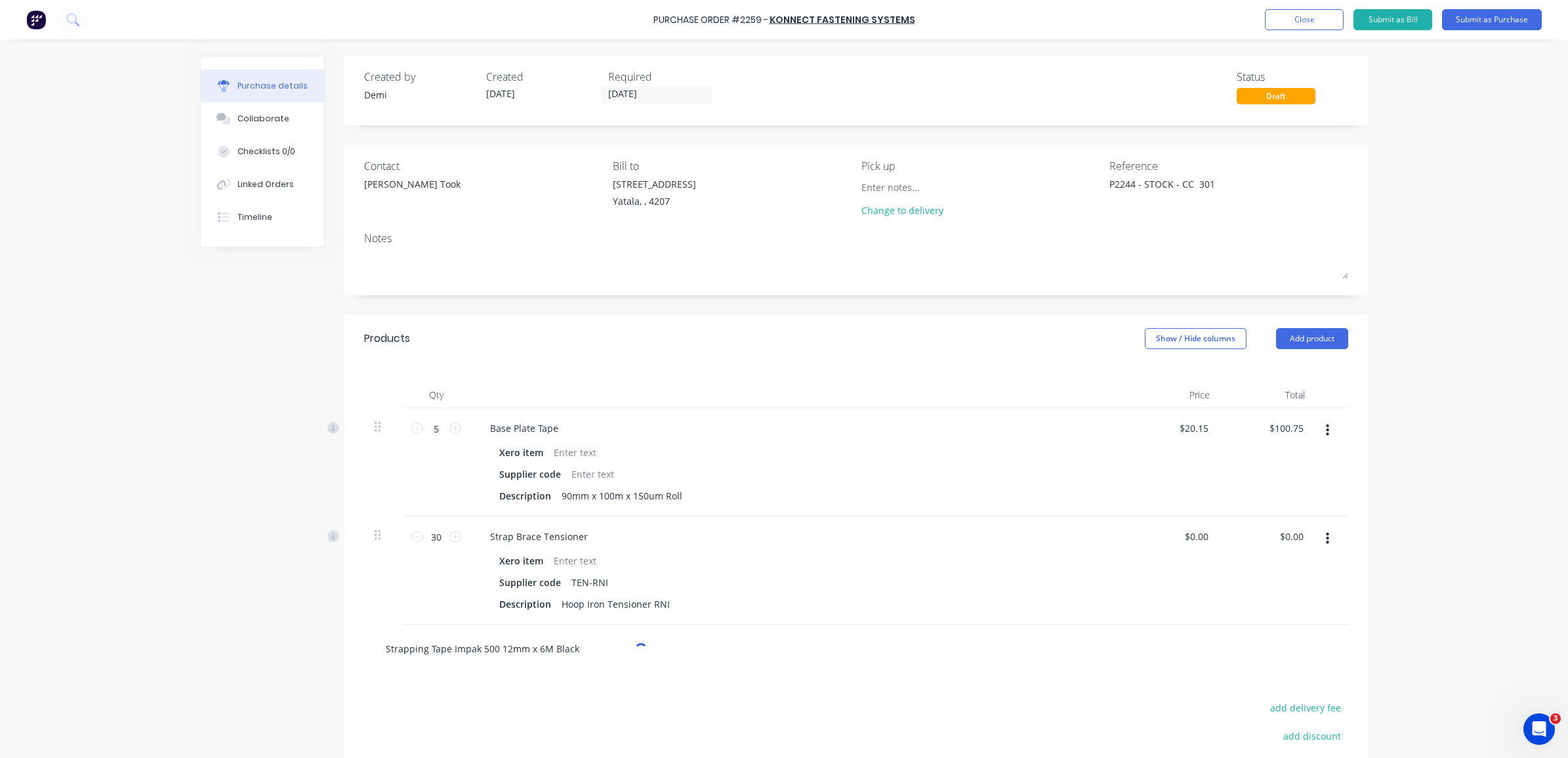
type input "Strapping Tape Impak 500 12mm x 6M Black"
click at [723, 585] on div "Supplier code TEN-RNI" at bounding box center [794, 582] width 601 height 19
click at [689, 643] on div "Strapping Tape Impak 500 12mm x 6M Black" at bounding box center [571, 648] width 394 height 26
click at [654, 671] on div "Strapping Tape Impak 500 12mm x 6M Black" at bounding box center [856, 648] width 984 height 48
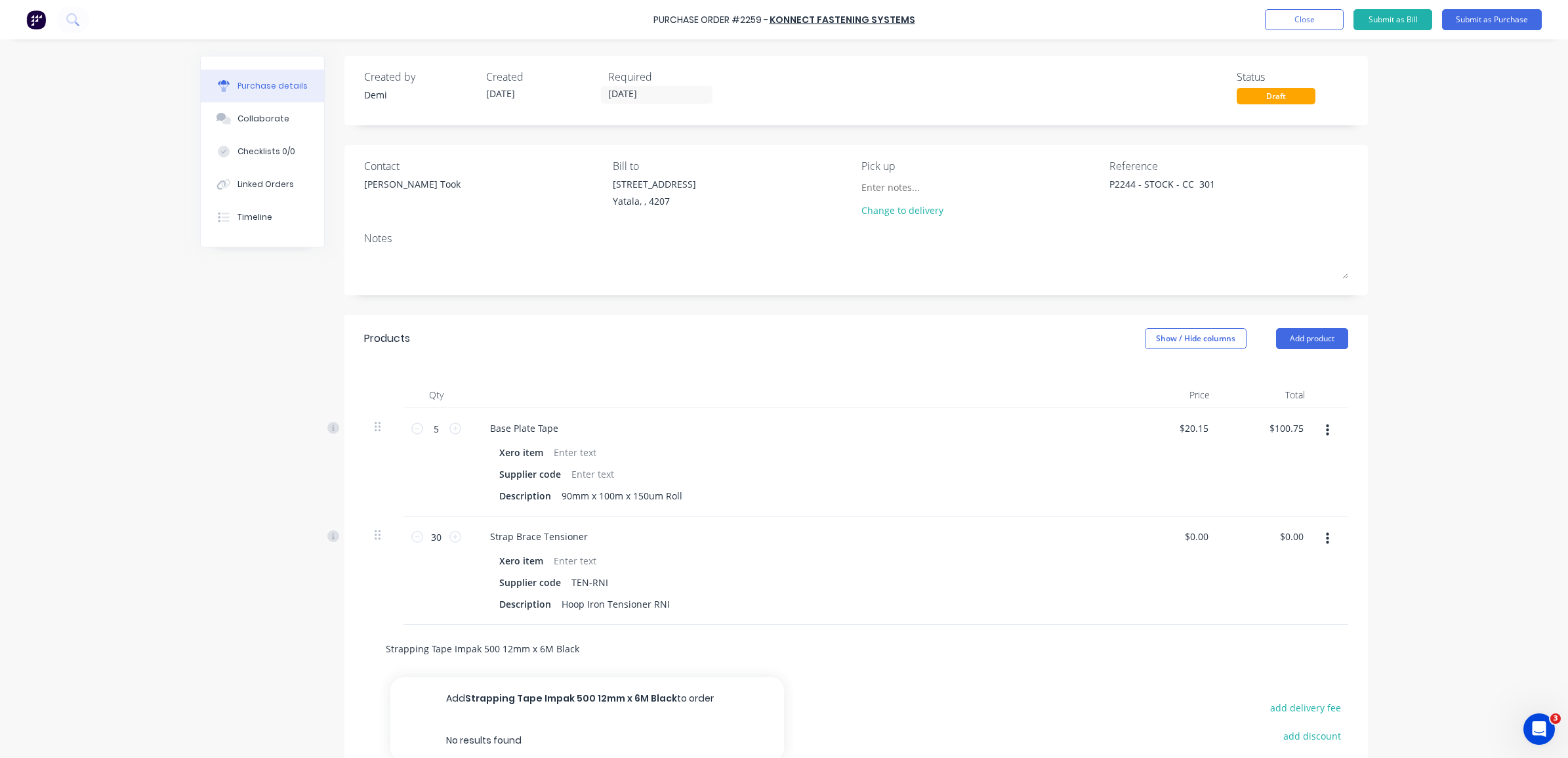
click at [568, 657] on input "Strapping Tape Impak 500 12mm x 6M Black" at bounding box center [517, 648] width 262 height 26
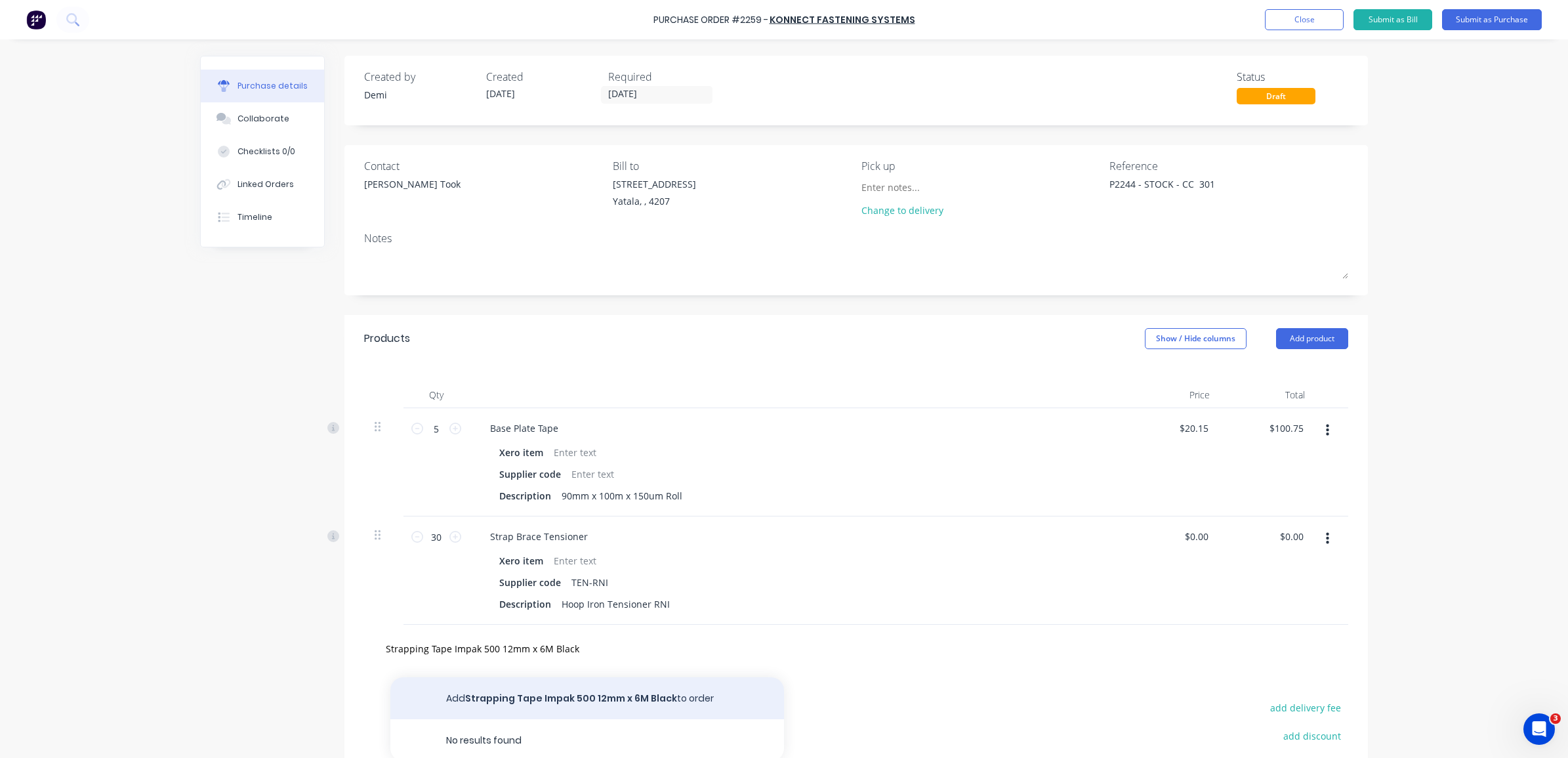
click at [608, 699] on button "Add Strapping Tape Impak 500 12mm x 6M Black to order" at bounding box center [587, 698] width 394 height 42
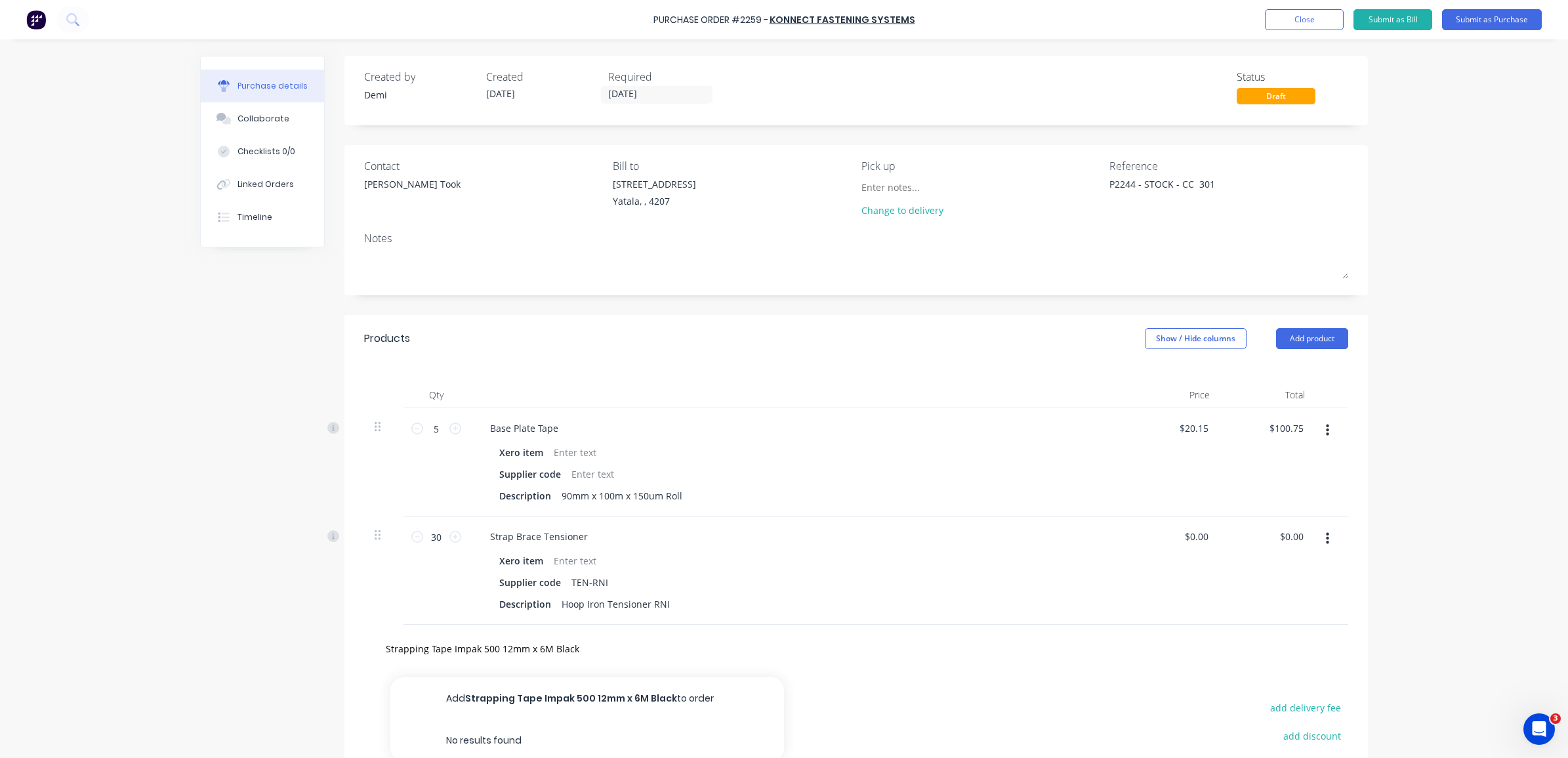
type textarea "x"
click at [1317, 650] on button "button" at bounding box center [1327, 647] width 31 height 24
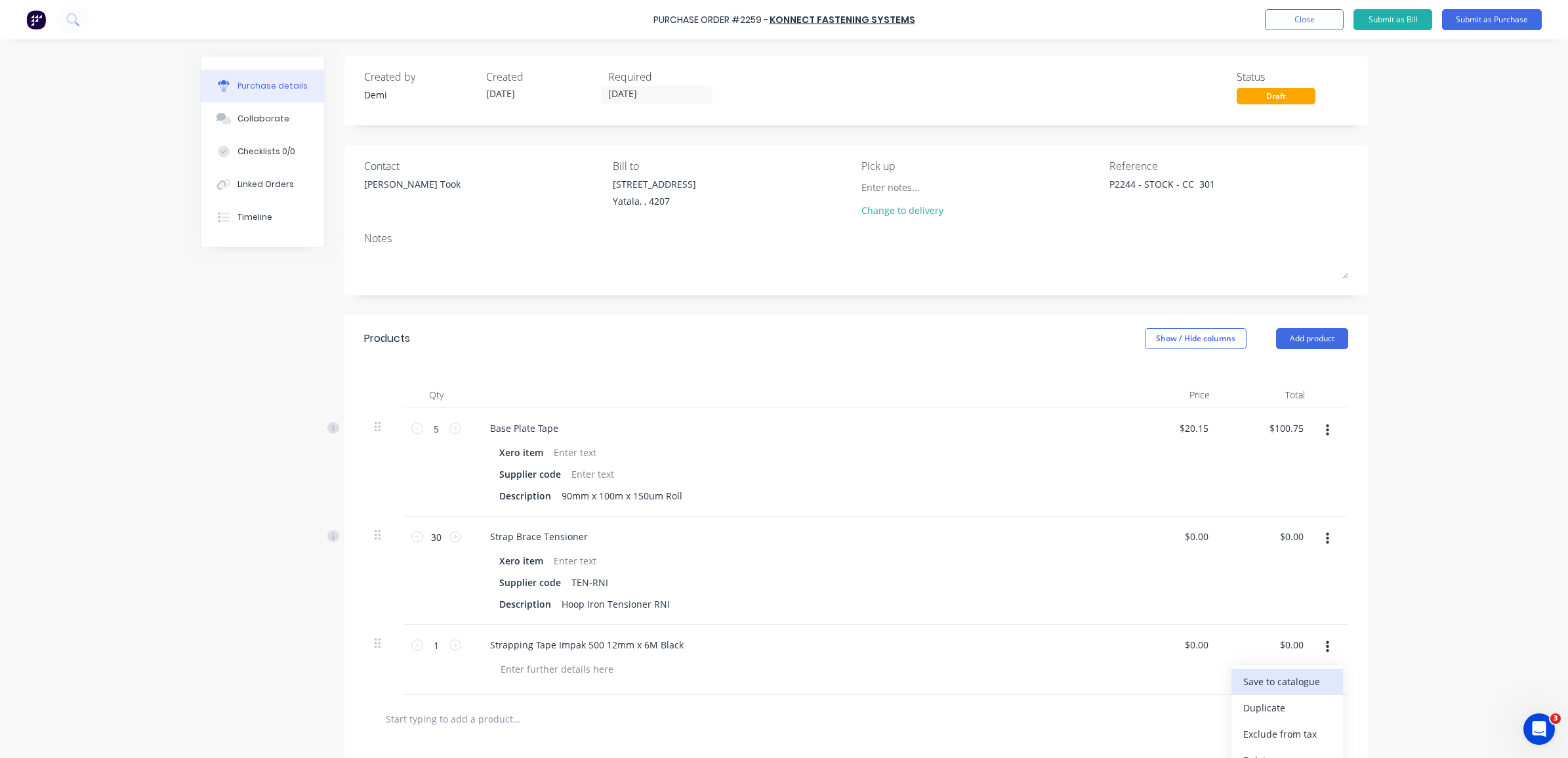
click at [1314, 672] on button "Save to catalogue" at bounding box center [1287, 681] width 111 height 26
click at [1207, 643] on div "$0.00 $0.00" at bounding box center [1198, 644] width 36 height 19
type textarea "x"
click at [1199, 646] on input "0.00" at bounding box center [1195, 644] width 30 height 19
type input "2.5"
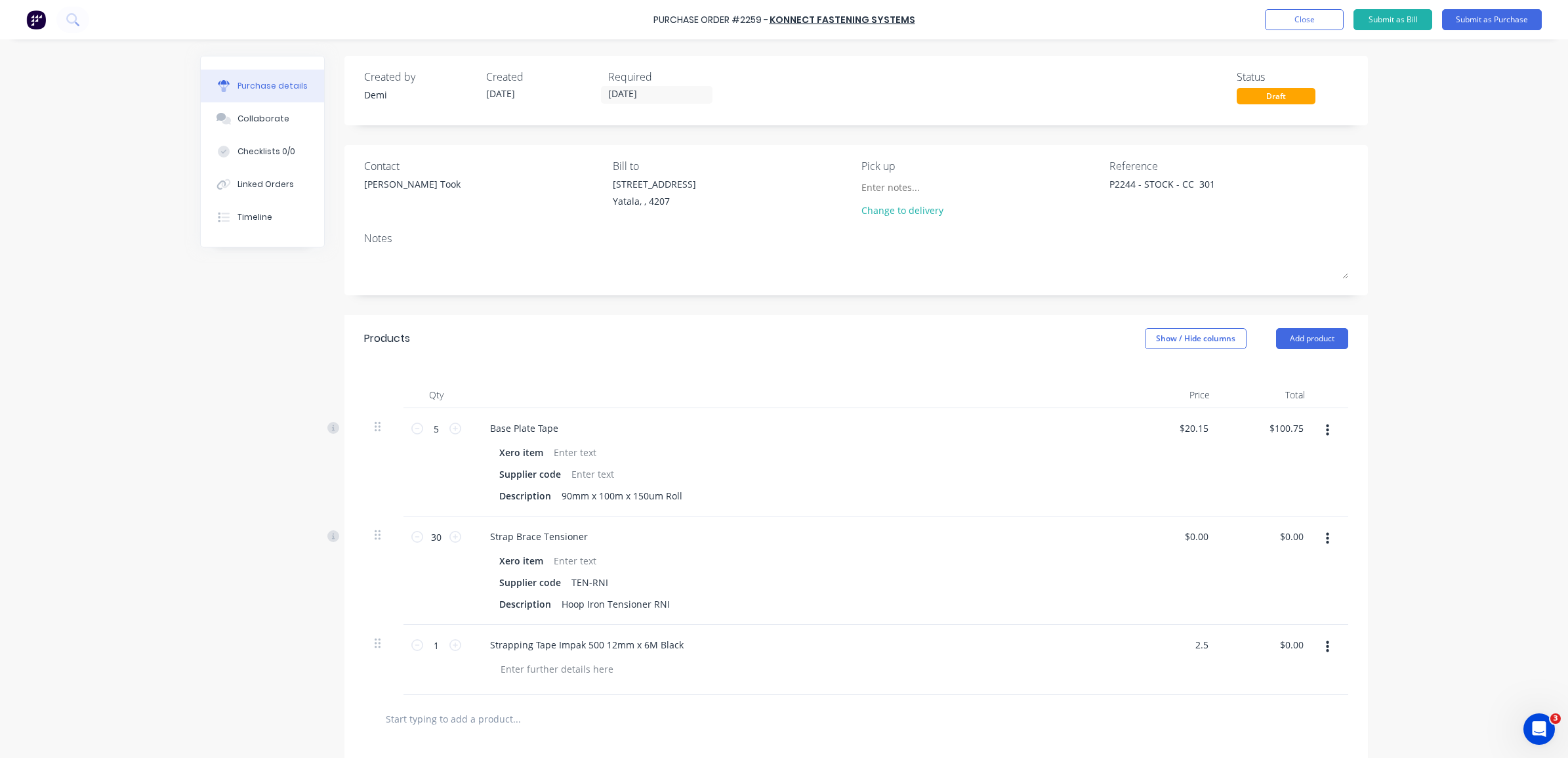
type textarea "x"
type input "$2.50"
click at [1241, 684] on div "$2.50 $0.00" at bounding box center [1267, 659] width 95 height 70
drag, startPoint x: 437, startPoint y: 648, endPoint x: 424, endPoint y: 648, distance: 13.0
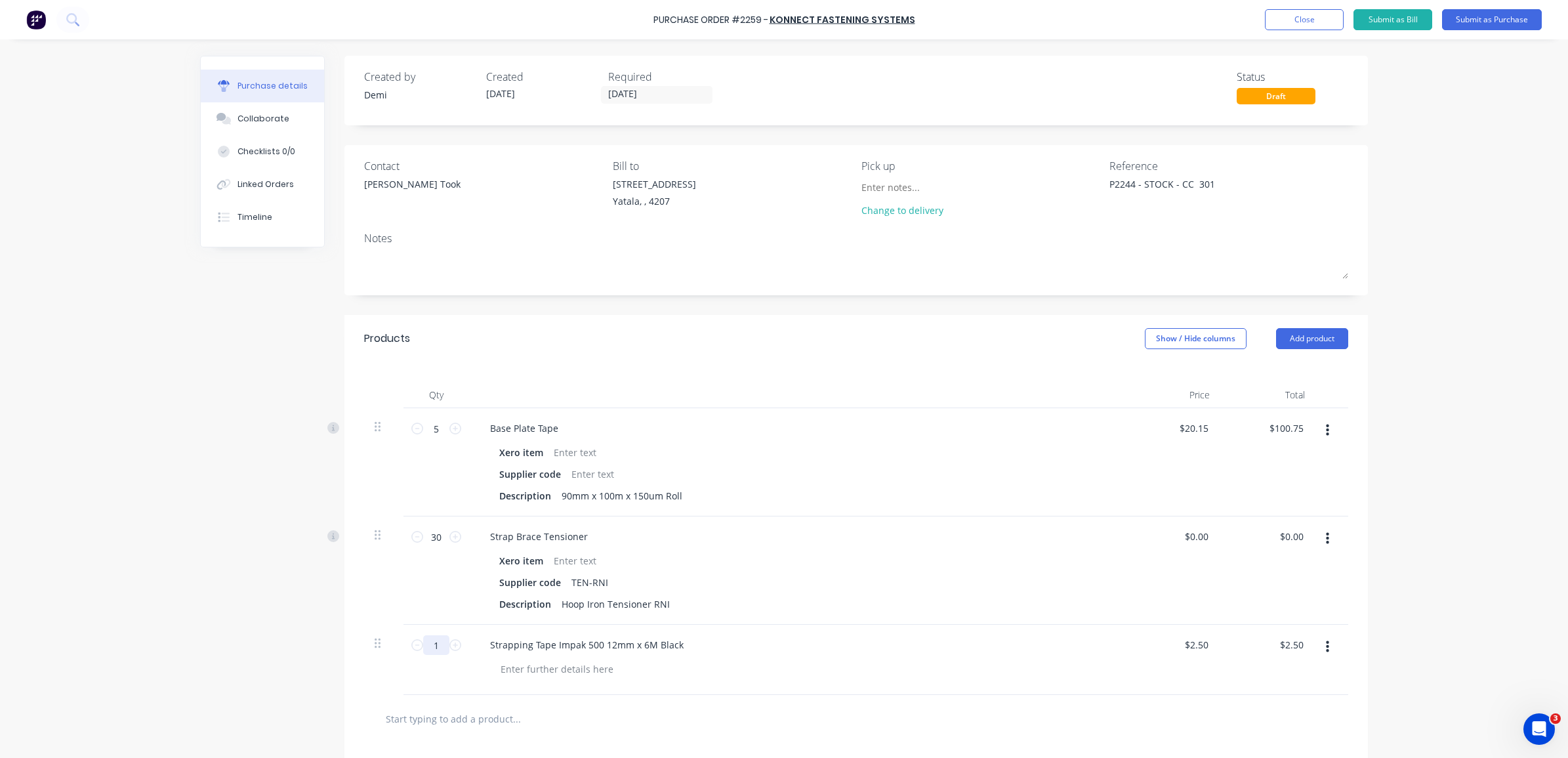
click at [424, 648] on input "1" at bounding box center [436, 645] width 26 height 20
type textarea "x"
type input "5"
type input "$12.50"
type textarea "x"
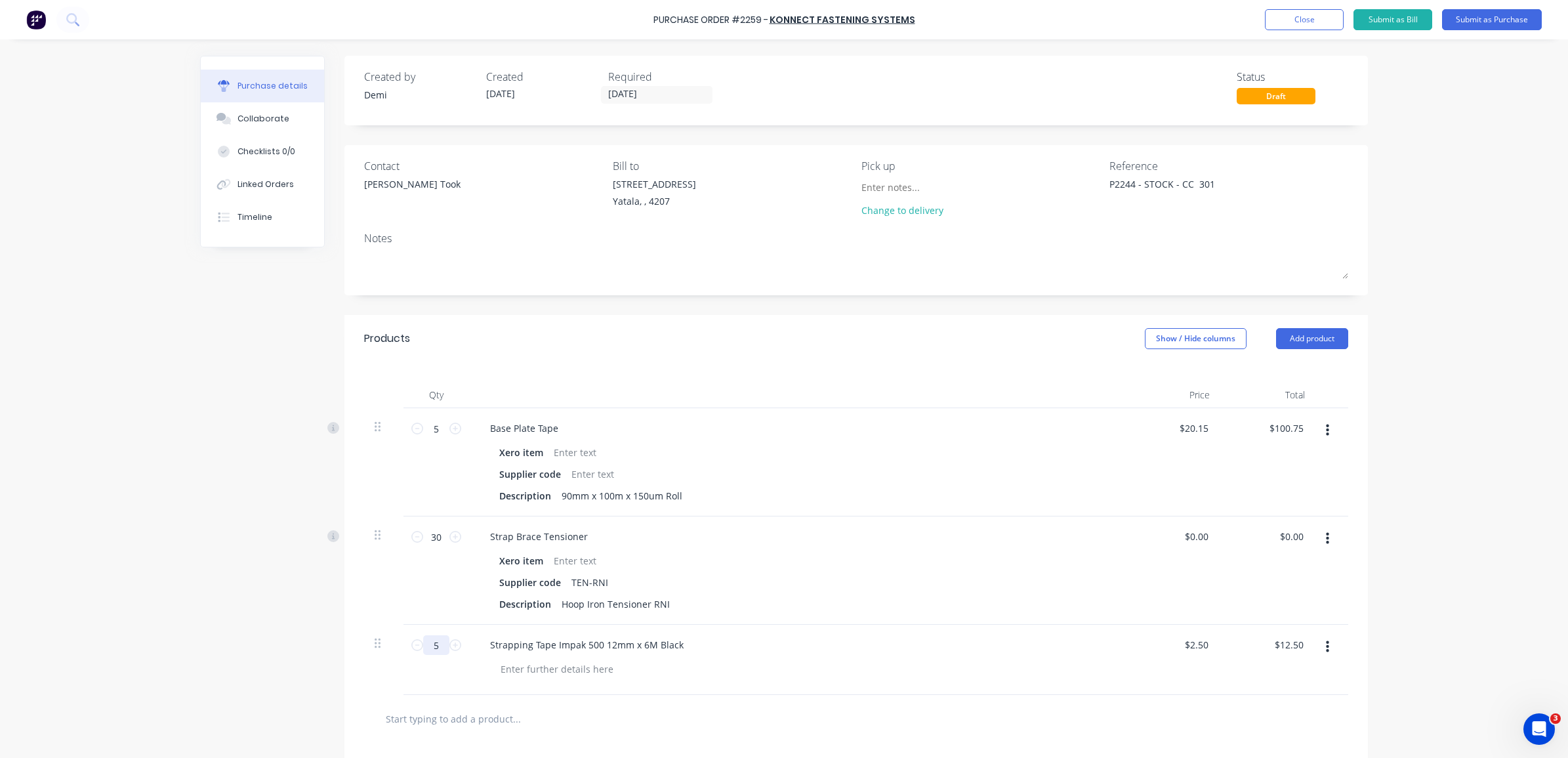
type input "5"
click at [623, 701] on div at bounding box center [856, 719] width 984 height 48
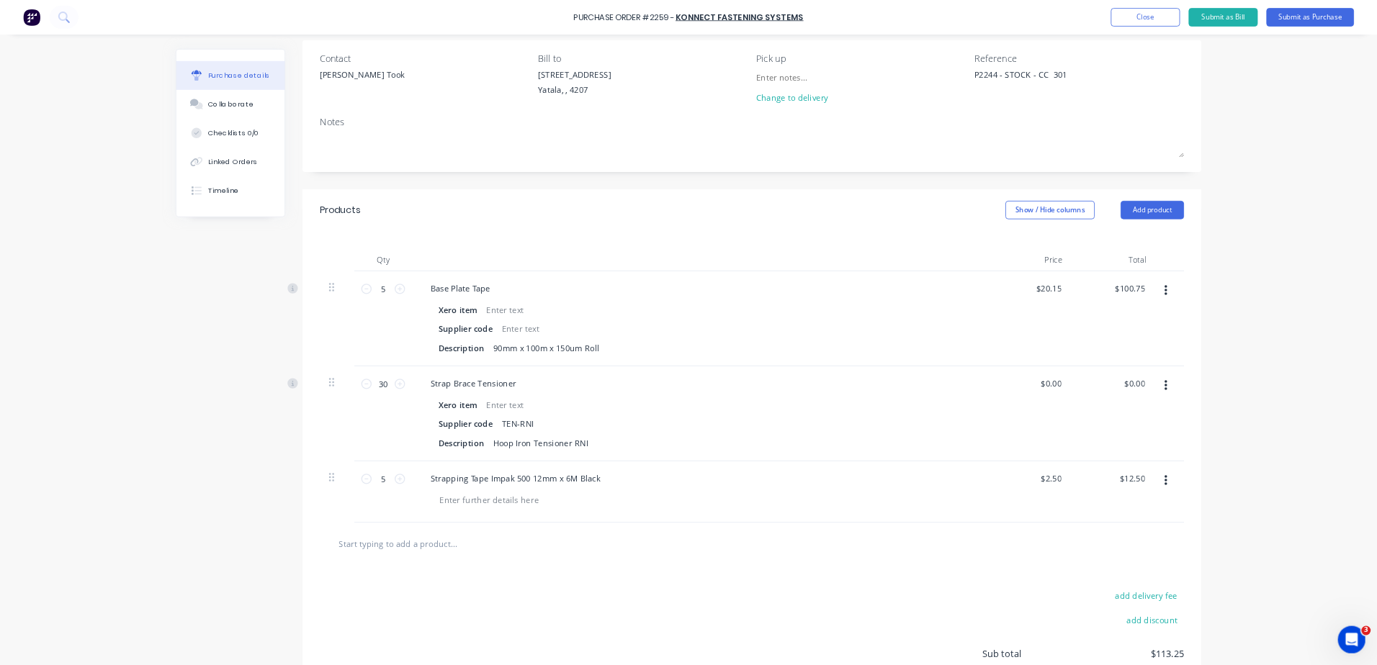
scroll to position [180, 0]
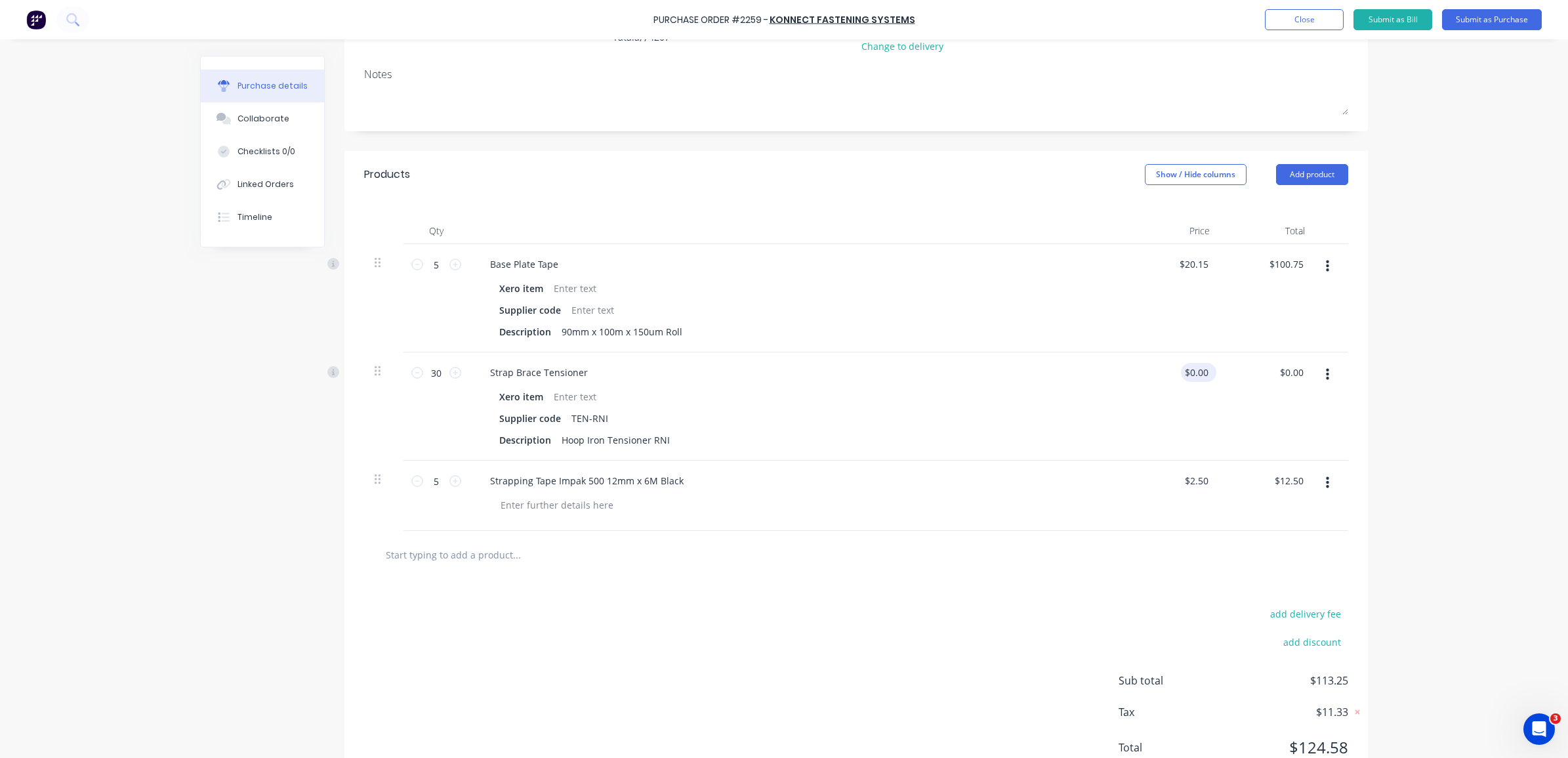
type textarea "x"
type input "0.00"
click at [1198, 374] on input "0.00" at bounding box center [1198, 372] width 25 height 19
type textarea "x"
drag, startPoint x: 1199, startPoint y: 374, endPoint x: 1168, endPoint y: 381, distance: 31.8
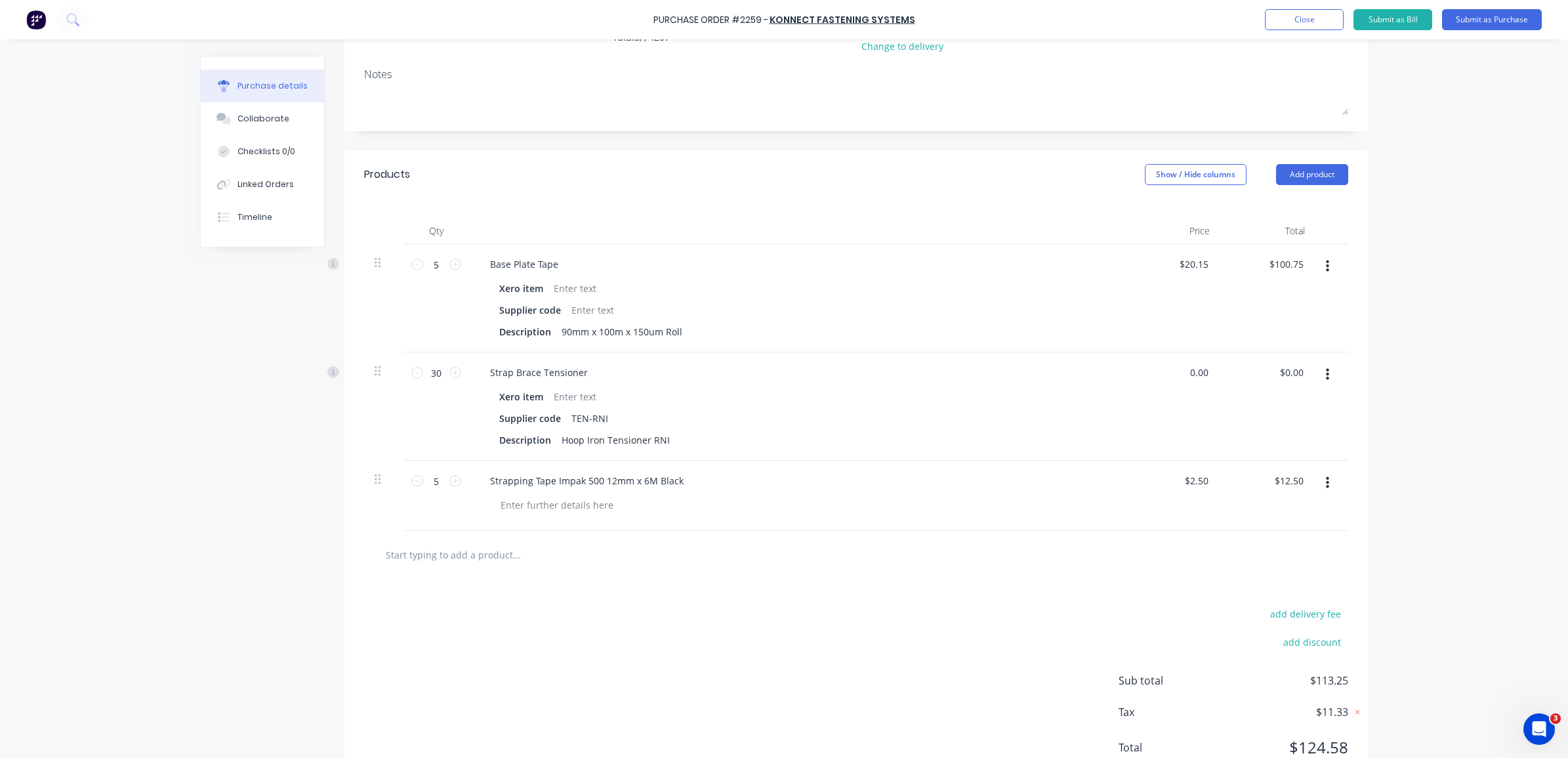
click at [1168, 381] on div "0.00 0.00" at bounding box center [1173, 406] width 95 height 108
paste input "TEN-RNI"
type input "$0.00"
click at [532, 366] on div "Strap Brace Tensioner" at bounding box center [538, 372] width 118 height 19
drag, startPoint x: 591, startPoint y: 371, endPoint x: 578, endPoint y: 369, distance: 13.2
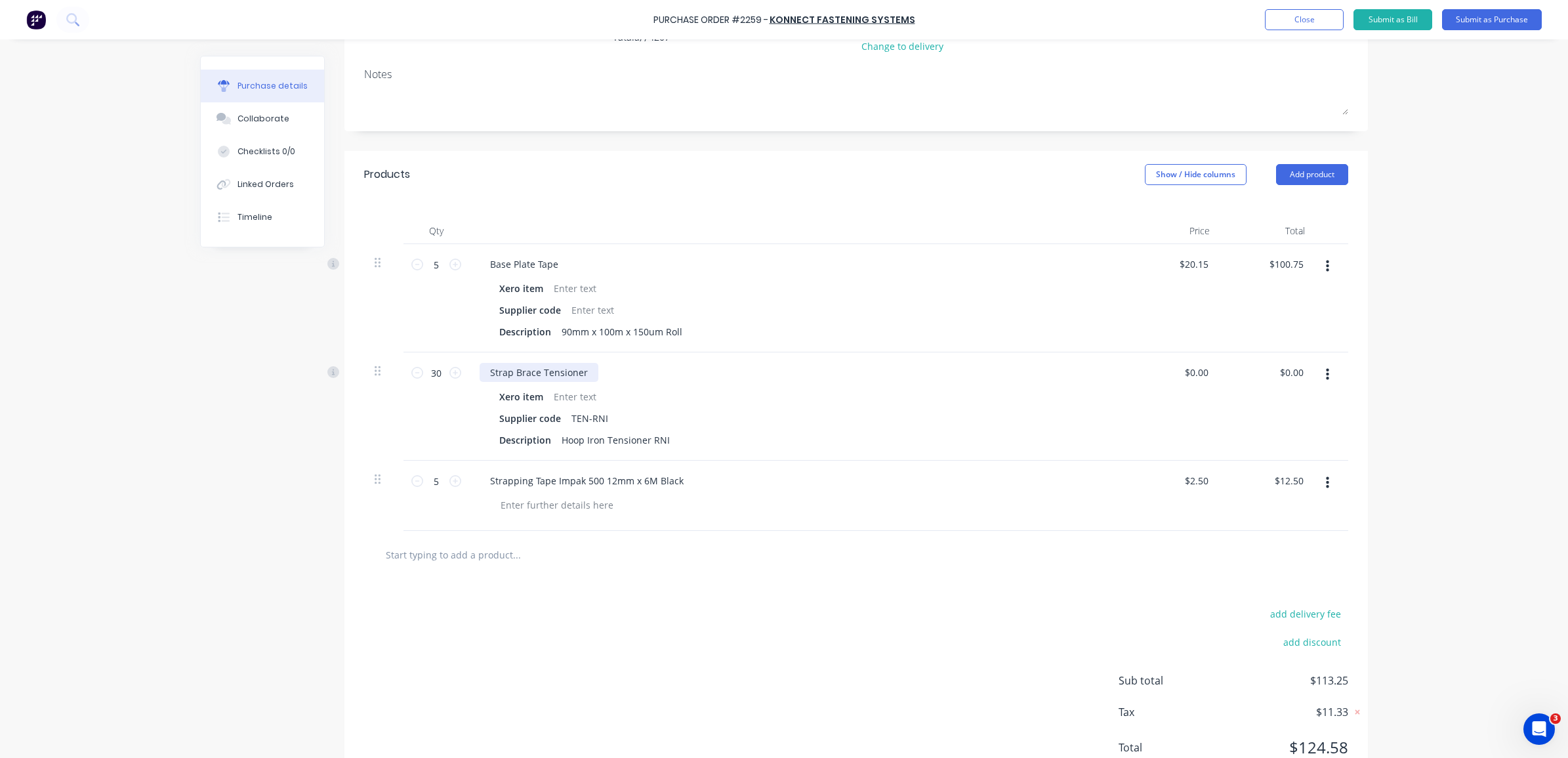
click at [582, 369] on div "Strap Brace Tensioner" at bounding box center [796, 372] width 635 height 19
drag, startPoint x: 578, startPoint y: 369, endPoint x: 435, endPoint y: 368, distance: 143.0
click at [435, 368] on div "30 30 Strap Brace Tensioner Xero item Supplier code TEN-RNI Description Hoop Ir…" at bounding box center [856, 406] width 984 height 108
paste div
click at [639, 430] on div "Hoop Iron Tensioner RNI" at bounding box center [616, 439] width 118 height 19
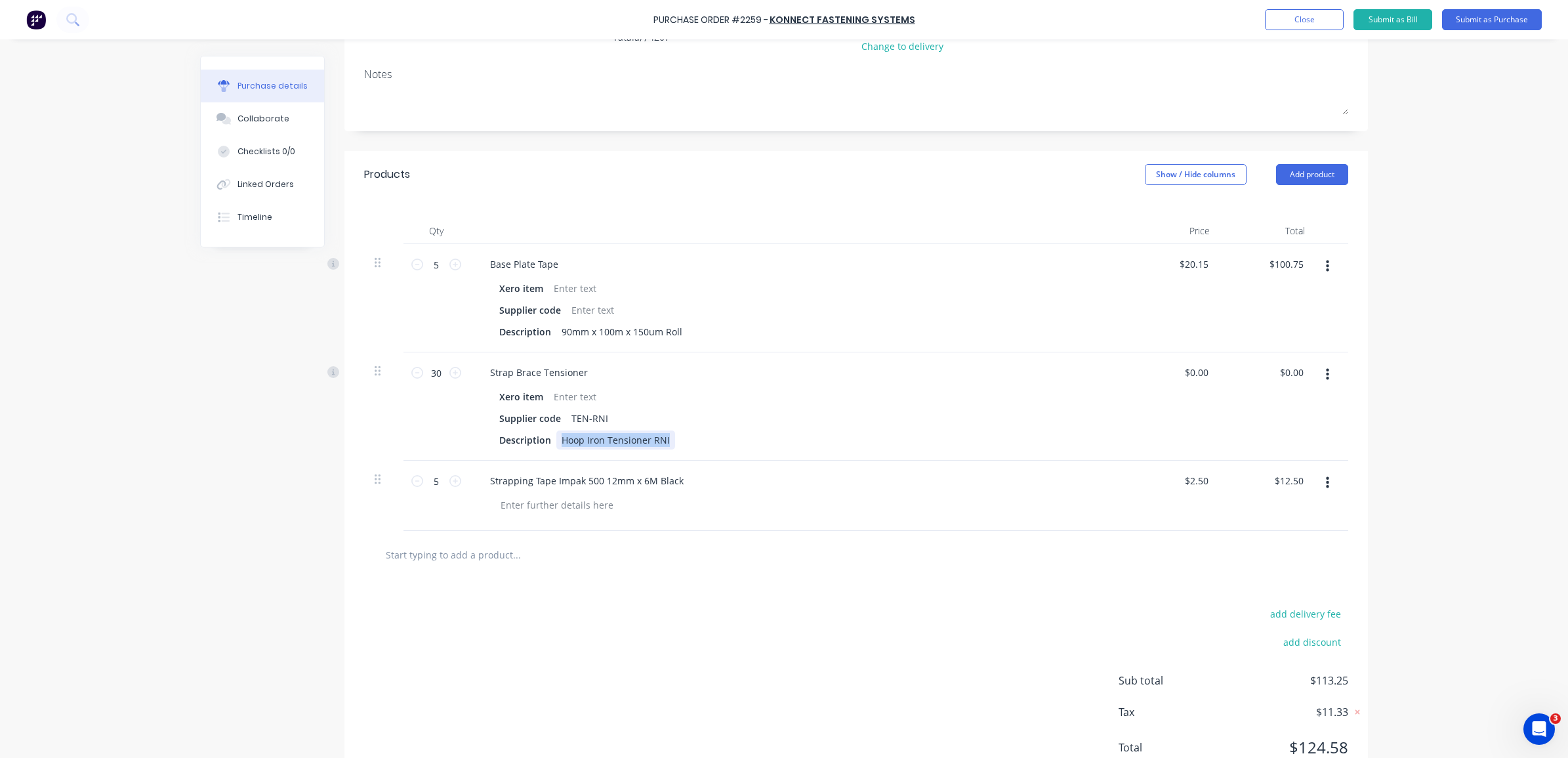
drag, startPoint x: 556, startPoint y: 437, endPoint x: 683, endPoint y: 438, distance: 127.0
click at [683, 438] on div "Description Hoop Iron Tensioner RNI" at bounding box center [794, 439] width 601 height 19
paste div
click at [753, 439] on div "Description RNI Hoop Iron Tensioner" at bounding box center [794, 439] width 601 height 19
click at [1195, 373] on input "0.00" at bounding box center [1195, 372] width 30 height 19
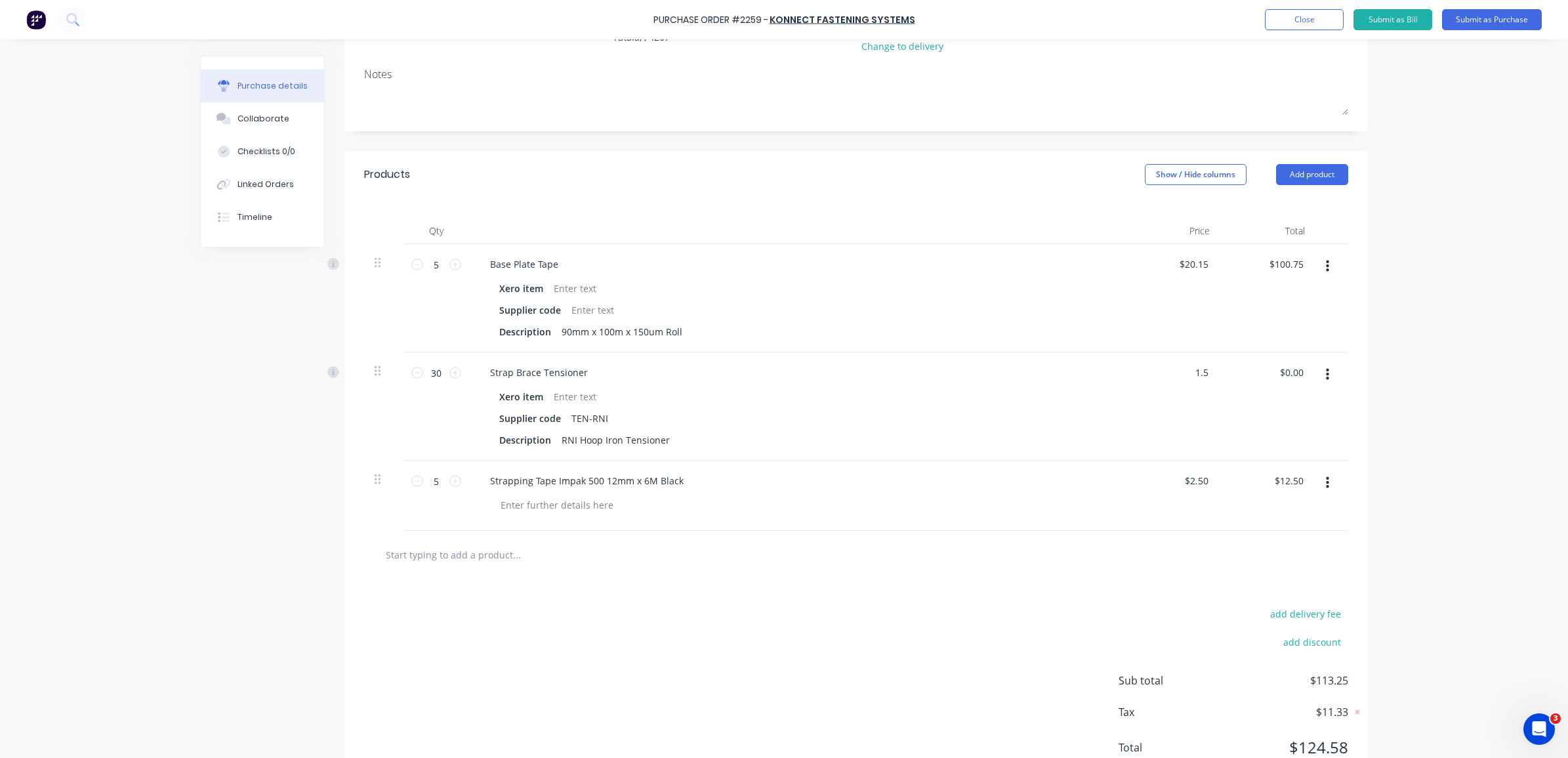
type input "$1.50"
type input "$45.00"
click at [1269, 409] on div "$45.00 $0.00" at bounding box center [1267, 406] width 95 height 108
click at [1326, 379] on icon "button" at bounding box center [1327, 374] width 4 height 15
click at [999, 405] on div "Xero item" at bounding box center [794, 396] width 601 height 19
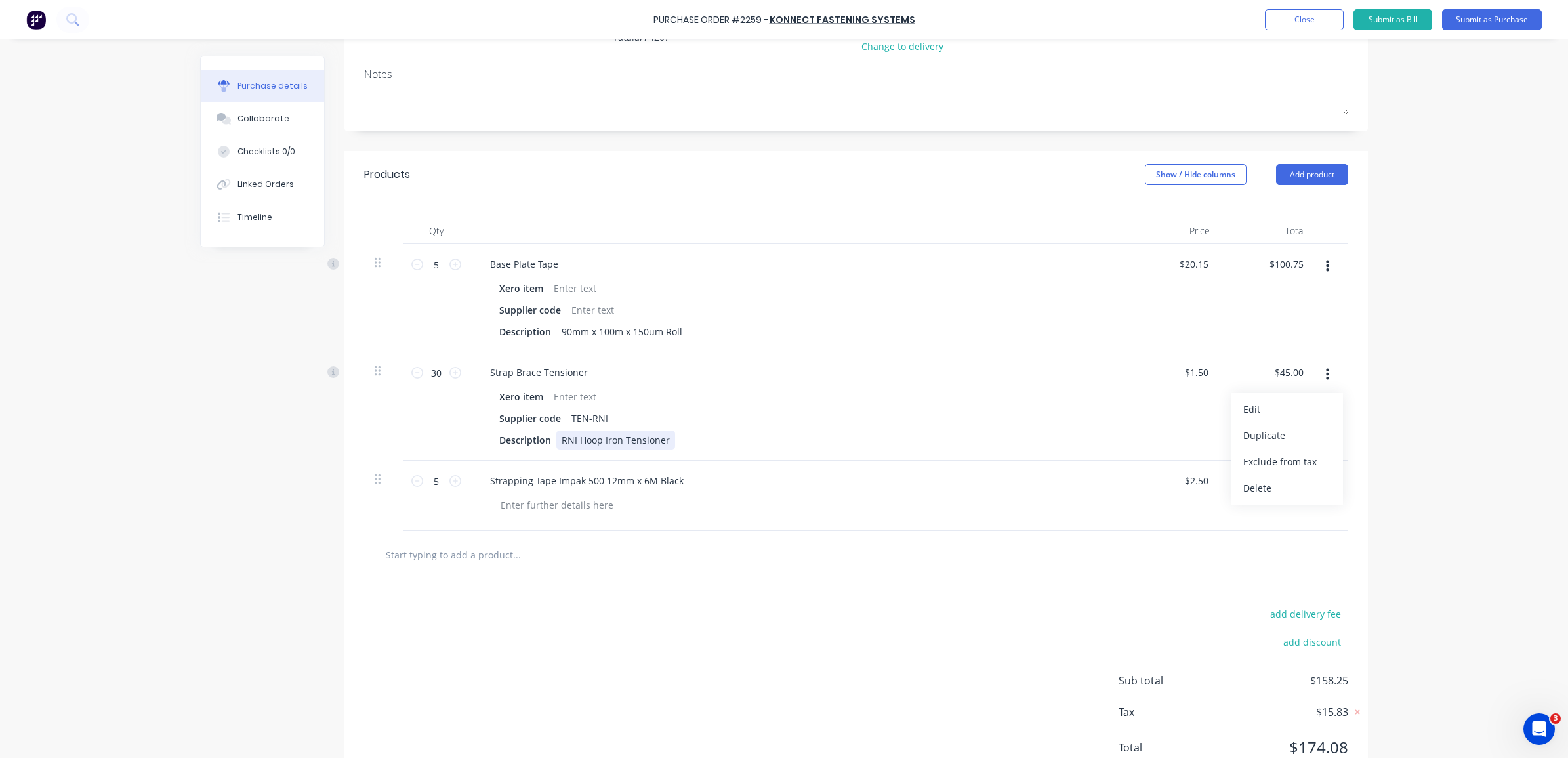
click at [1031, 456] on div "Strap Brace Tensioner Xero item Supplier code TEN-RNI Description RNI Hoop Iron…" at bounding box center [797, 406] width 656 height 108
click at [666, 517] on div "Strapping Tape Impak 500 12mm x 6M Black" at bounding box center [797, 495] width 656 height 70
click at [601, 509] on div at bounding box center [557, 505] width 134 height 19
click at [571, 397] on div at bounding box center [575, 396] width 53 height 19
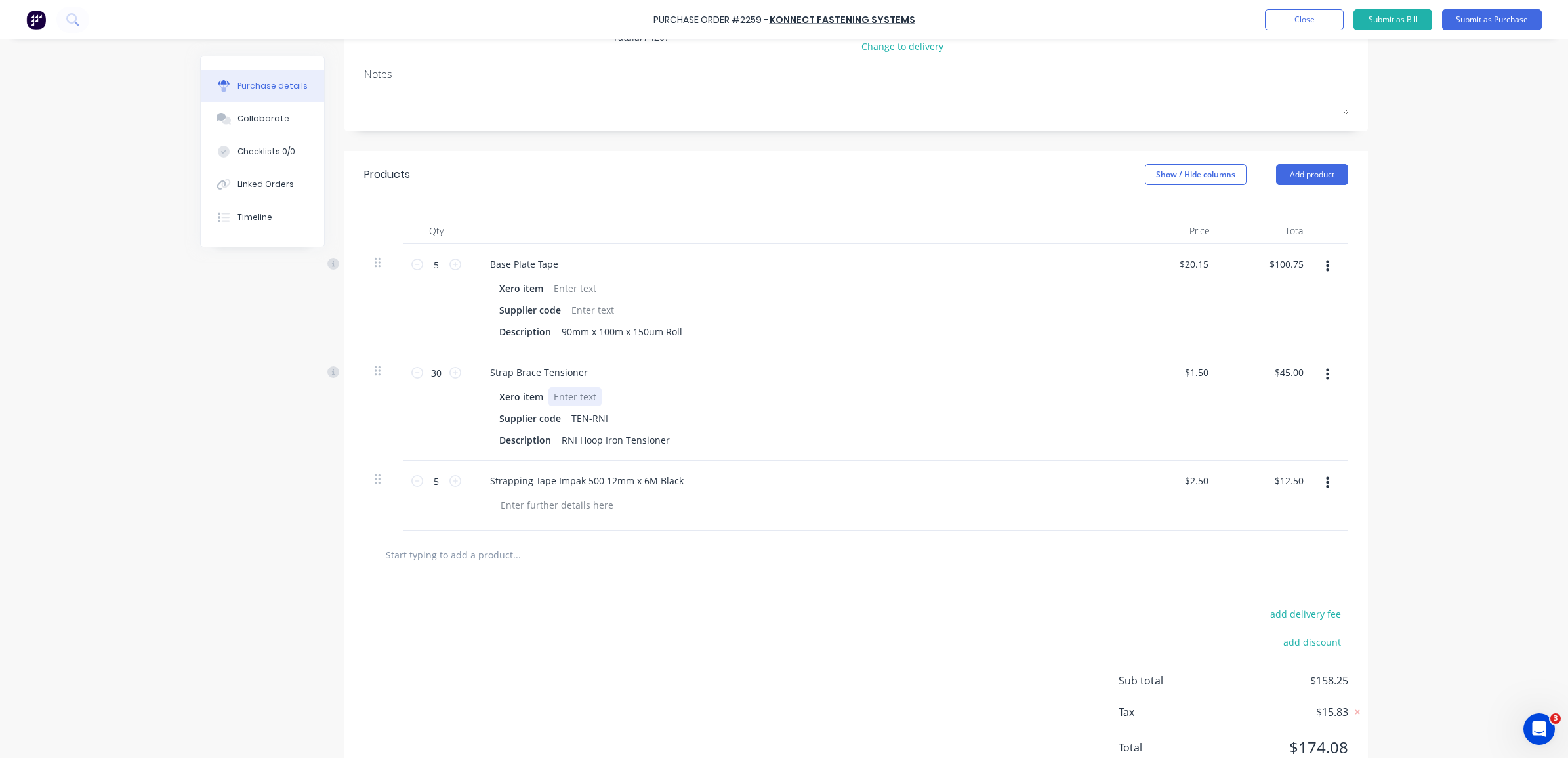
click at [571, 397] on div at bounding box center [575, 396] width 53 height 19
click at [500, 392] on div "Xero item" at bounding box center [521, 396] width 55 height 19
click at [575, 388] on div at bounding box center [575, 396] width 53 height 19
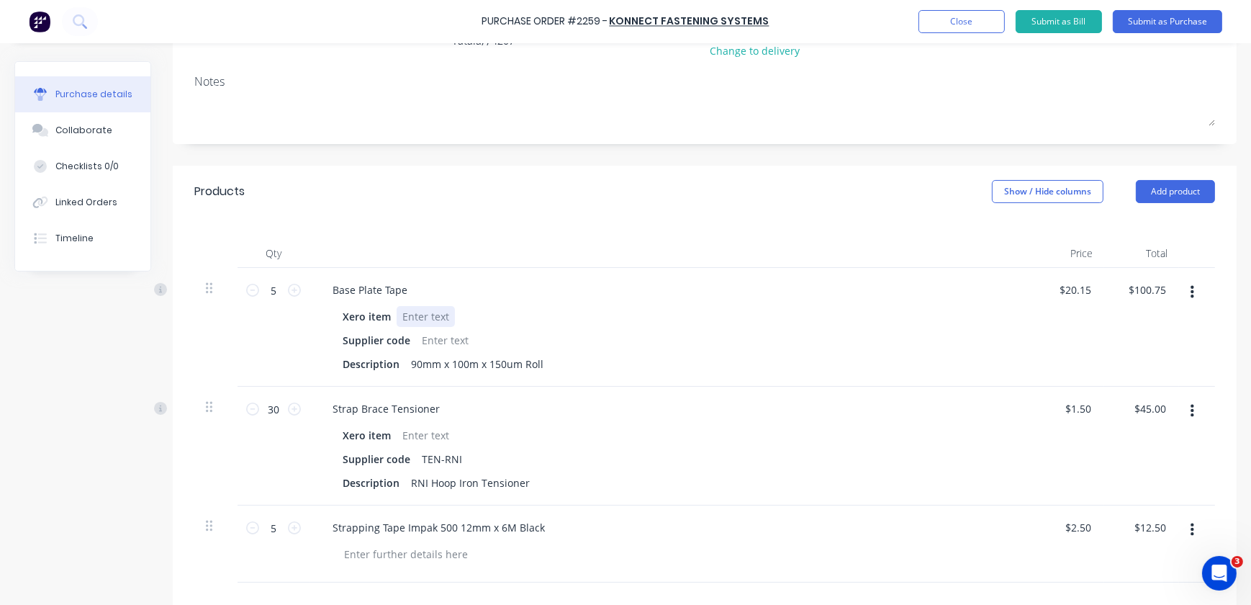
click at [418, 312] on div at bounding box center [426, 316] width 58 height 21
click at [418, 431] on div at bounding box center [426, 435] width 58 height 21
drag, startPoint x: 413, startPoint y: 436, endPoint x: 392, endPoint y: 432, distance: 21.2
click at [392, 432] on div "Xero item fac" at bounding box center [667, 435] width 660 height 21
click at [575, 371] on div "Description 90mm x 100m x 150um Roll" at bounding box center [667, 364] width 660 height 21
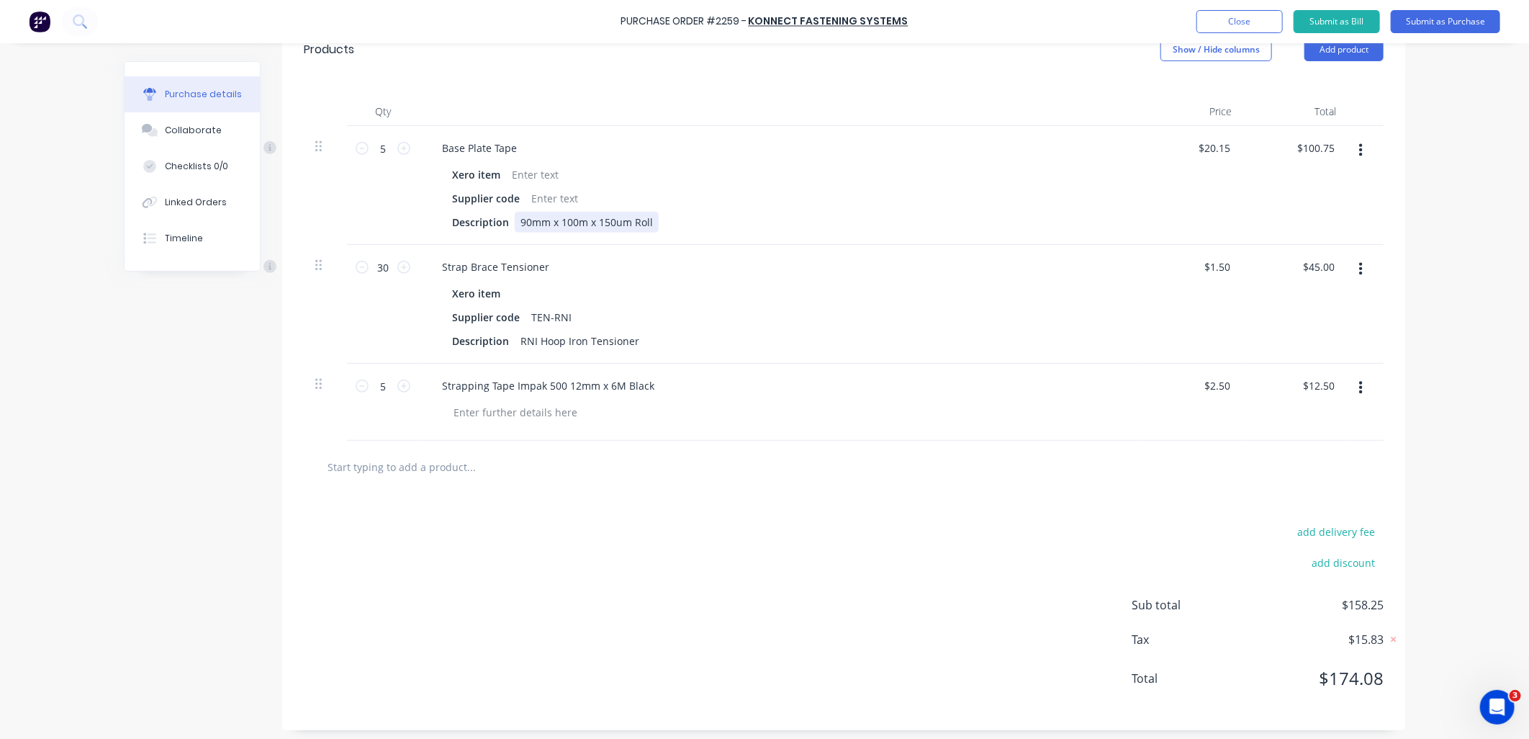
scroll to position [325, 0]
drag, startPoint x: 386, startPoint y: 146, endPoint x: 375, endPoint y: 148, distance: 11.0
click at [375, 148] on input "5" at bounding box center [383, 145] width 29 height 22
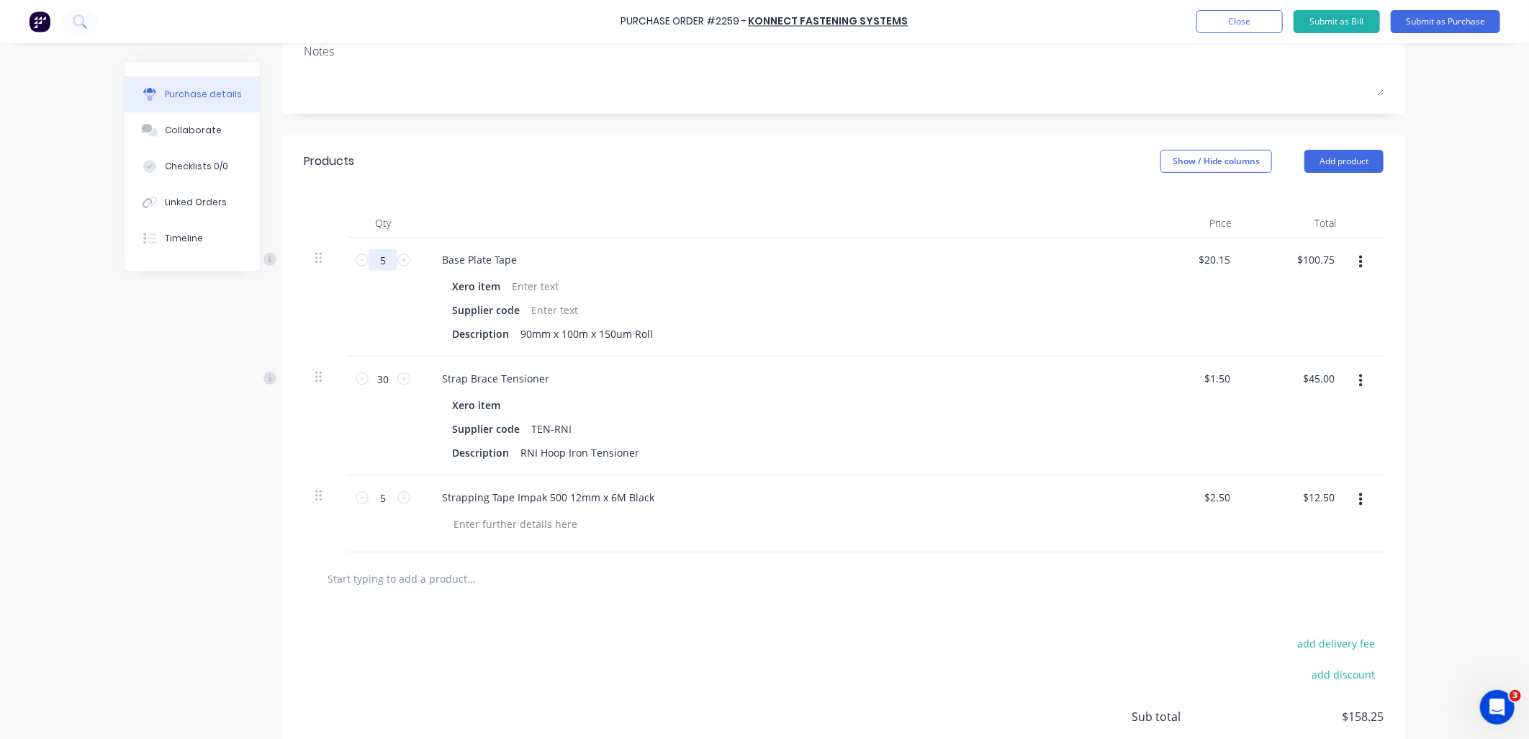
scroll to position [0, 0]
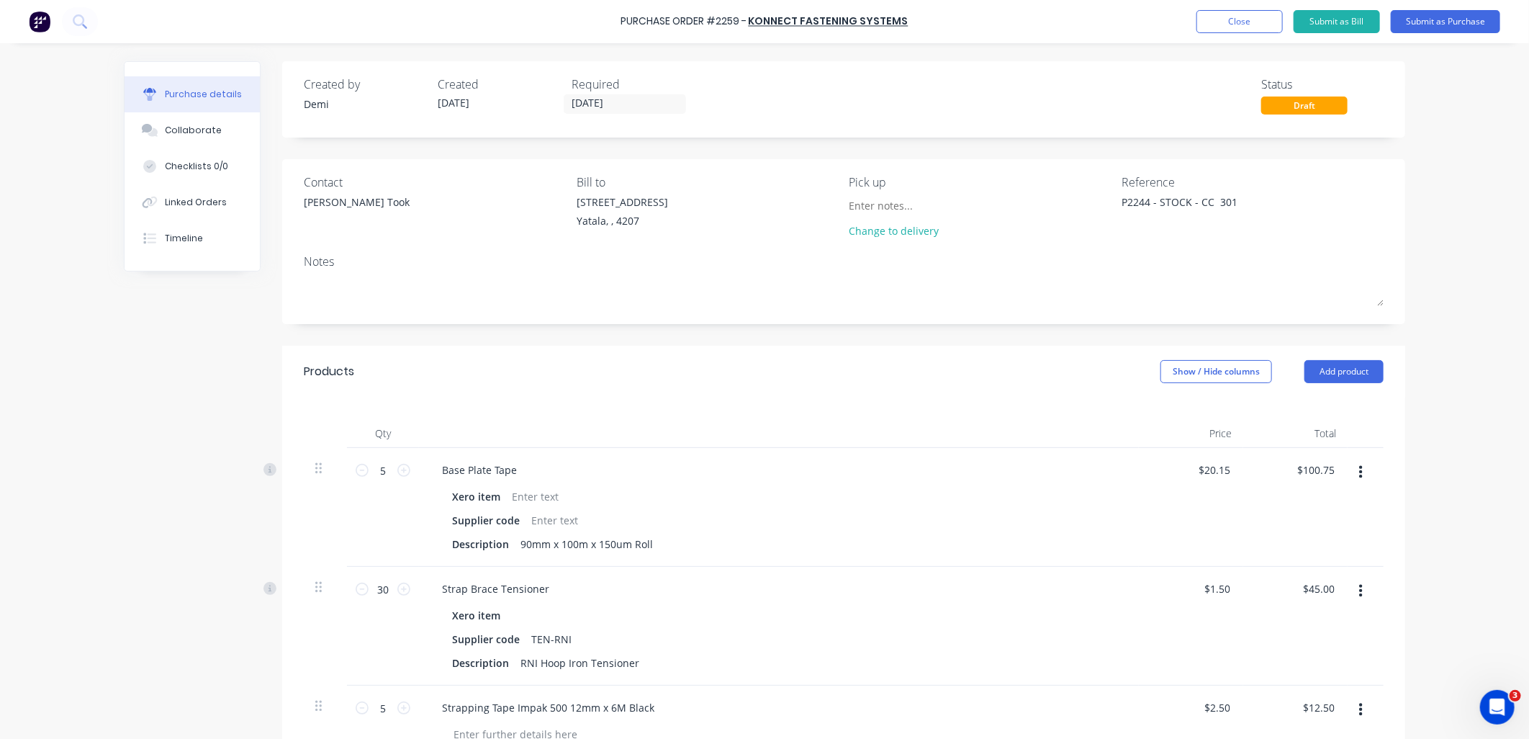
click at [936, 397] on div "Products Show / Hide columns Add product" at bounding box center [843, 372] width 1123 height 52
click at [1233, 204] on textarea "P2244 - STOCK - CC 301" at bounding box center [1212, 210] width 180 height 32
type textarea "P2244 - STOCK - CC 302"
click at [872, 441] on div at bounding box center [779, 433] width 720 height 29
click at [913, 209] on input at bounding box center [915, 205] width 131 height 22
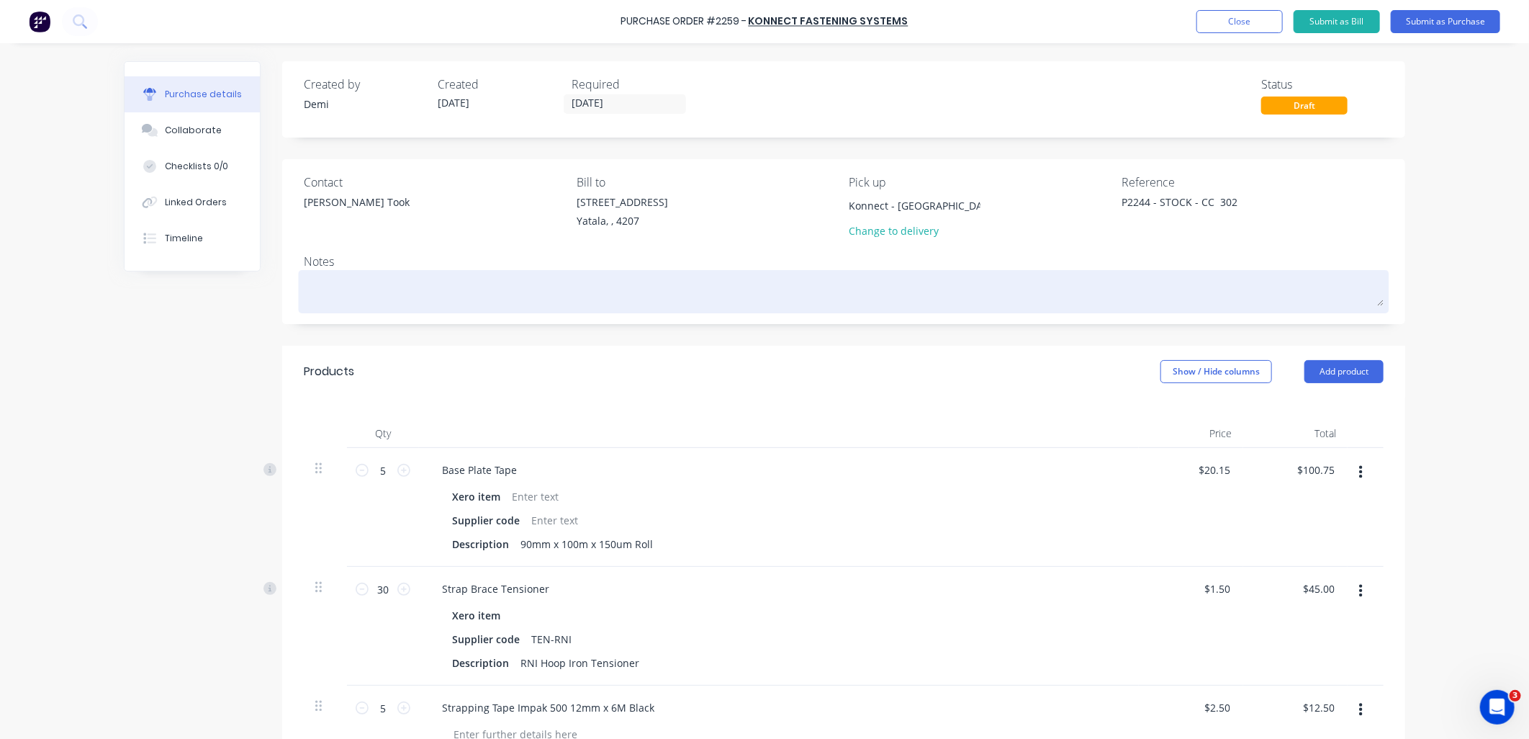
type input "Konnect - [GEOGRAPHIC_DATA]"
click at [544, 284] on textarea at bounding box center [844, 290] width 1080 height 32
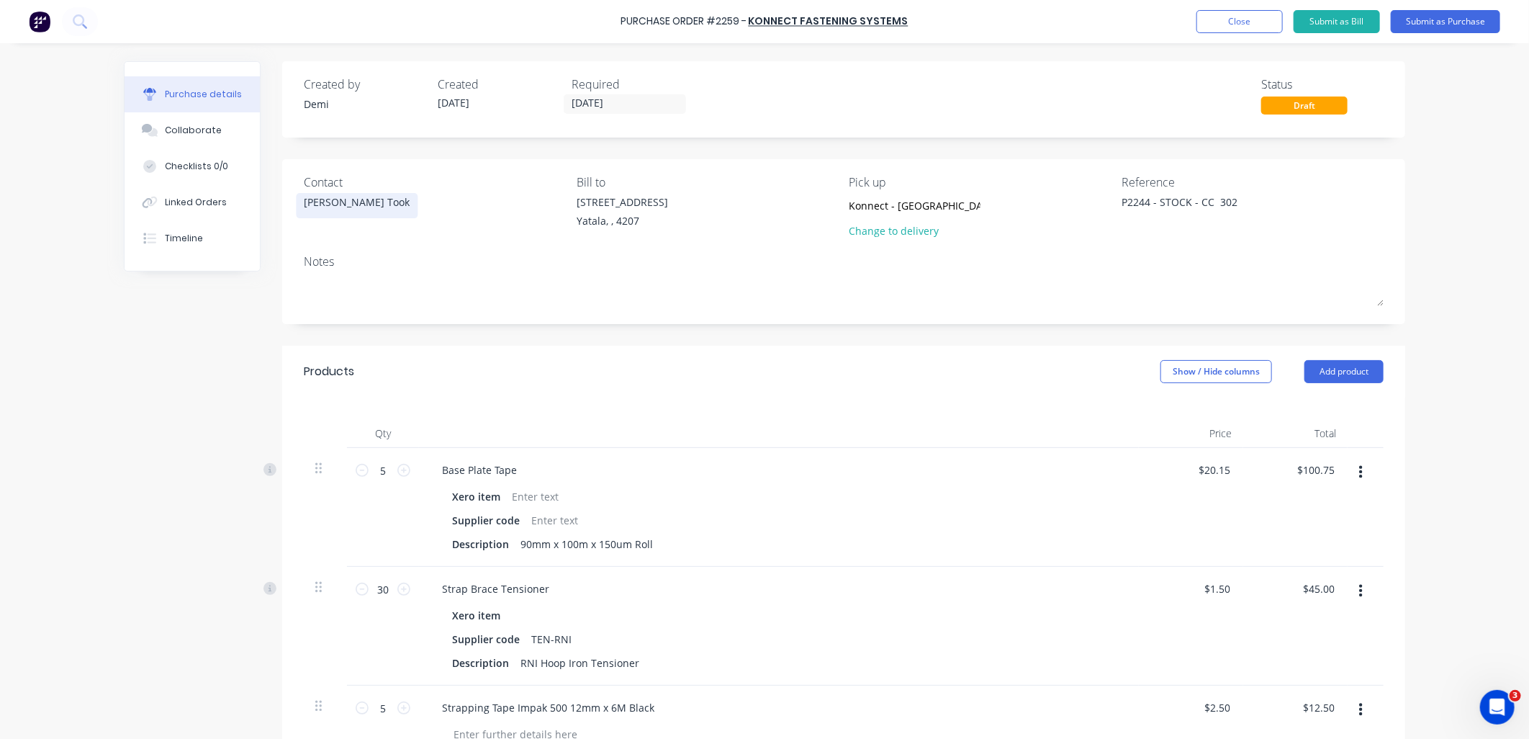
click at [333, 199] on div "[PERSON_NAME] Took" at bounding box center [357, 201] width 106 height 15
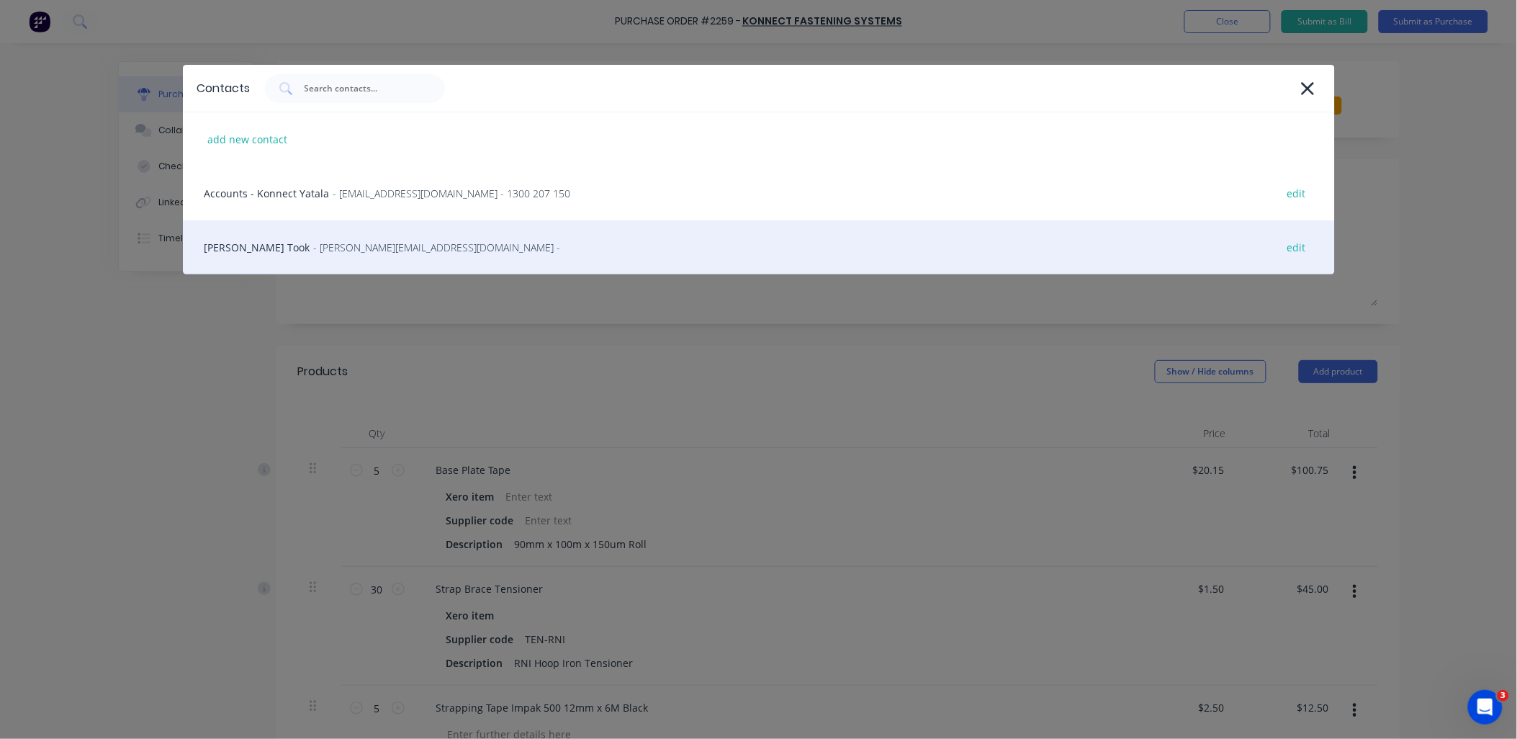
click at [337, 250] on span "- [PERSON_NAME][EMAIL_ADDRESS][DOMAIN_NAME] -" at bounding box center [437, 247] width 247 height 15
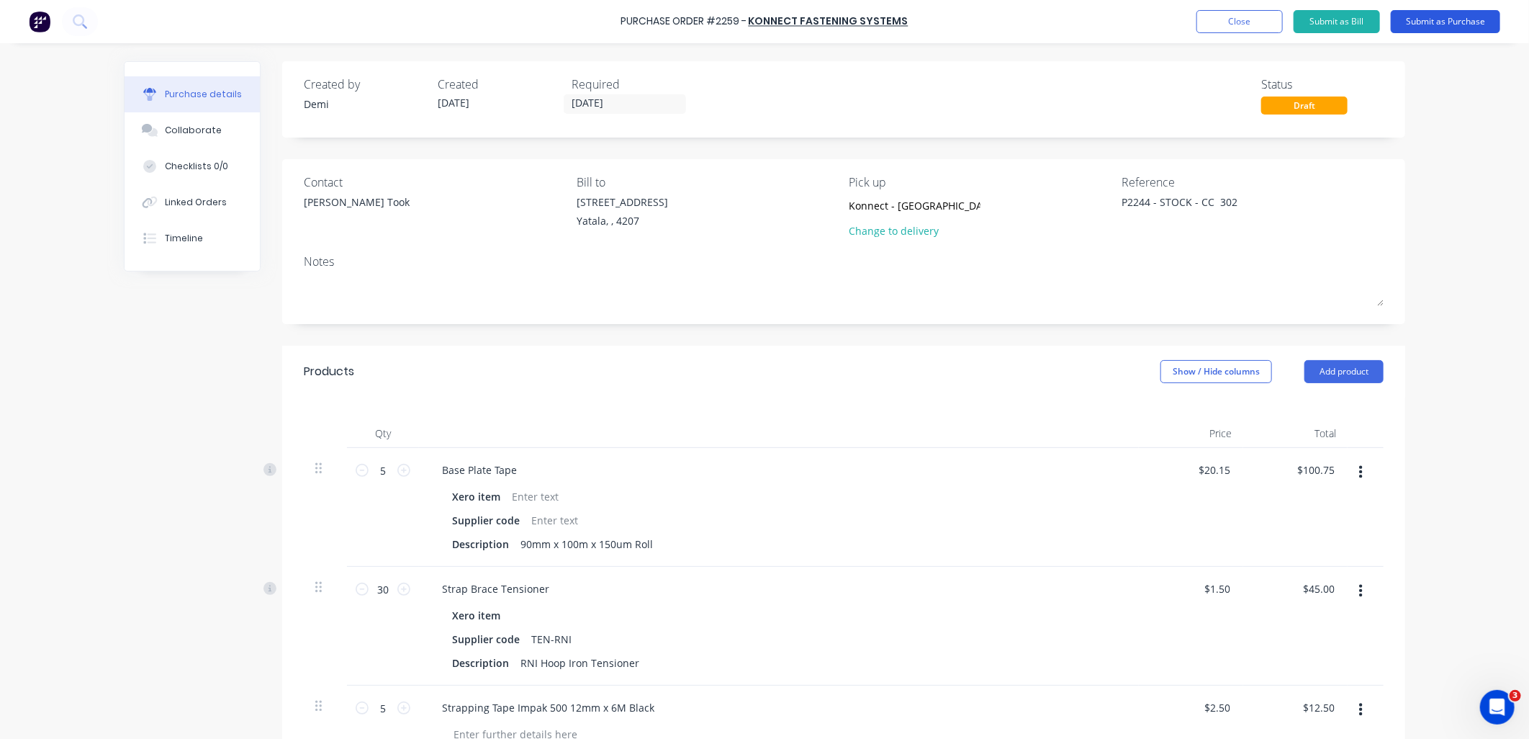
click at [1451, 30] on button "Submit as Purchase" at bounding box center [1445, 21] width 109 height 23
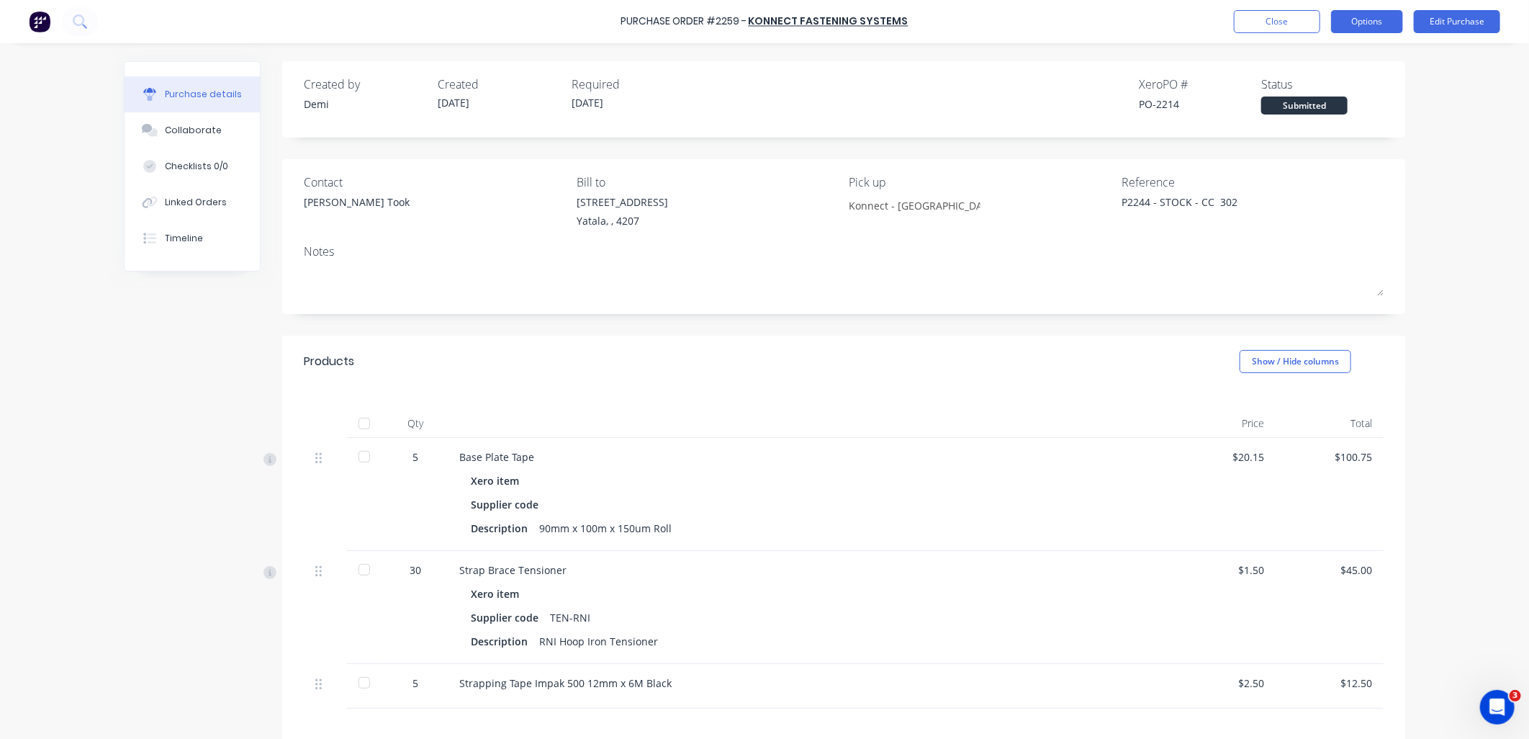
click at [1346, 22] on button "Options" at bounding box center [1367, 21] width 72 height 23
click at [1347, 67] on div "Print / Email" at bounding box center [1335, 58] width 111 height 21
click at [1354, 98] on button "With pricing" at bounding box center [1335, 87] width 137 height 29
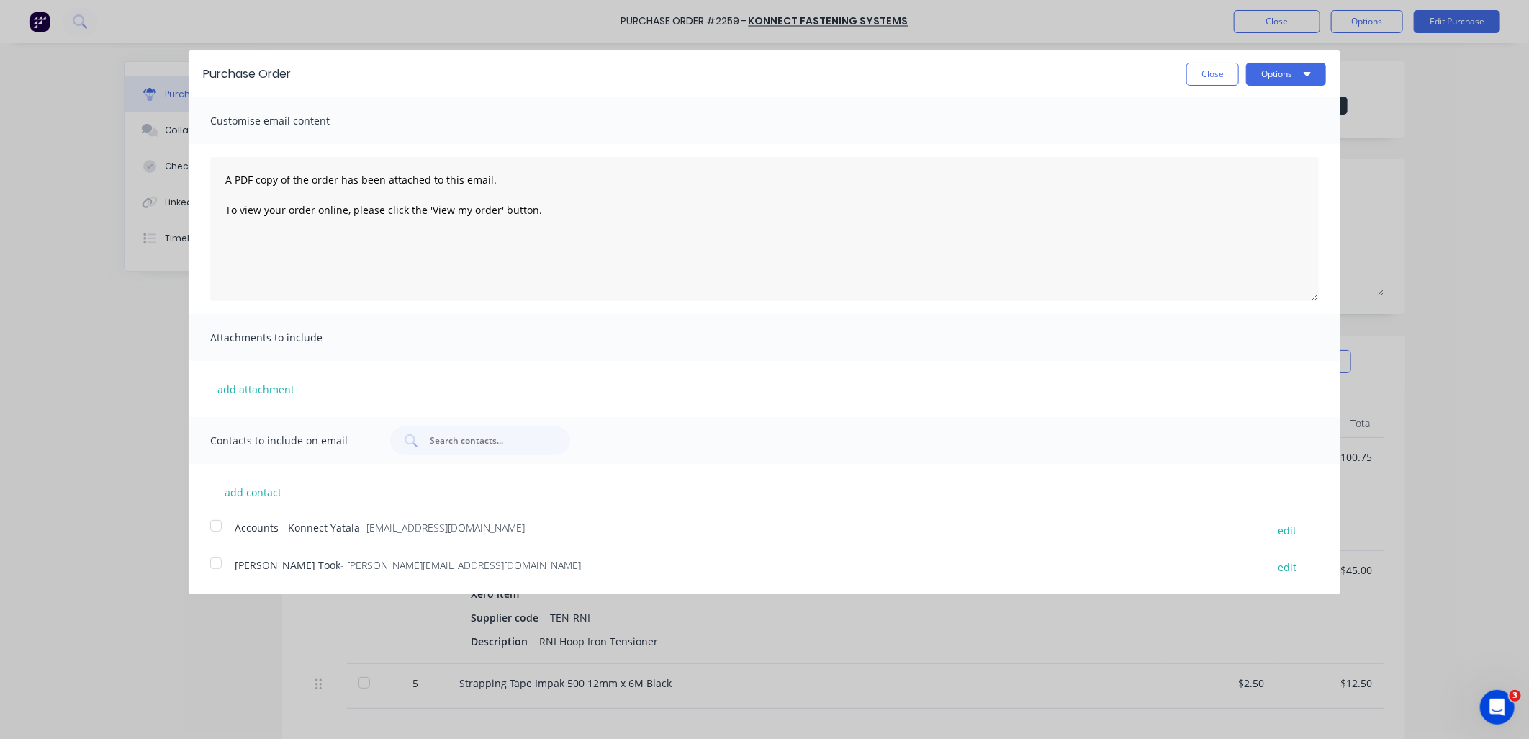
click at [223, 567] on div at bounding box center [216, 563] width 29 height 29
click at [1308, 75] on icon "button" at bounding box center [1307, 74] width 7 height 4
click at [1290, 133] on div "Email" at bounding box center [1257, 139] width 111 height 21
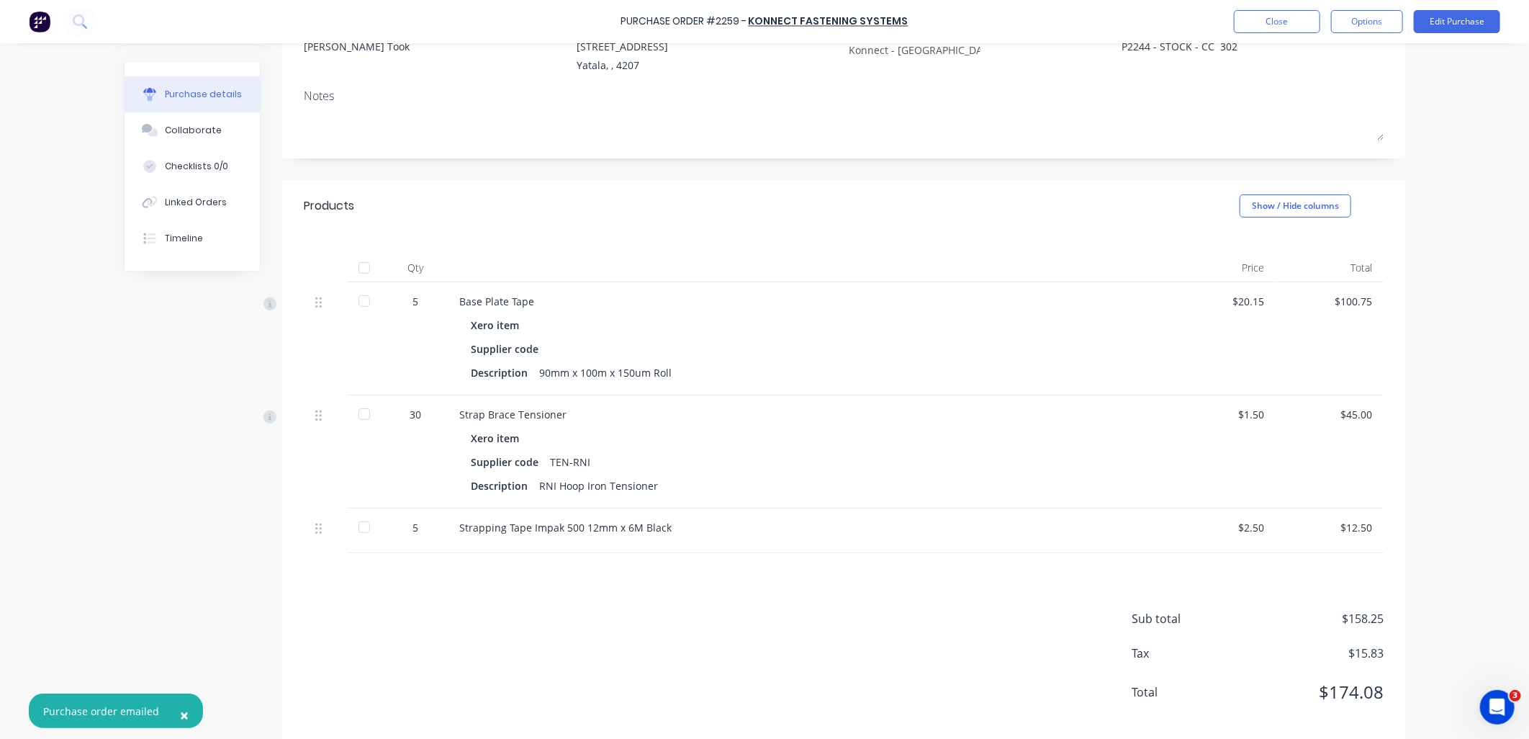
scroll to position [175, 0]
